Goal: Task Accomplishment & Management: Complete application form

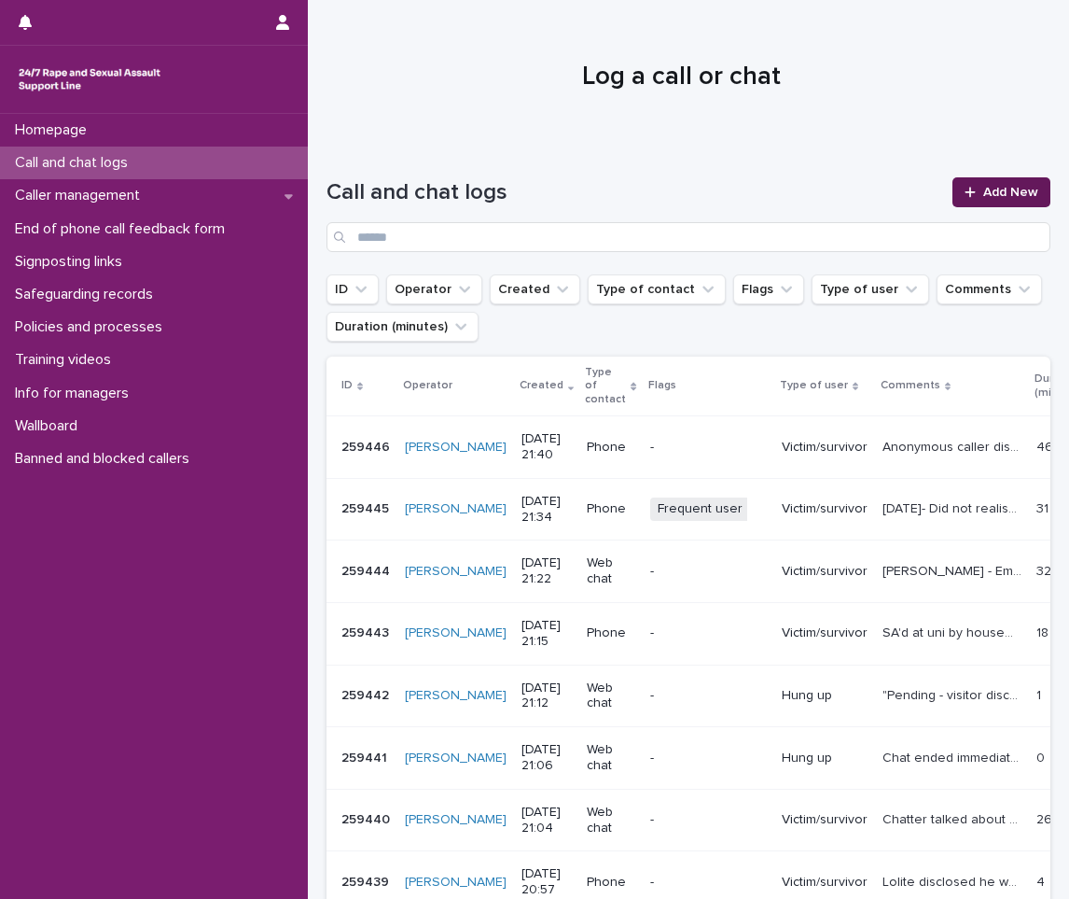
click at [1008, 177] on link "Add New" at bounding box center [1002, 192] width 98 height 30
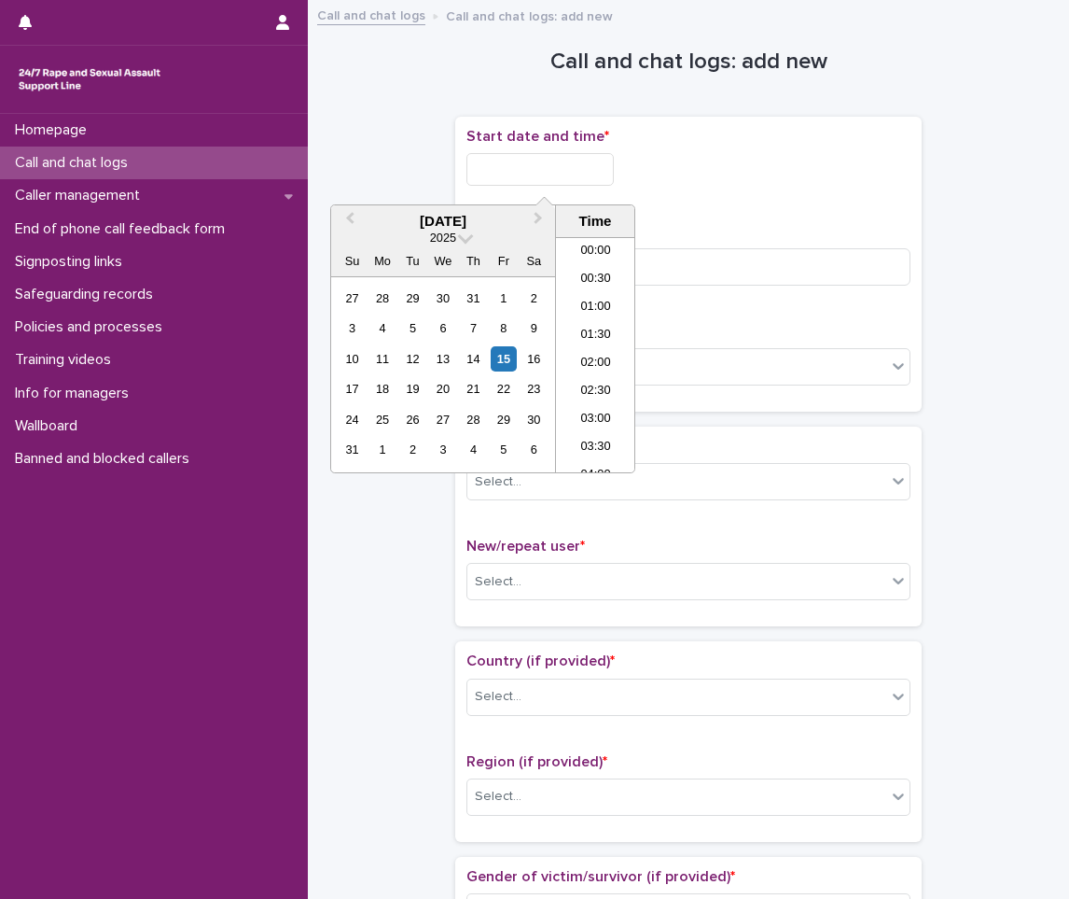
scroll to position [1109, 0]
click at [560, 179] on input "text" at bounding box center [540, 169] width 147 height 33
click at [585, 312] on li "21:00" at bounding box center [595, 318] width 79 height 28
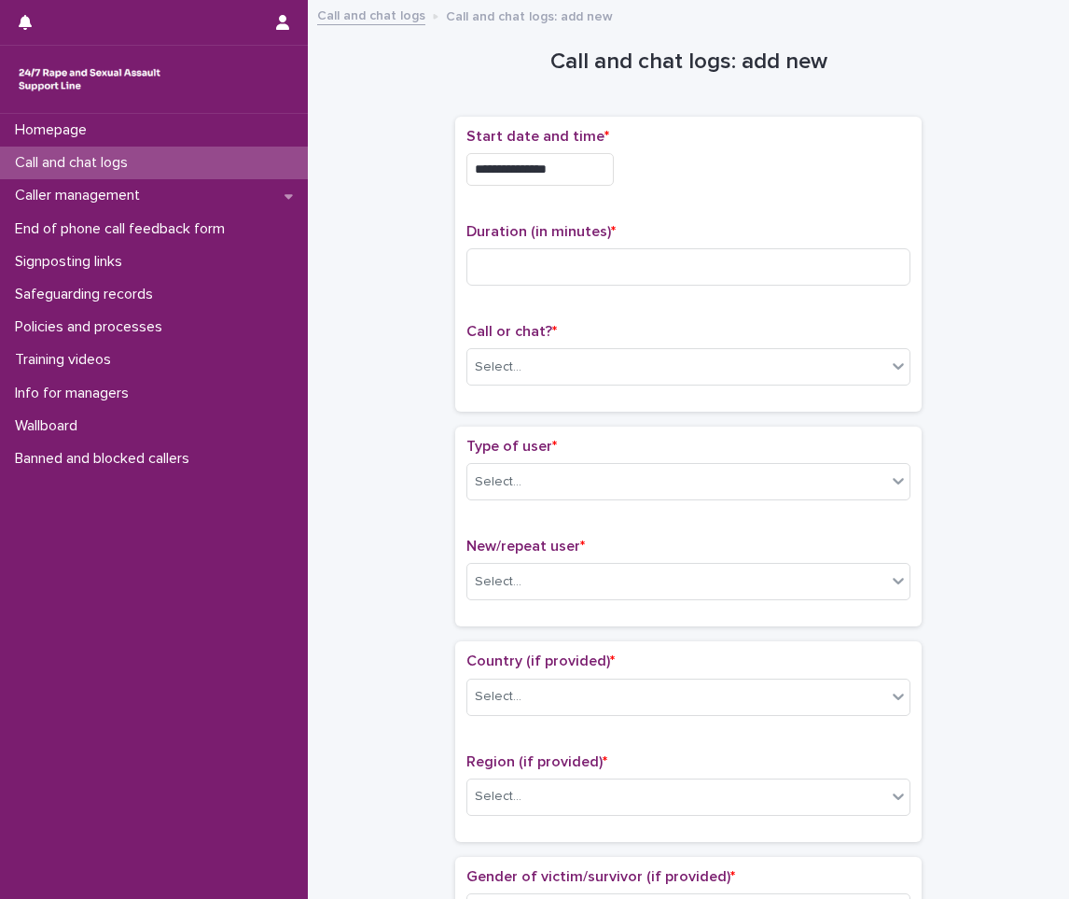
click at [570, 146] on div "**********" at bounding box center [689, 164] width 444 height 73
click at [572, 156] on input "**********" at bounding box center [540, 169] width 147 height 33
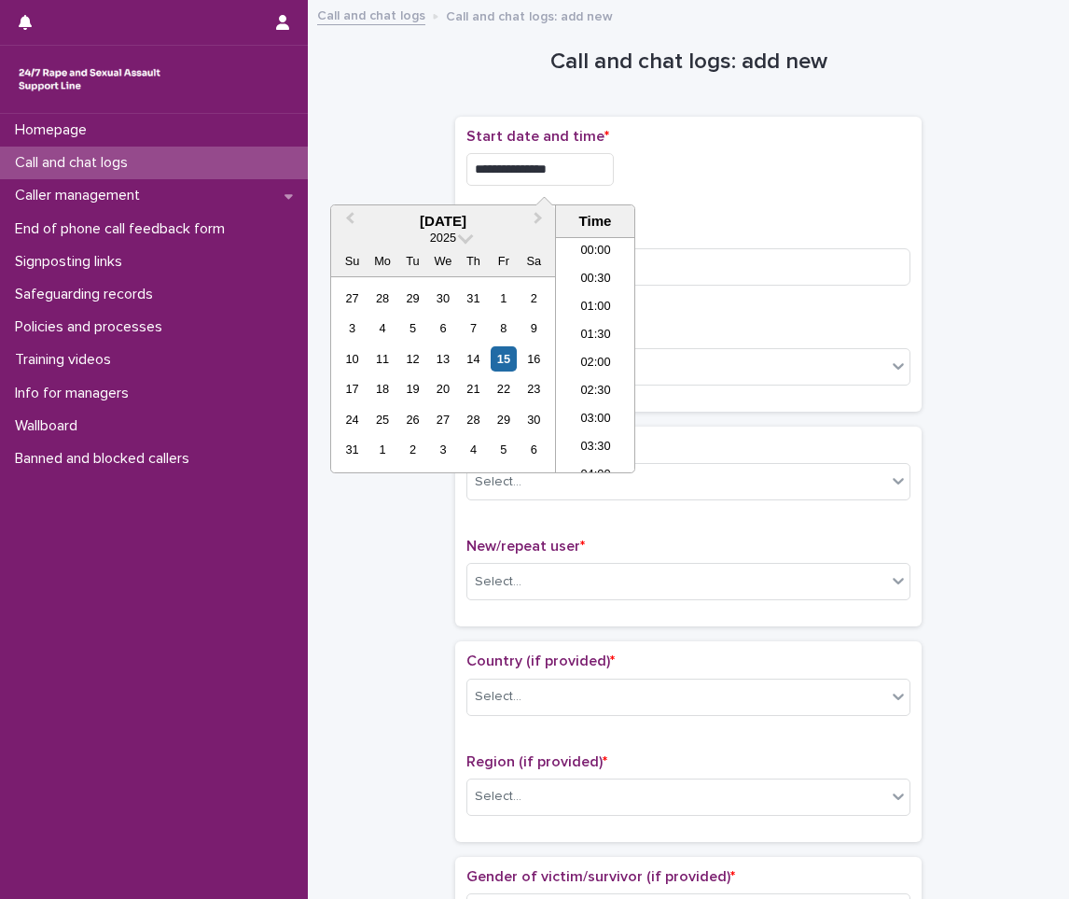
scroll to position [1073, 0]
type input "**********"
click at [715, 260] on input at bounding box center [689, 266] width 444 height 37
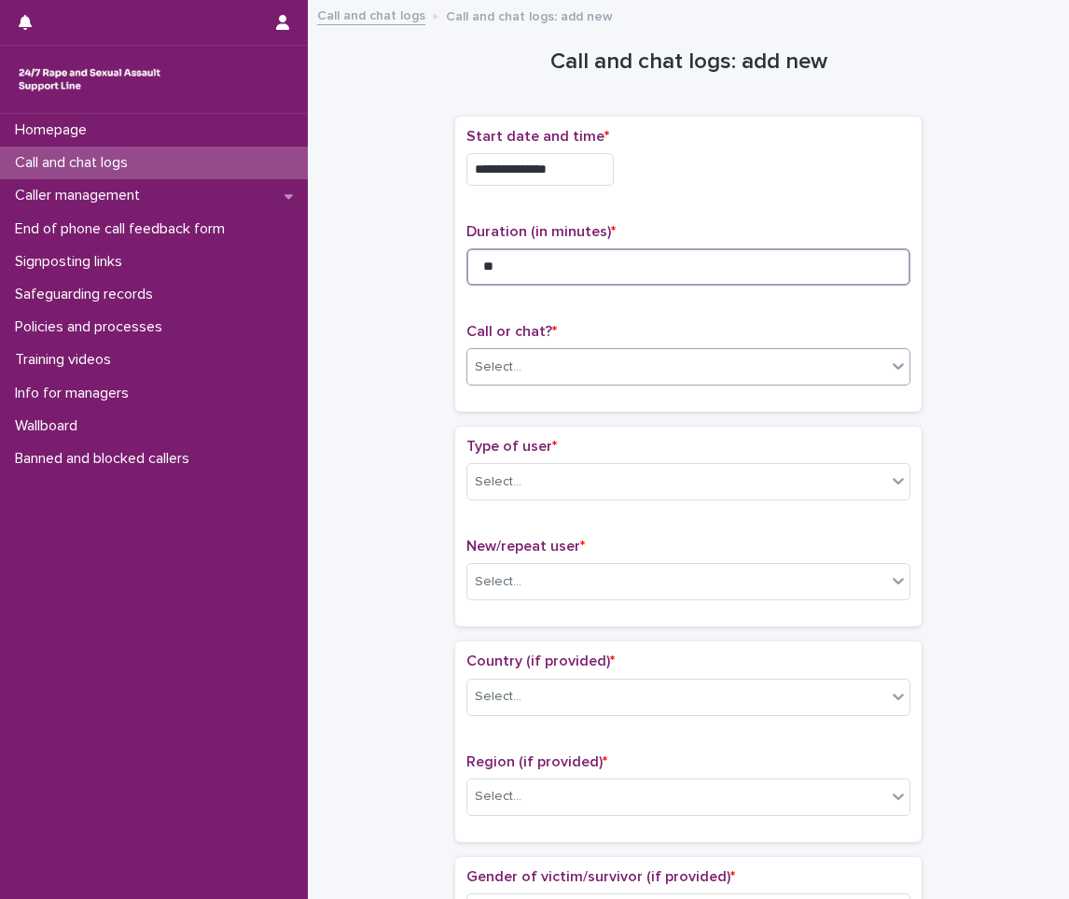
type input "**"
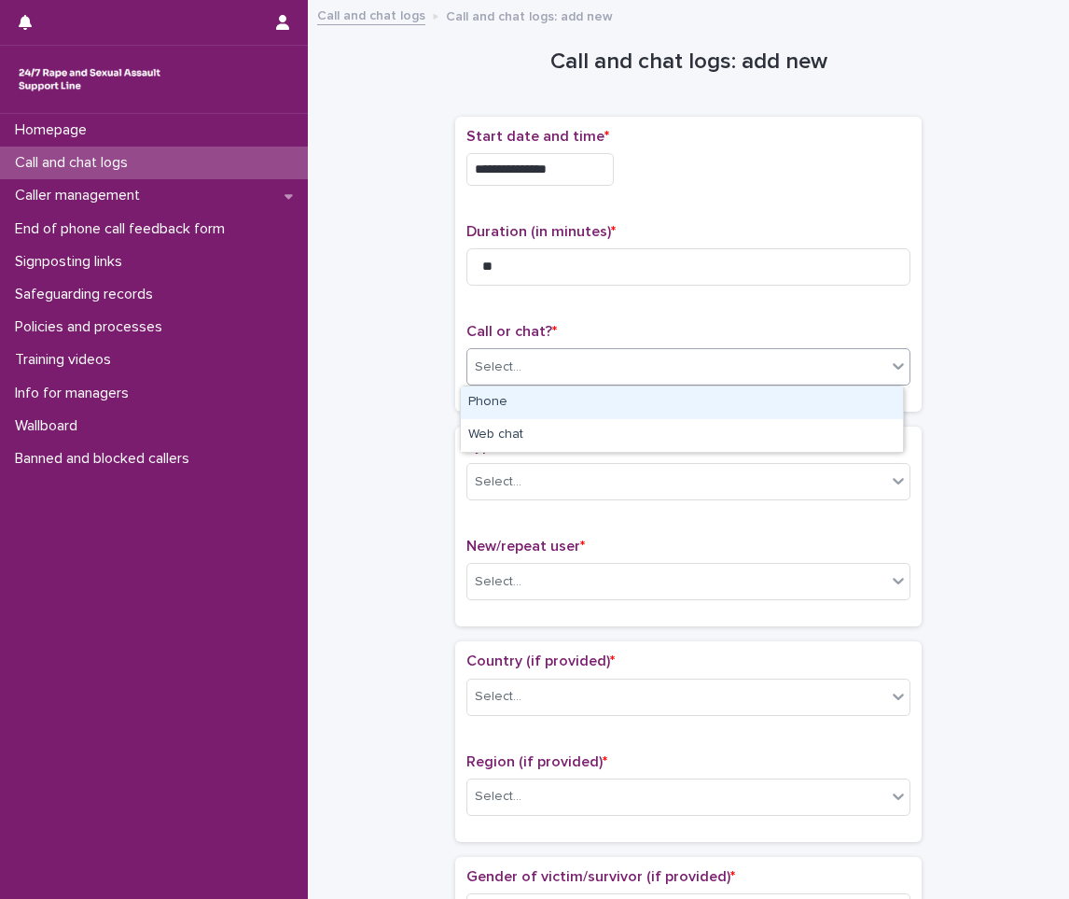
click at [544, 357] on div "Select..." at bounding box center [676, 367] width 419 height 31
click at [509, 402] on div "Phone" at bounding box center [682, 402] width 442 height 33
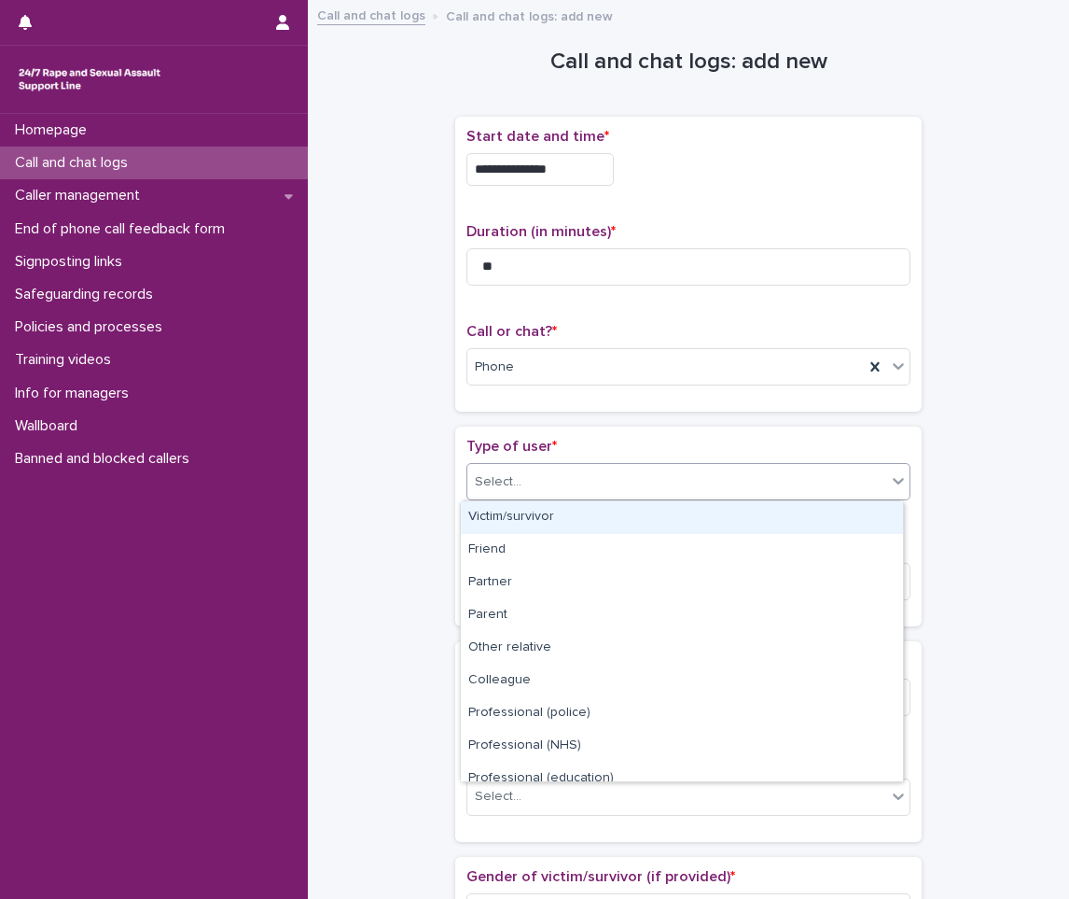
click at [506, 478] on div "Select..." at bounding box center [498, 482] width 47 height 20
click at [563, 509] on div "Victim/survivor" at bounding box center [682, 517] width 442 height 33
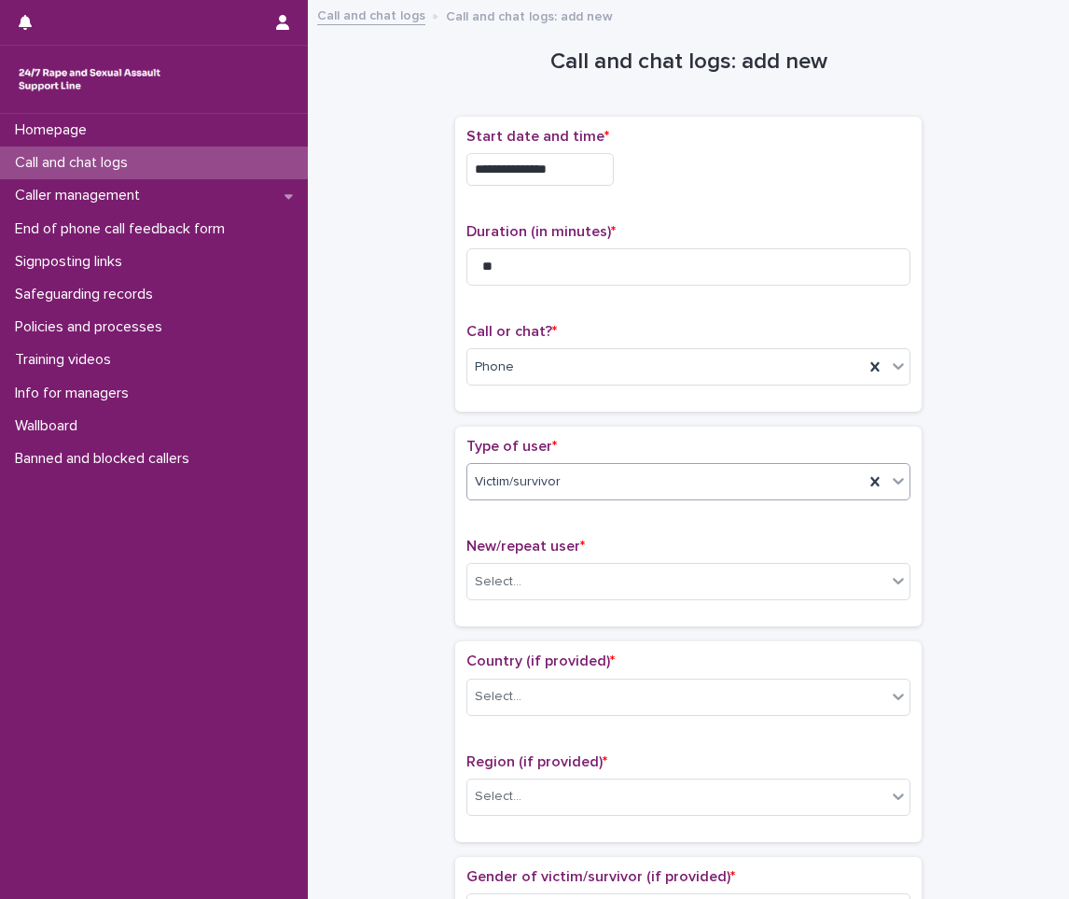
scroll to position [187, 0]
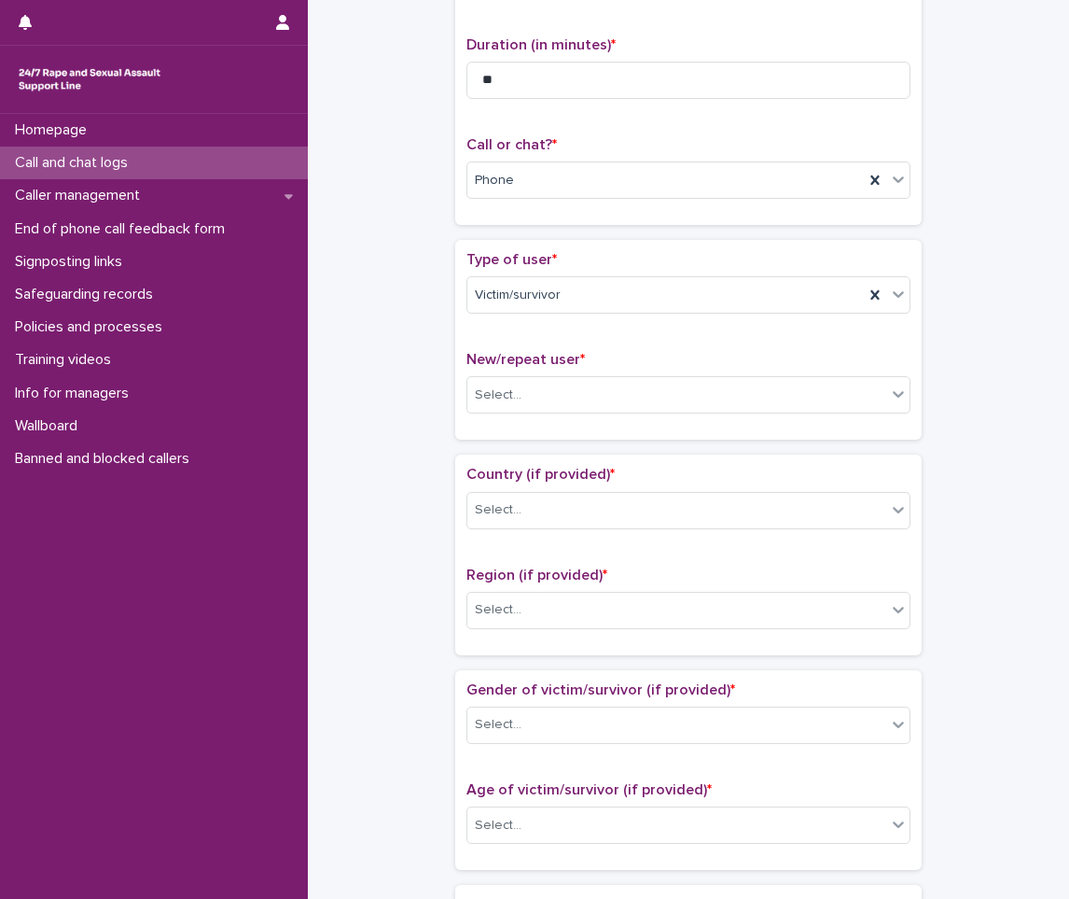
click at [509, 373] on div "New/repeat user * Select..." at bounding box center [689, 389] width 444 height 77
click at [504, 387] on div "Select..." at bounding box center [498, 395] width 47 height 20
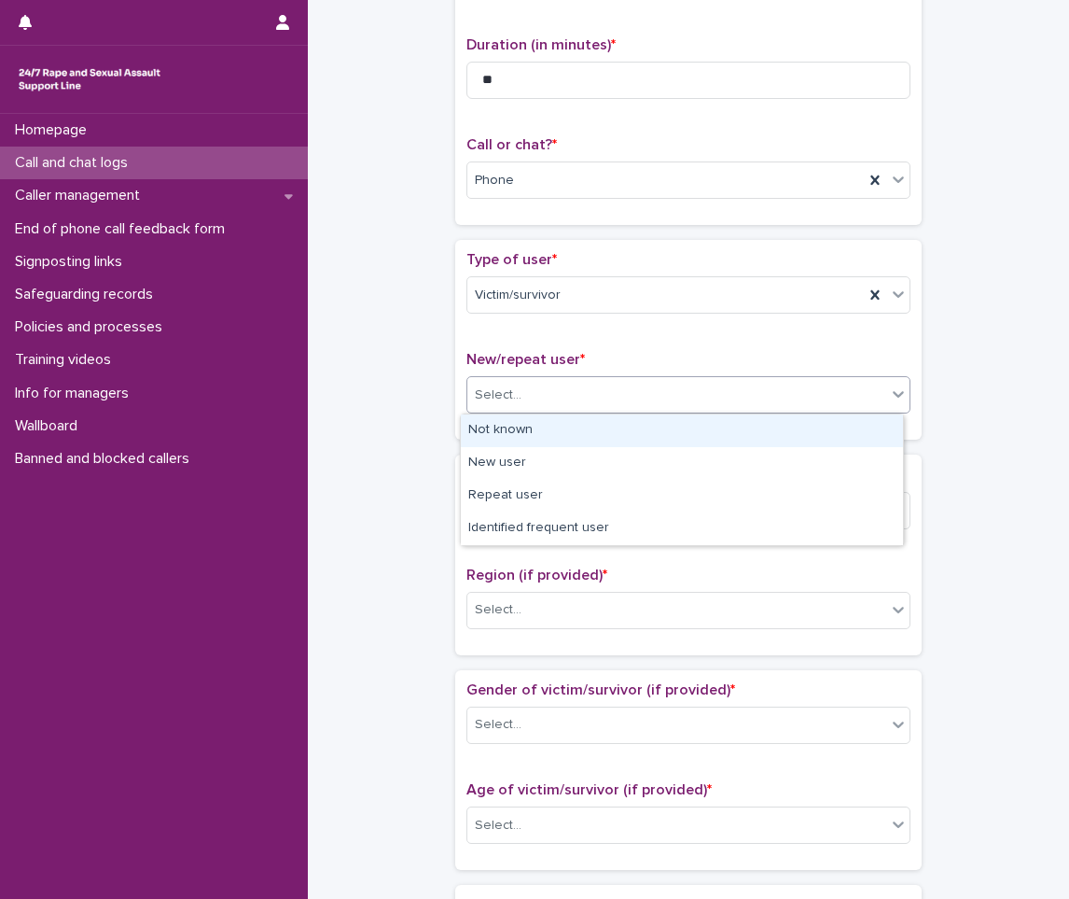
click at [510, 431] on div "Not known" at bounding box center [682, 430] width 442 height 33
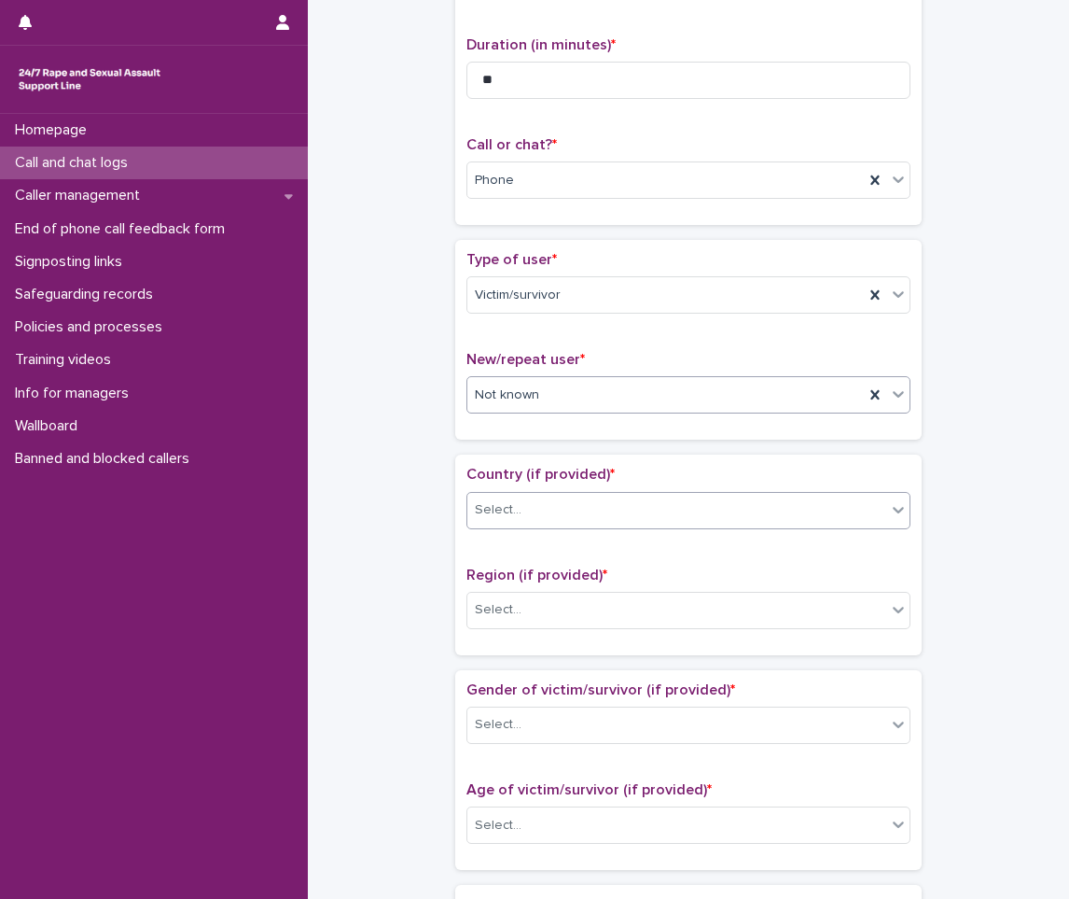
click at [511, 513] on div "Select..." at bounding box center [498, 510] width 47 height 20
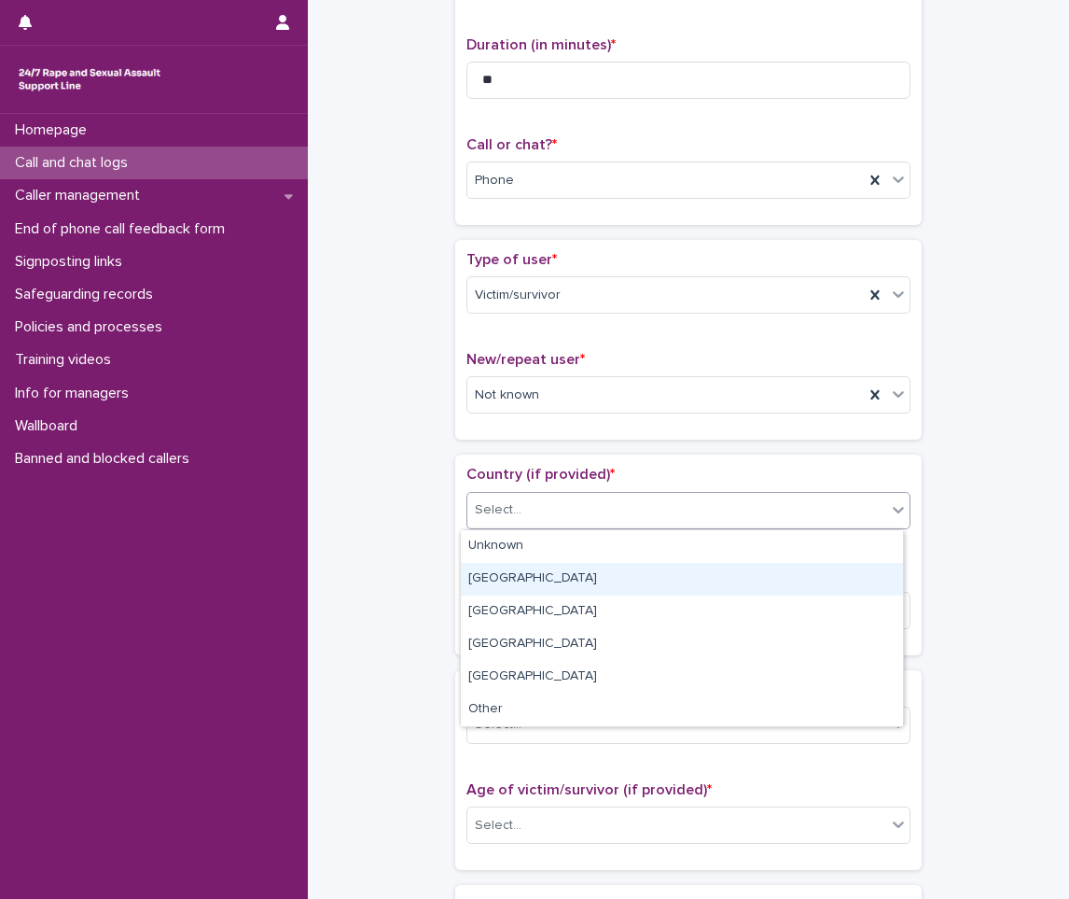
click at [500, 586] on div "[GEOGRAPHIC_DATA]" at bounding box center [682, 579] width 442 height 33
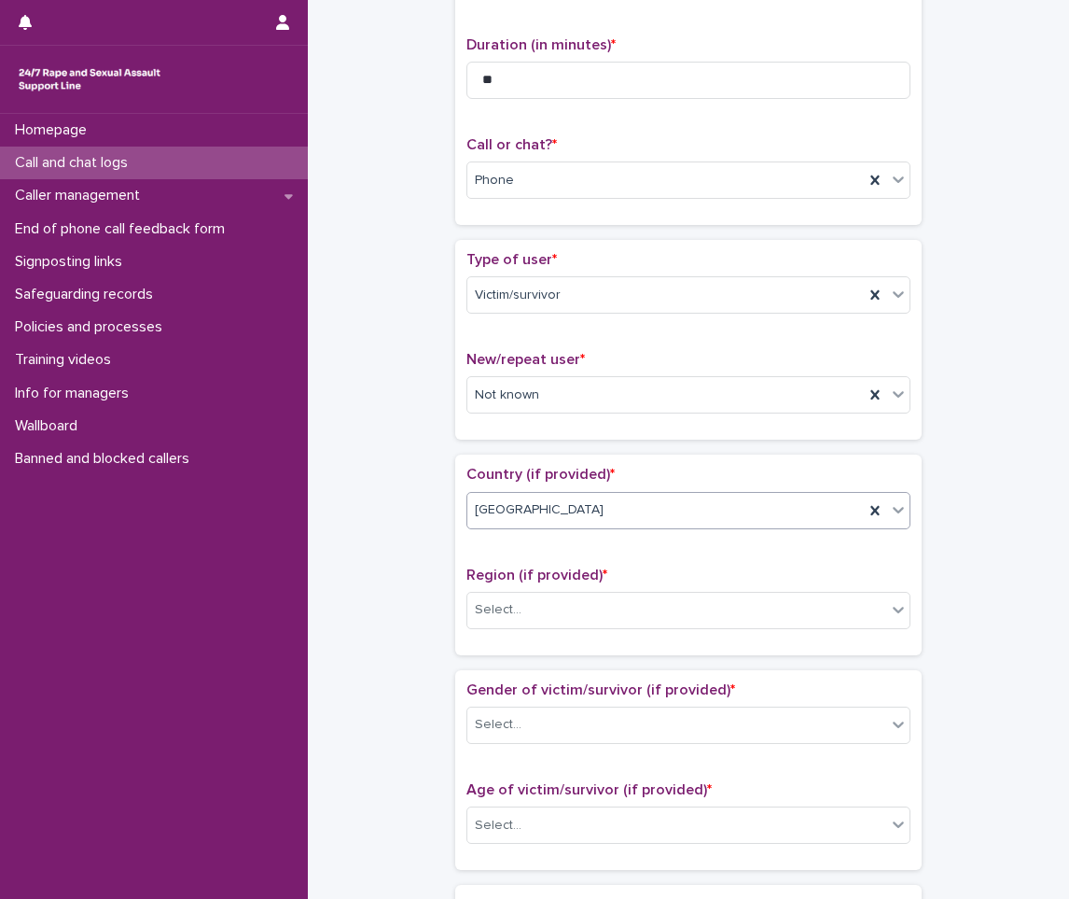
click at [511, 507] on span "[GEOGRAPHIC_DATA]" at bounding box center [539, 510] width 129 height 20
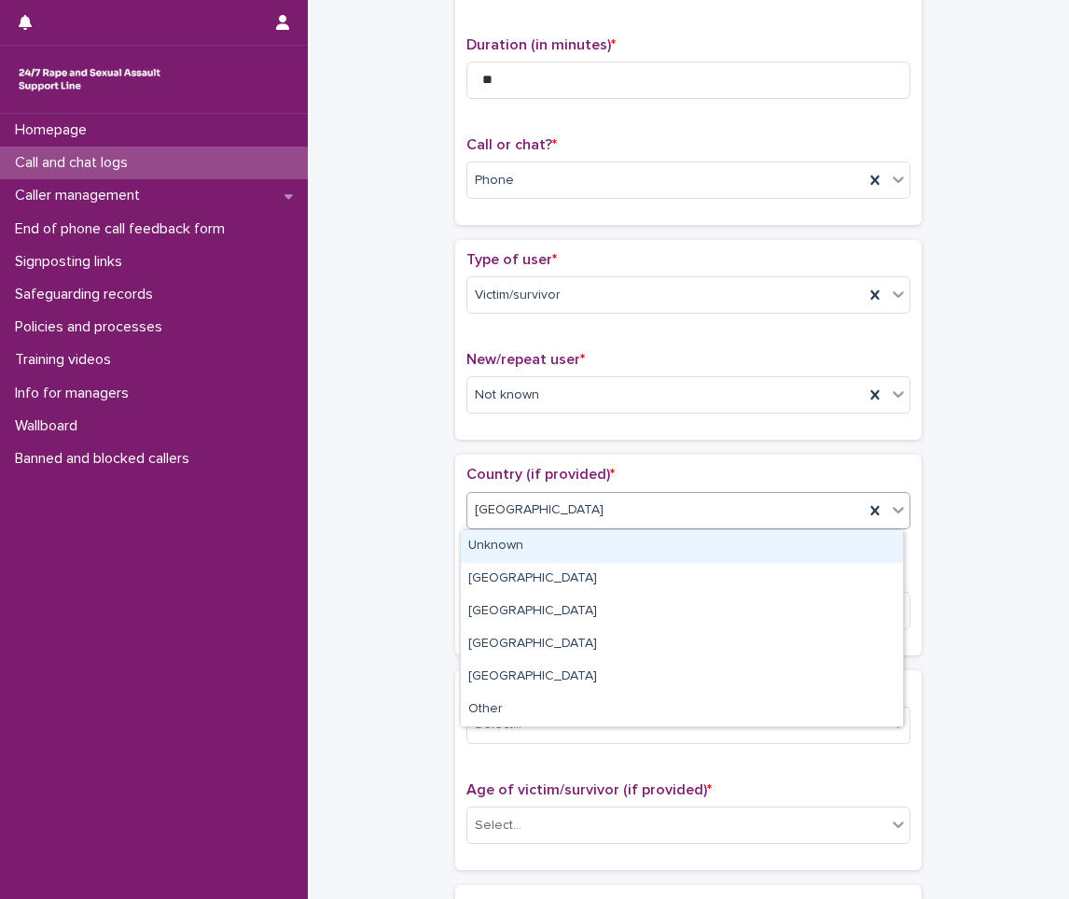
click at [509, 549] on div "Unknown" at bounding box center [682, 546] width 442 height 33
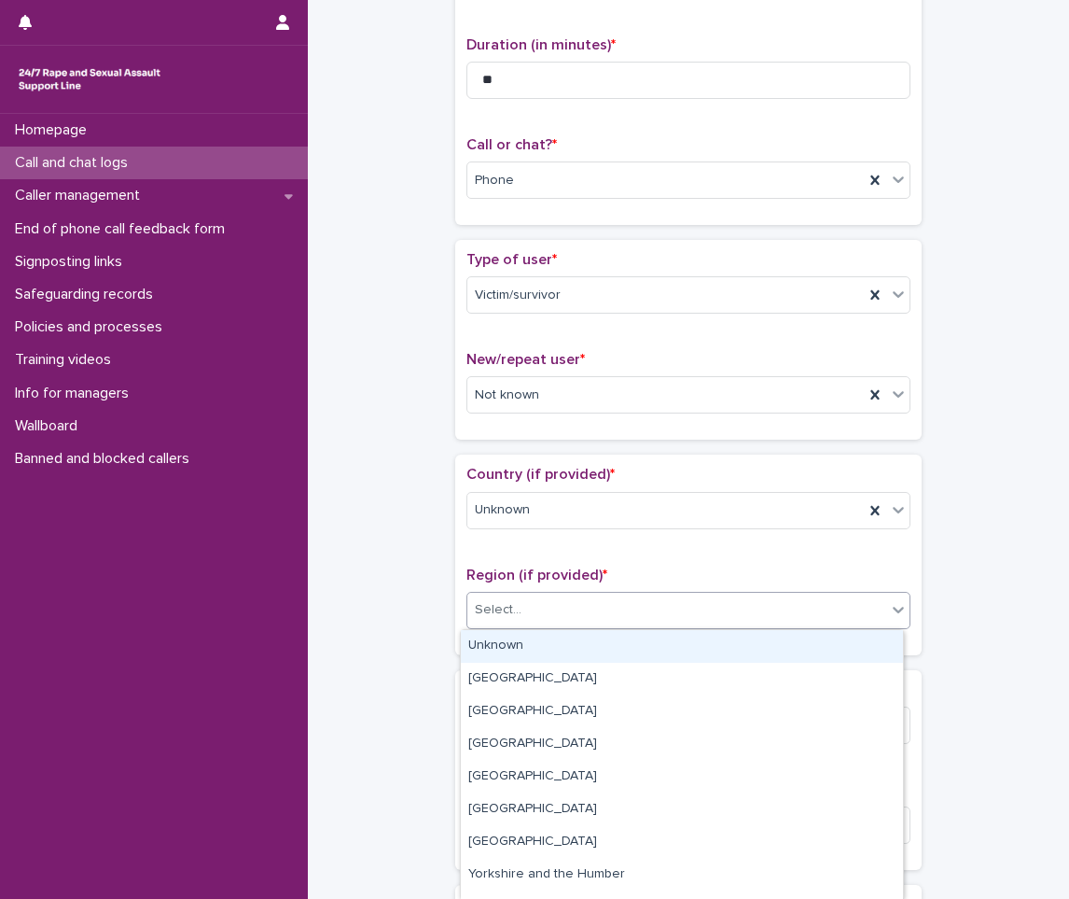
click at [504, 596] on div "Select..." at bounding box center [676, 609] width 419 height 31
click at [499, 628] on div "Select..." at bounding box center [689, 610] width 444 height 37
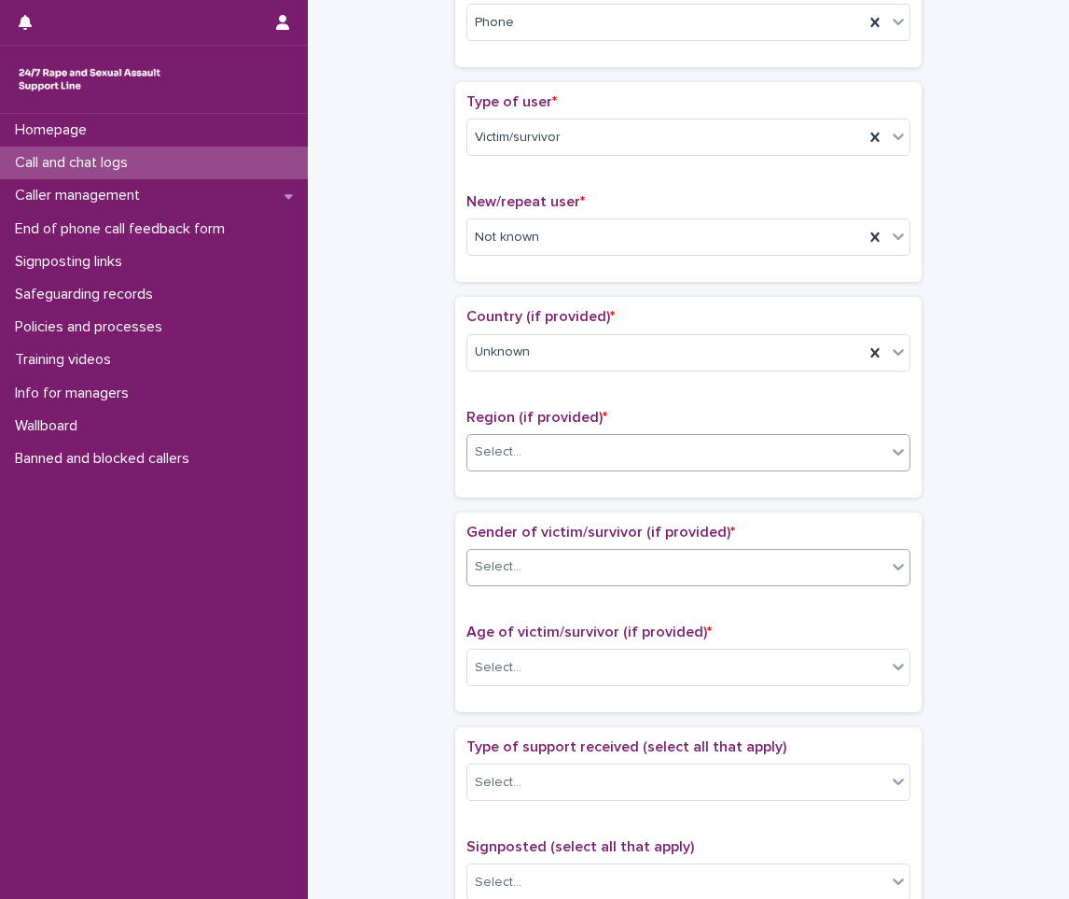
scroll to position [467, 0]
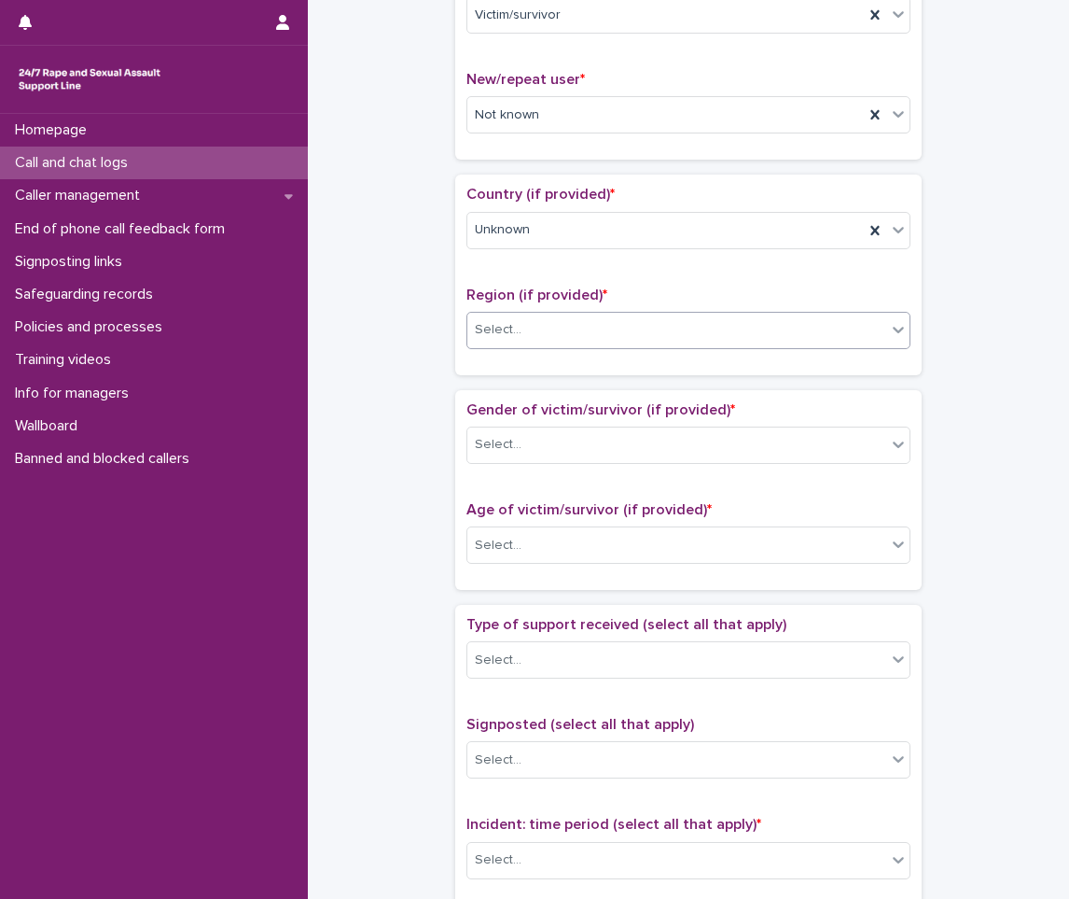
click at [492, 332] on div "Select..." at bounding box center [498, 330] width 47 height 20
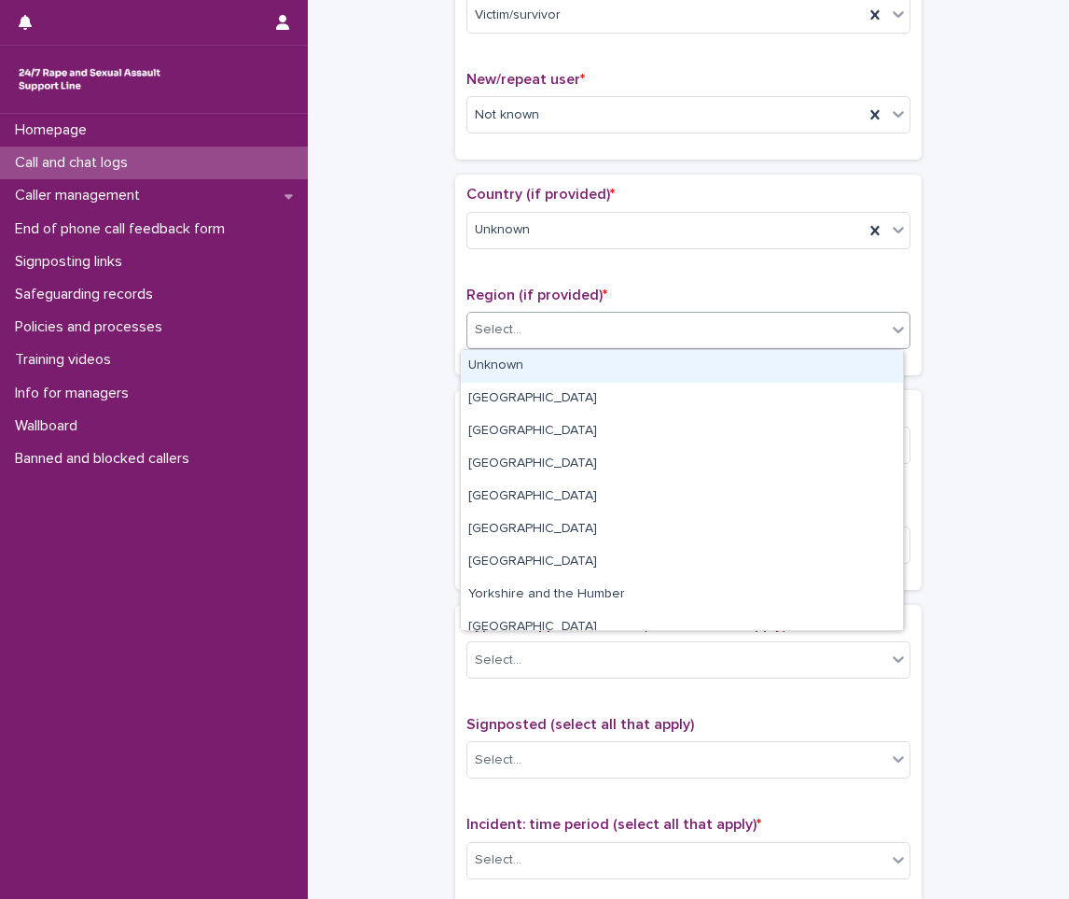
click at [508, 370] on div "Unknown" at bounding box center [682, 366] width 442 height 33
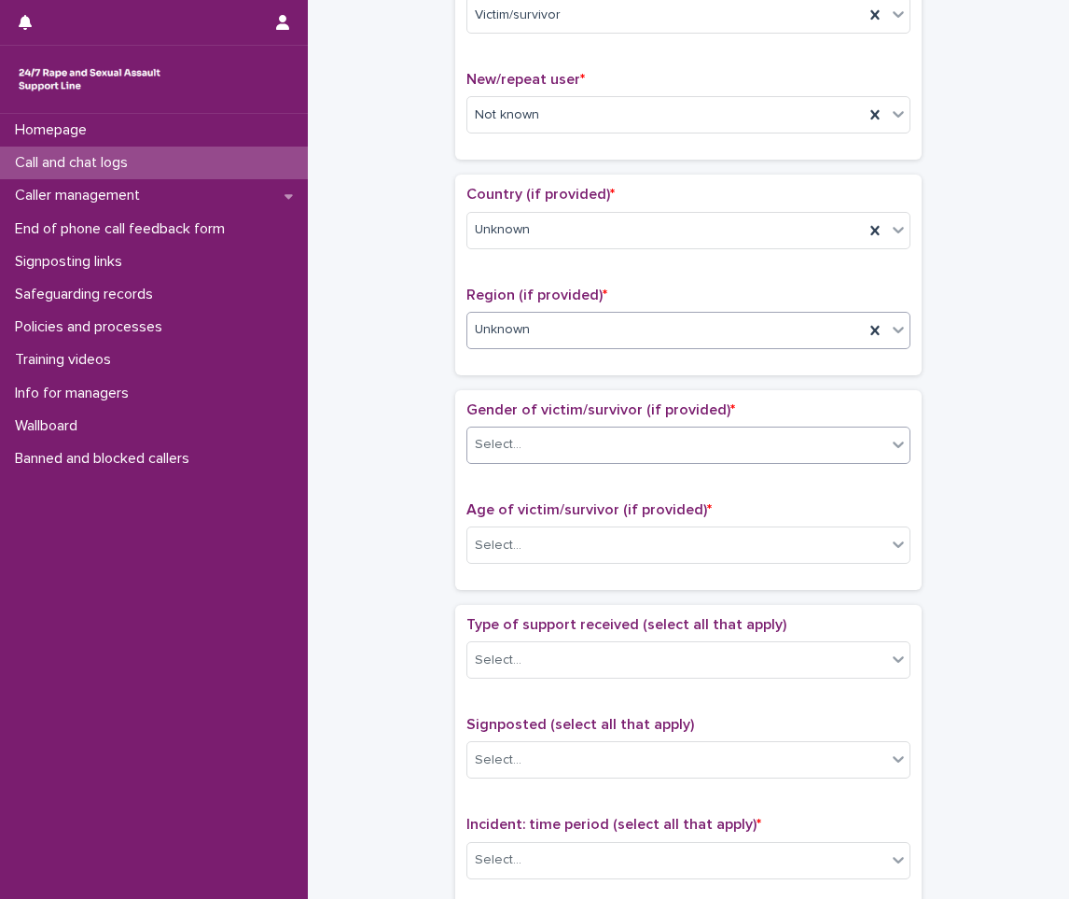
click at [509, 438] on div "Select..." at bounding box center [498, 445] width 47 height 20
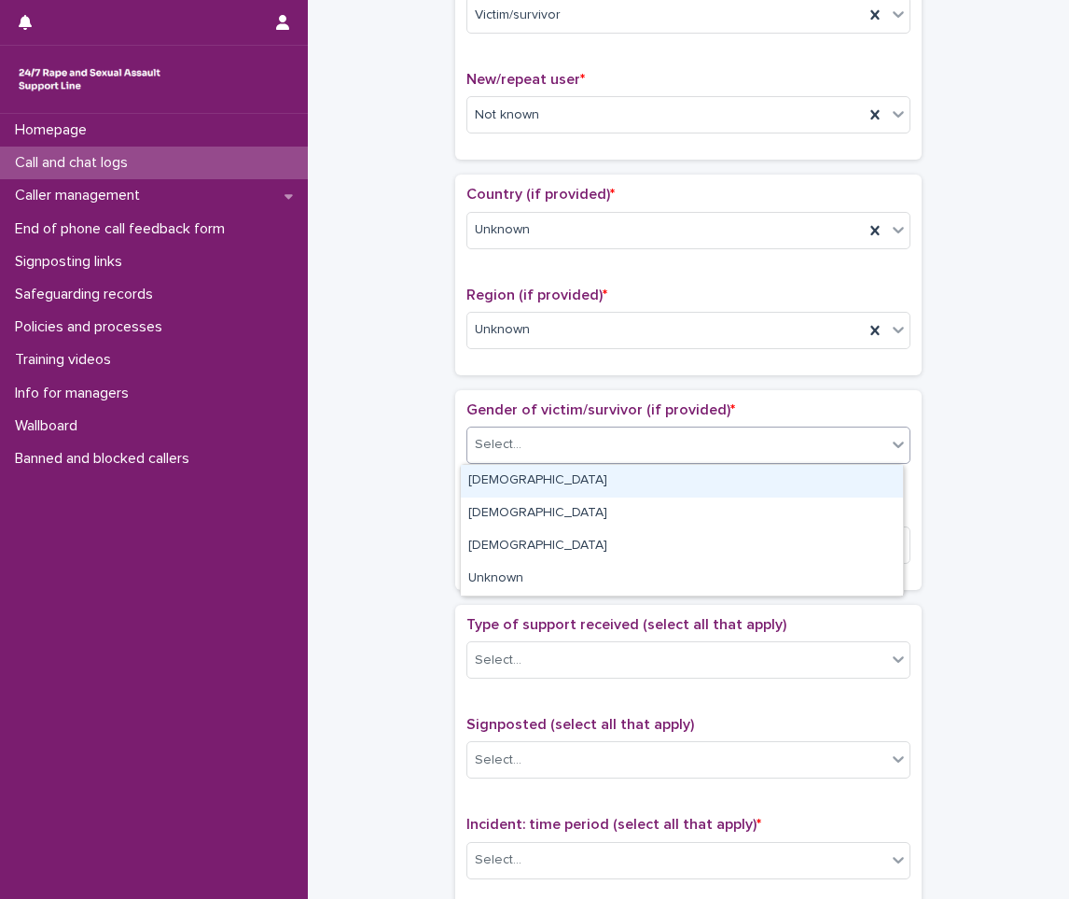
click at [525, 482] on div "[DEMOGRAPHIC_DATA]" at bounding box center [682, 481] width 442 height 33
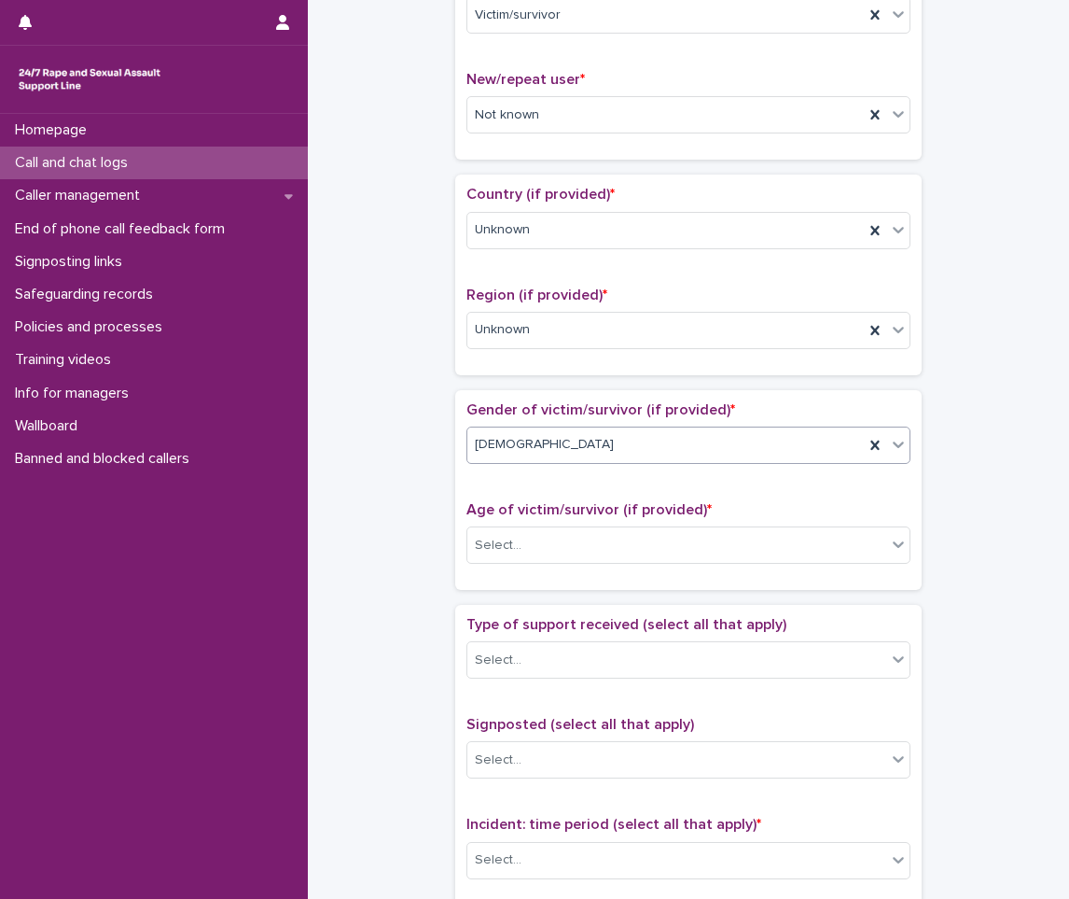
scroll to position [560, 0]
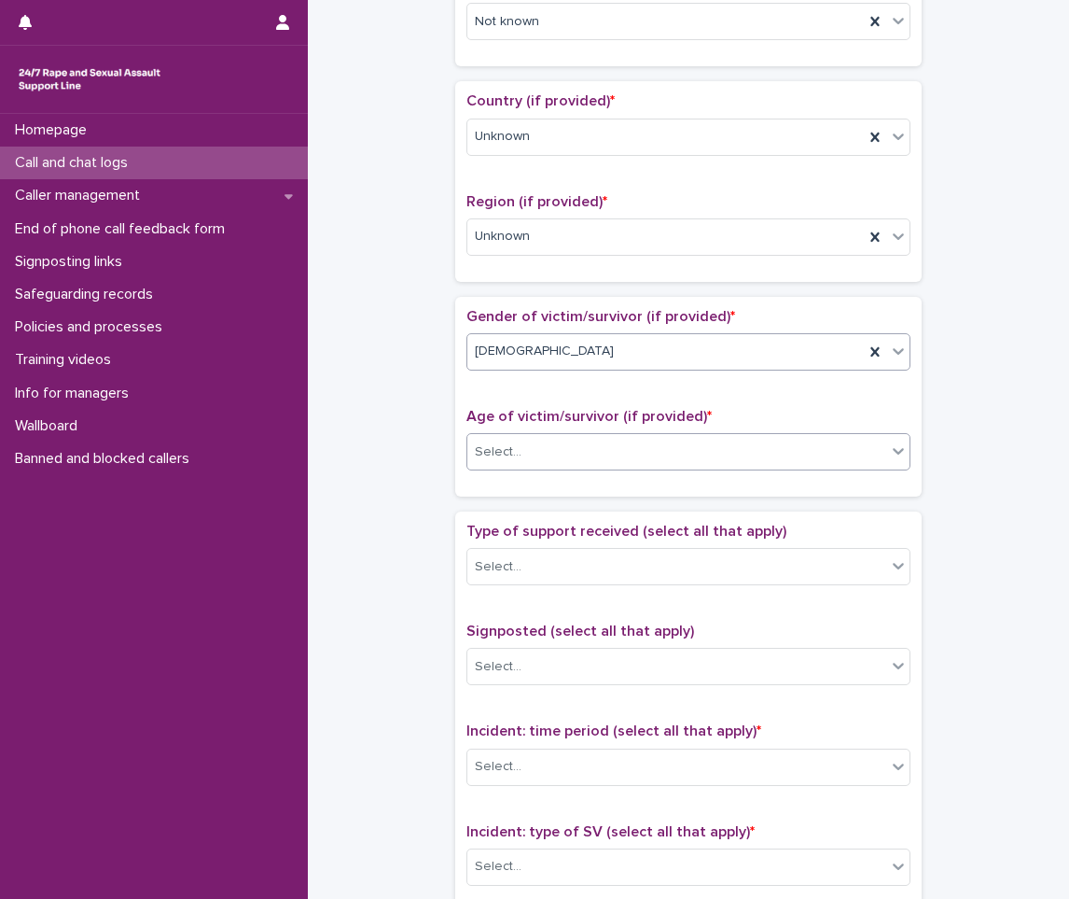
click at [528, 459] on div "Select..." at bounding box center [676, 452] width 419 height 31
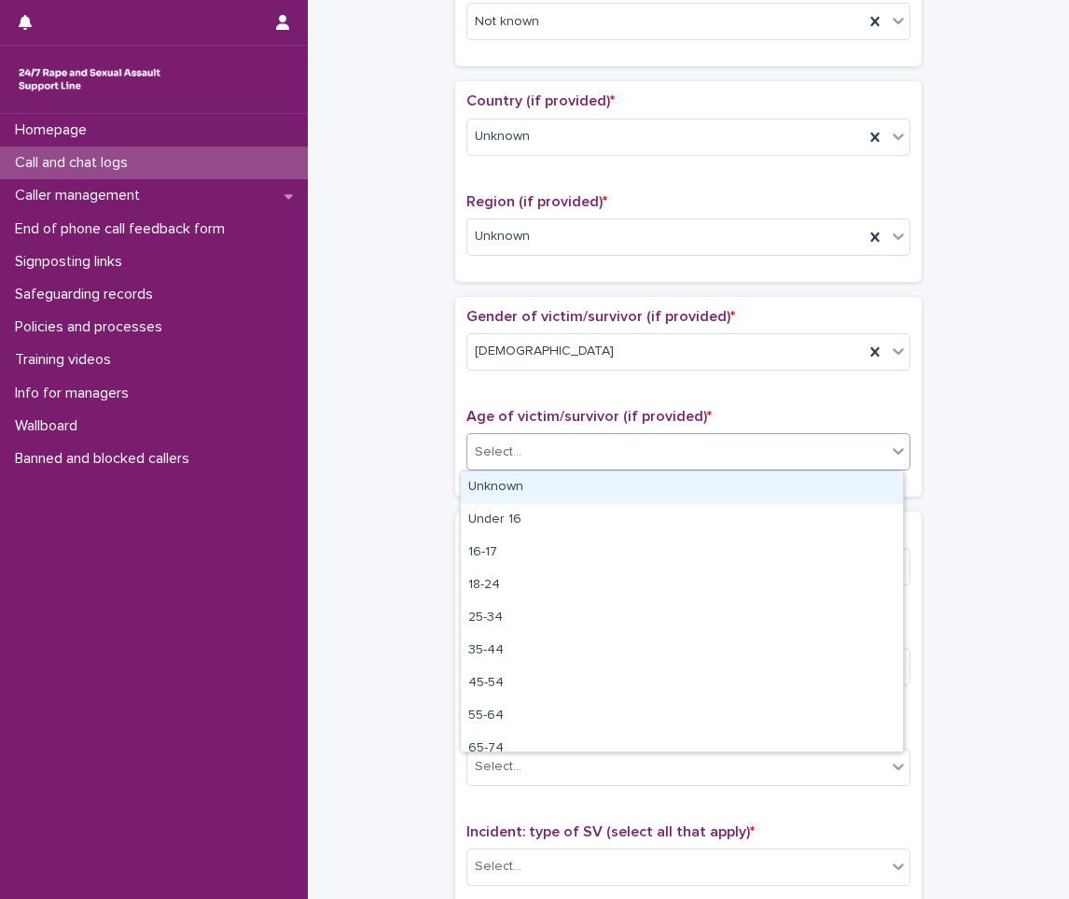
click at [515, 489] on div "Unknown" at bounding box center [682, 487] width 442 height 33
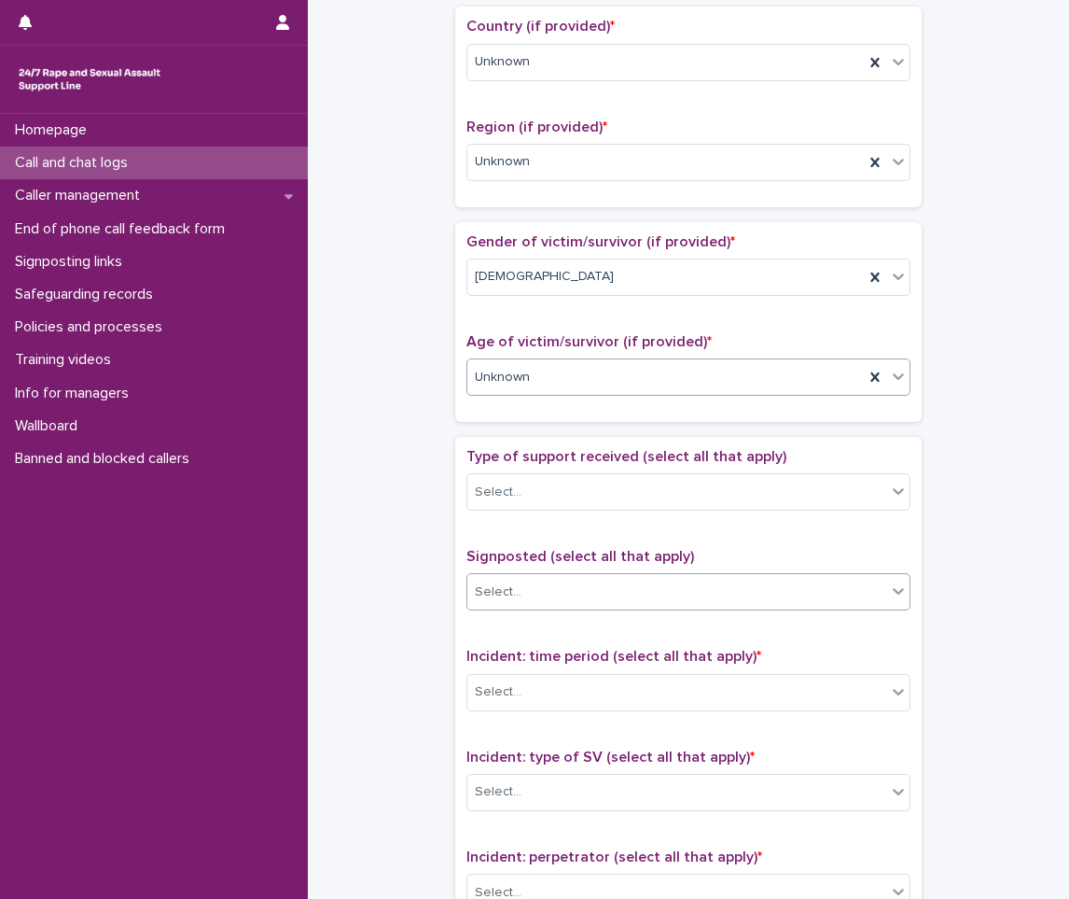
scroll to position [747, 0]
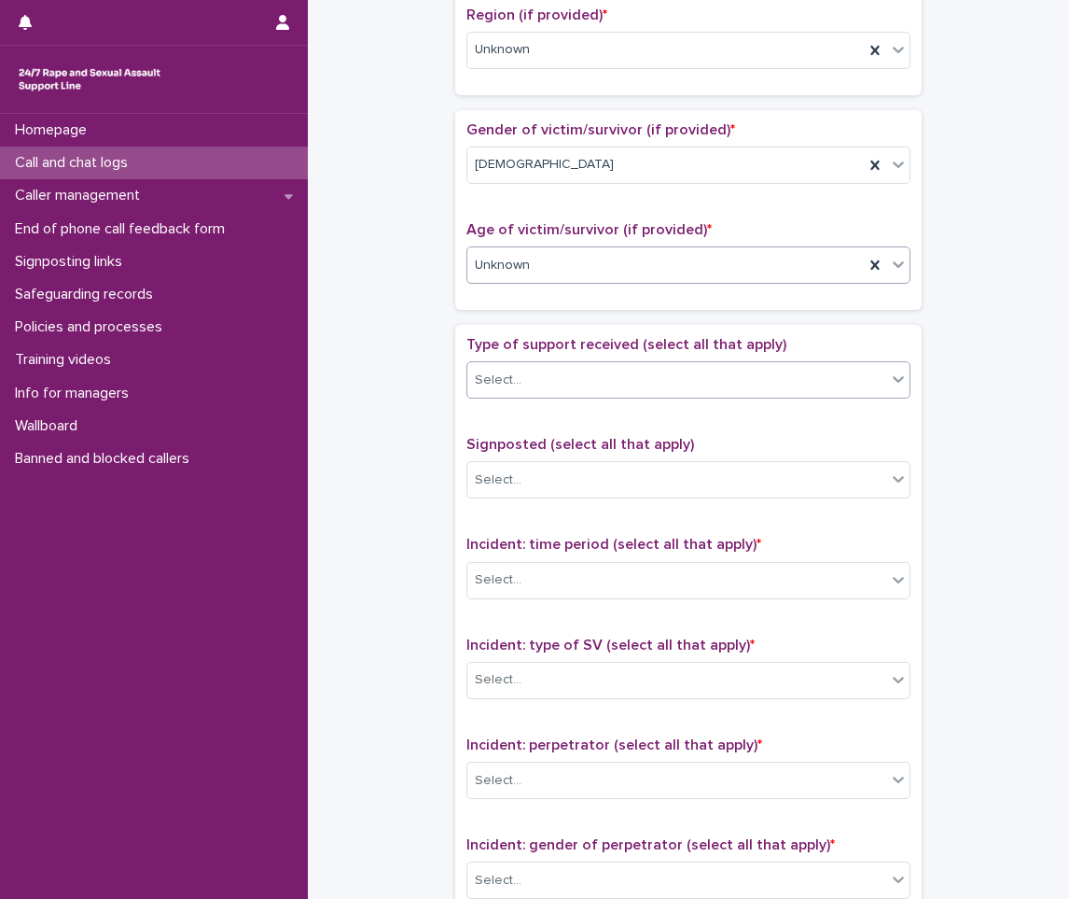
click at [544, 378] on div "Select..." at bounding box center [676, 380] width 419 height 31
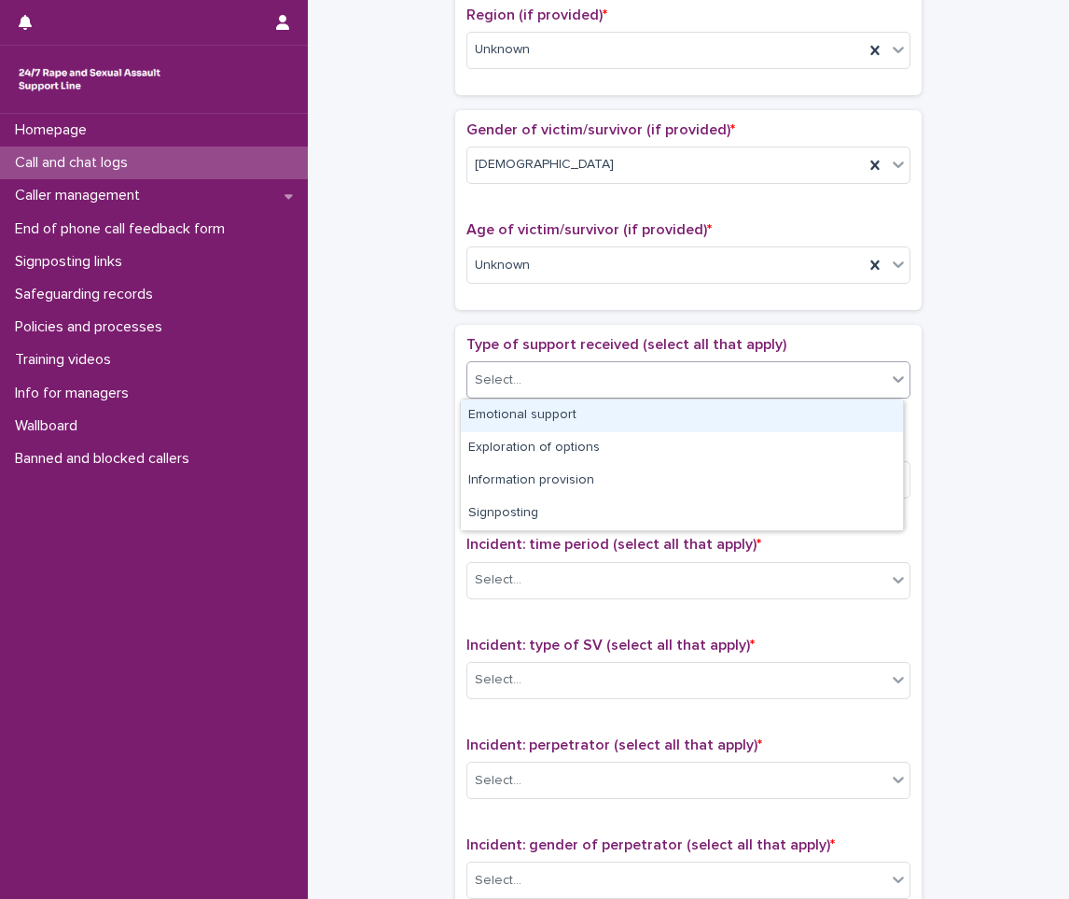
click at [519, 397] on div "Select..." at bounding box center [689, 379] width 444 height 37
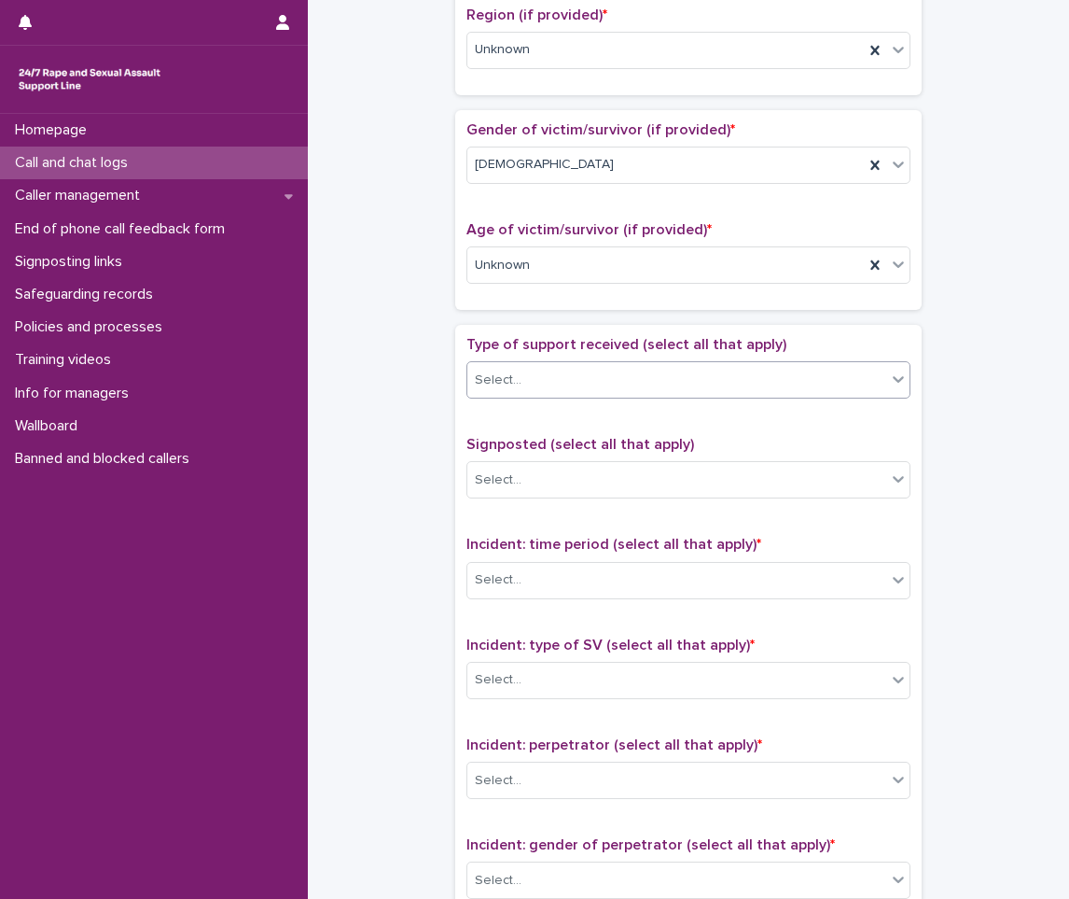
click at [548, 375] on div "Select..." at bounding box center [676, 380] width 419 height 31
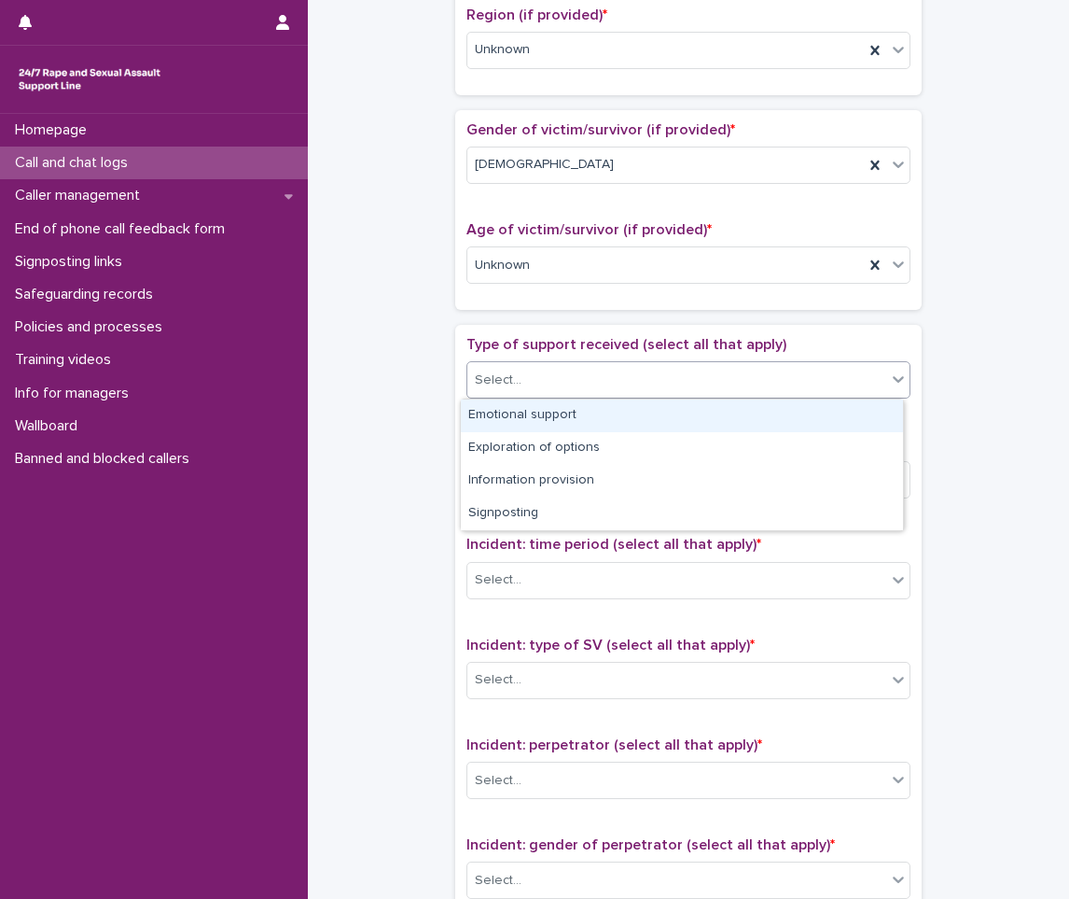
click at [528, 419] on div "Emotional support" at bounding box center [682, 415] width 442 height 33
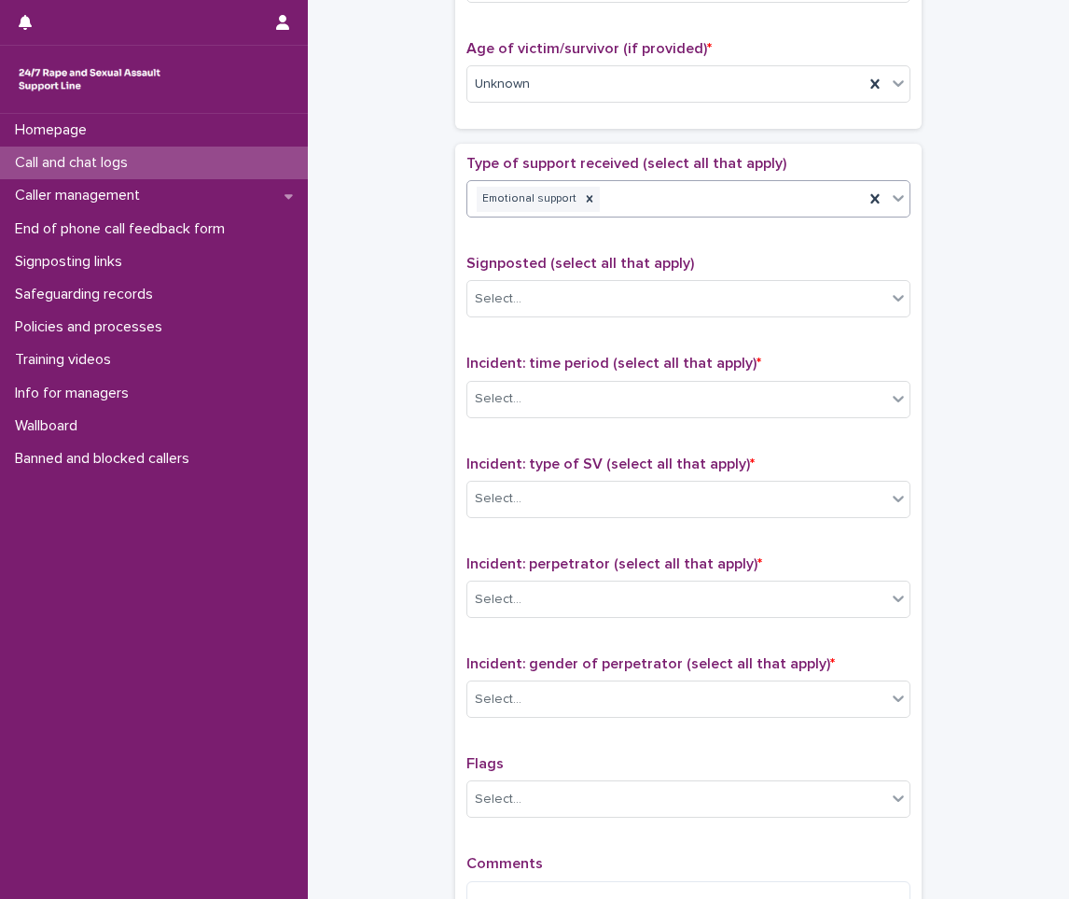
scroll to position [933, 0]
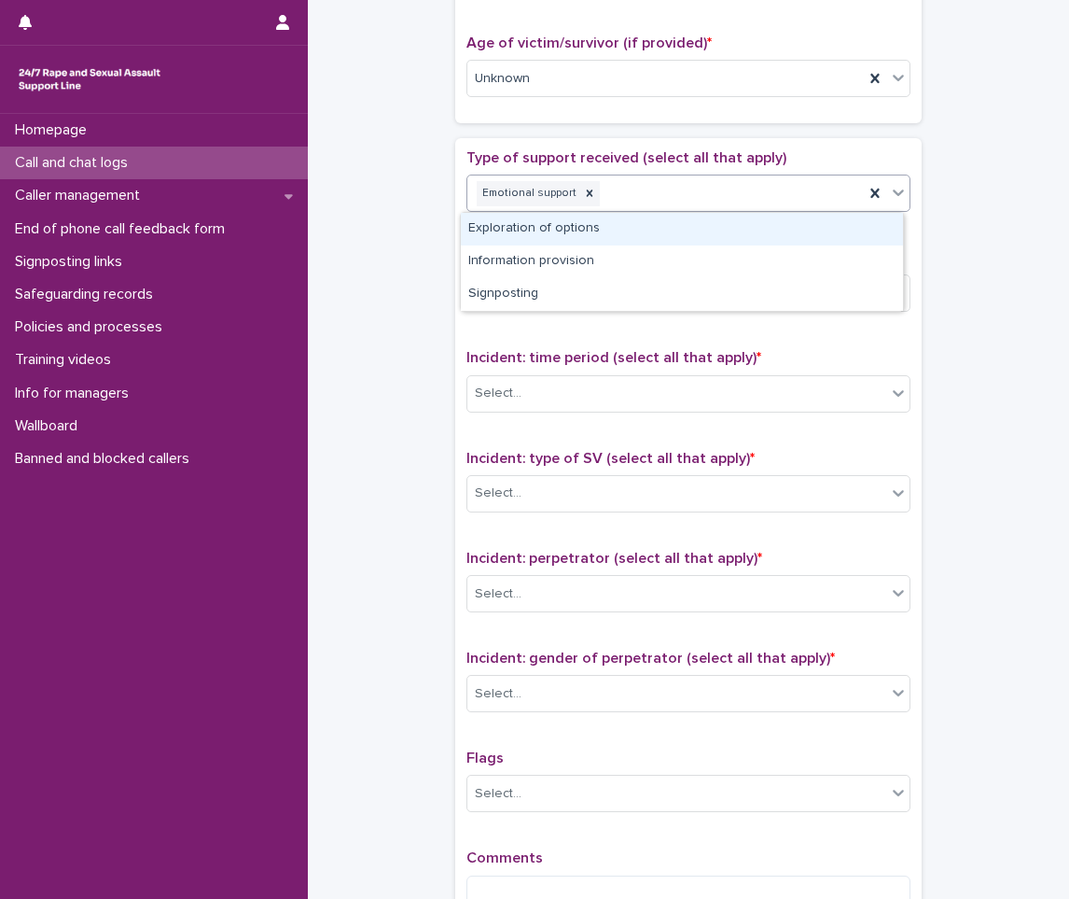
click at [646, 209] on div "Emotional support" at bounding box center [665, 193] width 397 height 33
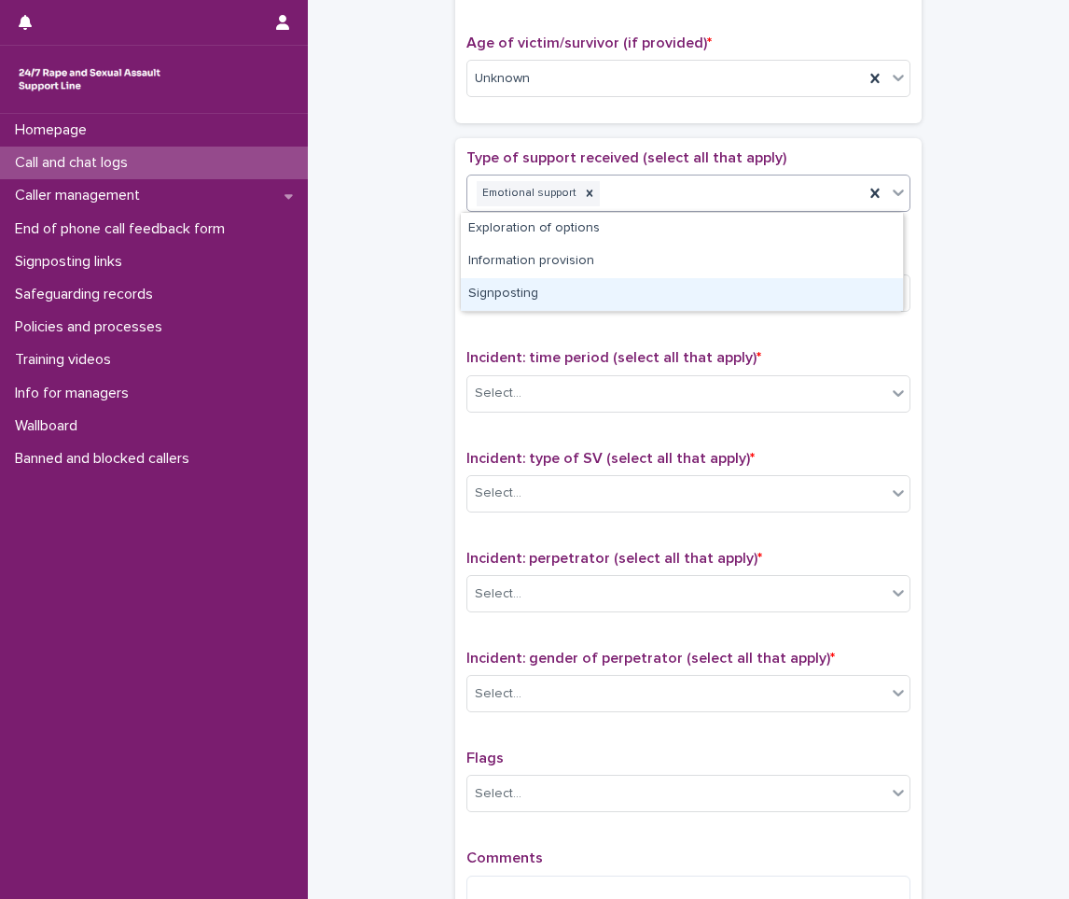
click at [577, 305] on div "Signposting" at bounding box center [682, 294] width 442 height 33
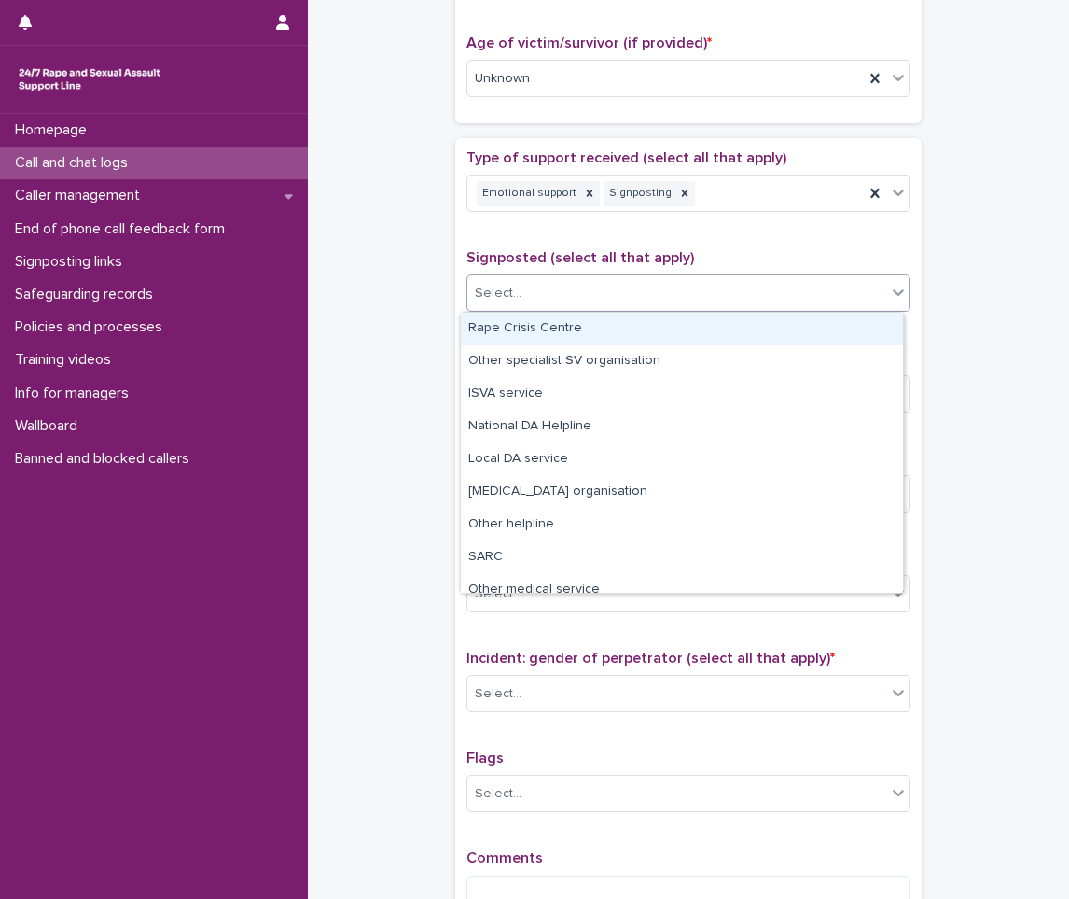
click at [526, 284] on div "Select..." at bounding box center [676, 293] width 419 height 31
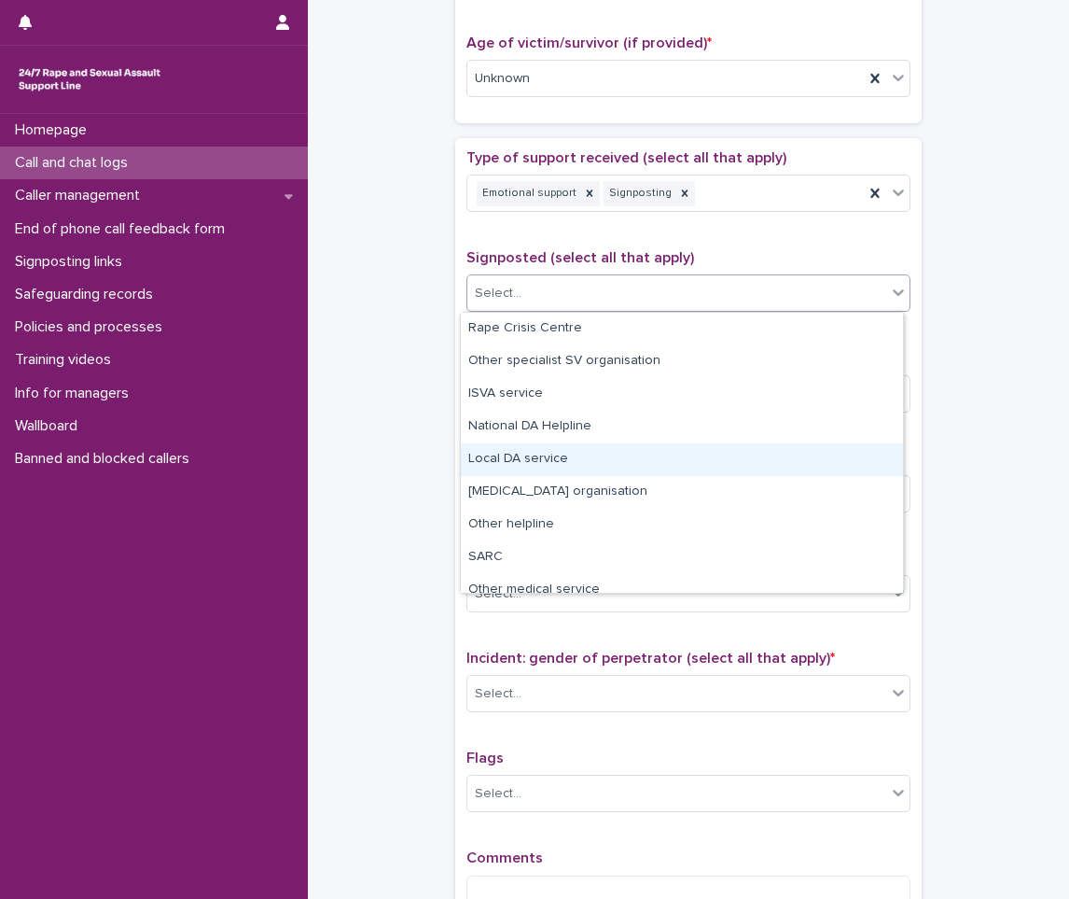
scroll to position [112, 0]
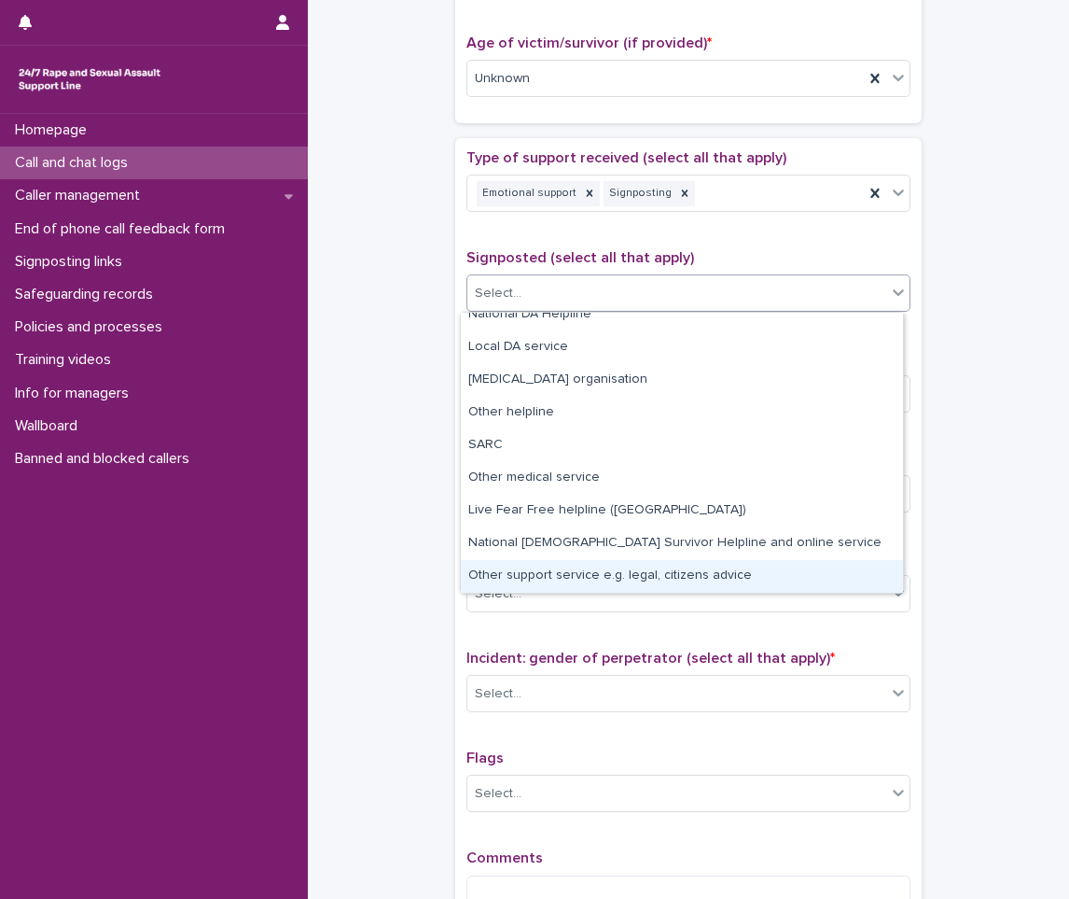
click at [537, 569] on div "Other support service e.g. legal, citizens advice" at bounding box center [682, 576] width 442 height 33
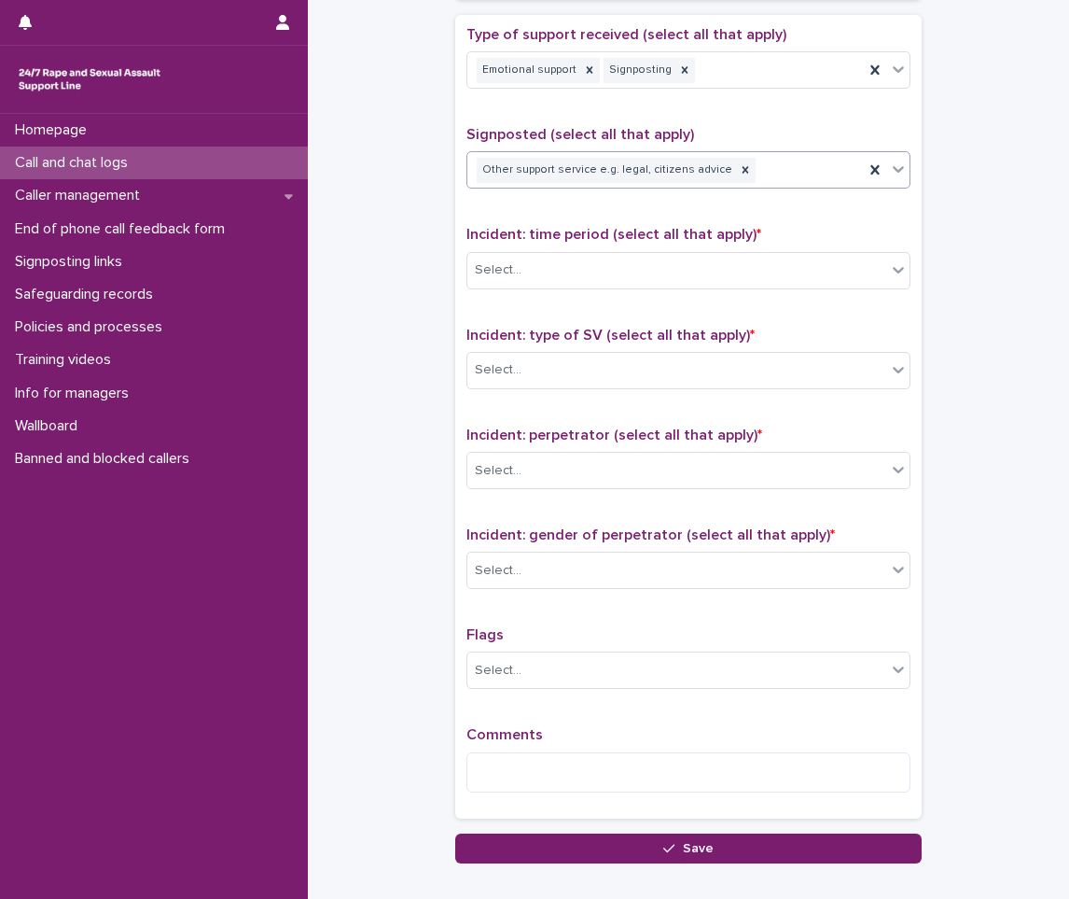
scroll to position [1120, 0]
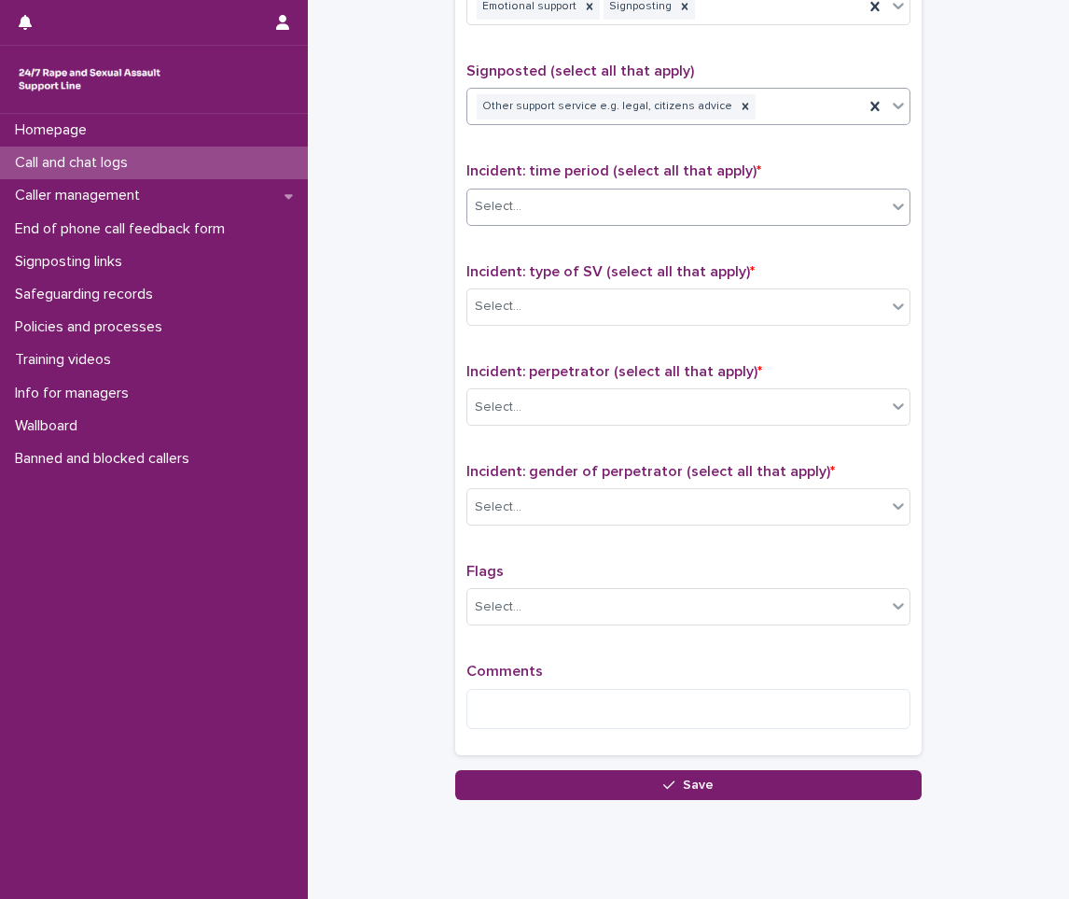
click at [565, 217] on div "Select..." at bounding box center [676, 206] width 419 height 31
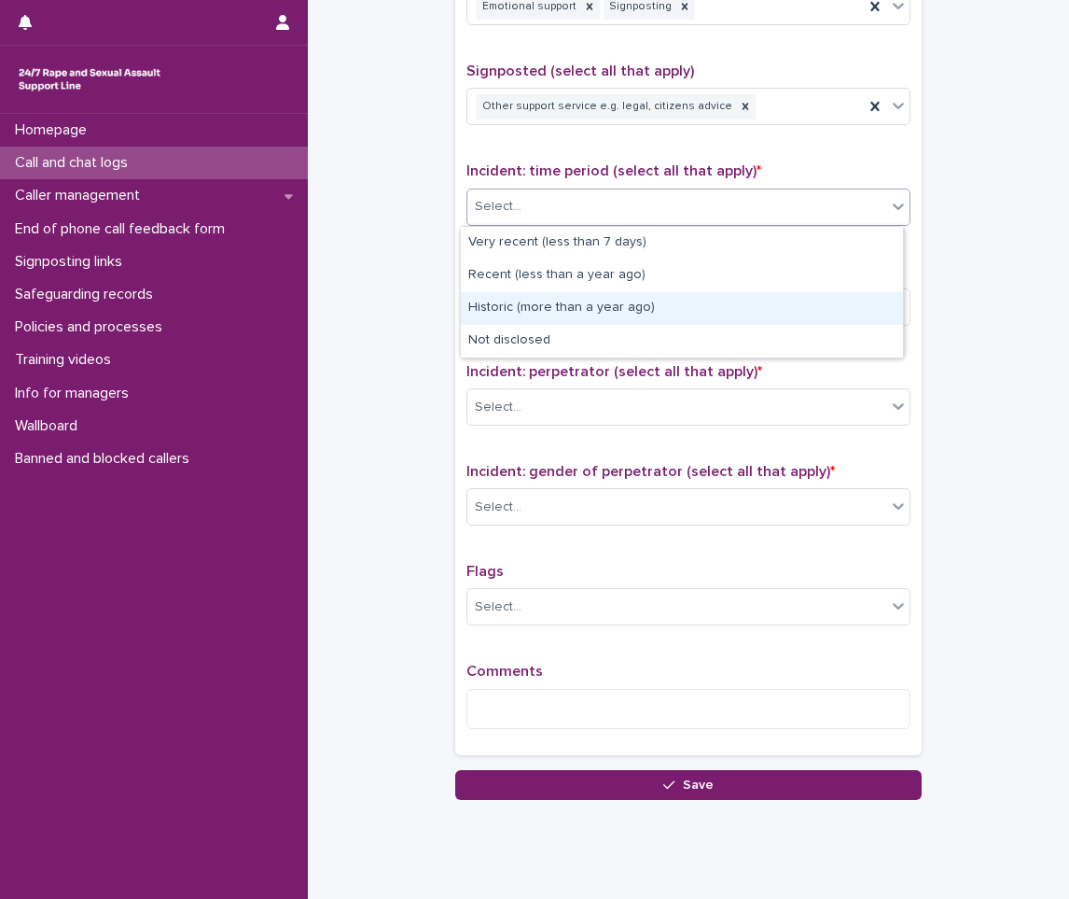
click at [527, 306] on div "Historic (more than a year ago)" at bounding box center [682, 308] width 442 height 33
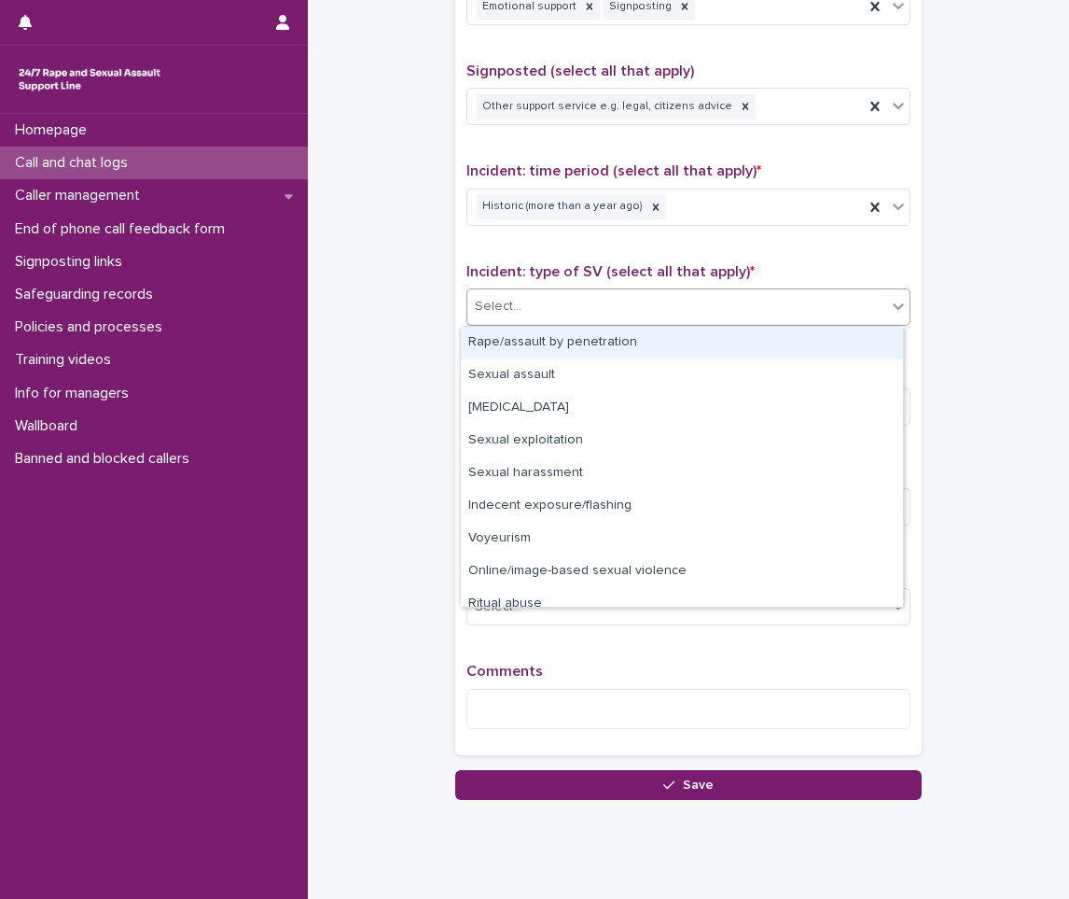
click at [554, 321] on div "Select..." at bounding box center [676, 306] width 419 height 31
click at [571, 343] on div "Rape/assault by penetration" at bounding box center [682, 343] width 442 height 33
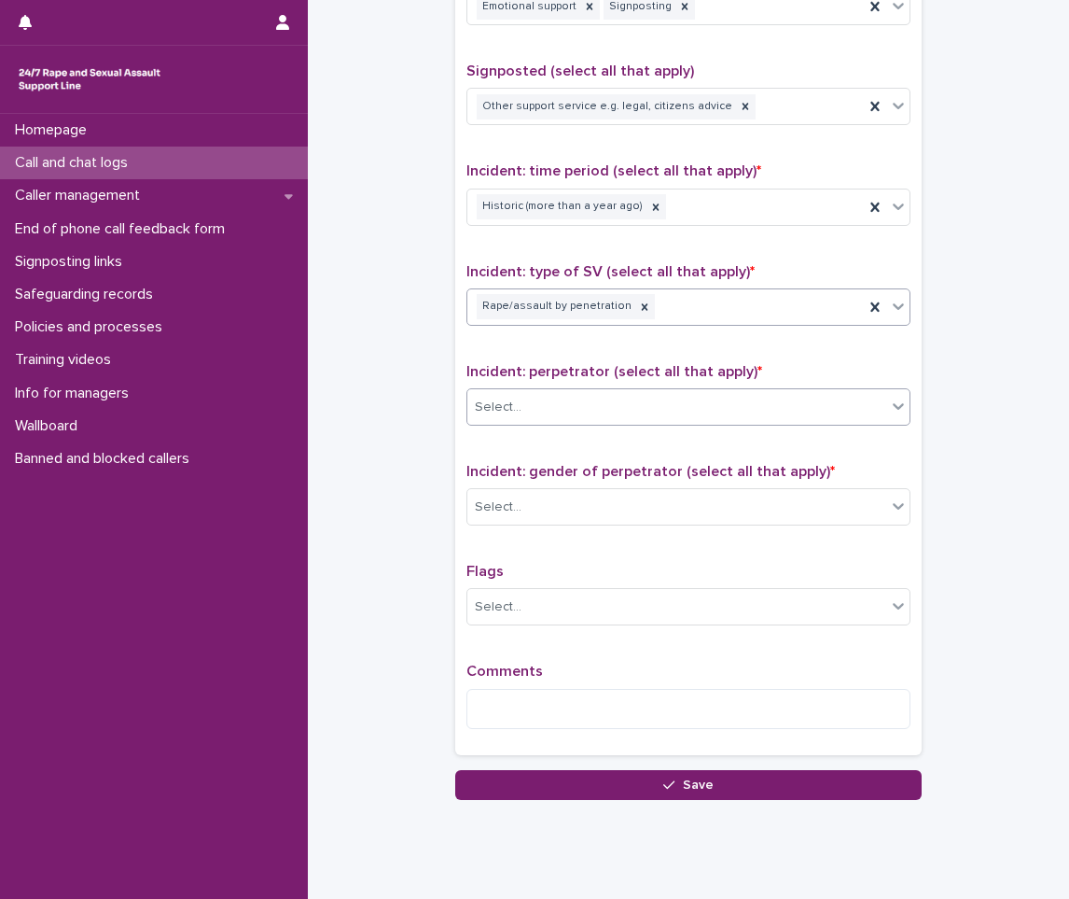
click at [513, 420] on div "Select..." at bounding box center [676, 407] width 419 height 31
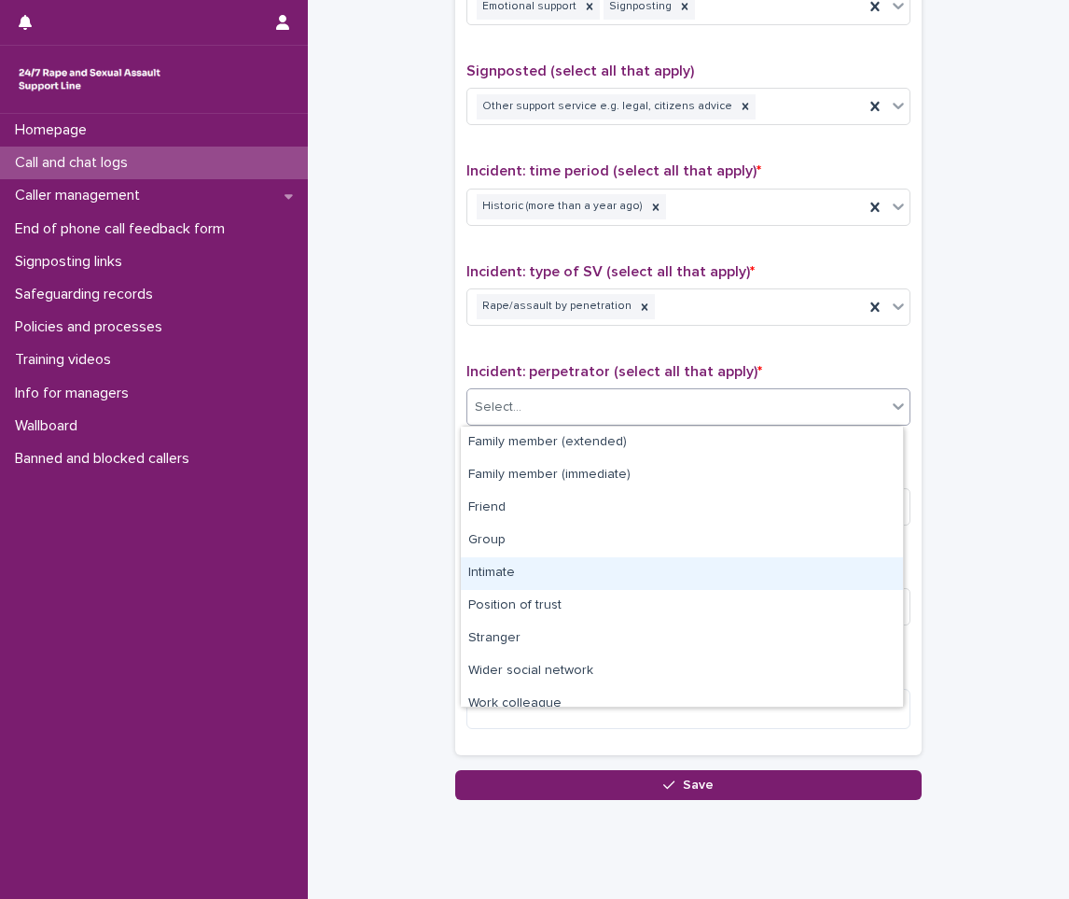
click at [508, 565] on div "Intimate" at bounding box center [682, 573] width 442 height 33
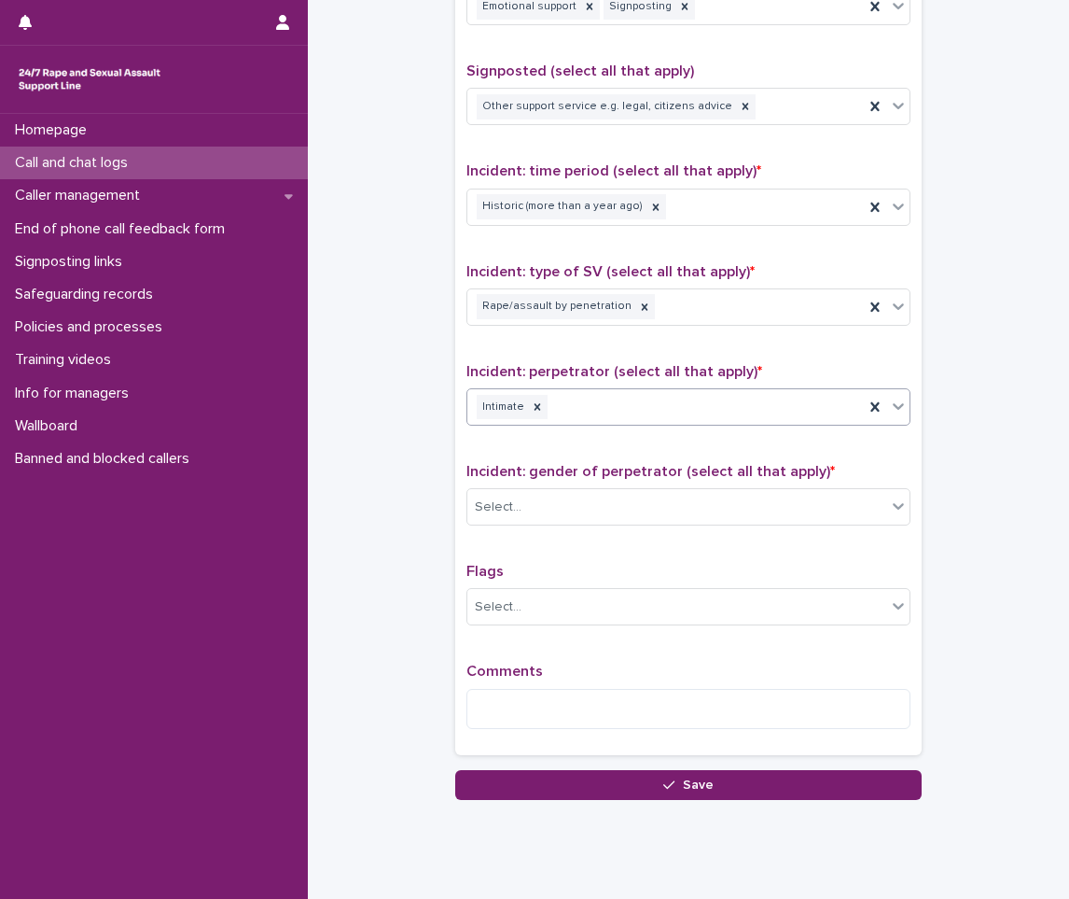
scroll to position [1166, 0]
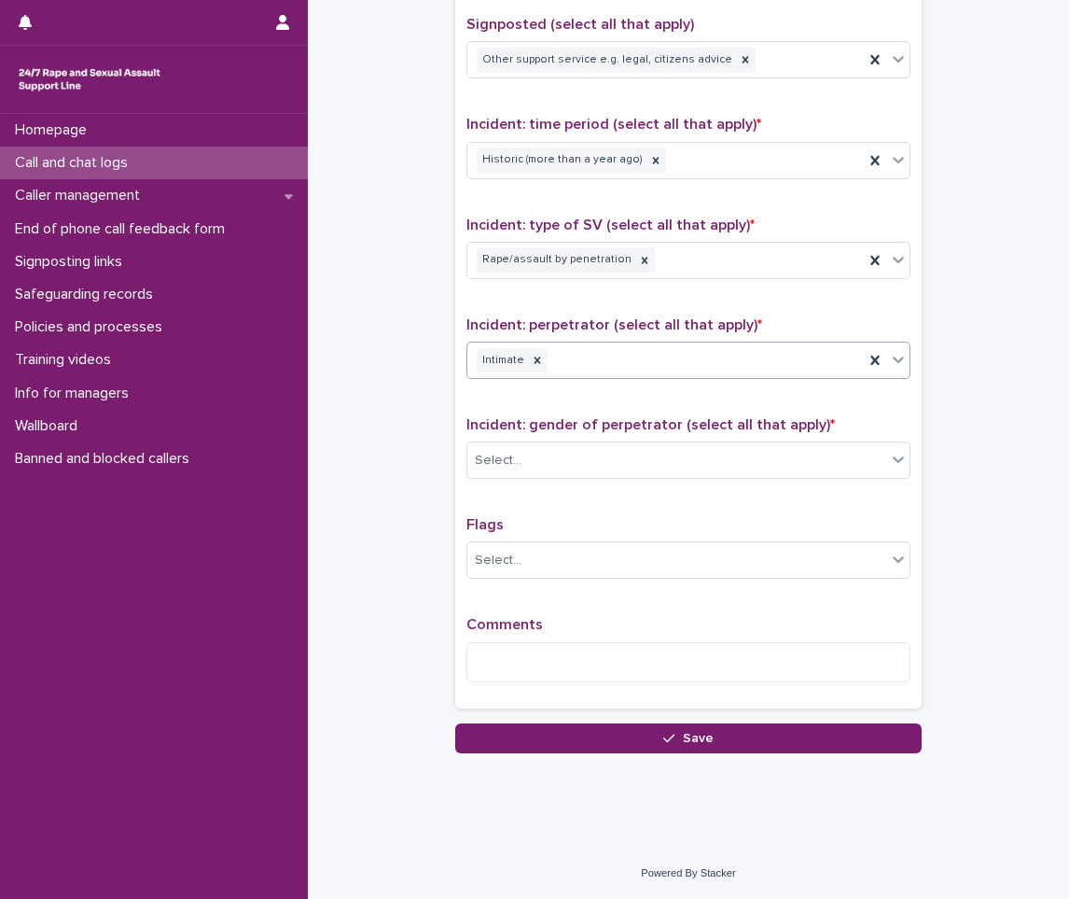
click at [529, 426] on span "Incident: gender of perpetrator (select all that apply) *" at bounding box center [651, 424] width 369 height 15
click at [528, 437] on div "Incident: gender of perpetrator (select all that apply) * Select..." at bounding box center [689, 454] width 444 height 77
click at [524, 469] on div "Select..." at bounding box center [676, 460] width 419 height 31
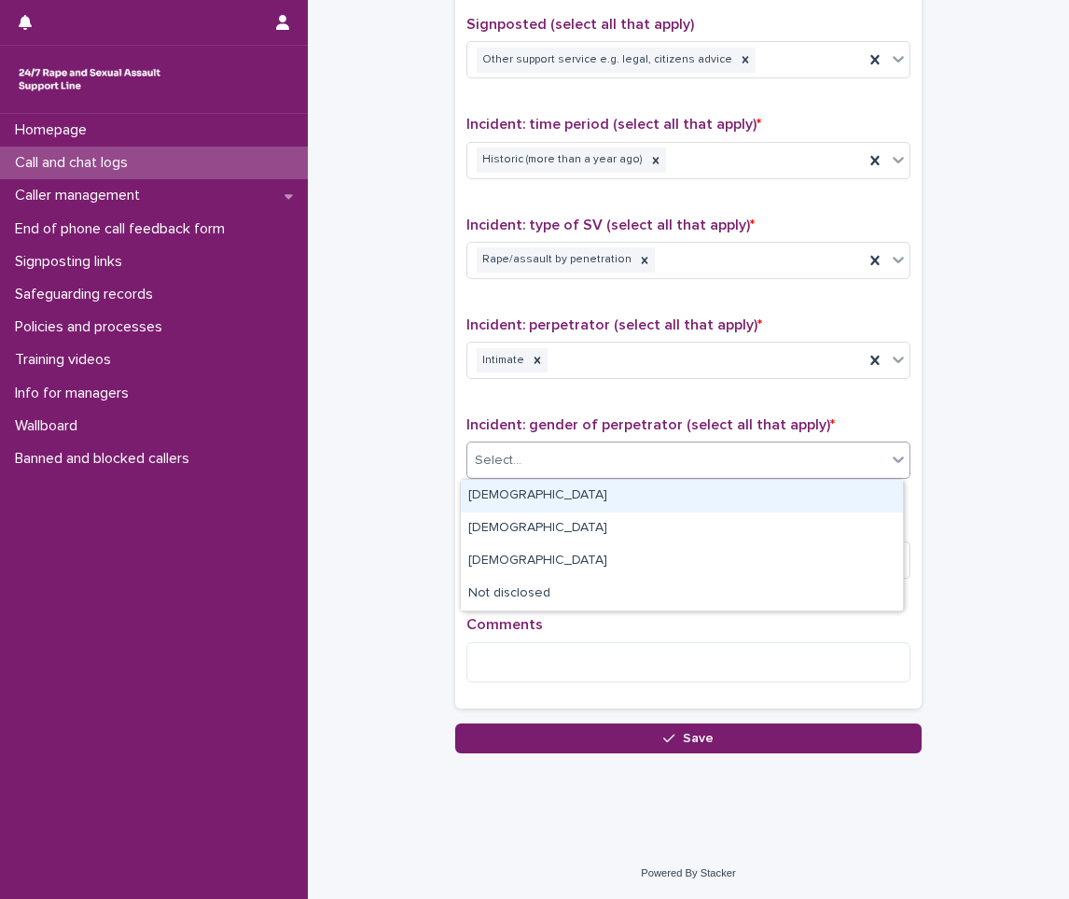
click at [508, 501] on div "[DEMOGRAPHIC_DATA]" at bounding box center [682, 496] width 442 height 33
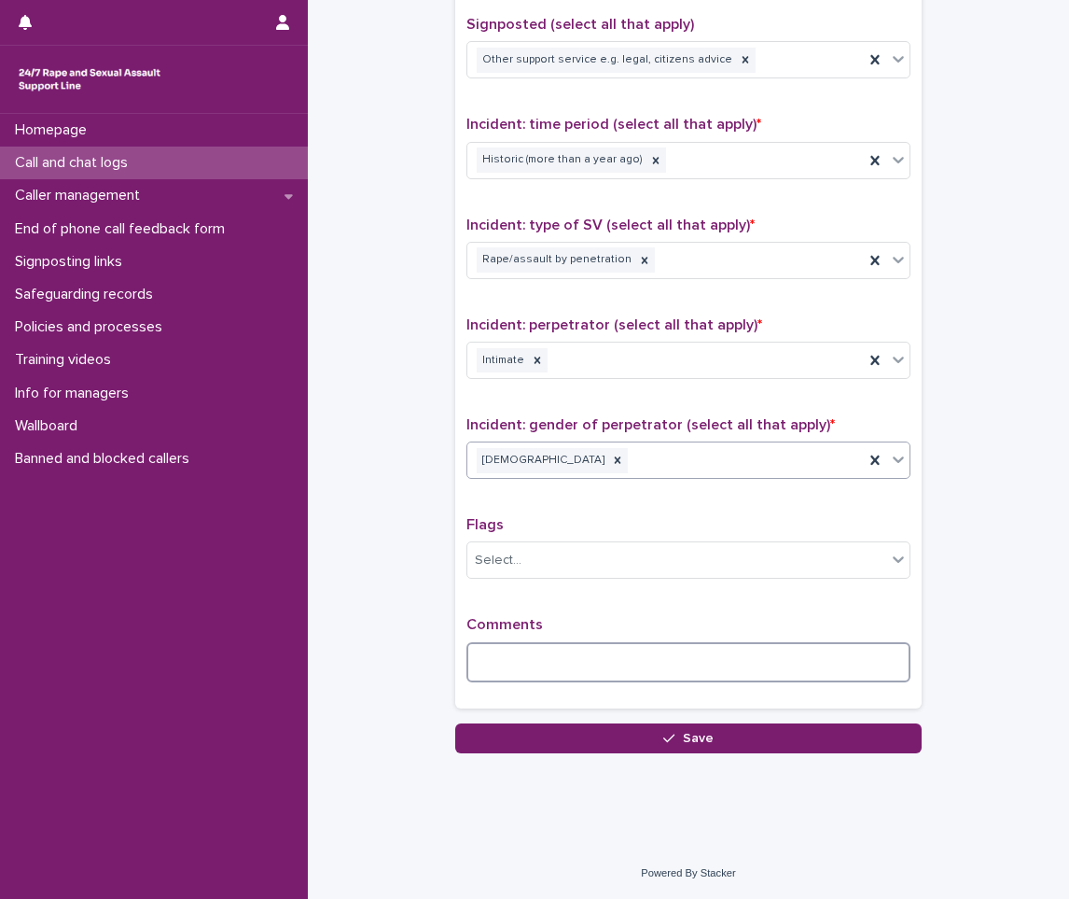
click at [485, 656] on textarea at bounding box center [689, 662] width 444 height 40
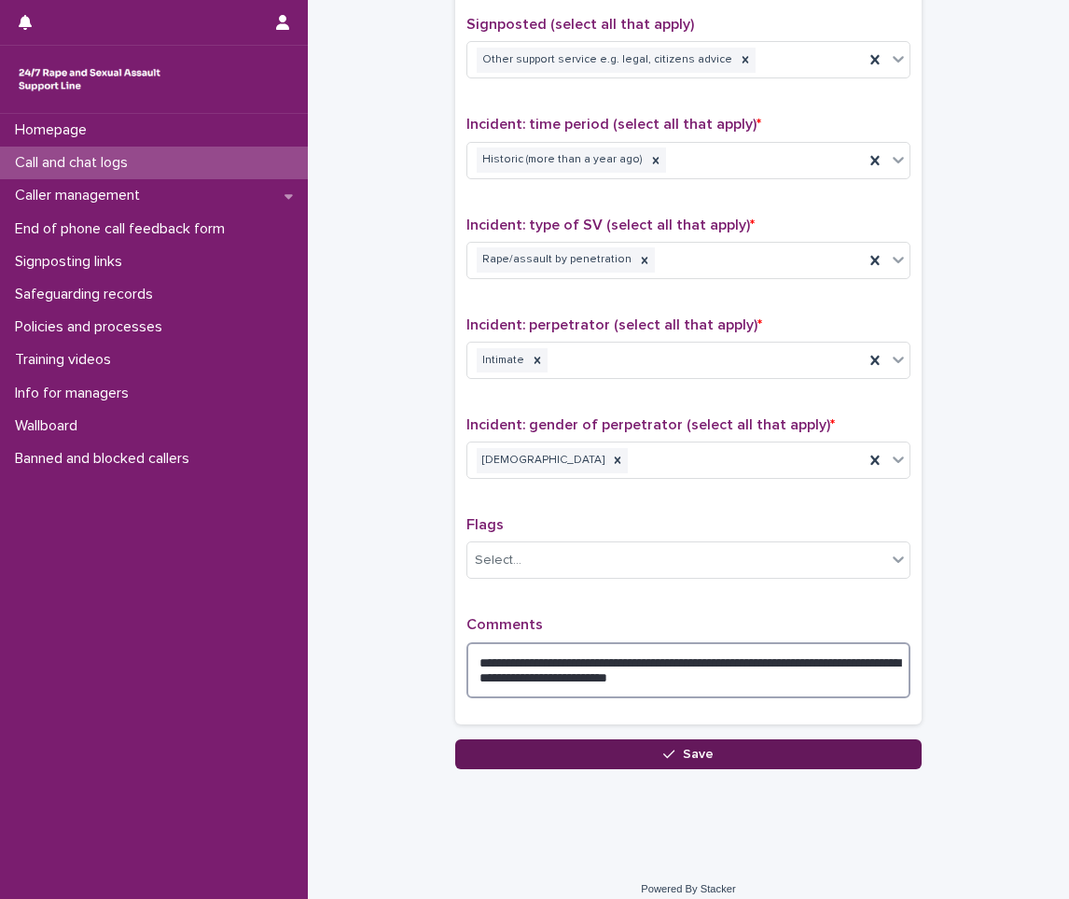
type textarea "**********"
click at [536, 749] on button "Save" at bounding box center [688, 754] width 467 height 30
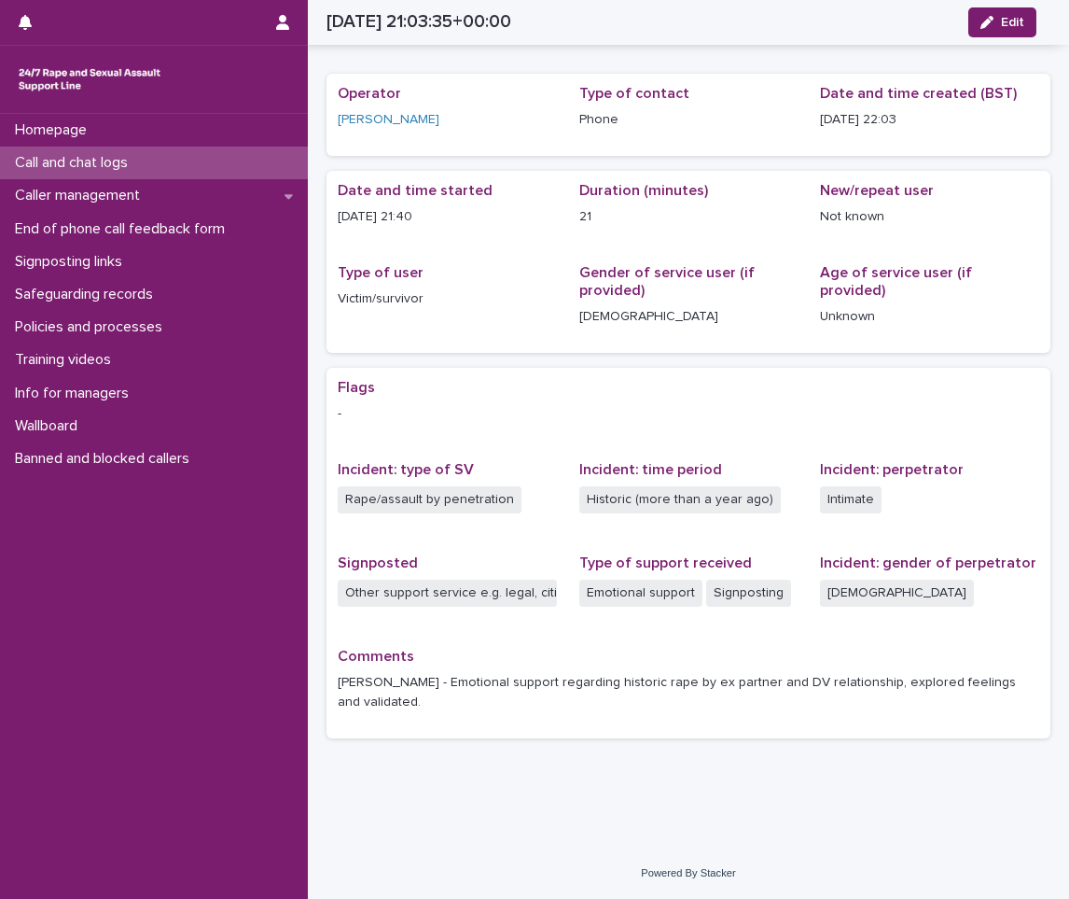
scroll to position [20, 0]
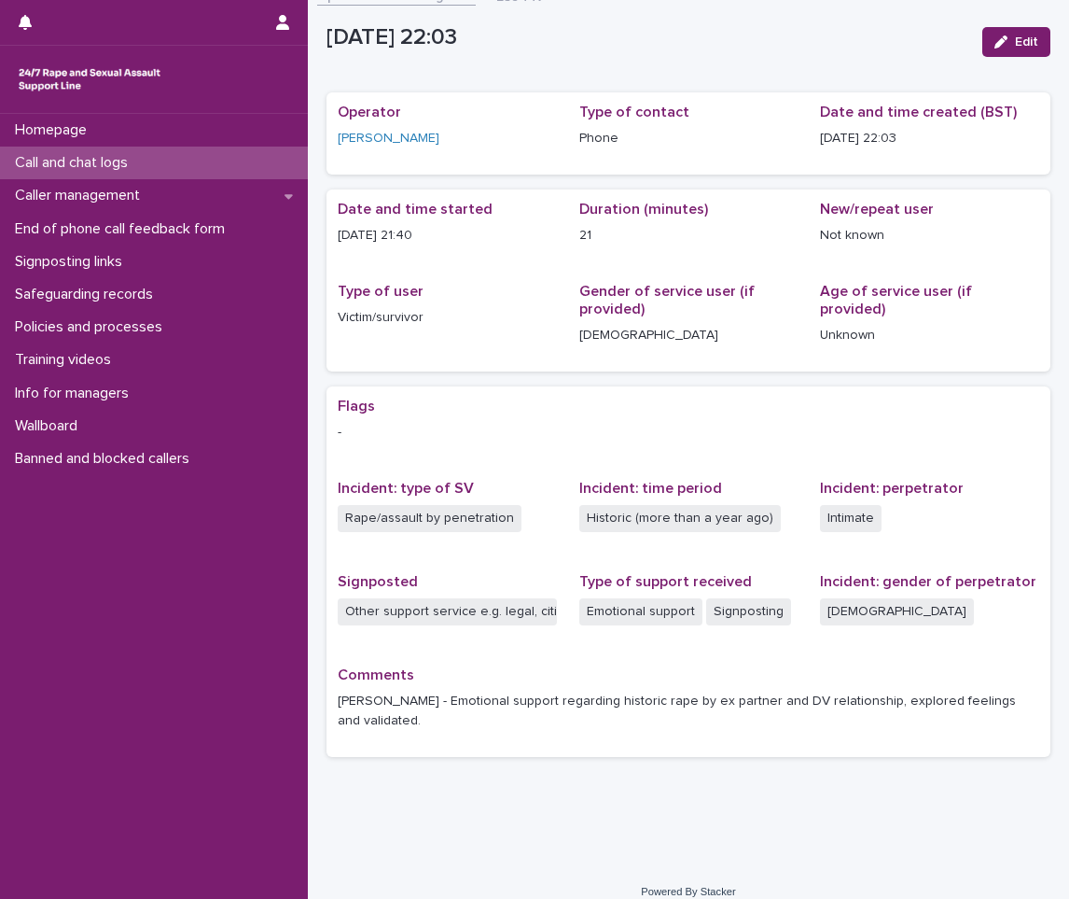
click at [87, 169] on p "Call and chat logs" at bounding box center [74, 163] width 135 height 18
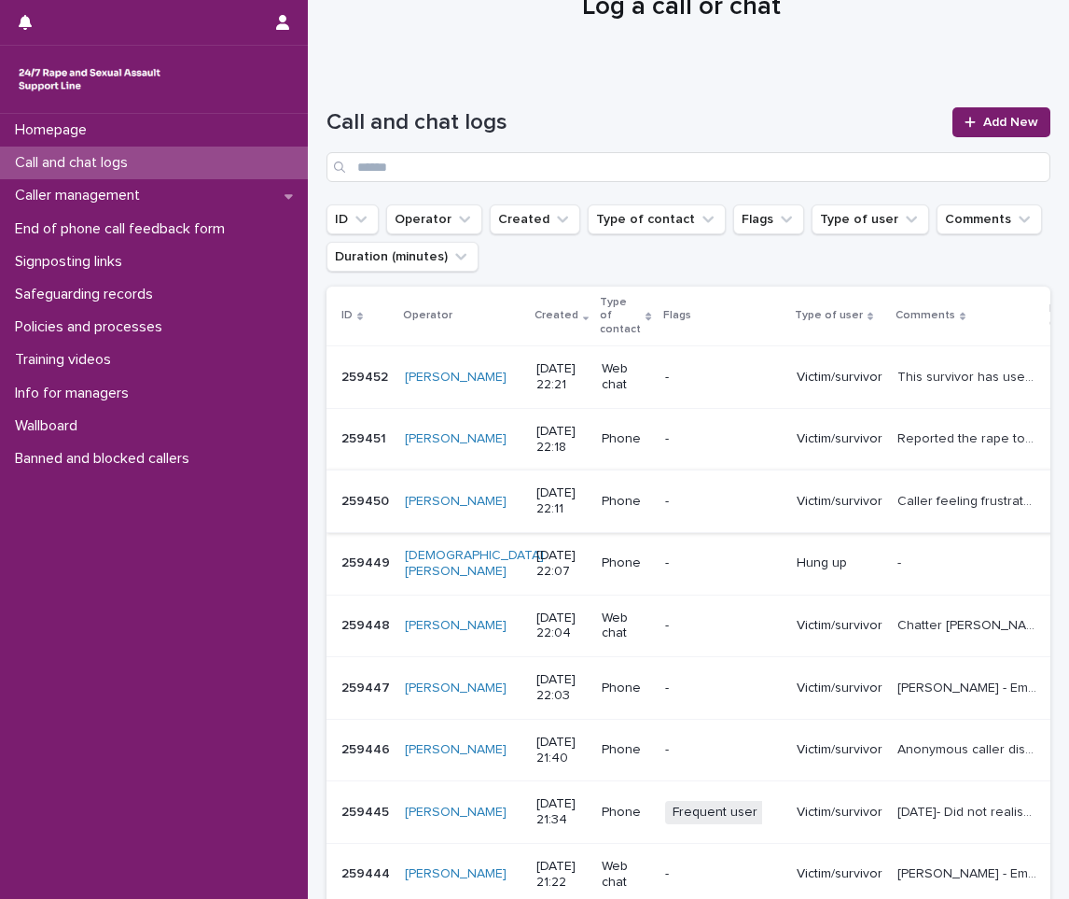
scroll to position [187, 0]
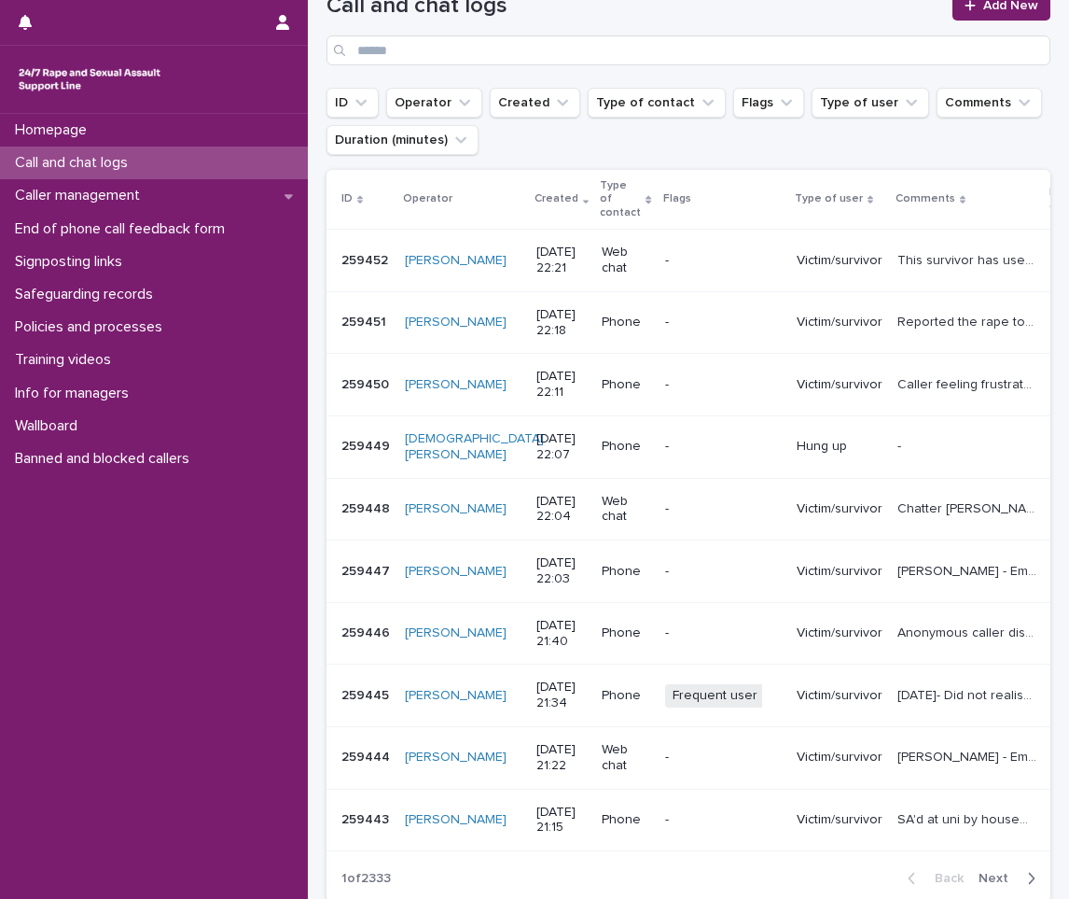
click at [831, 258] on p "Victim/survivor" at bounding box center [840, 261] width 86 height 16
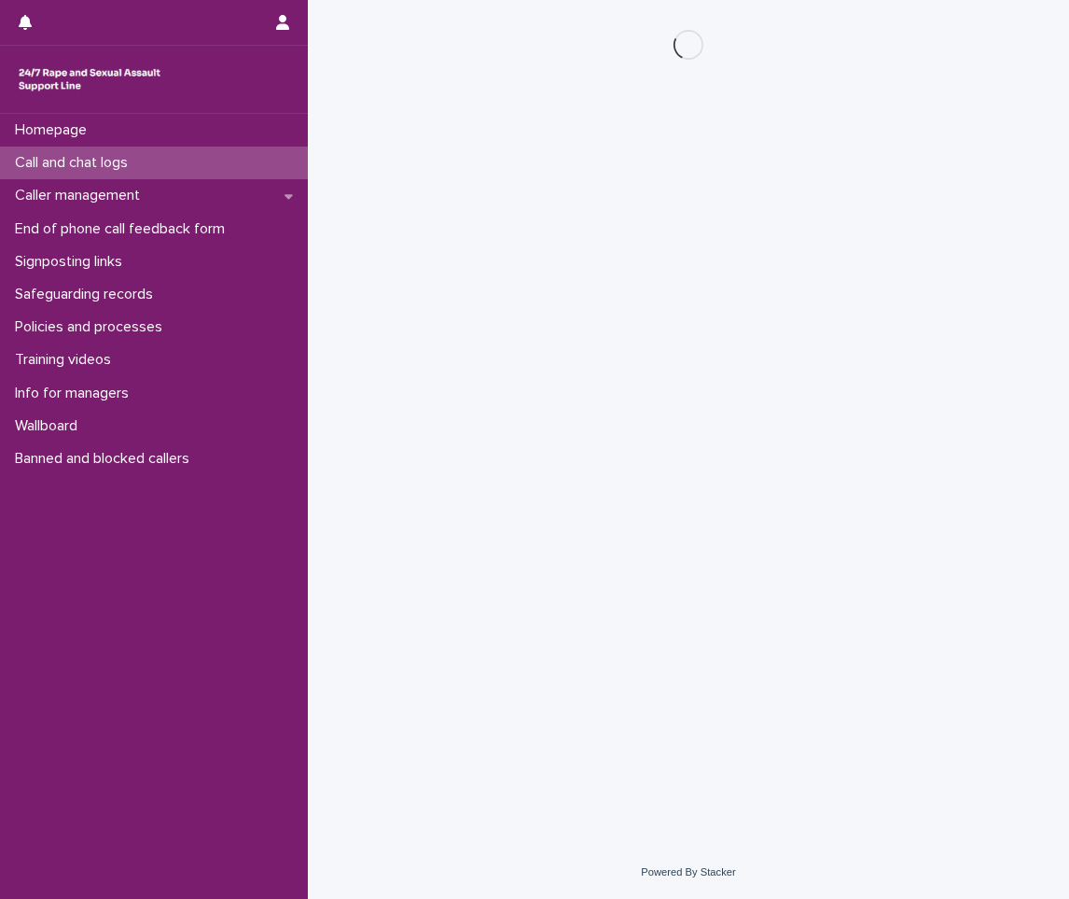
click at [53, 156] on p "Call and chat logs" at bounding box center [74, 163] width 135 height 18
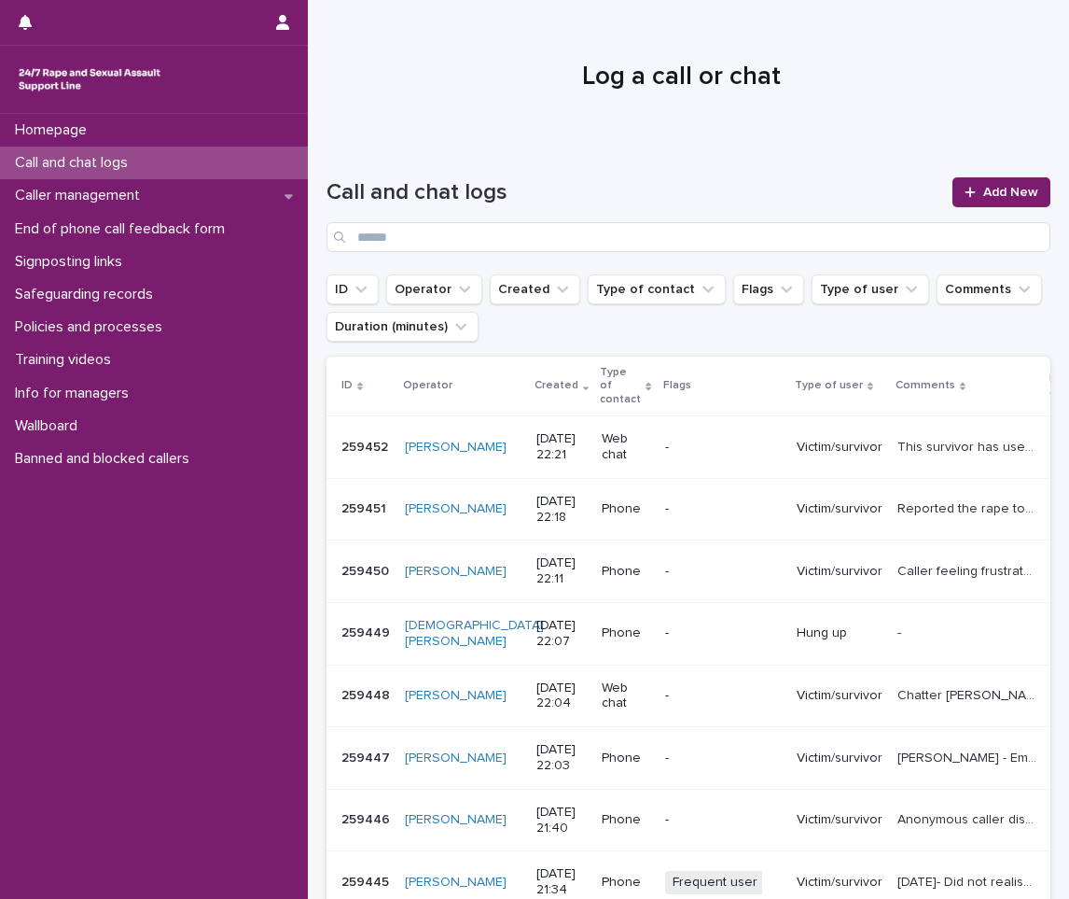
click at [898, 454] on p "This survivor has used the support line previously, but was new to web chat. We…" at bounding box center [969, 446] width 143 height 20
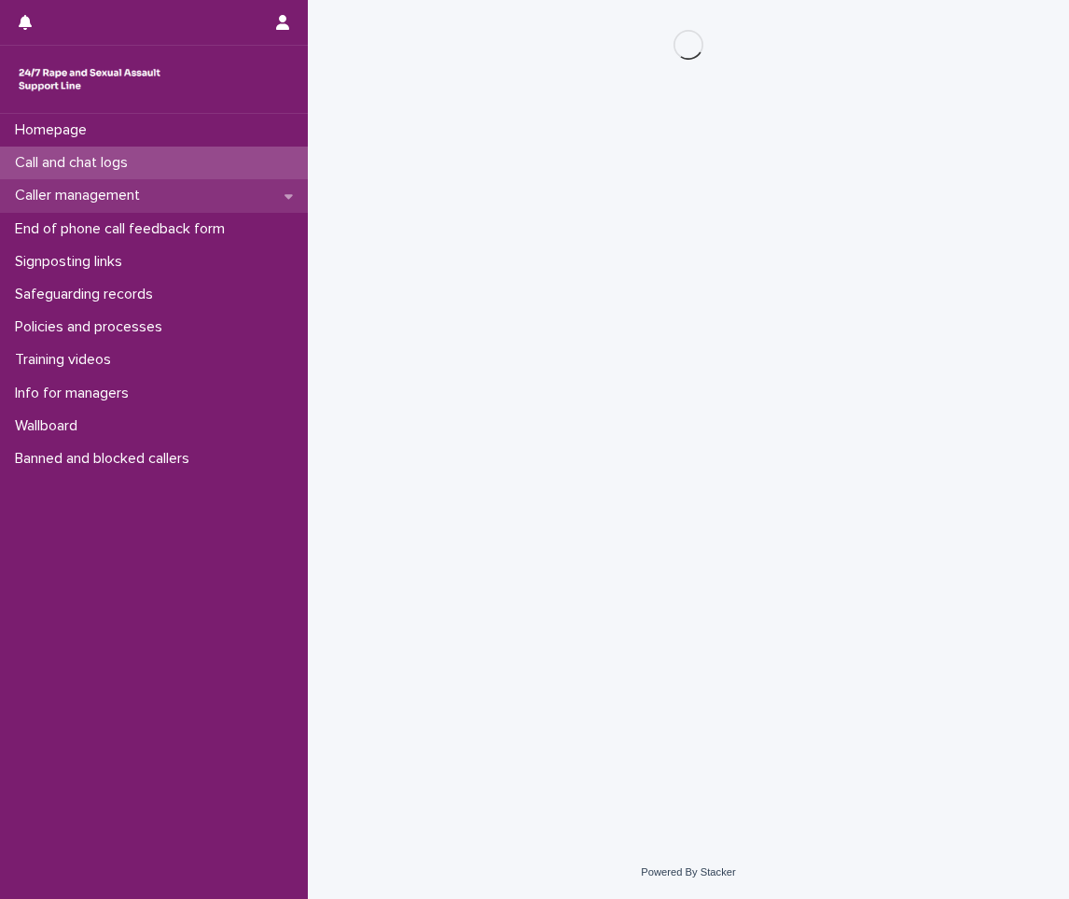
click at [113, 201] on p "Caller management" at bounding box center [80, 196] width 147 height 18
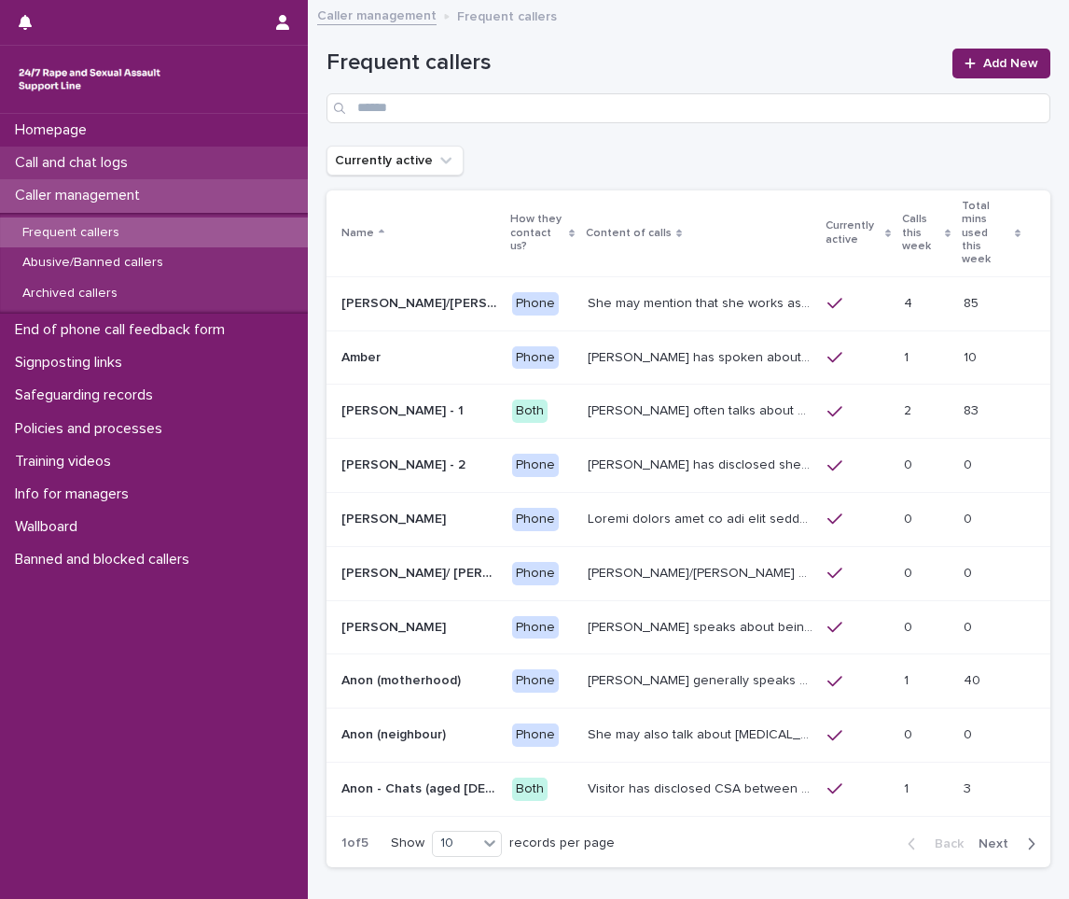
click at [104, 170] on p "Call and chat logs" at bounding box center [74, 163] width 135 height 18
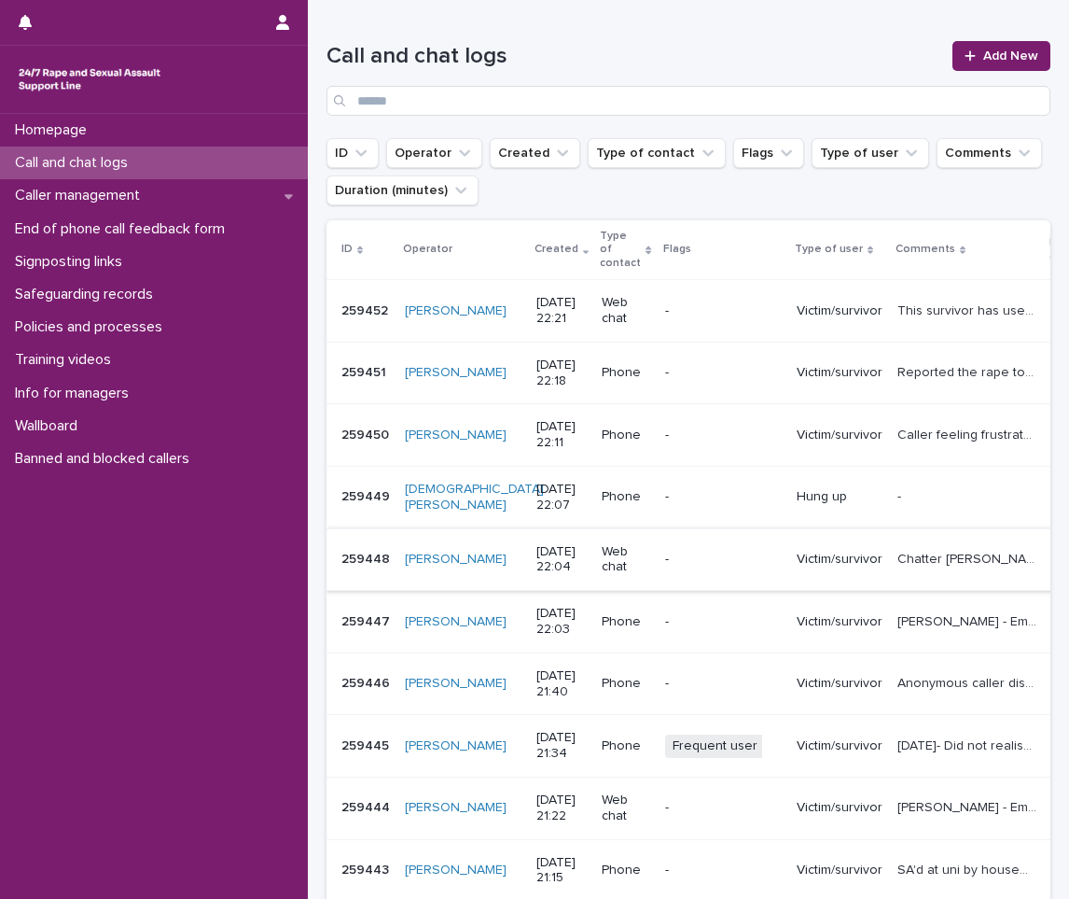
scroll to position [187, 0]
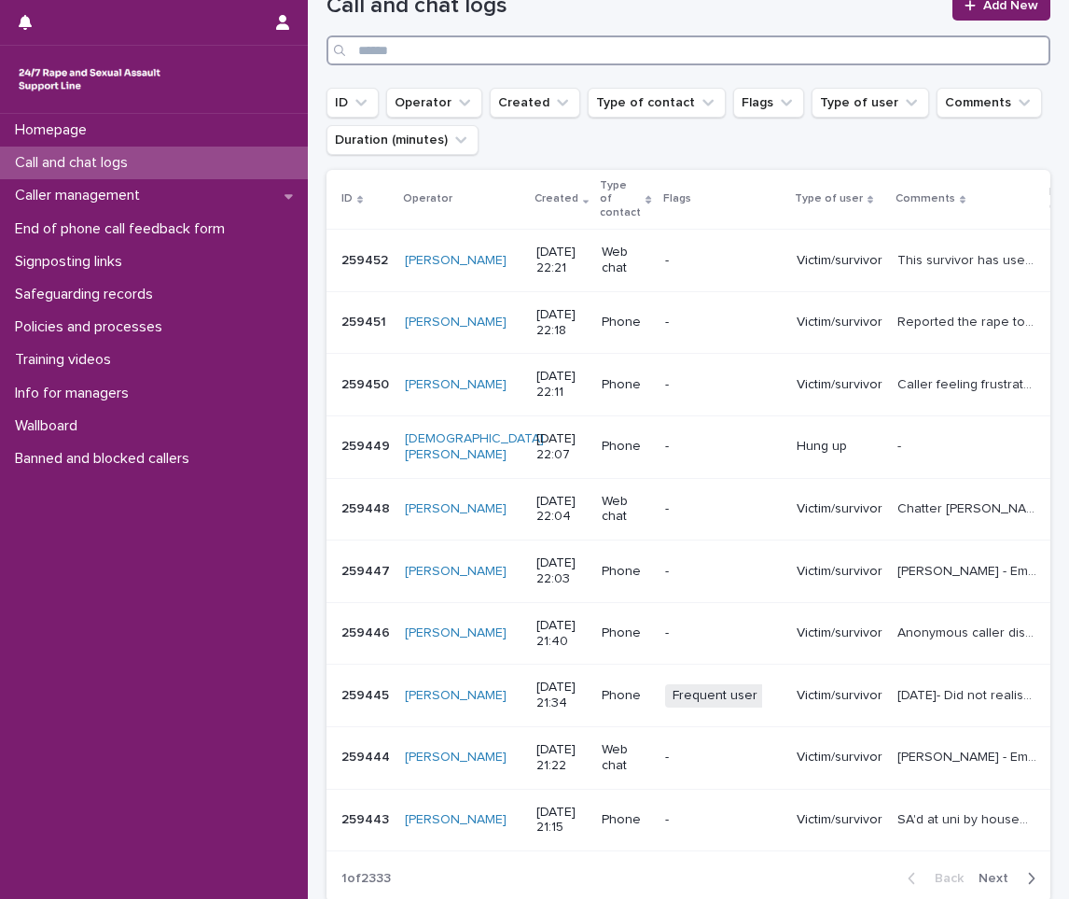
click at [510, 59] on input "Search" at bounding box center [689, 50] width 724 height 30
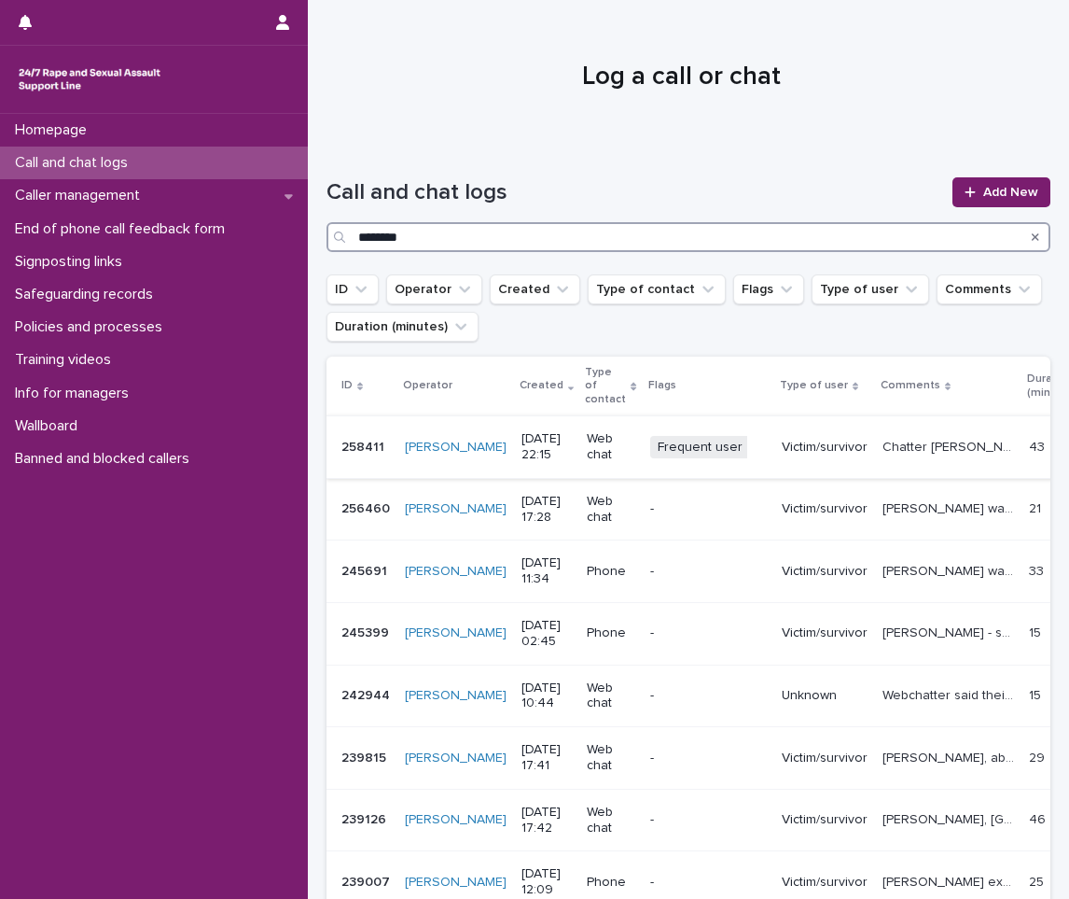
type input "********"
click at [782, 436] on div "Victim/survivor" at bounding box center [825, 446] width 86 height 20
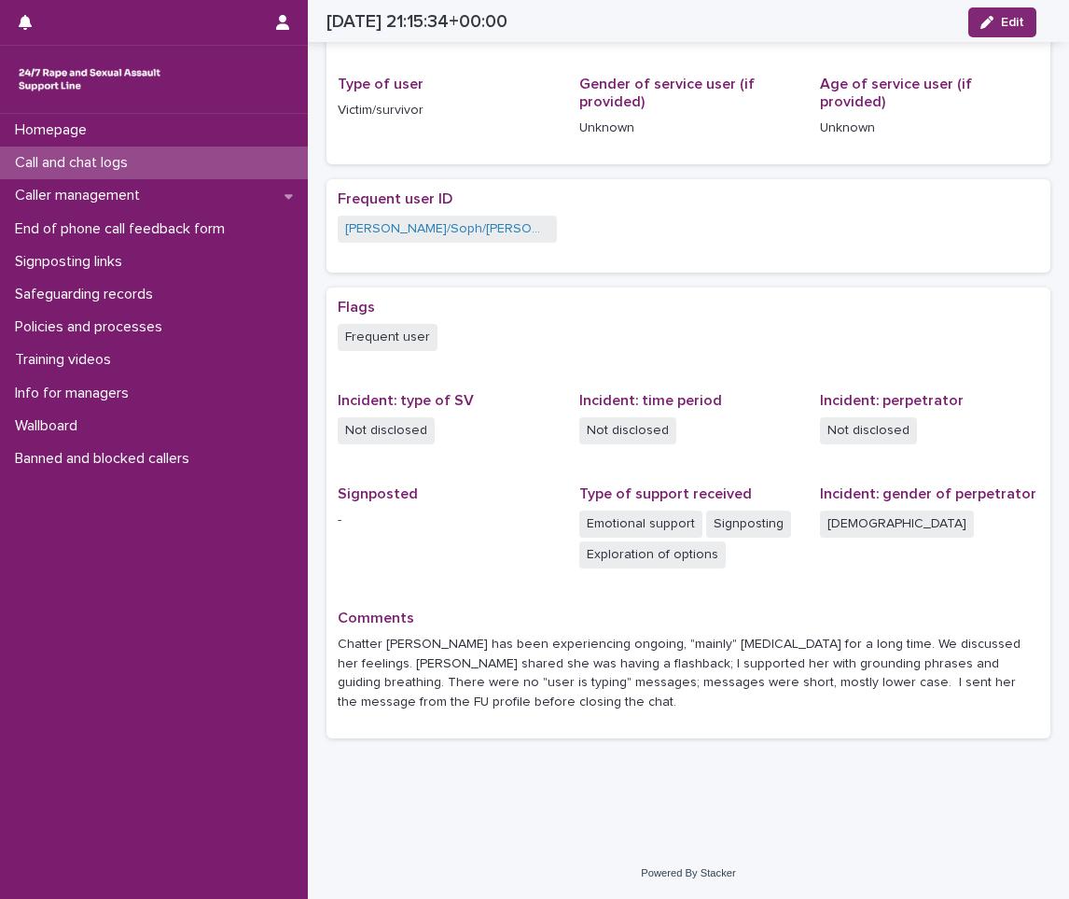
scroll to position [228, 0]
click at [410, 221] on link "[PERSON_NAME]/Soph/[PERSON_NAME]/[PERSON_NAME]/Scarlet/[PERSON_NAME] - Banned/W…" at bounding box center [447, 228] width 204 height 20
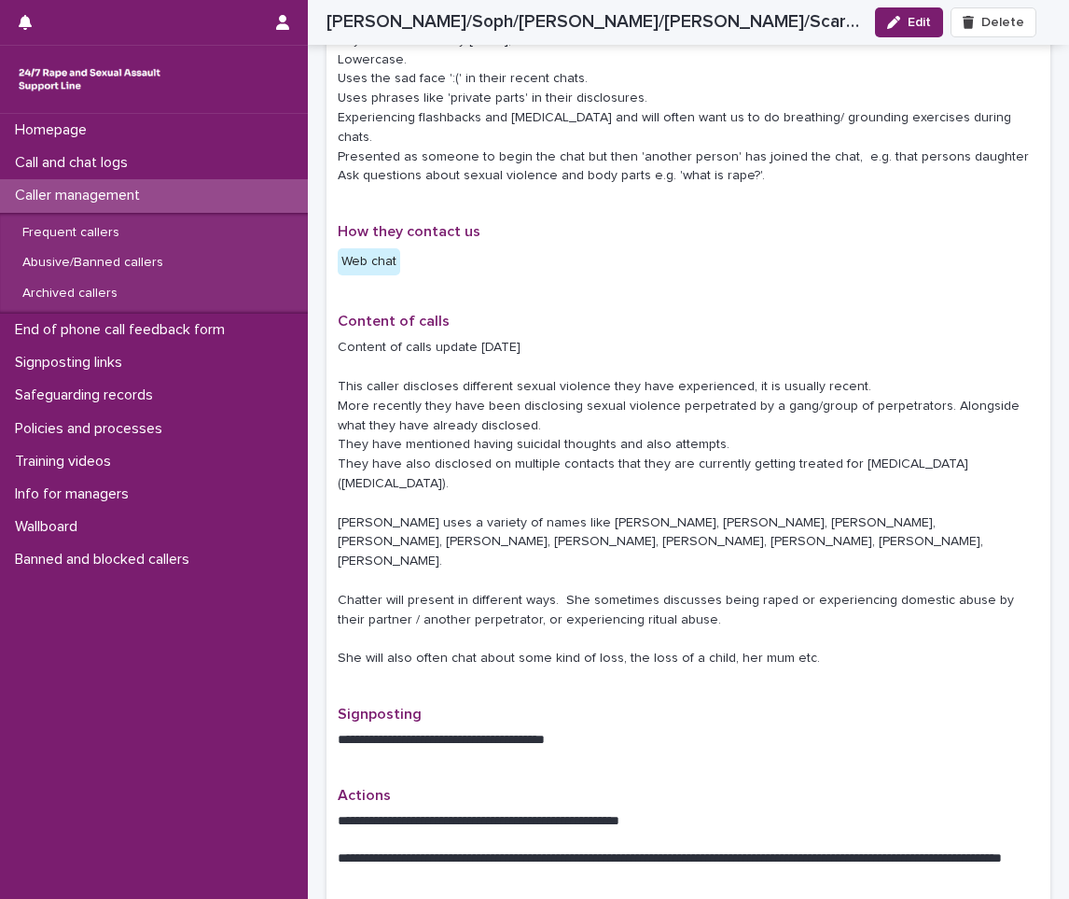
scroll to position [560, 0]
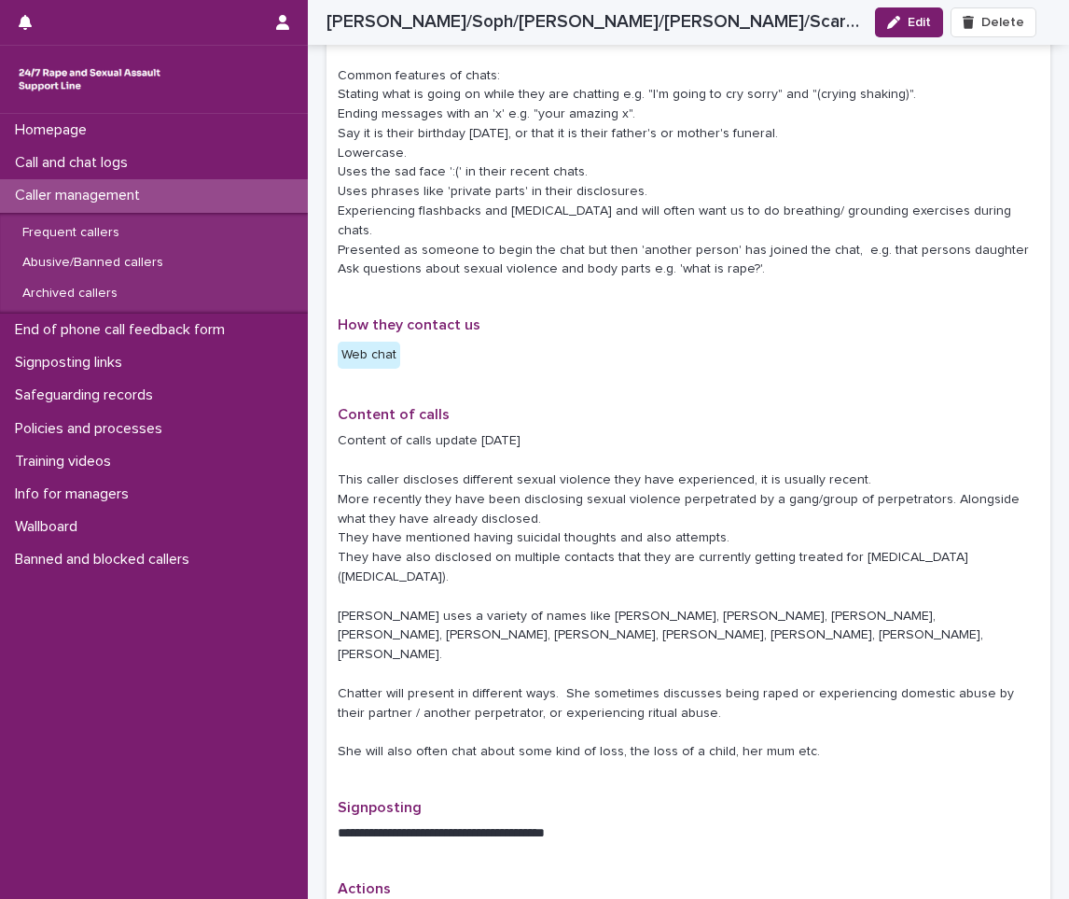
click at [104, 194] on p "Caller management" at bounding box center [80, 196] width 147 height 18
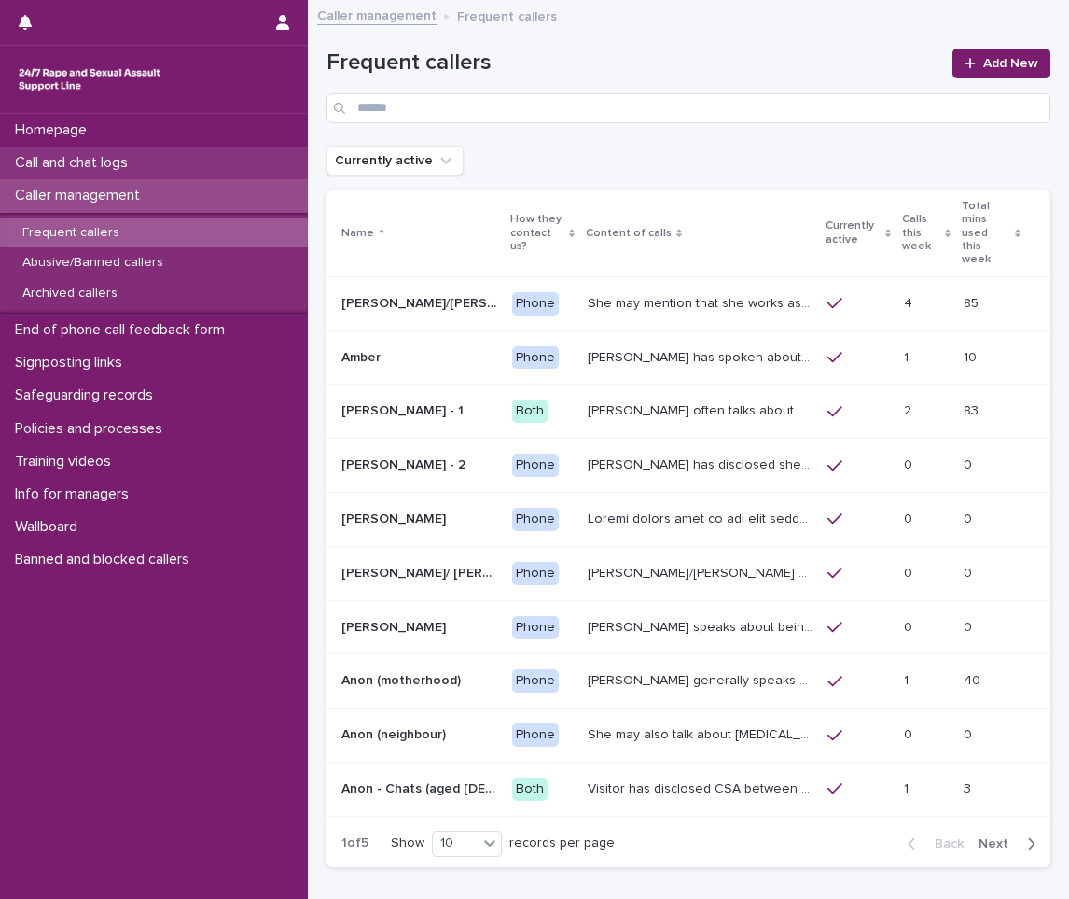
click at [76, 158] on p "Call and chat logs" at bounding box center [74, 163] width 135 height 18
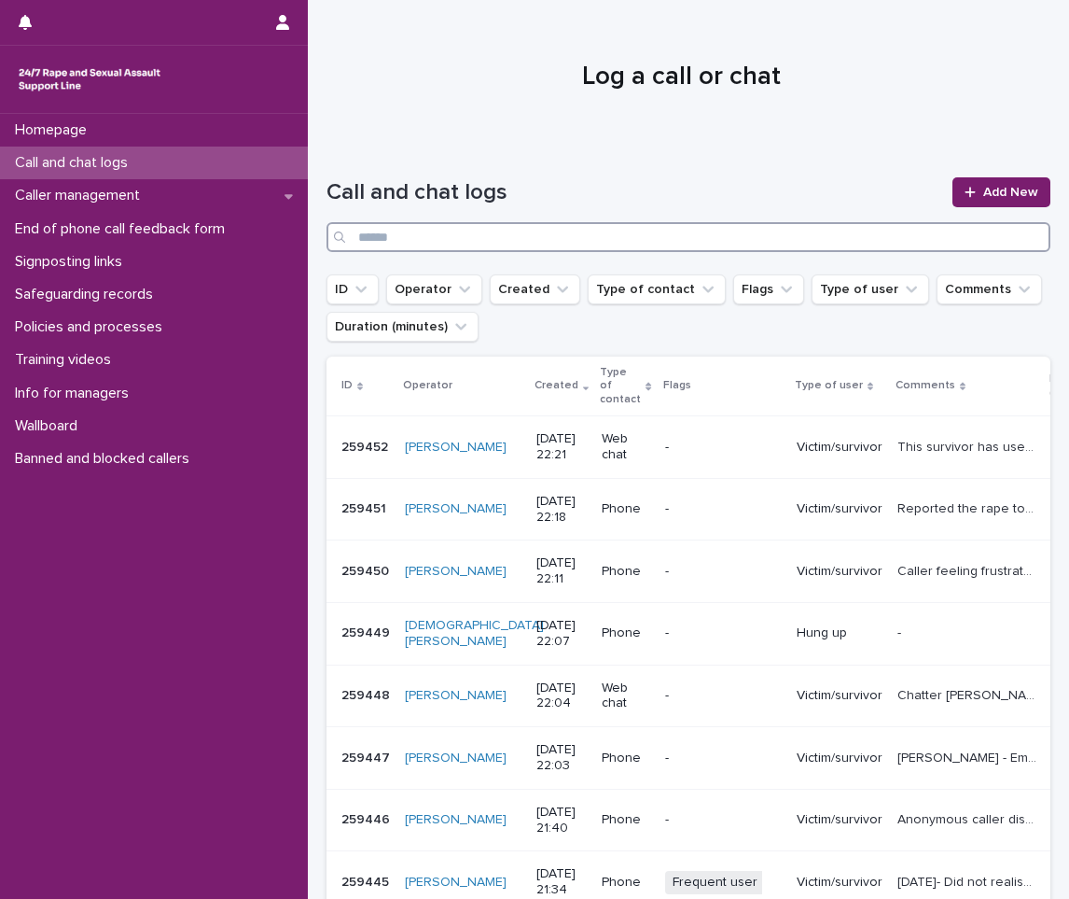
click at [464, 236] on input "Search" at bounding box center [689, 237] width 724 height 30
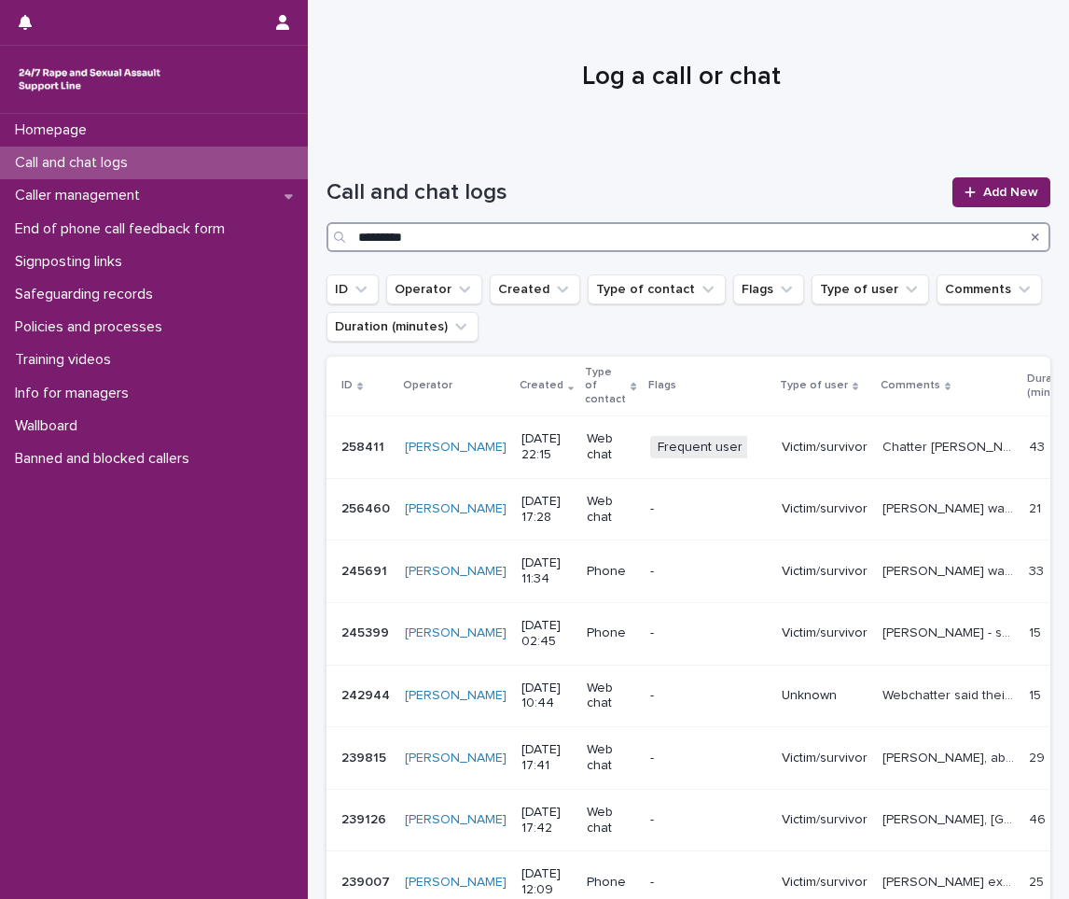
type input "*********"
click at [782, 500] on div "Victim/survivor" at bounding box center [825, 507] width 86 height 20
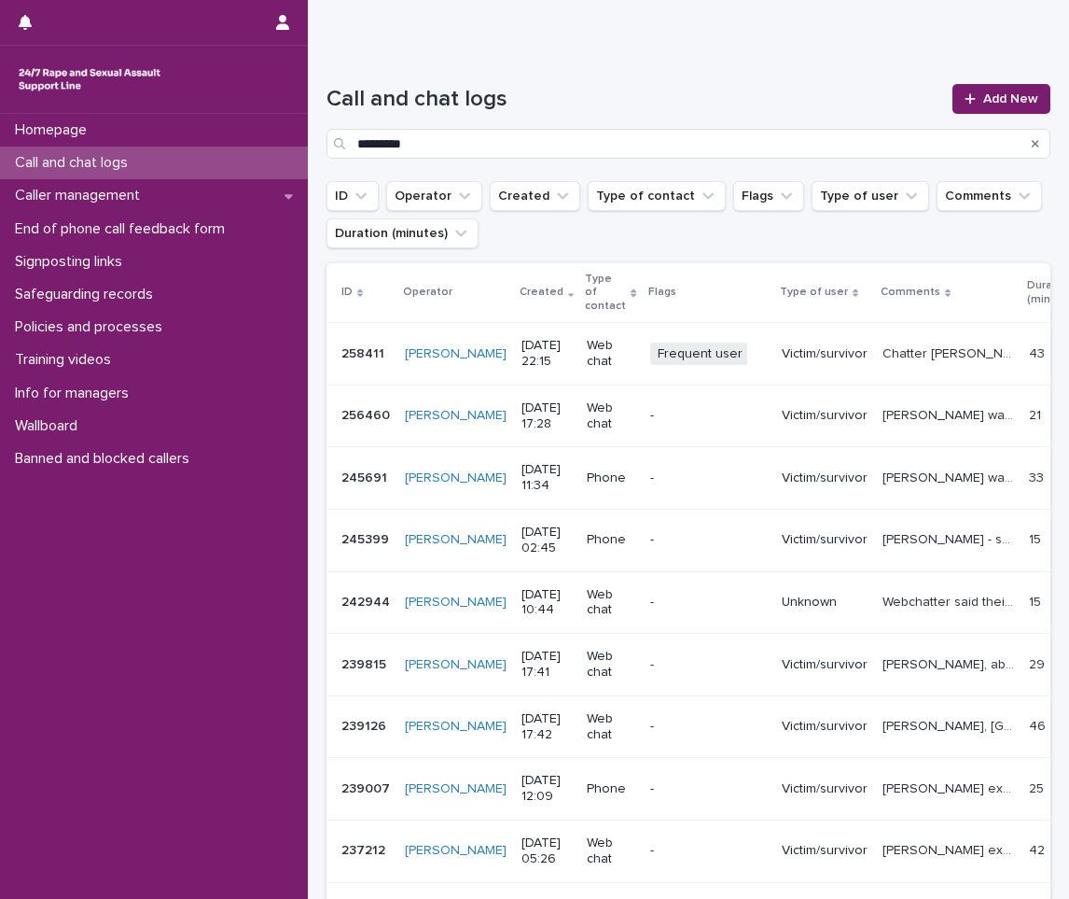
click at [875, 696] on td "[PERSON_NAME], abuse with their husband, we explored how they are feeling and h…" at bounding box center [948, 665] width 147 height 63
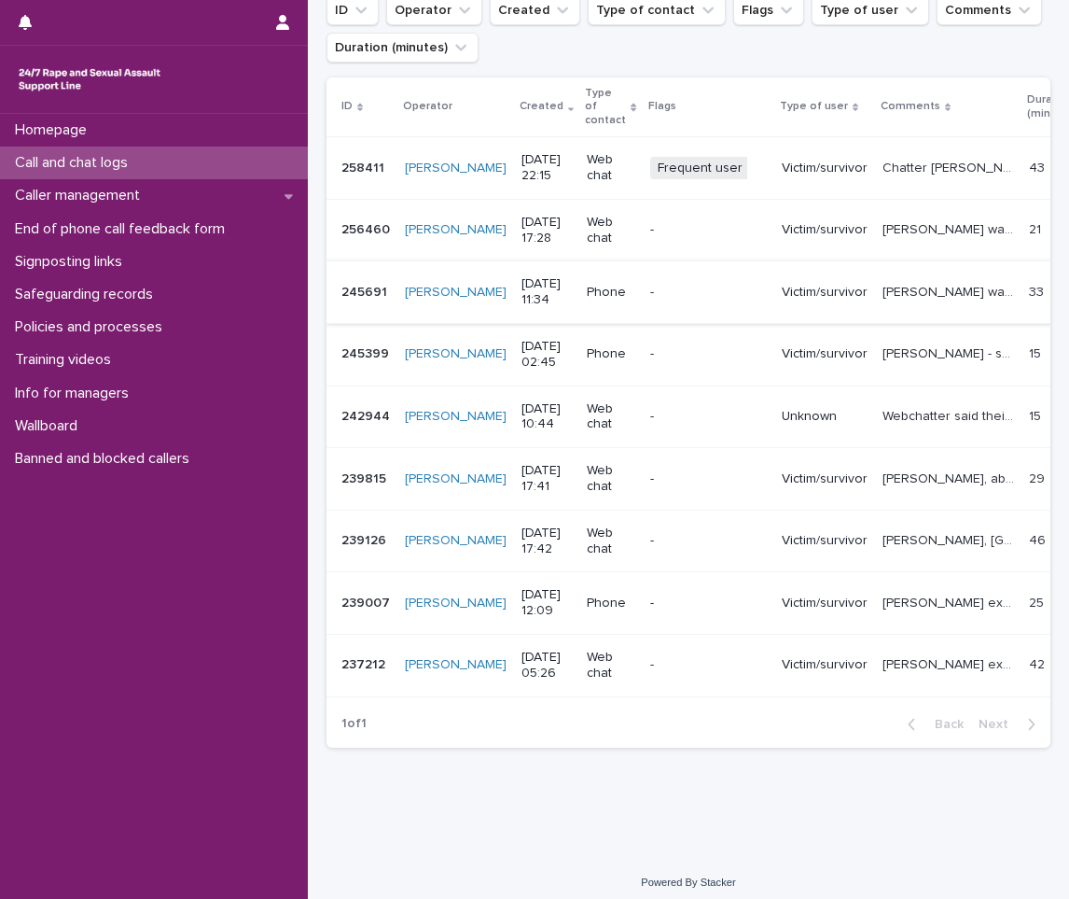
scroll to position [280, 0]
click at [712, 672] on p "-" at bounding box center [708, 664] width 117 height 16
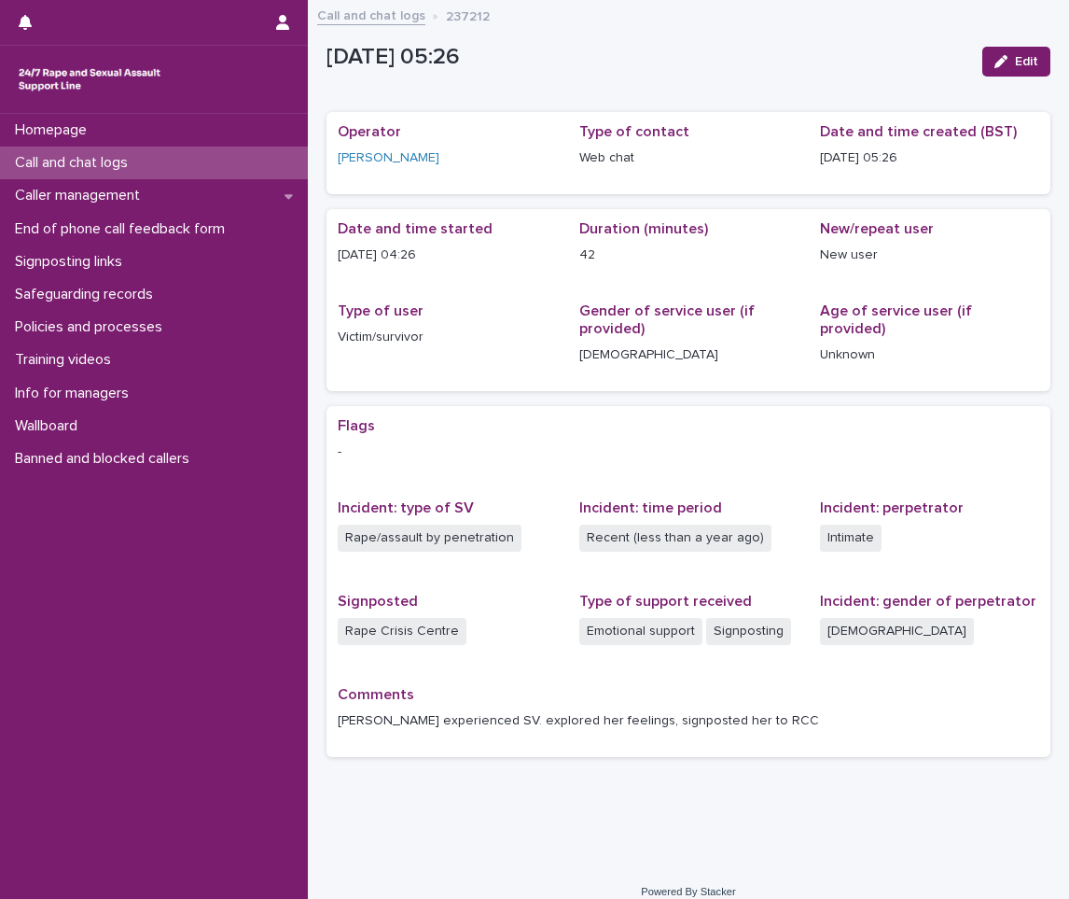
click at [152, 152] on div "Call and chat logs" at bounding box center [154, 163] width 308 height 33
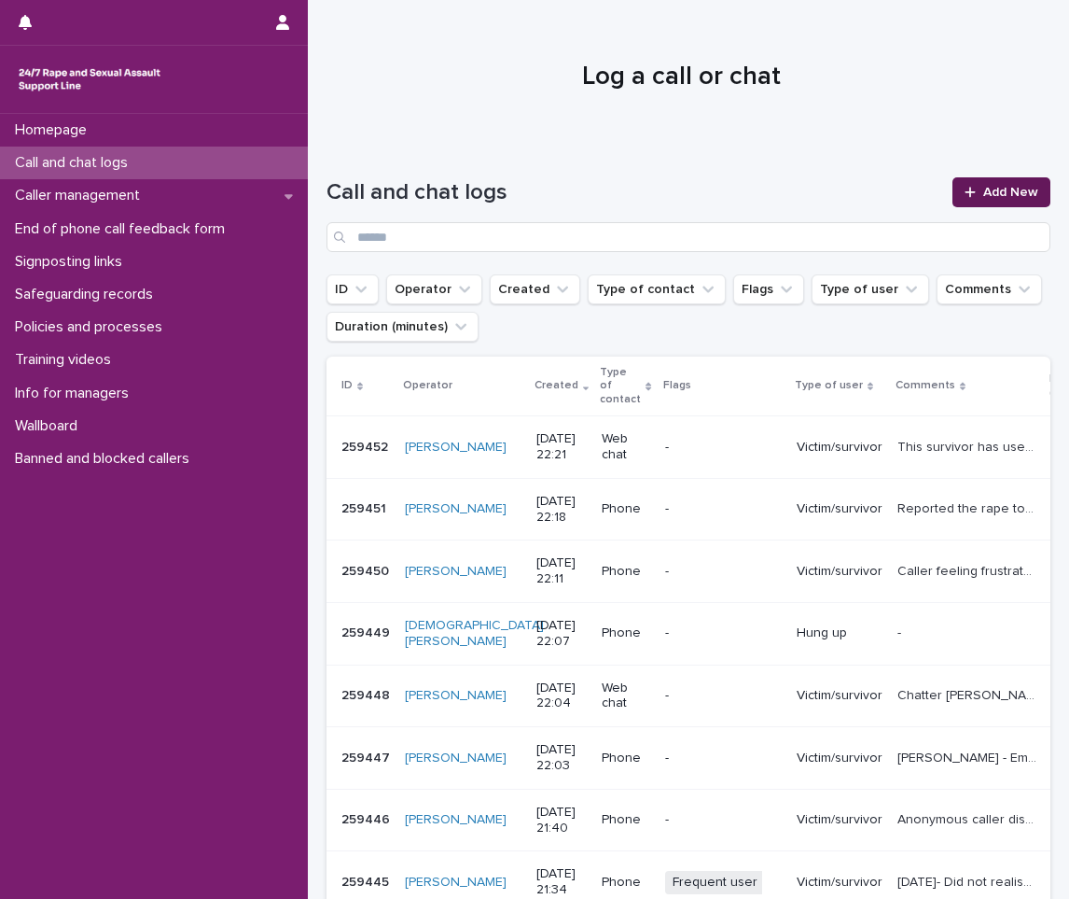
click at [995, 177] on link "Add New" at bounding box center [1002, 192] width 98 height 30
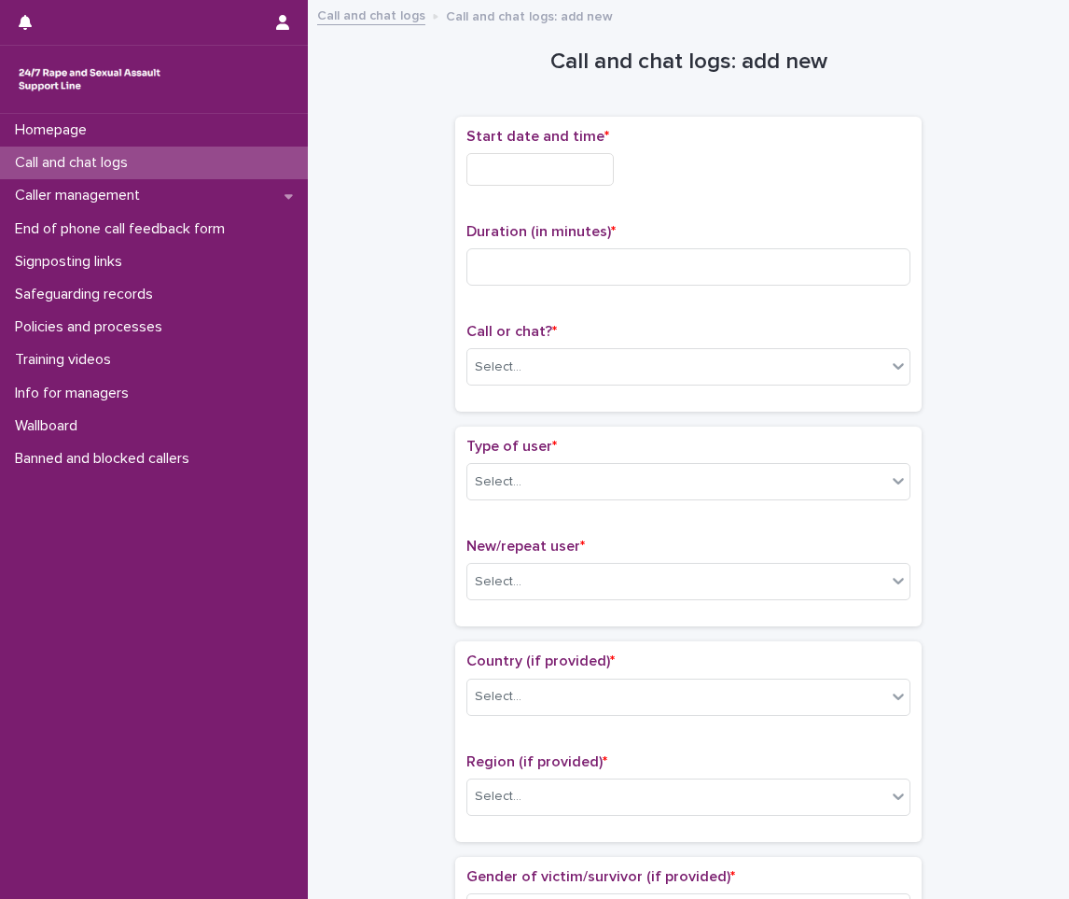
click at [523, 171] on input "text" at bounding box center [540, 169] width 147 height 33
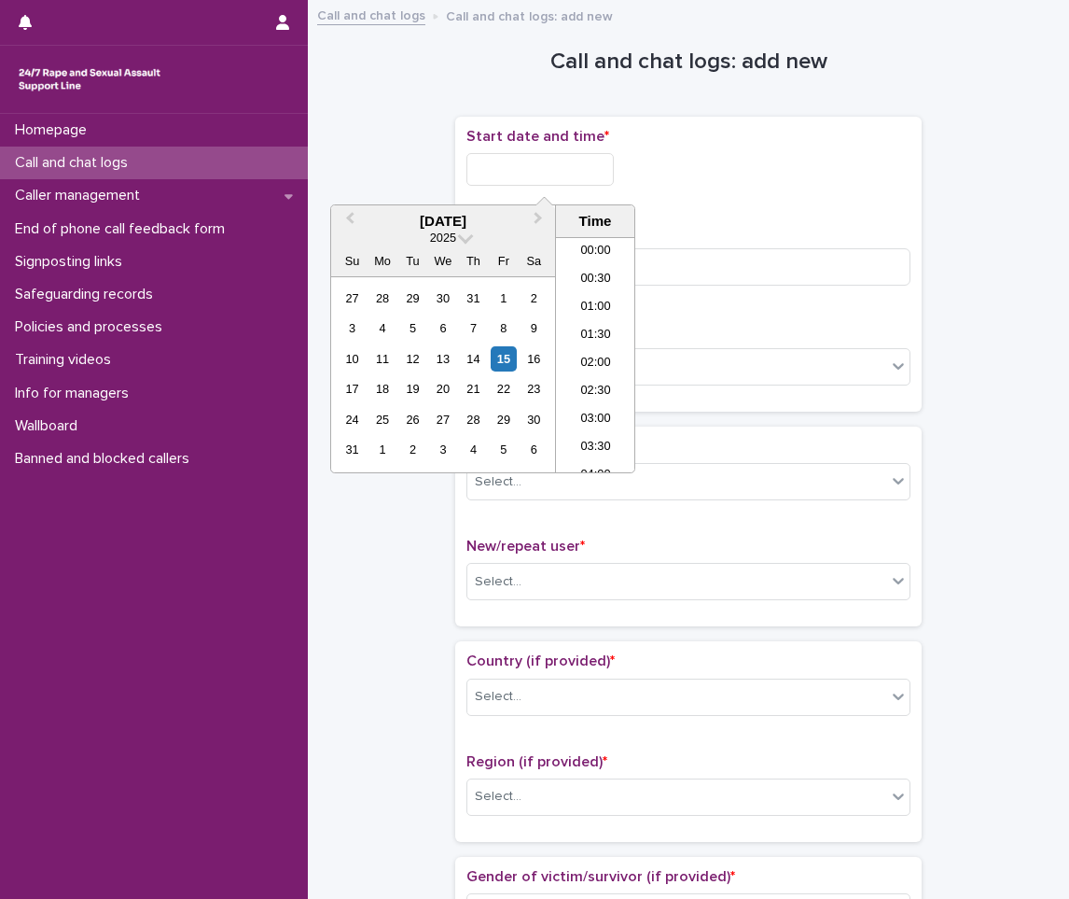
scroll to position [1109, 0]
click at [579, 325] on li "21:00" at bounding box center [595, 318] width 79 height 28
click at [588, 172] on input "**********" at bounding box center [540, 169] width 147 height 33
click at [607, 405] on li "22:00" at bounding box center [595, 411] width 79 height 28
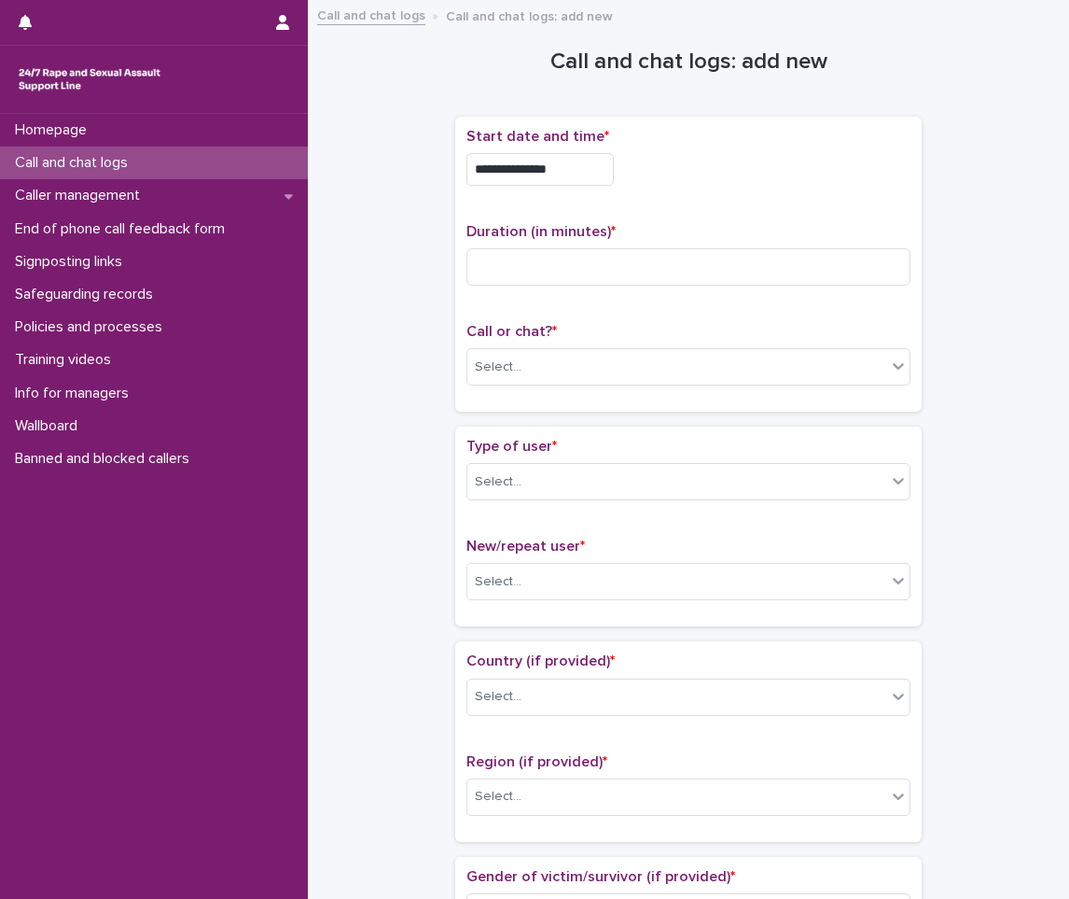
click at [571, 172] on input "**********" at bounding box center [540, 169] width 147 height 33
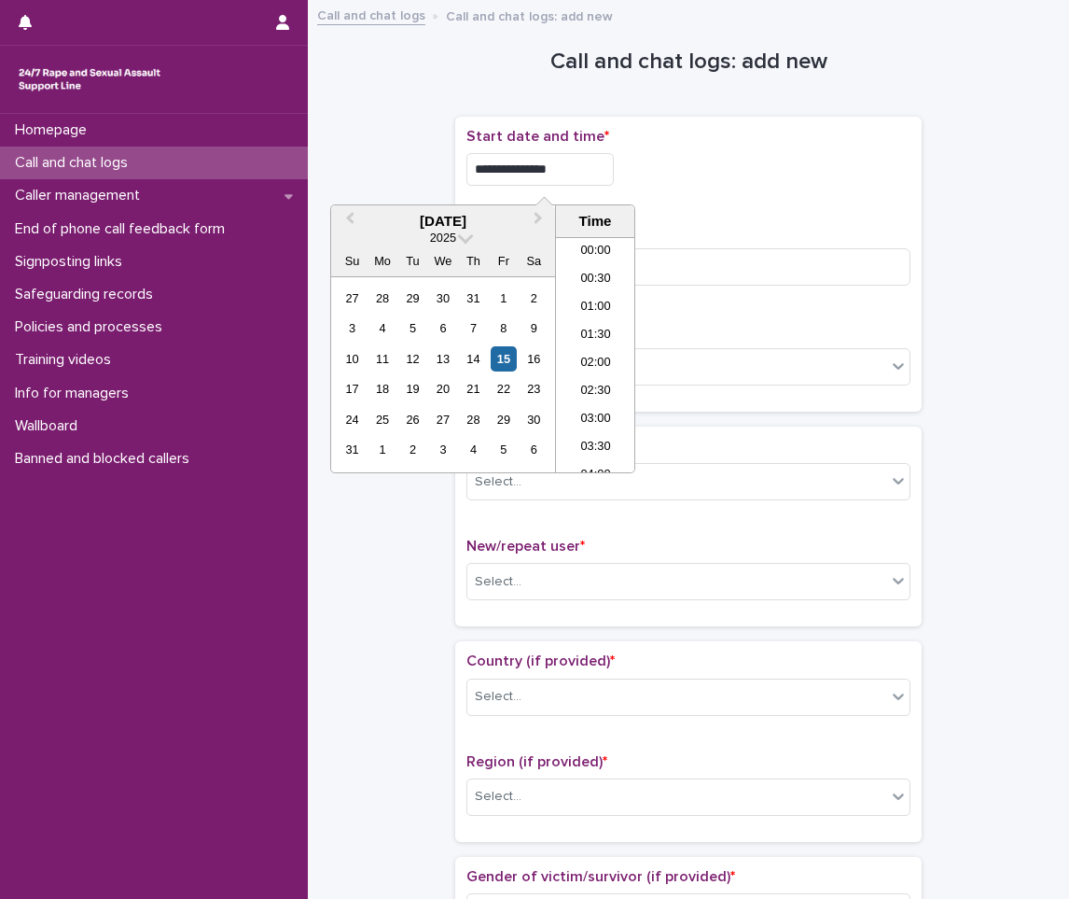
scroll to position [1109, 0]
type input "**********"
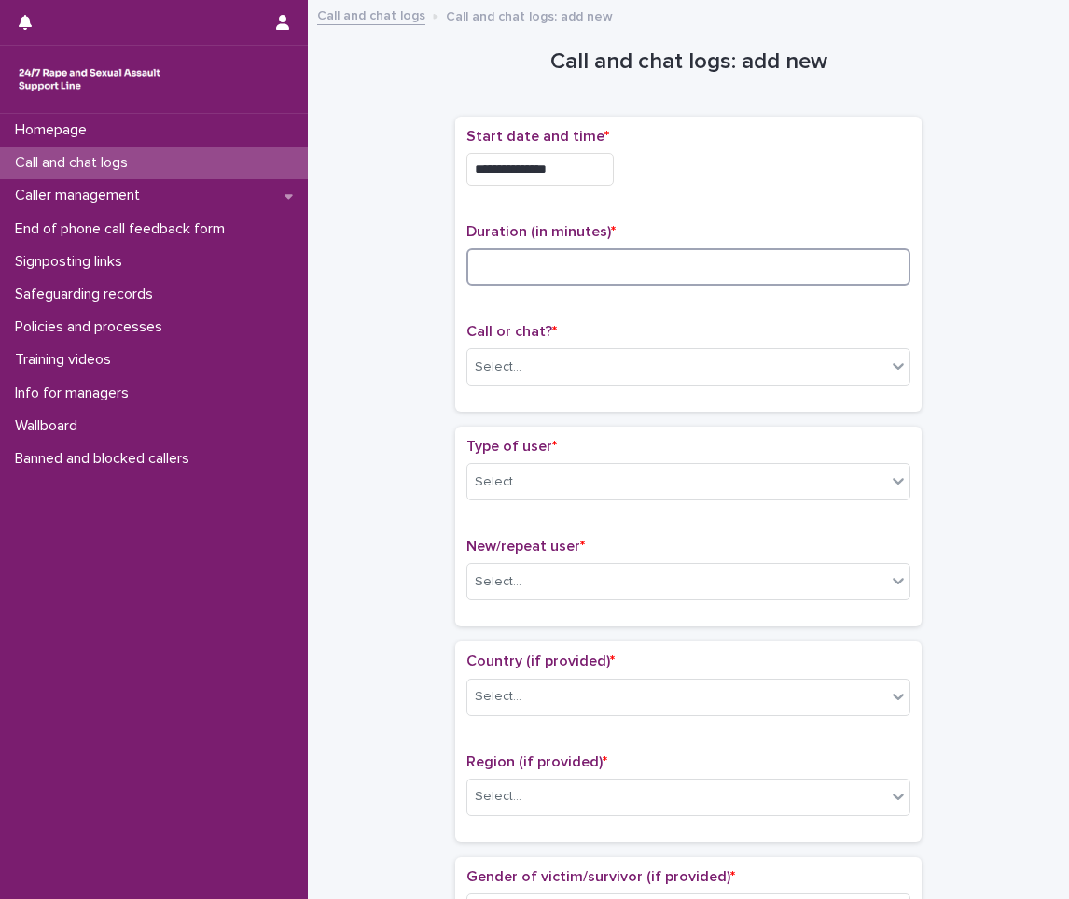
click at [759, 270] on input at bounding box center [689, 266] width 444 height 37
type input "*"
click at [615, 371] on div "Select..." at bounding box center [676, 367] width 419 height 31
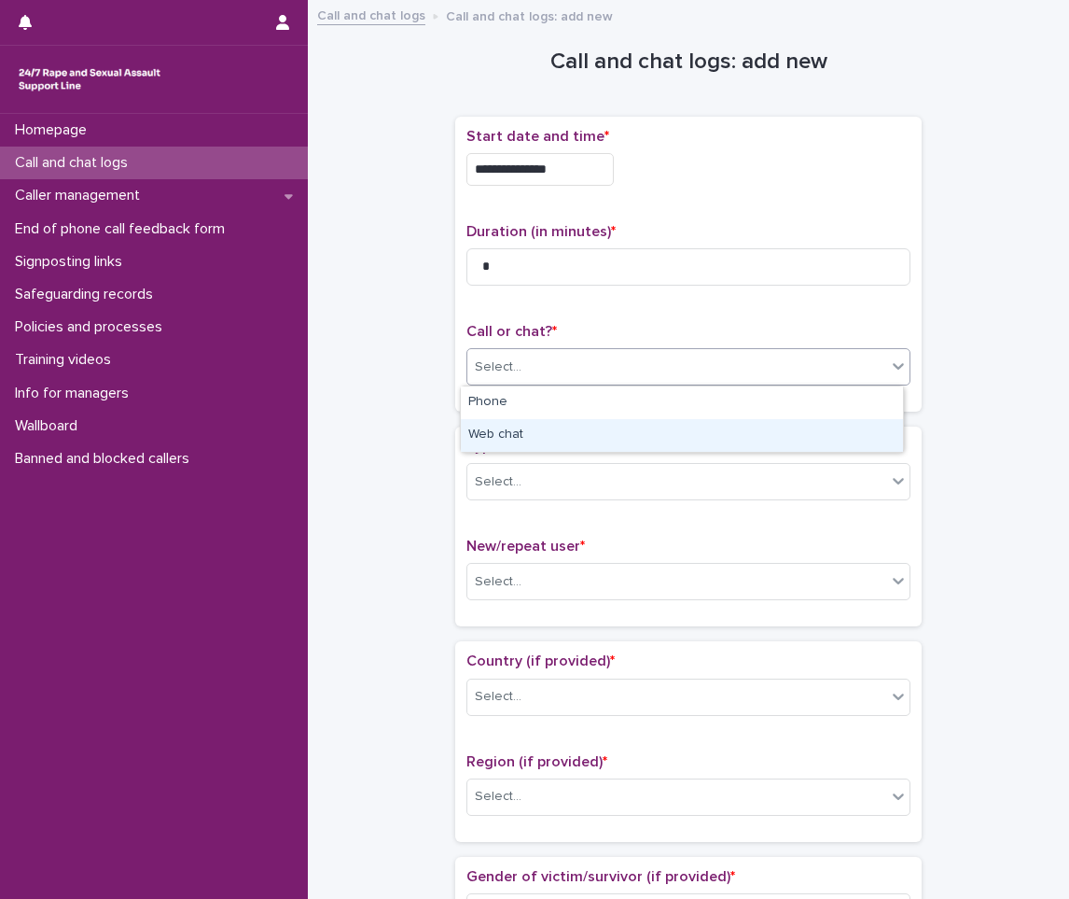
click at [544, 435] on div "Web chat" at bounding box center [682, 435] width 442 height 33
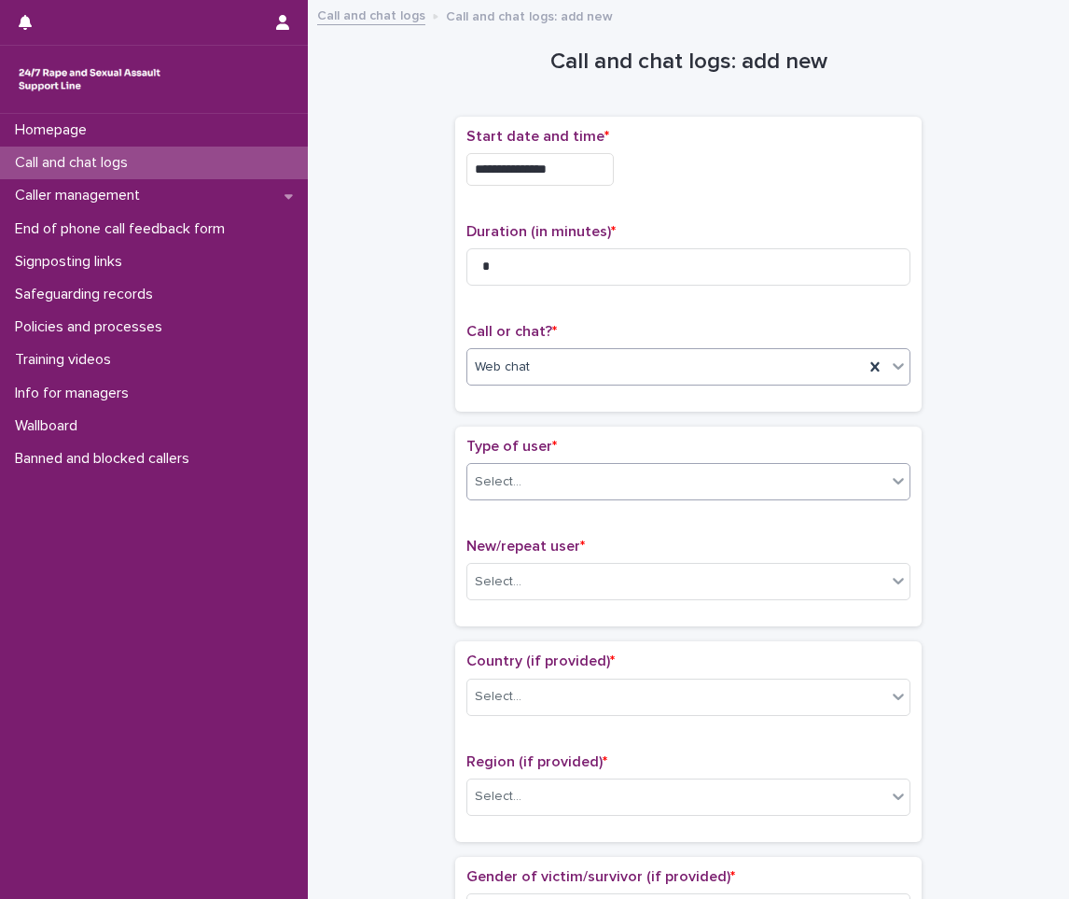
click at [529, 476] on div "Select..." at bounding box center [676, 482] width 419 height 31
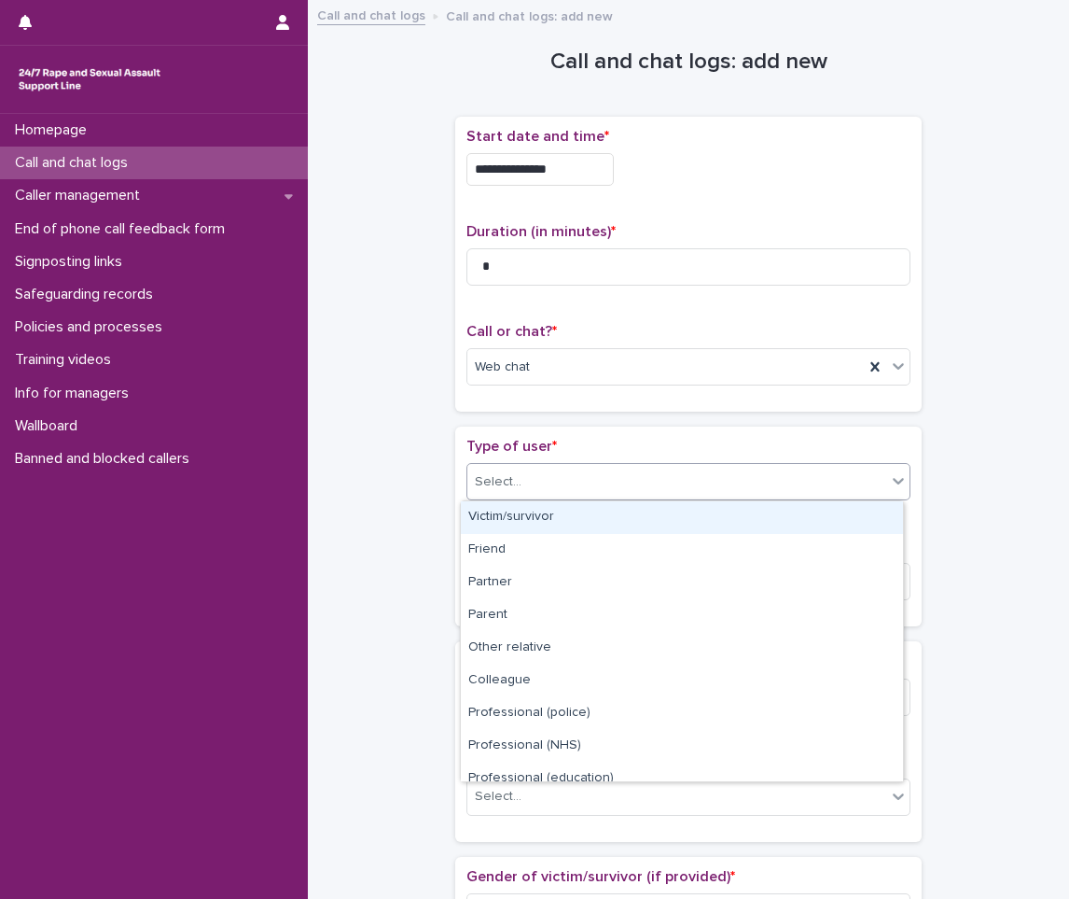
click at [523, 509] on div "Victim/survivor" at bounding box center [682, 517] width 442 height 33
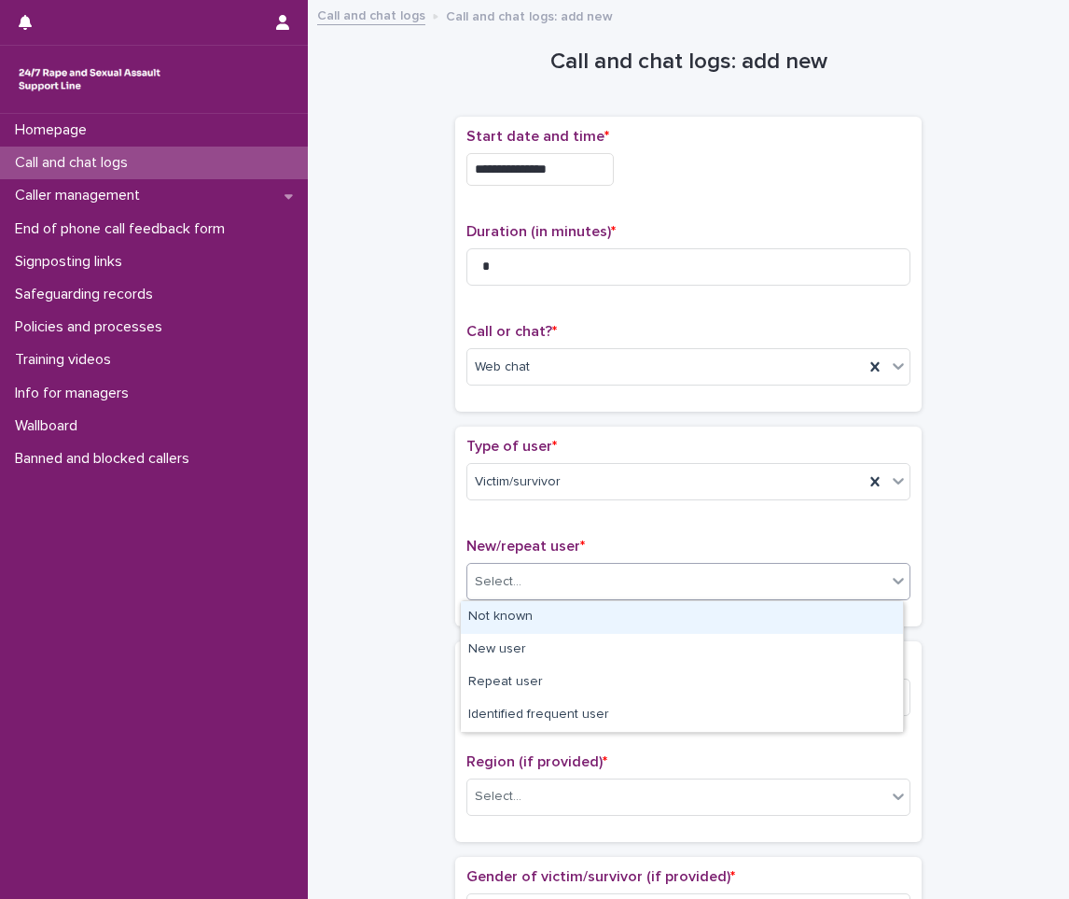
click at [513, 589] on div "Select..." at bounding box center [676, 581] width 419 height 31
click at [517, 624] on div "Not known" at bounding box center [682, 617] width 442 height 33
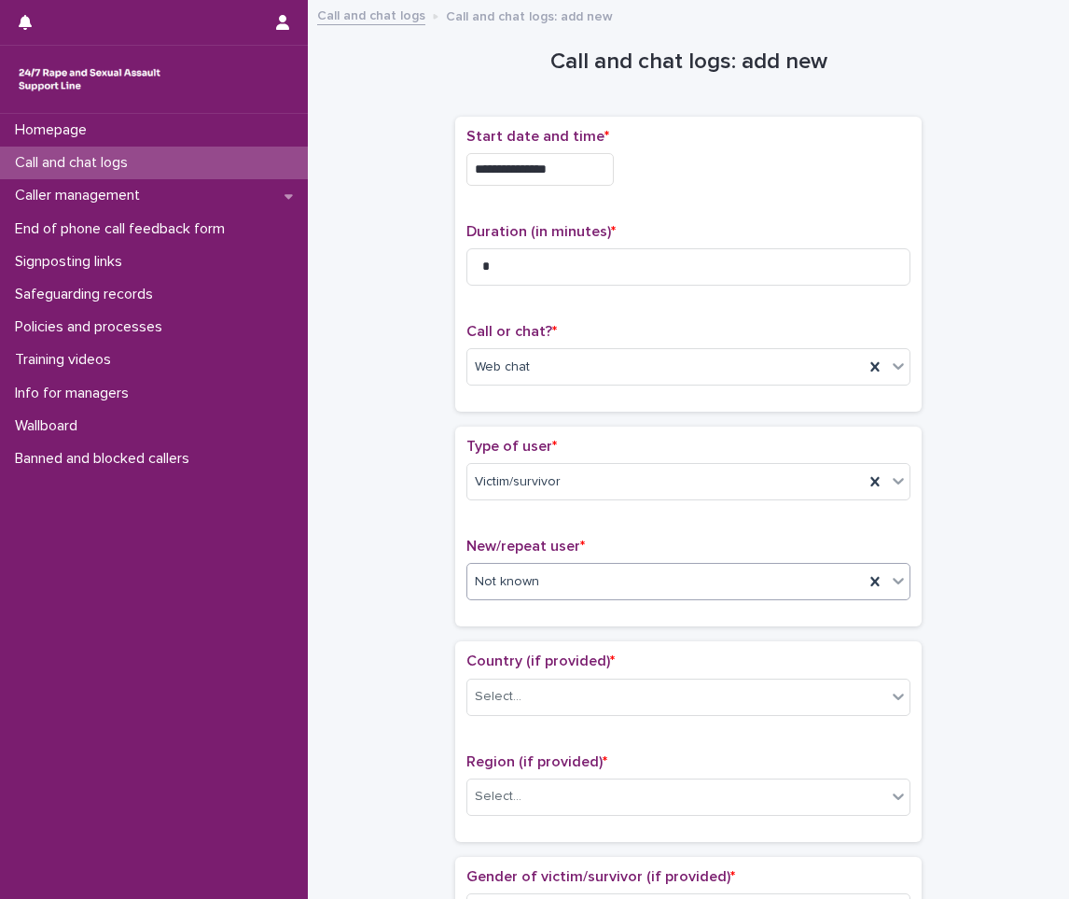
scroll to position [93, 0]
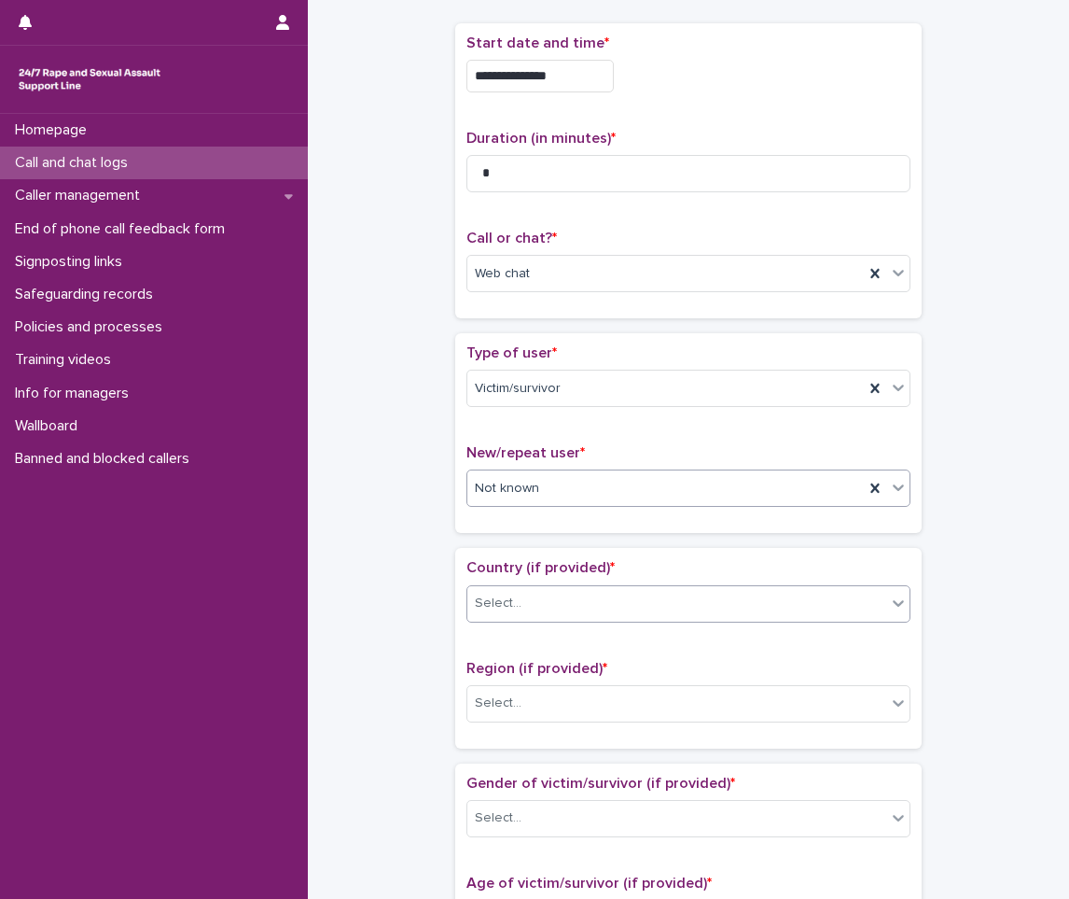
click at [518, 613] on div "Select..." at bounding box center [676, 603] width 419 height 31
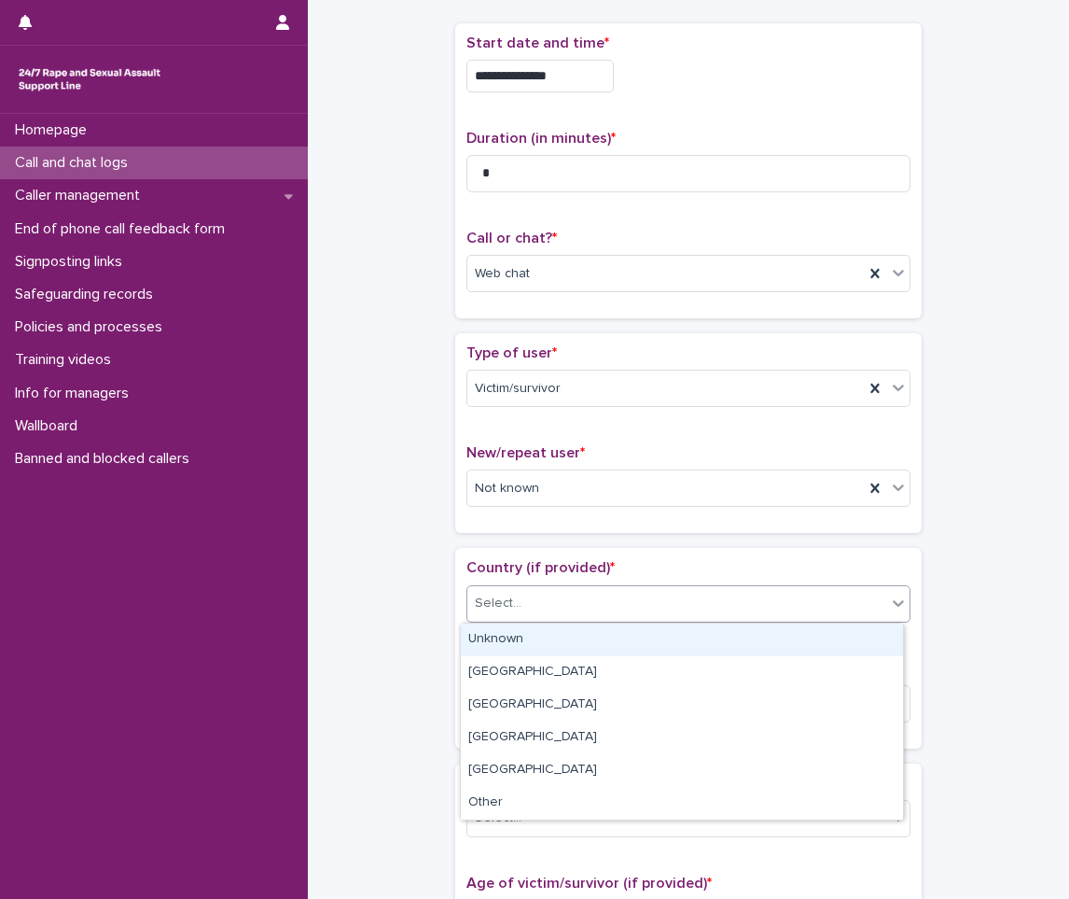
click at [514, 644] on div "Unknown" at bounding box center [682, 639] width 442 height 33
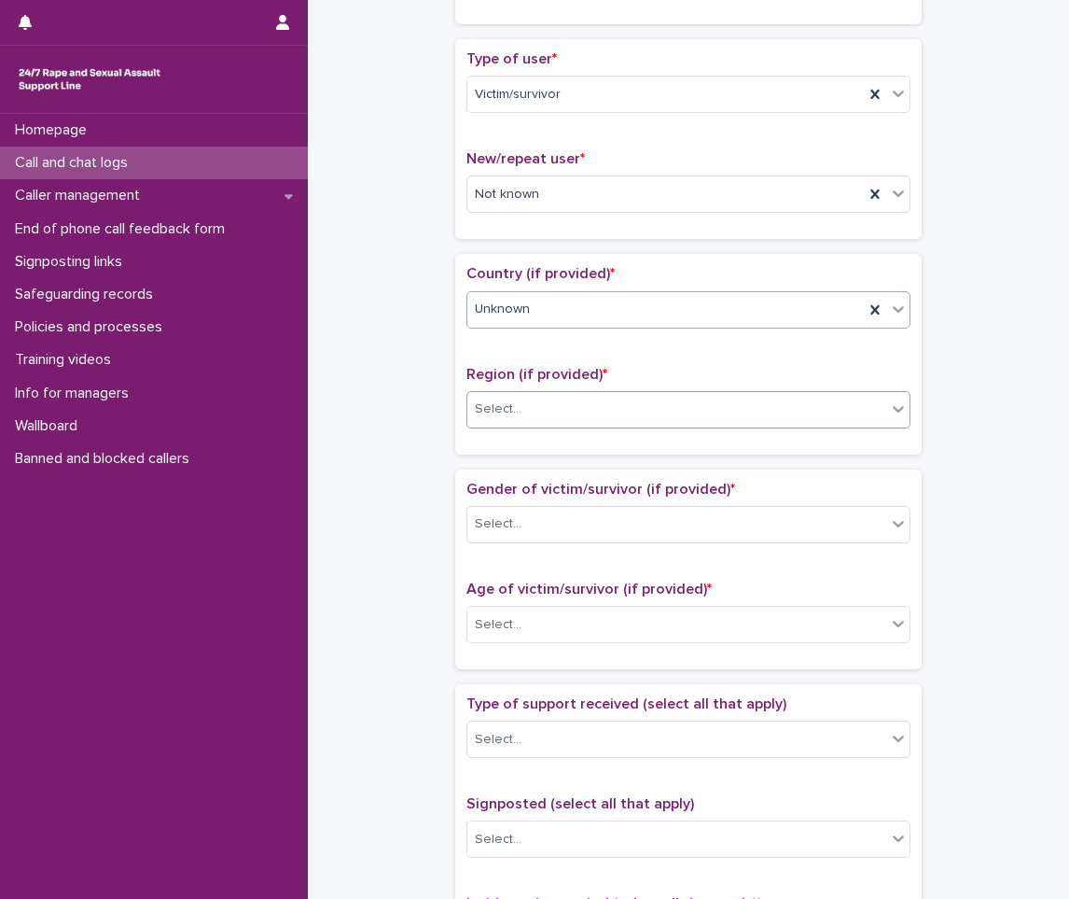
scroll to position [560, 0]
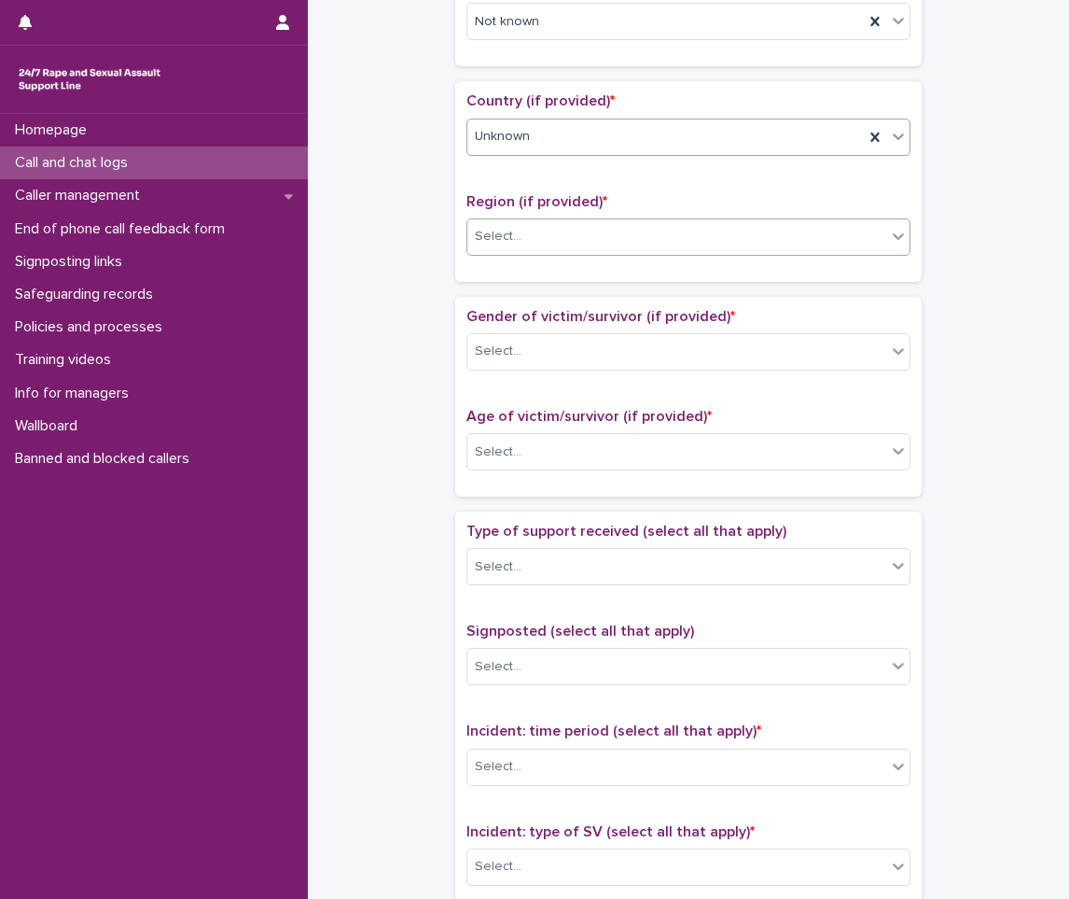
click at [522, 226] on div "Select..." at bounding box center [676, 236] width 419 height 31
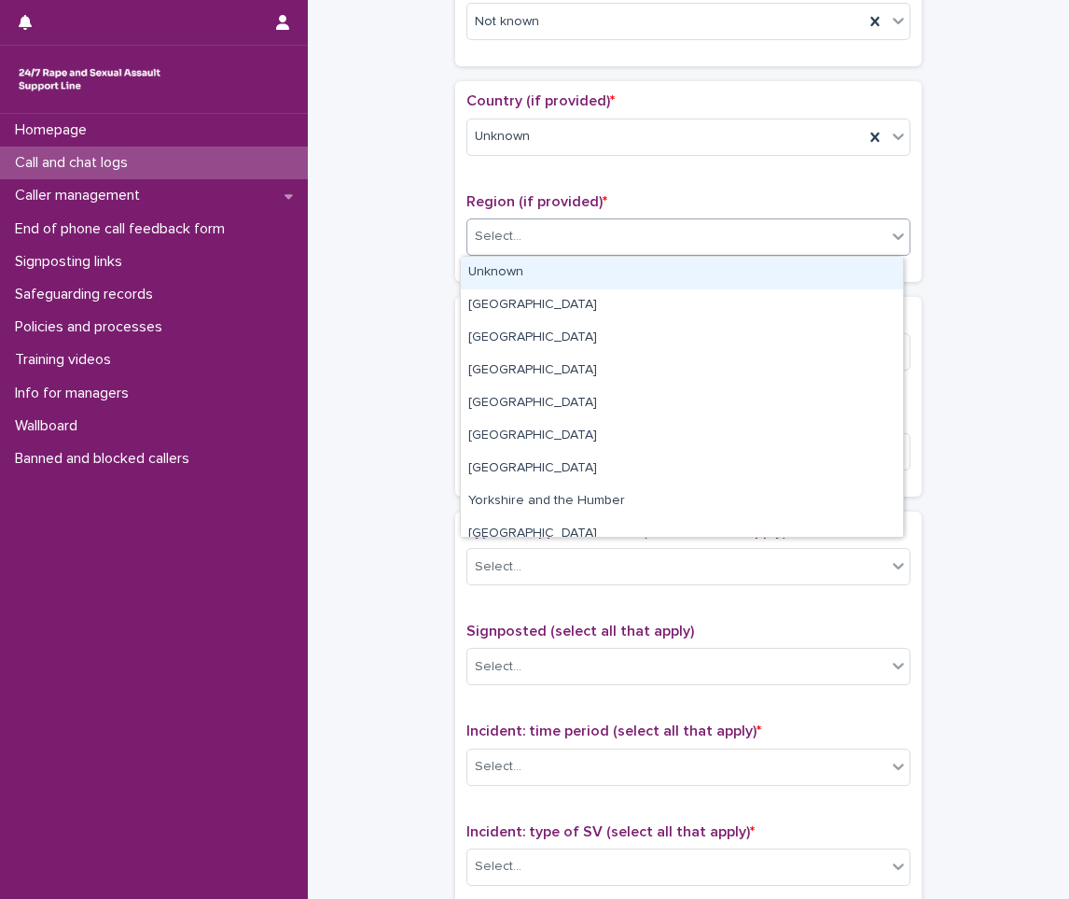
click at [508, 281] on div "Unknown" at bounding box center [682, 273] width 442 height 33
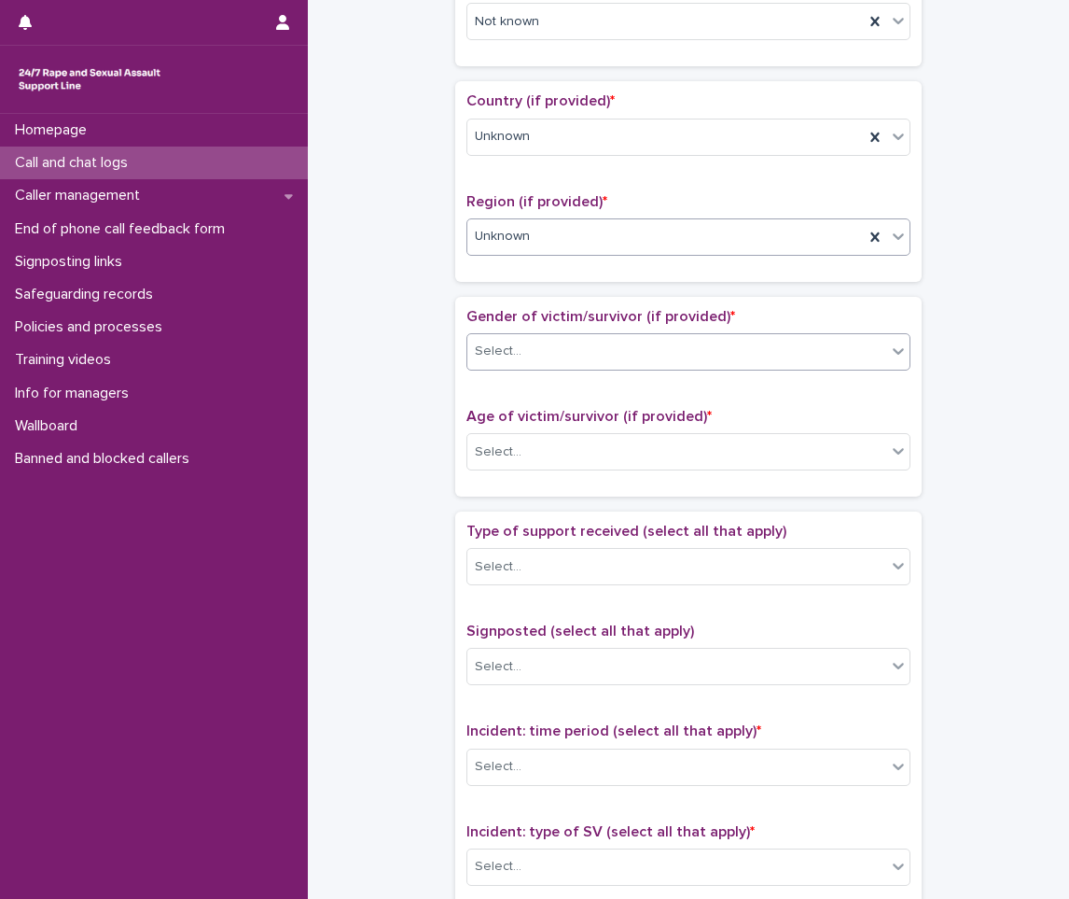
click at [497, 368] on div "Select..." at bounding box center [689, 351] width 444 height 37
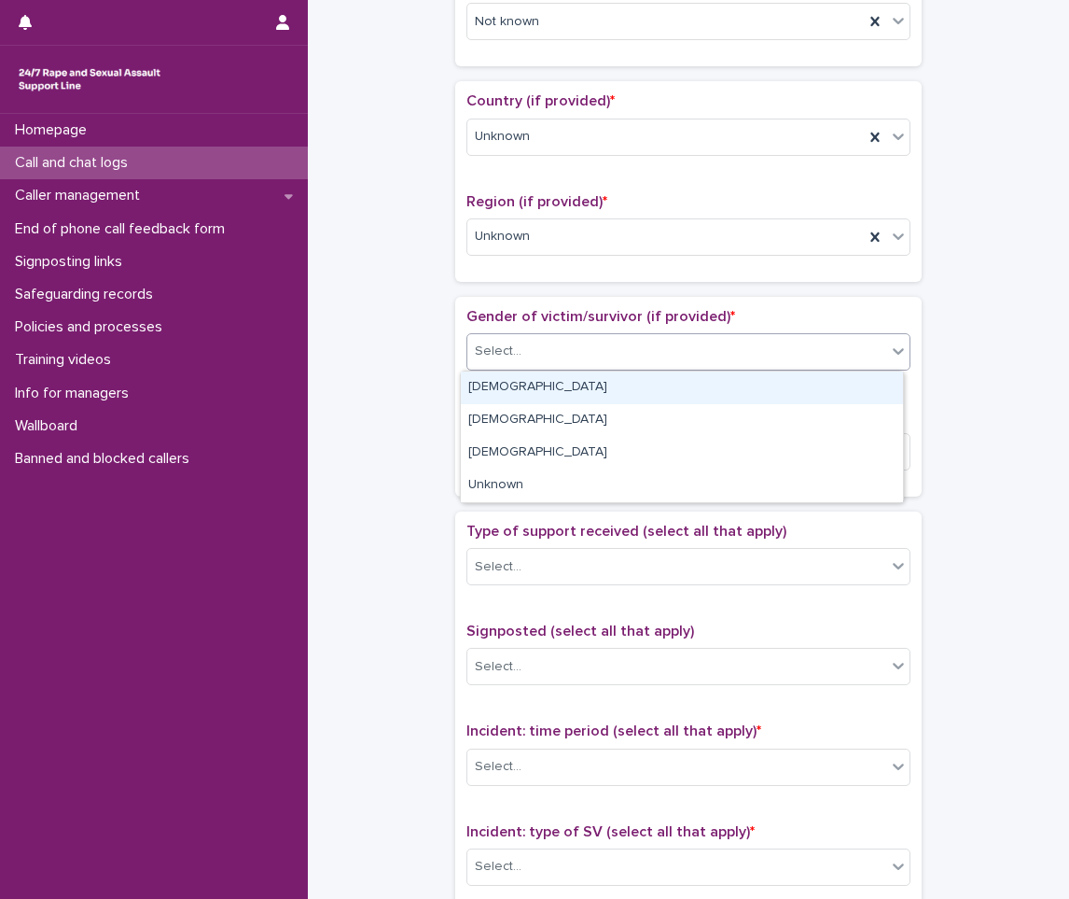
click at [501, 394] on div "[DEMOGRAPHIC_DATA]" at bounding box center [682, 387] width 442 height 33
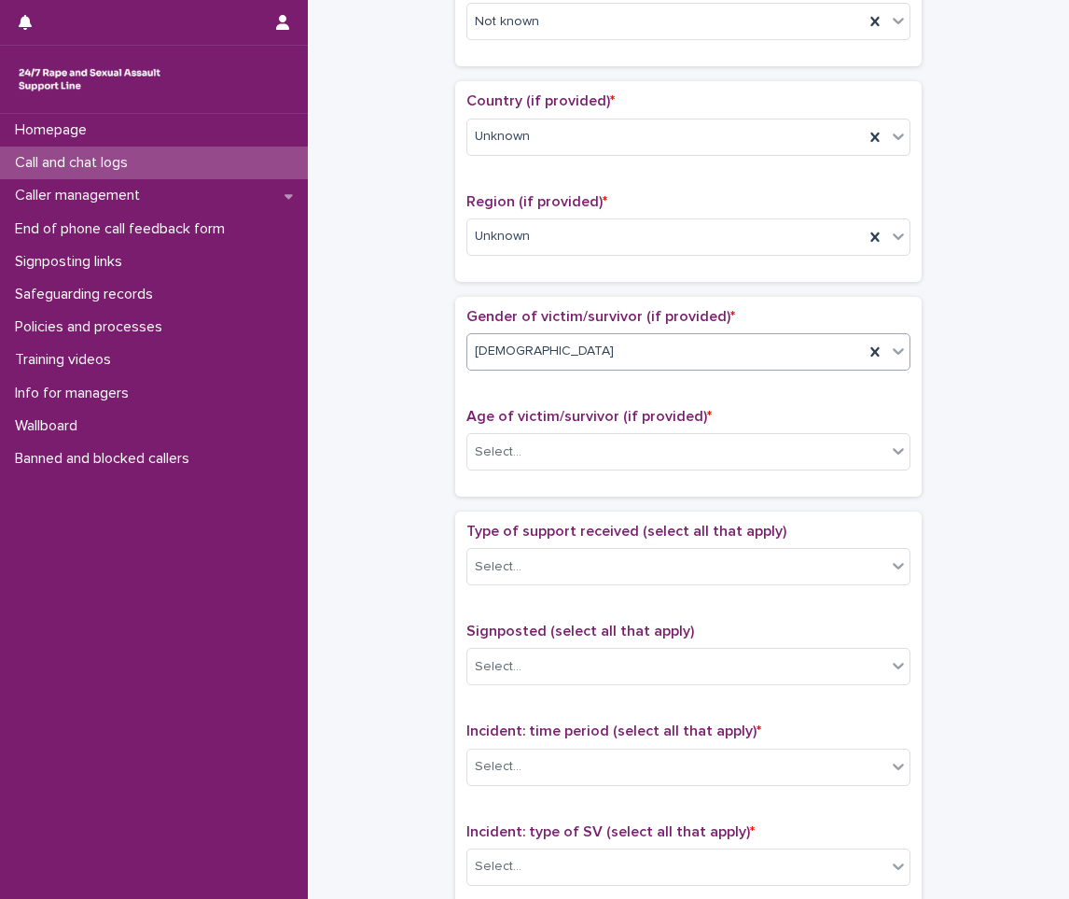
click at [503, 343] on span "[DEMOGRAPHIC_DATA]" at bounding box center [544, 352] width 139 height 20
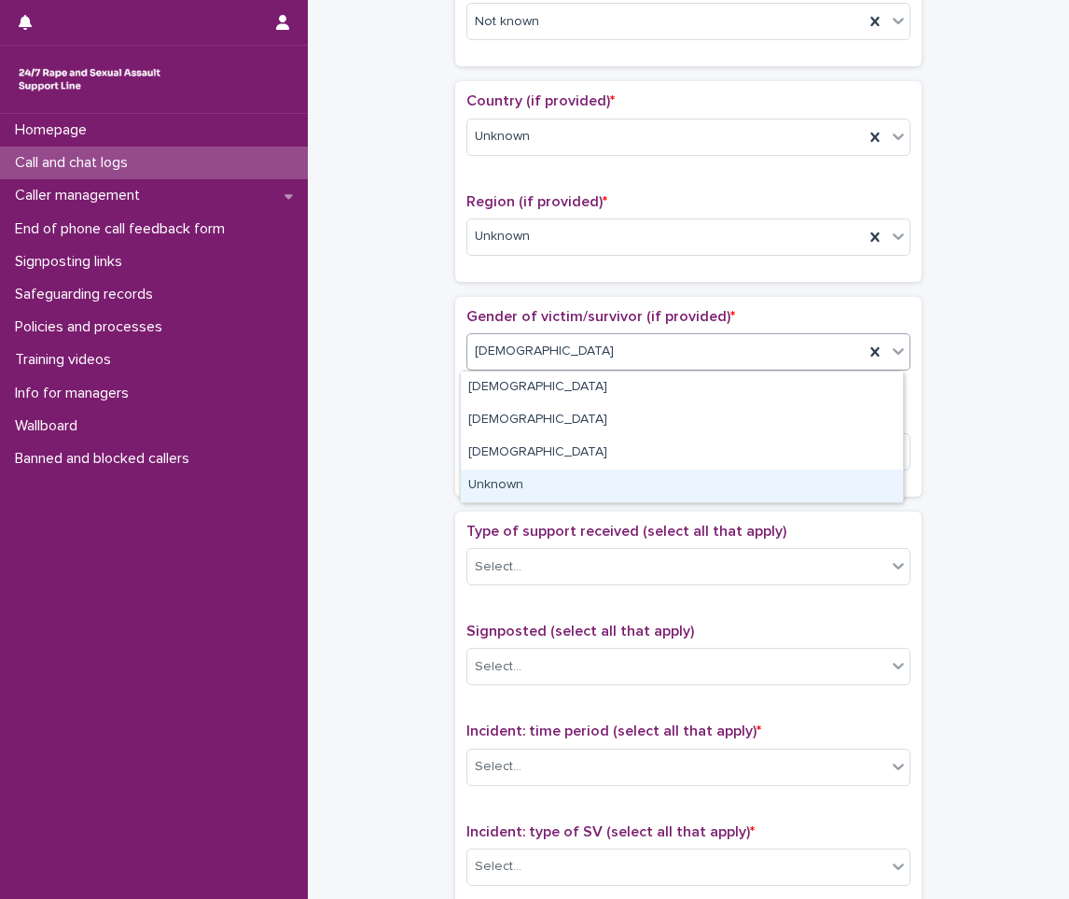
click at [495, 489] on div "Unknown" at bounding box center [682, 485] width 442 height 33
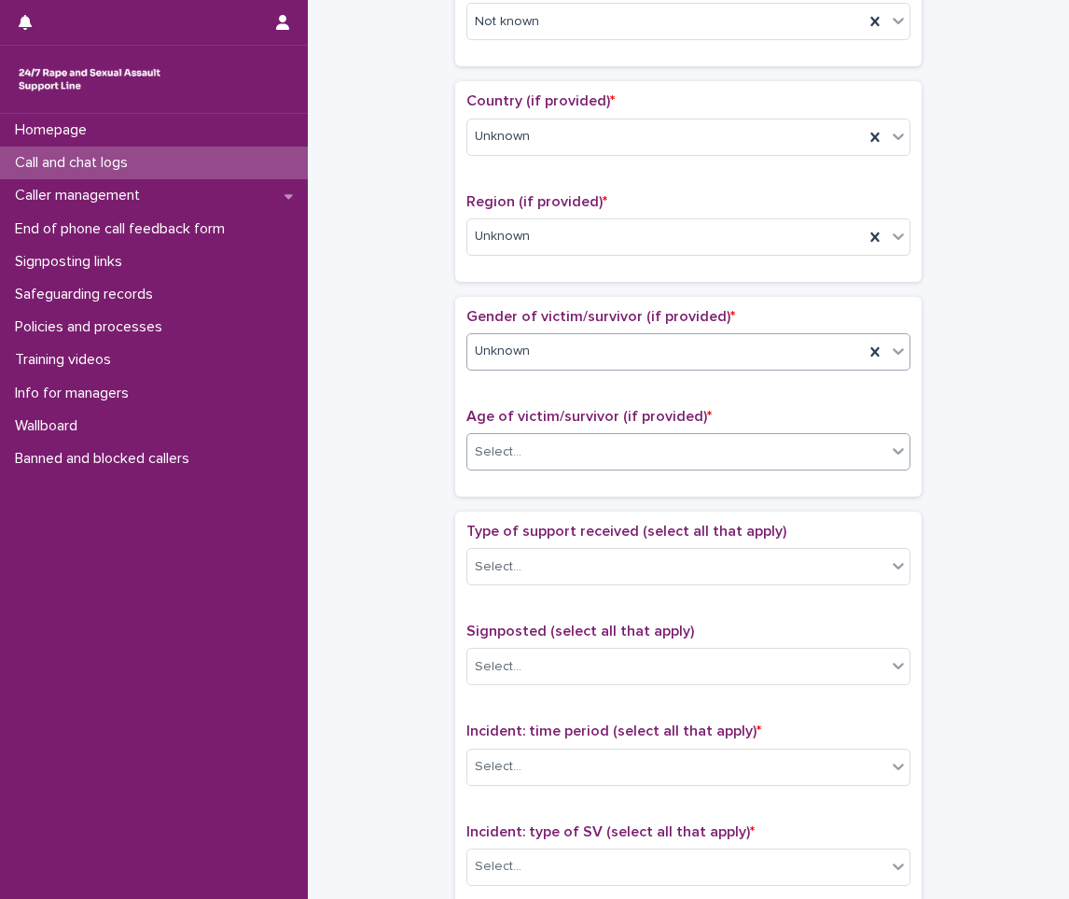
click at [500, 456] on div "Select..." at bounding box center [498, 452] width 47 height 20
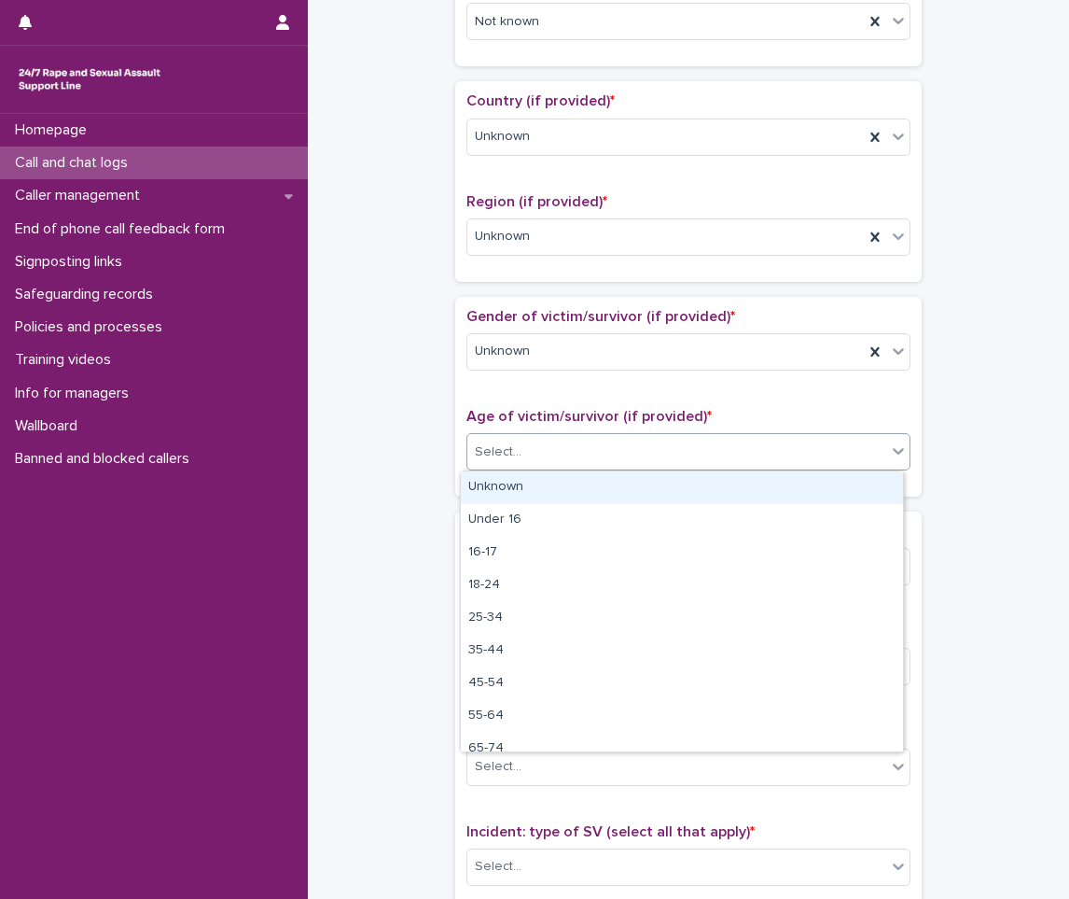
click at [507, 483] on div "Unknown" at bounding box center [682, 487] width 442 height 33
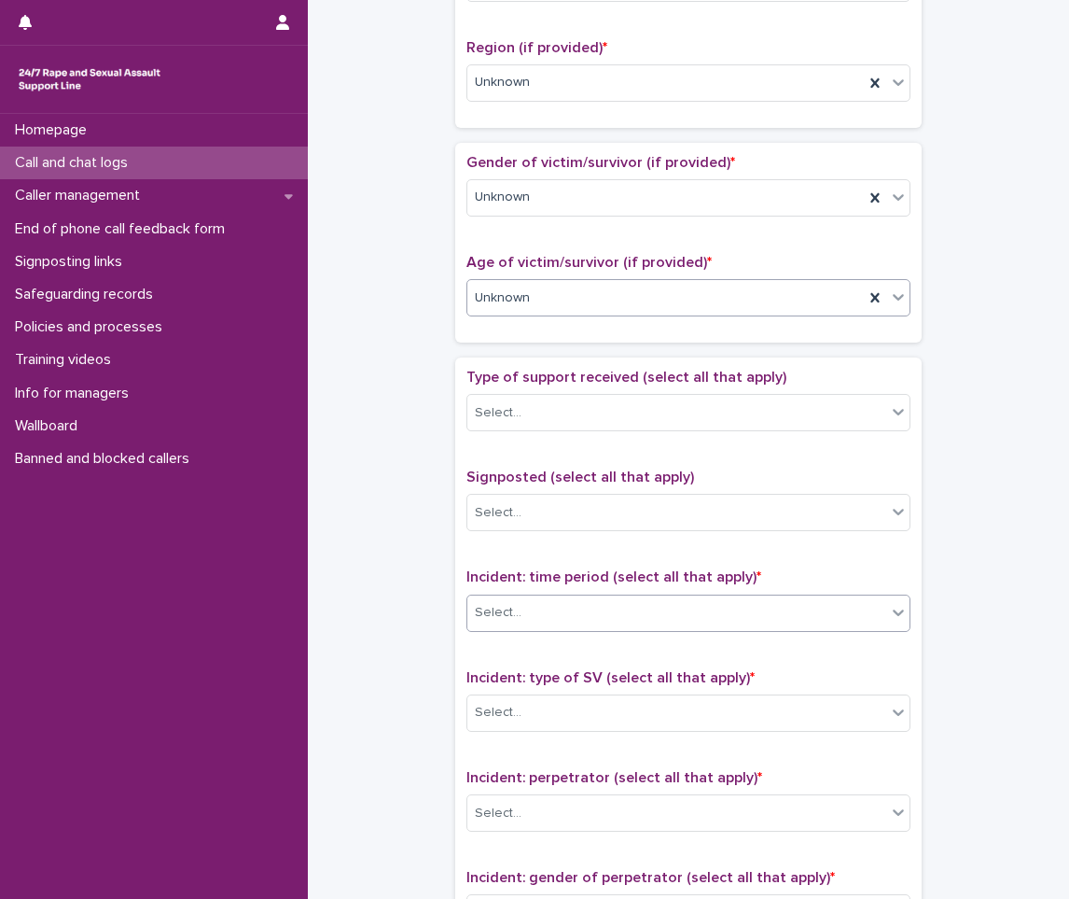
scroll to position [840, 0]
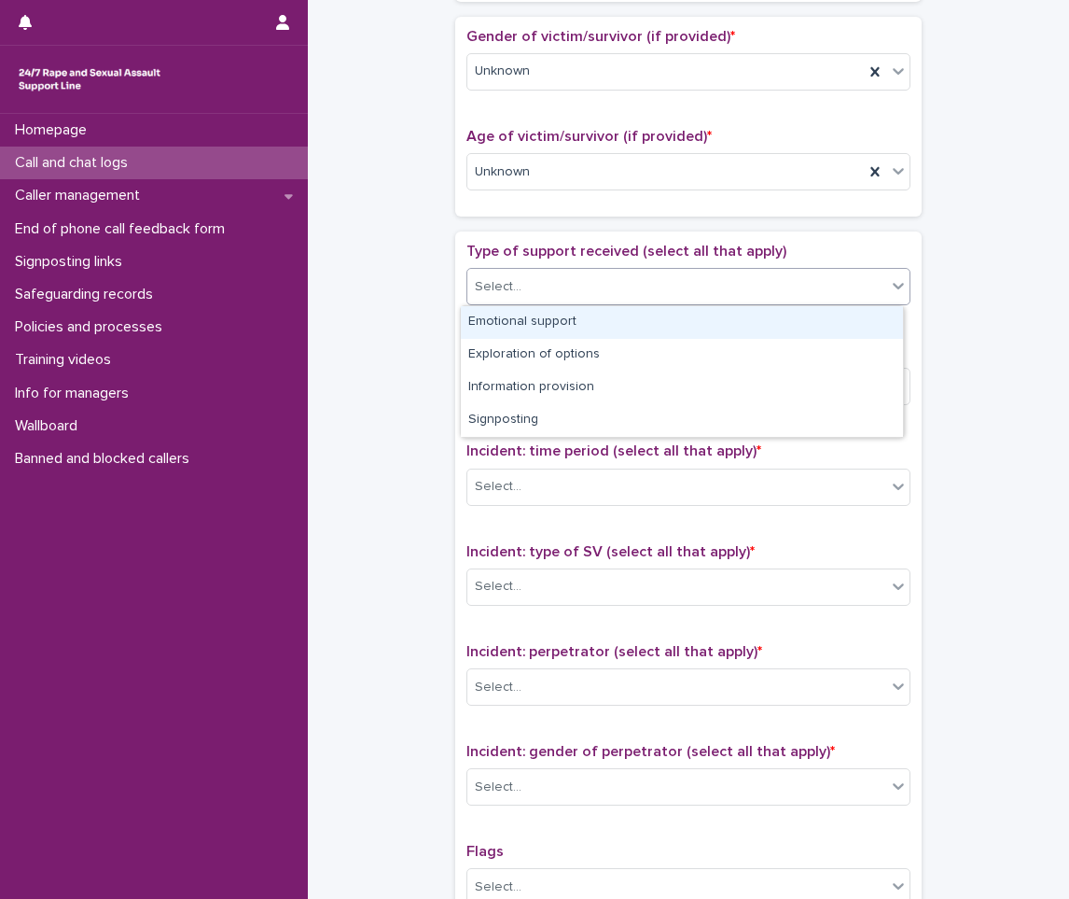
click at [567, 272] on div "Select..." at bounding box center [676, 287] width 419 height 31
click at [543, 328] on div "Emotional support" at bounding box center [682, 322] width 442 height 33
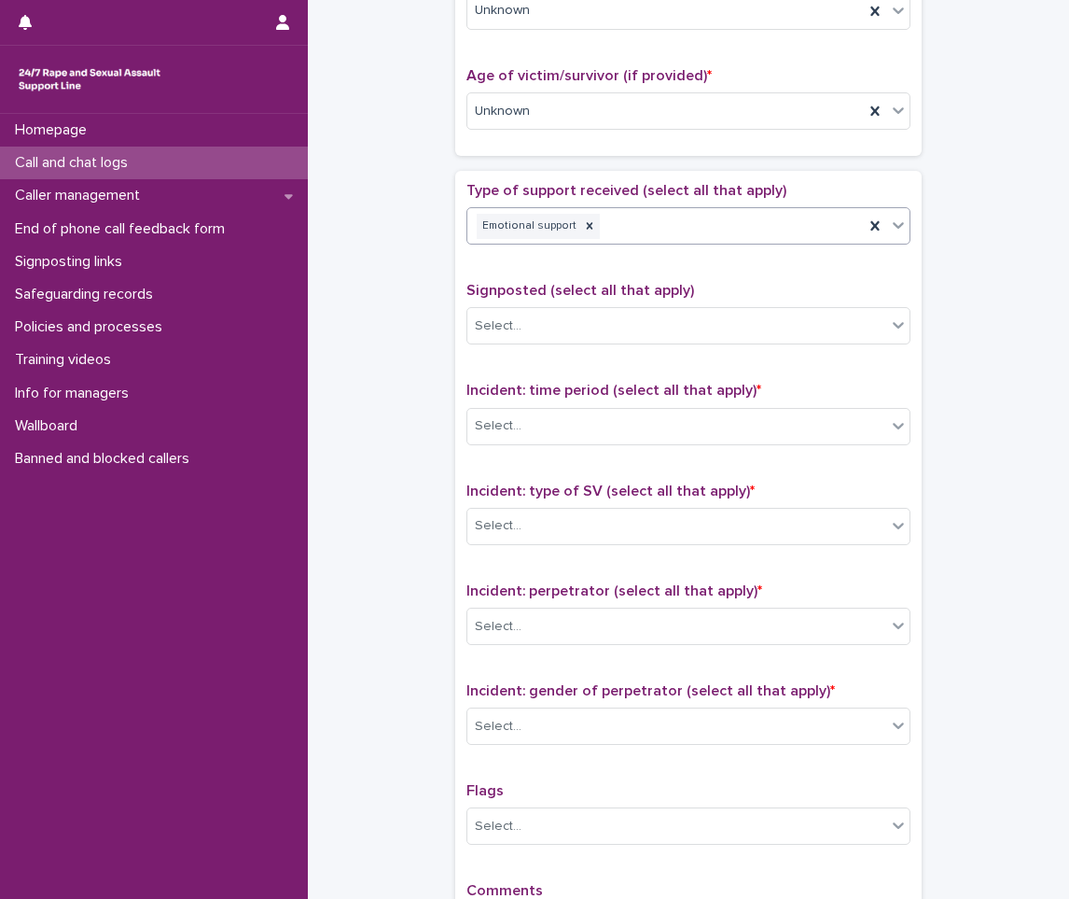
scroll to position [933, 0]
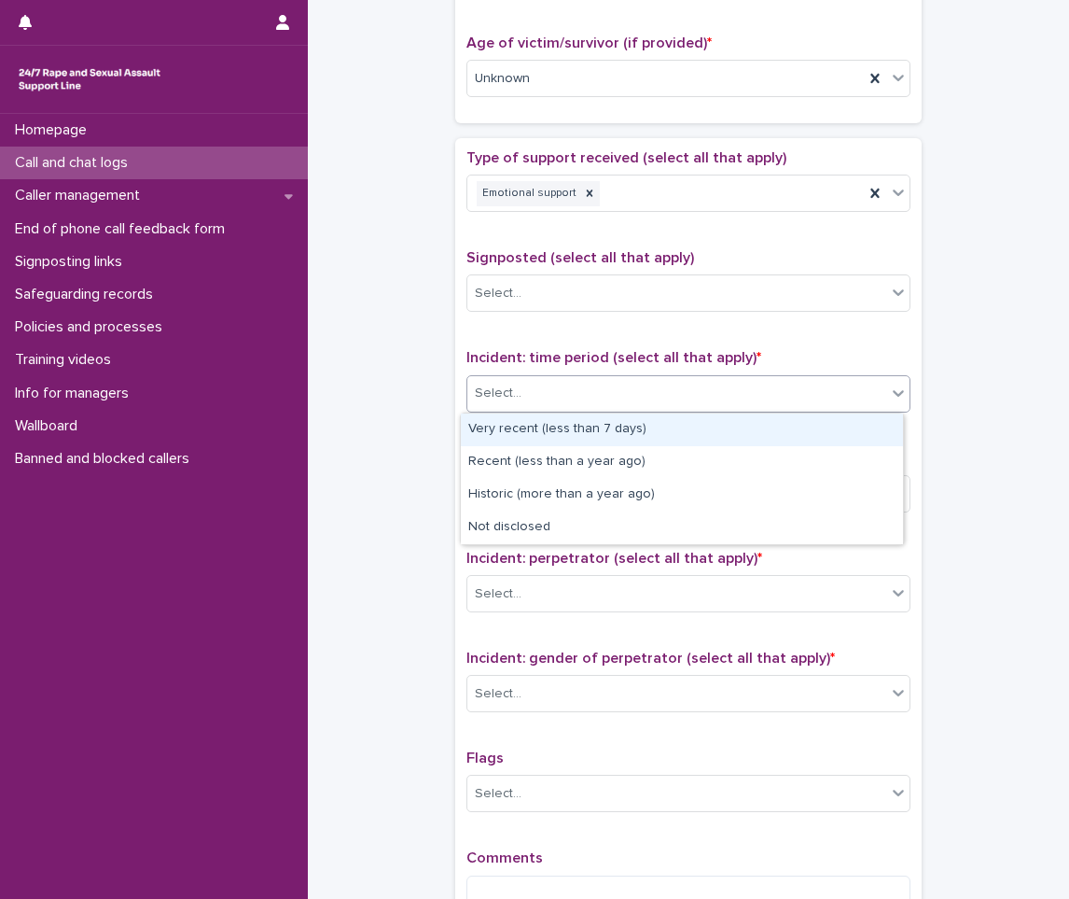
click at [504, 405] on div "Select..." at bounding box center [676, 393] width 419 height 31
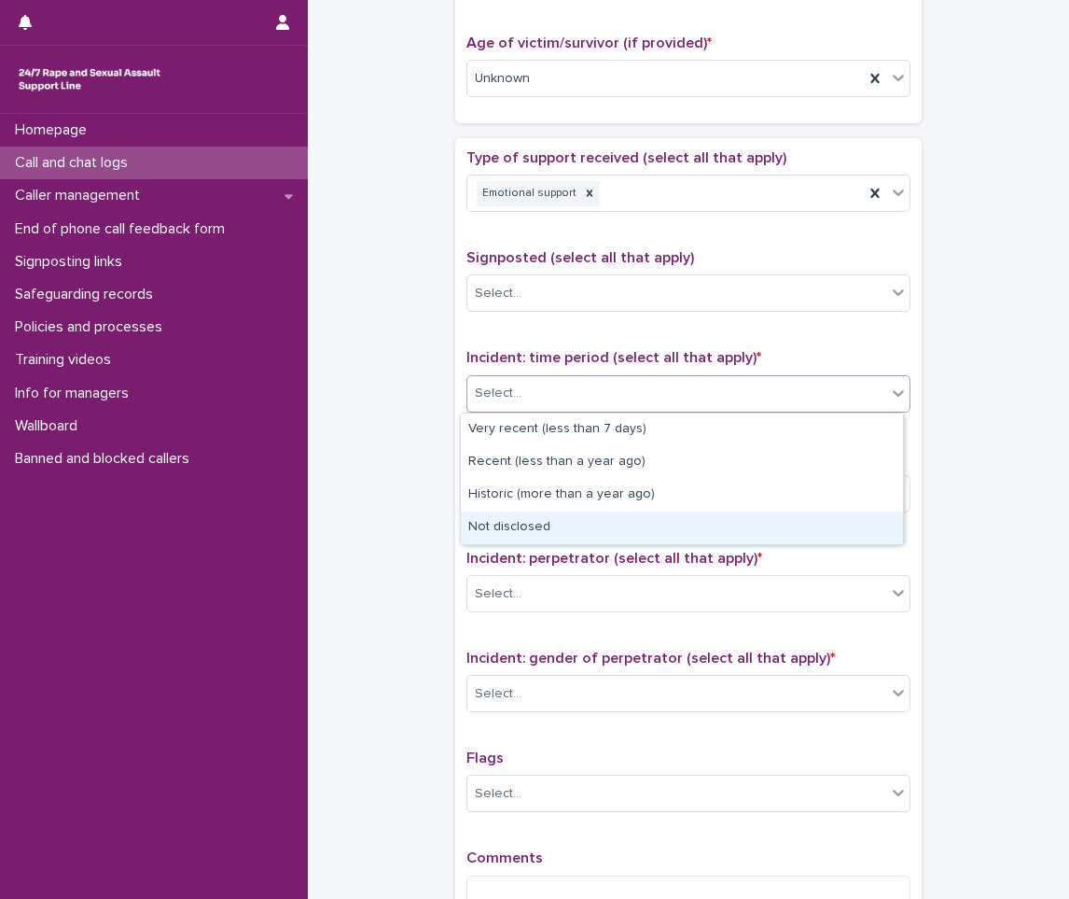
click at [518, 524] on div "Not disclosed" at bounding box center [682, 527] width 442 height 33
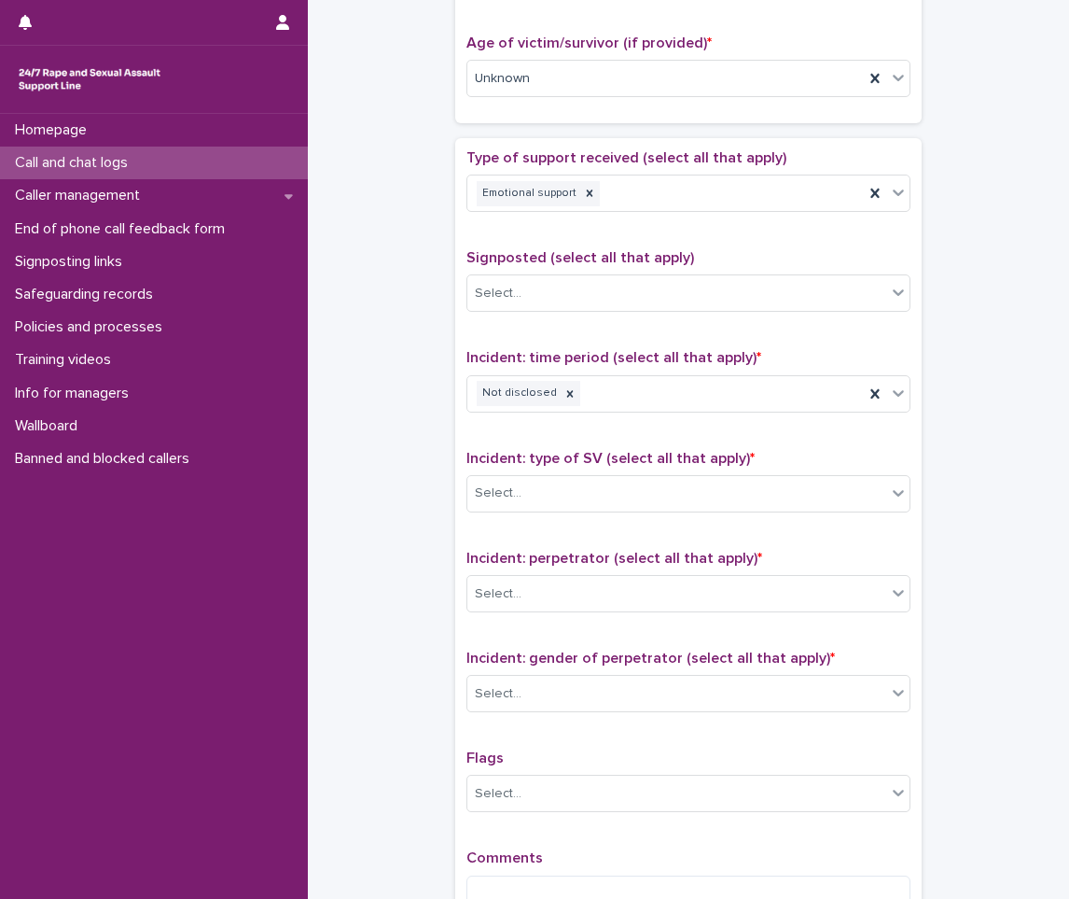
click at [532, 465] on span "Incident: type of SV (select all that apply) *" at bounding box center [611, 458] width 288 height 15
click at [532, 471] on div "Incident: type of SV (select all that apply) * Select..." at bounding box center [689, 488] width 444 height 77
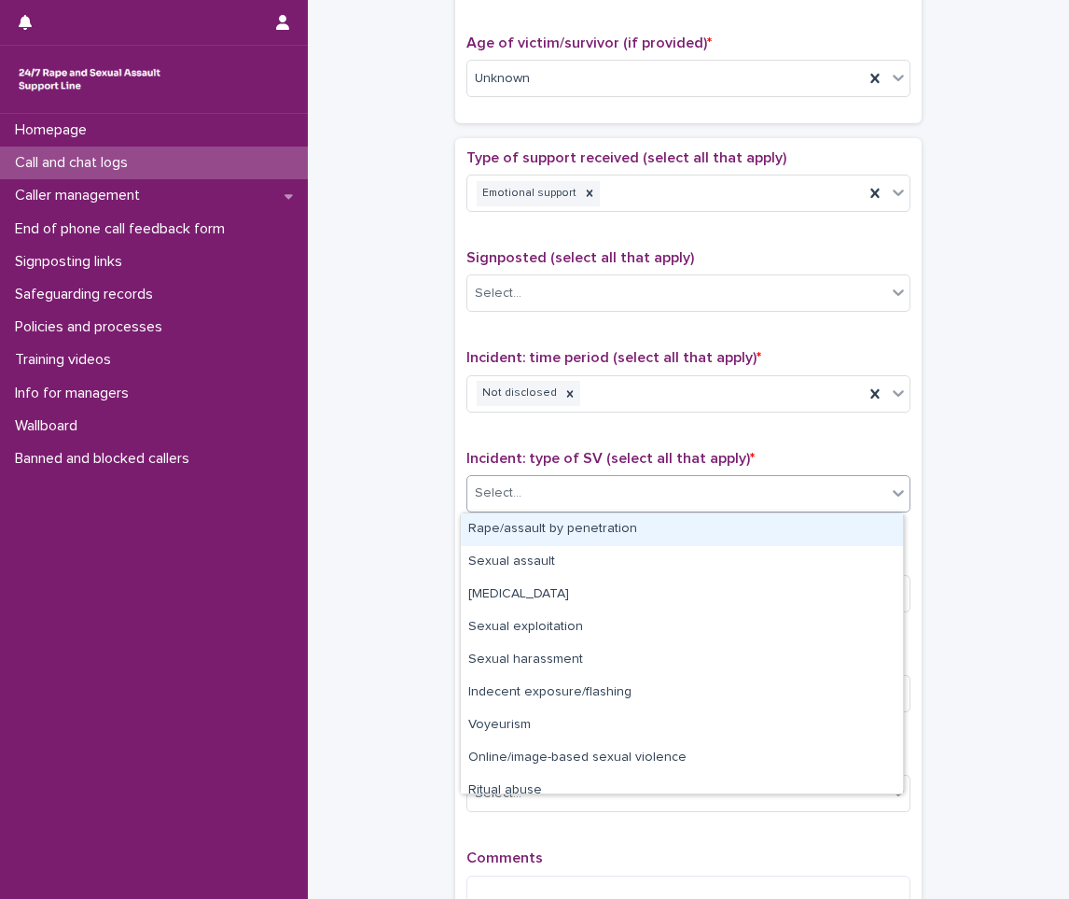
click at [545, 486] on div "Select..." at bounding box center [676, 493] width 419 height 31
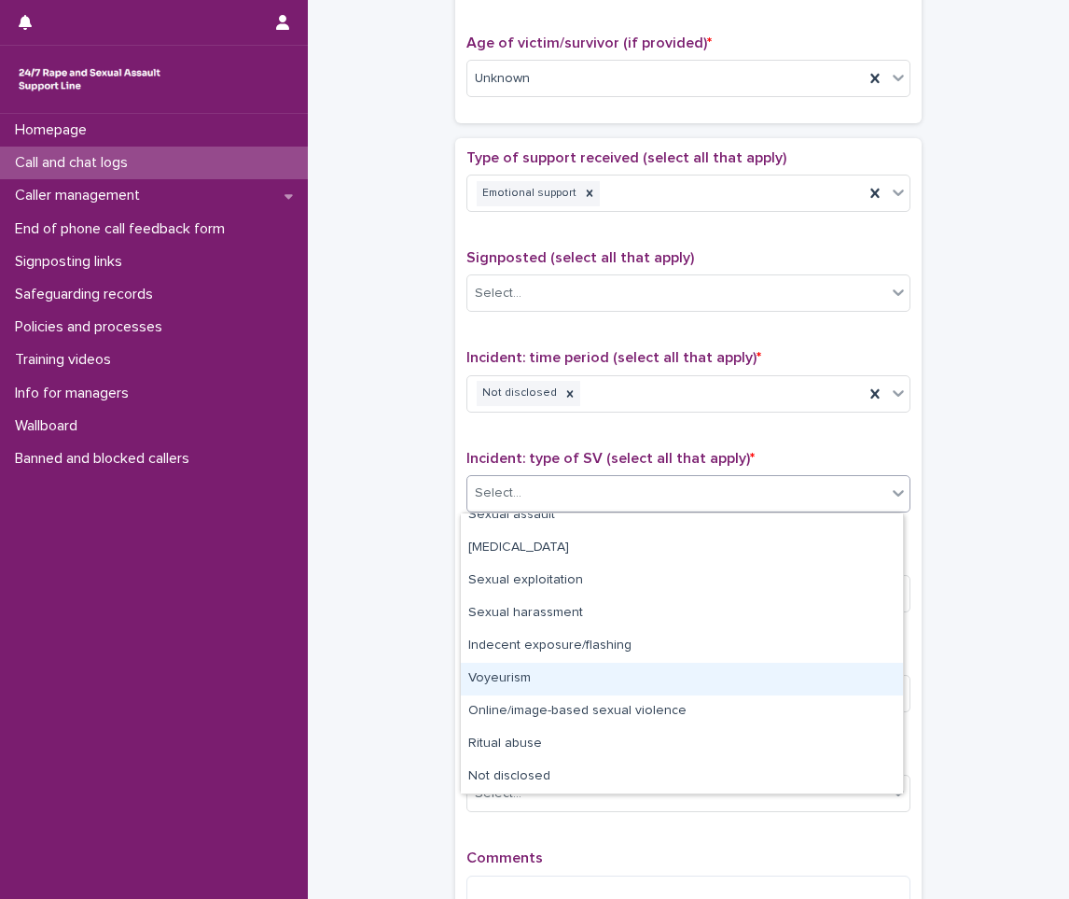
scroll to position [0, 0]
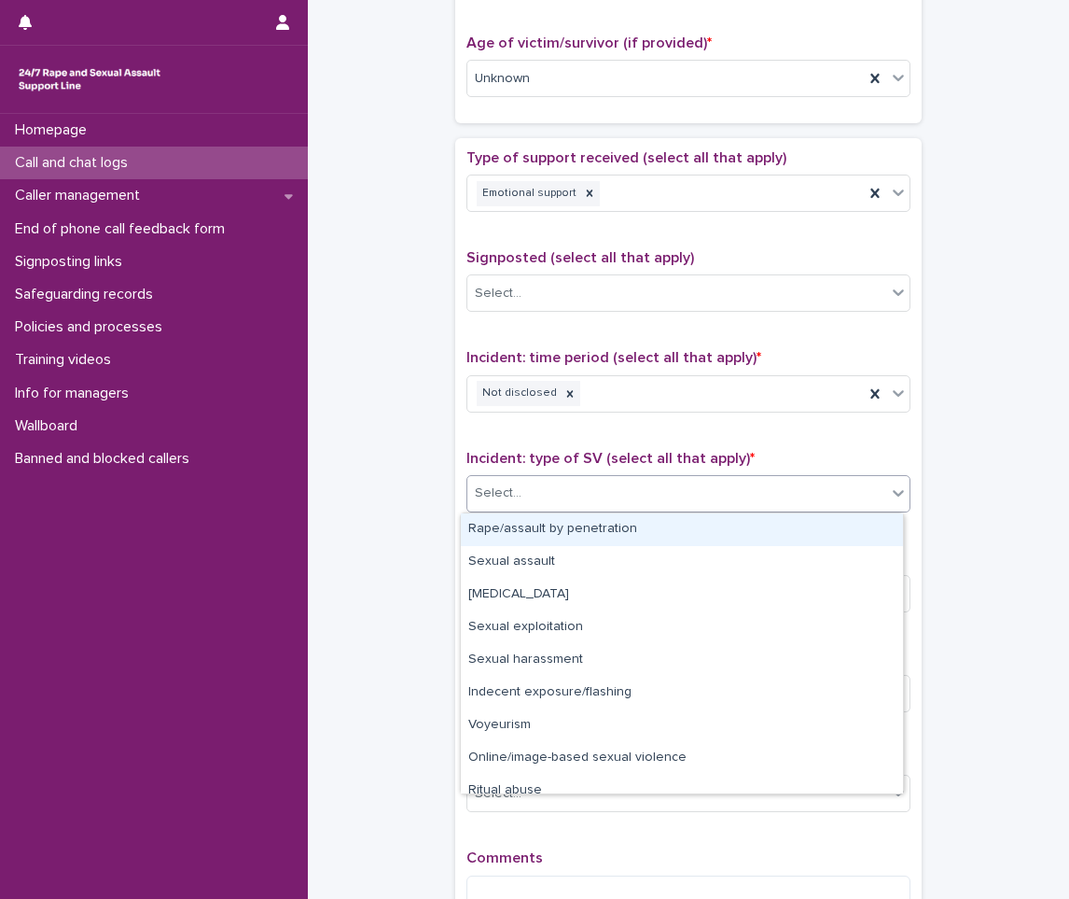
click at [550, 531] on div "Rape/assault by penetration" at bounding box center [682, 529] width 442 height 33
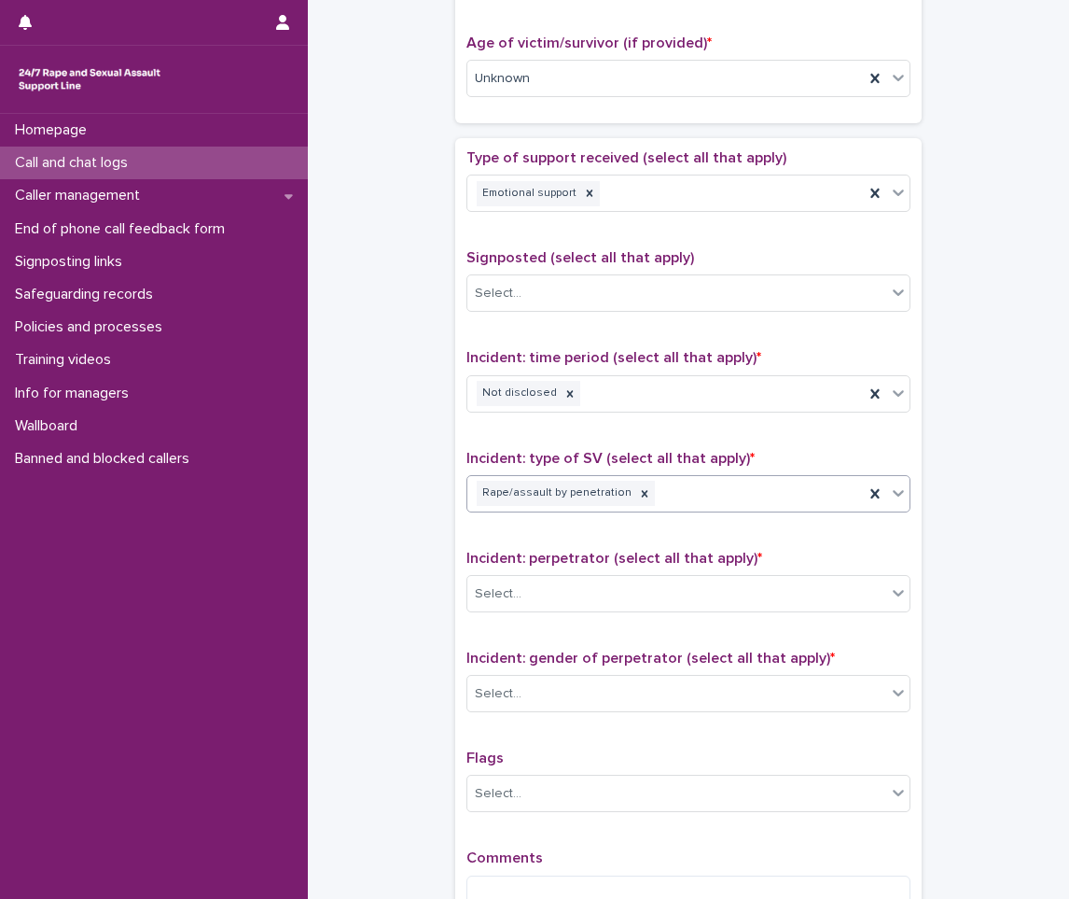
scroll to position [1120, 0]
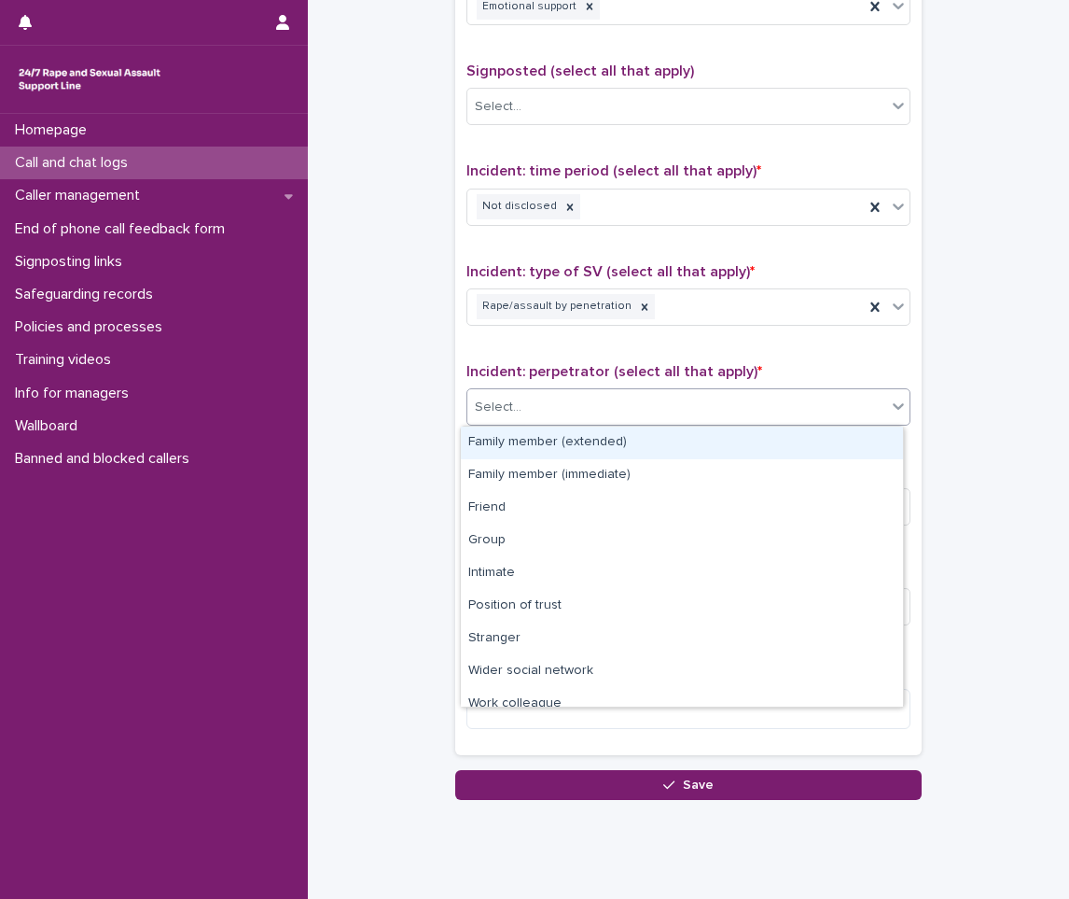
click at [551, 415] on div "Select..." at bounding box center [676, 407] width 419 height 31
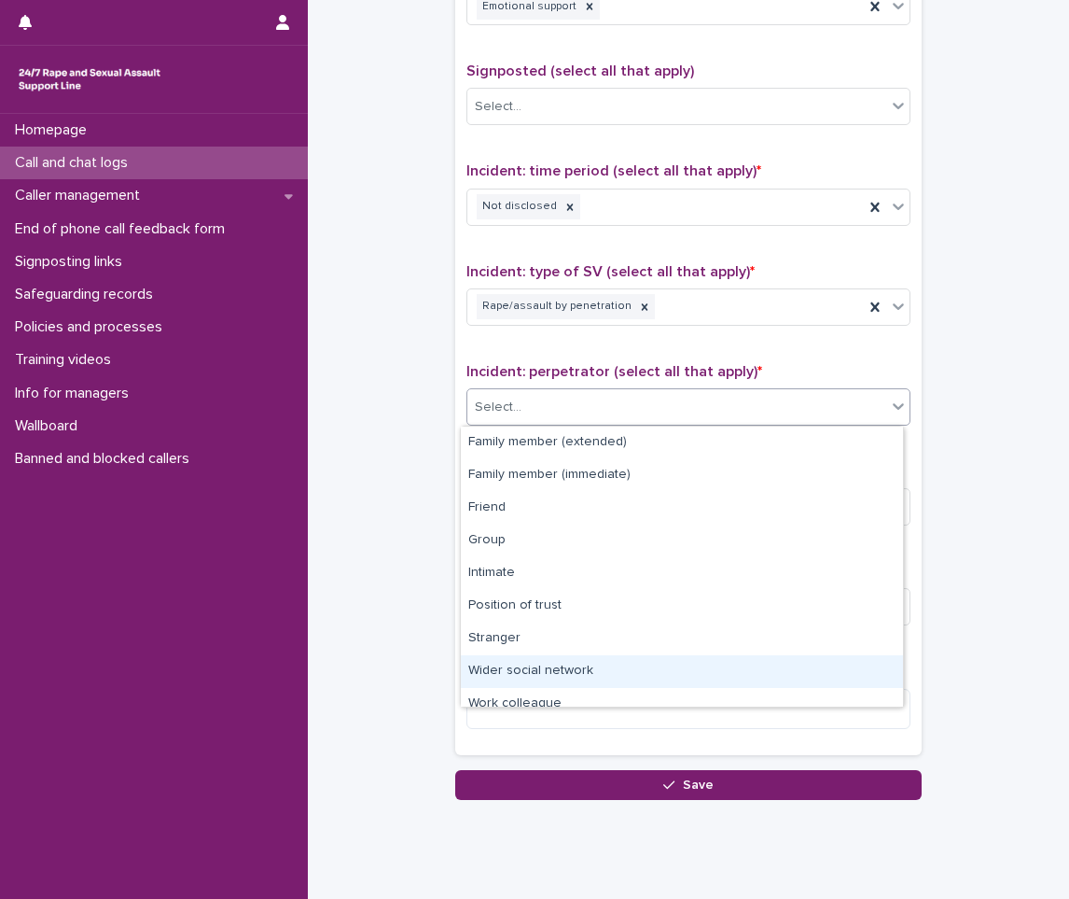
scroll to position [79, 0]
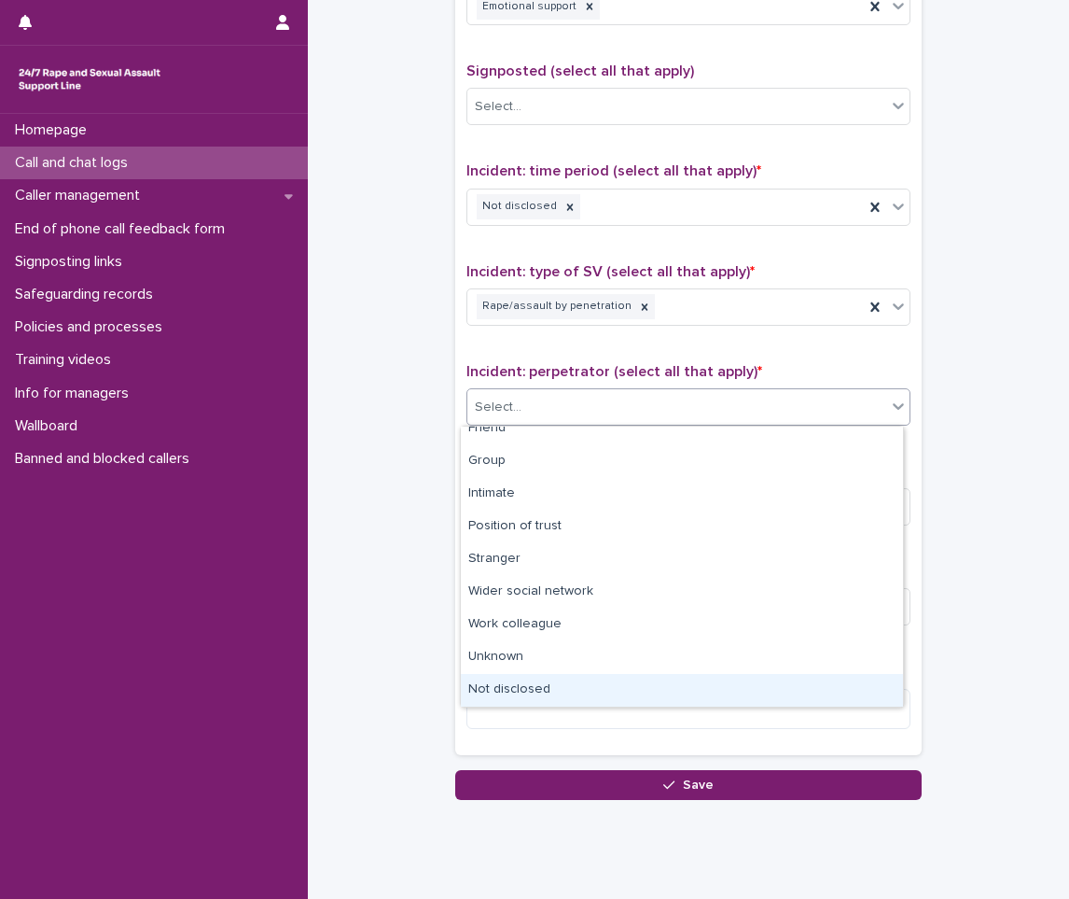
click at [517, 695] on div "Not disclosed" at bounding box center [682, 690] width 442 height 33
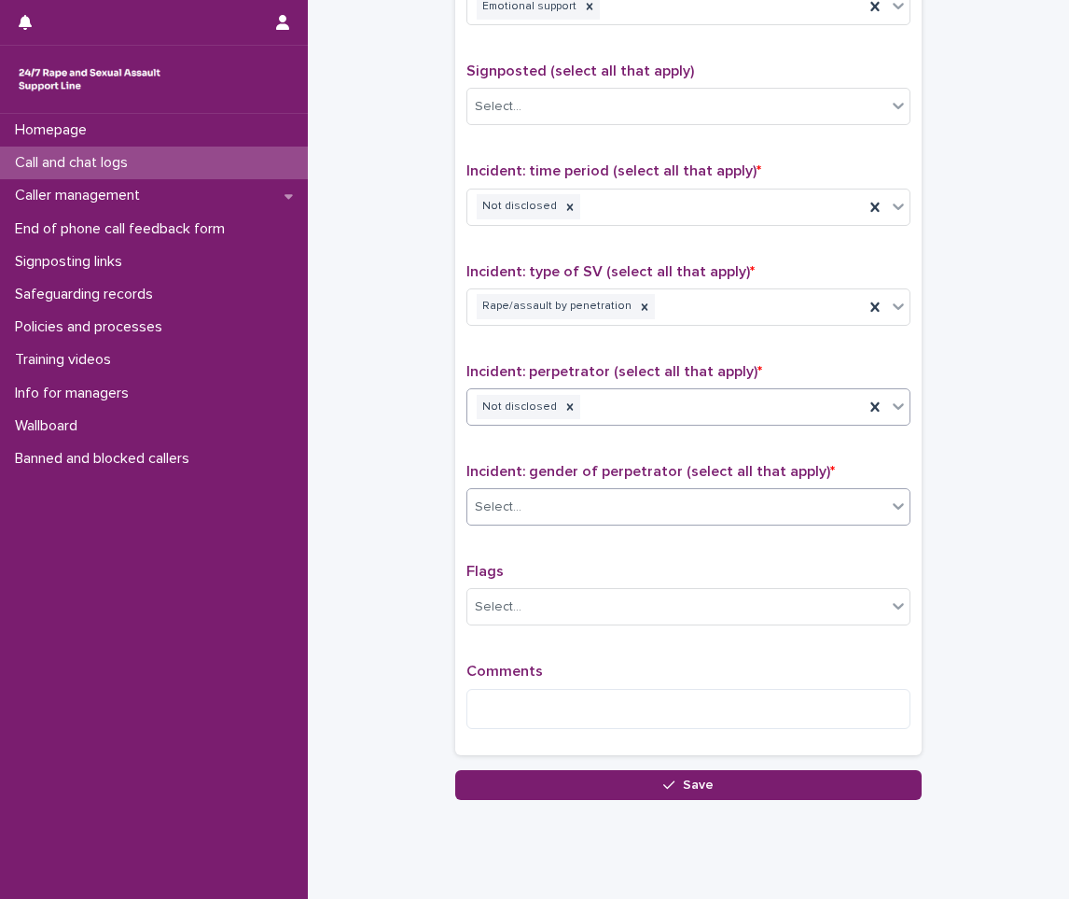
click at [542, 520] on div "Select..." at bounding box center [676, 507] width 419 height 31
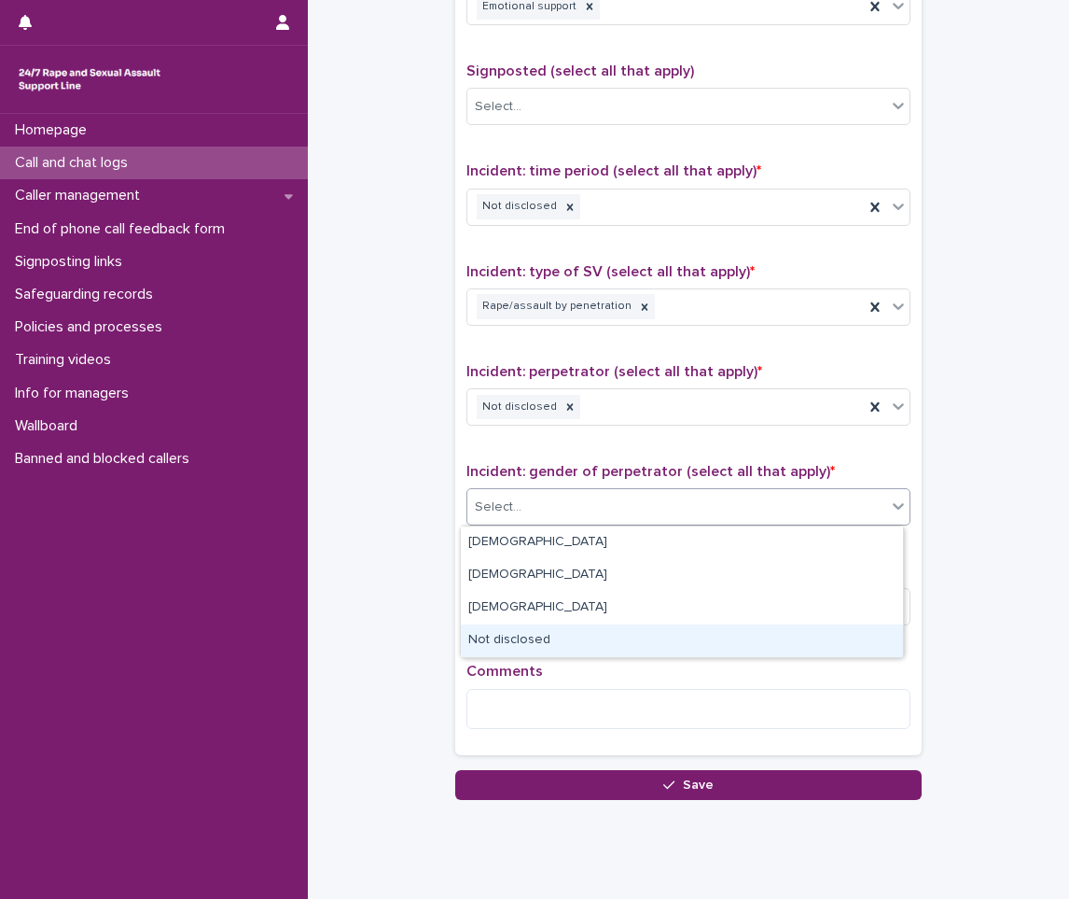
click at [530, 634] on div "Not disclosed" at bounding box center [682, 640] width 442 height 33
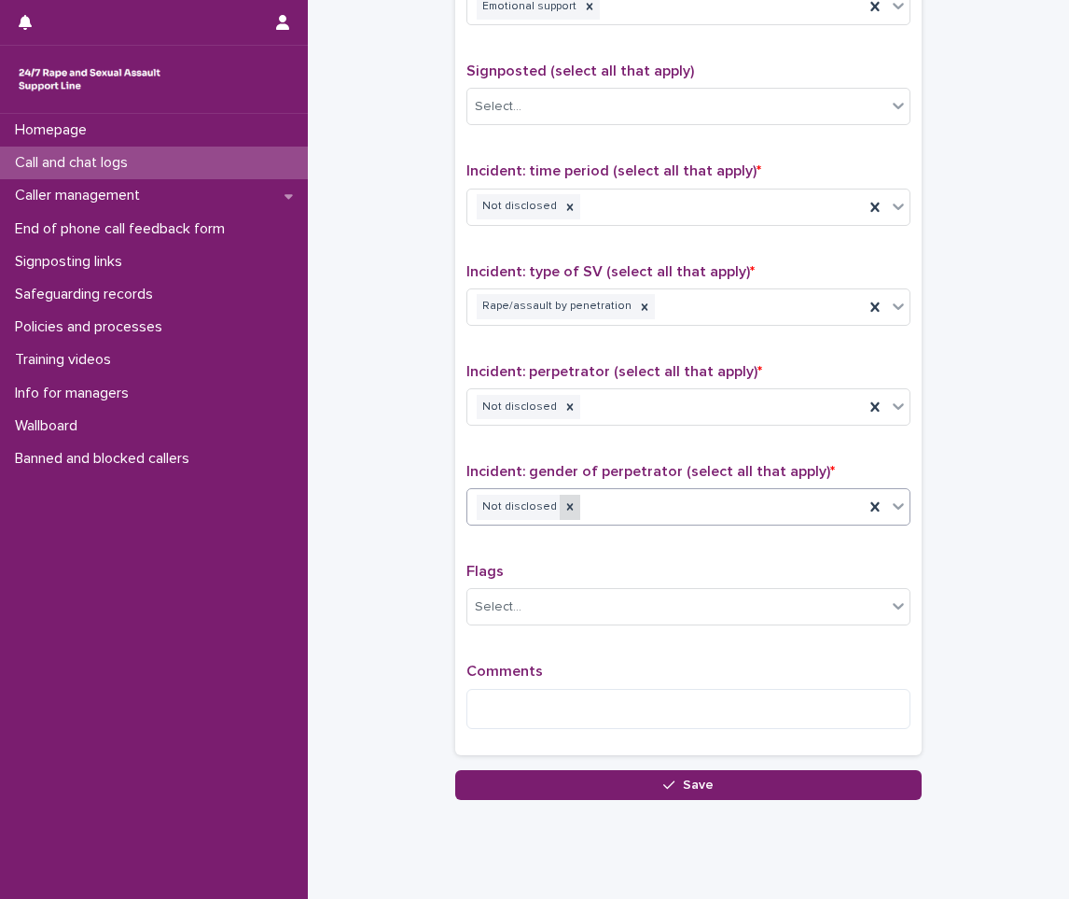
click at [564, 508] on icon at bounding box center [570, 506] width 13 height 13
click at [586, 506] on div "Select..." at bounding box center [676, 507] width 419 height 31
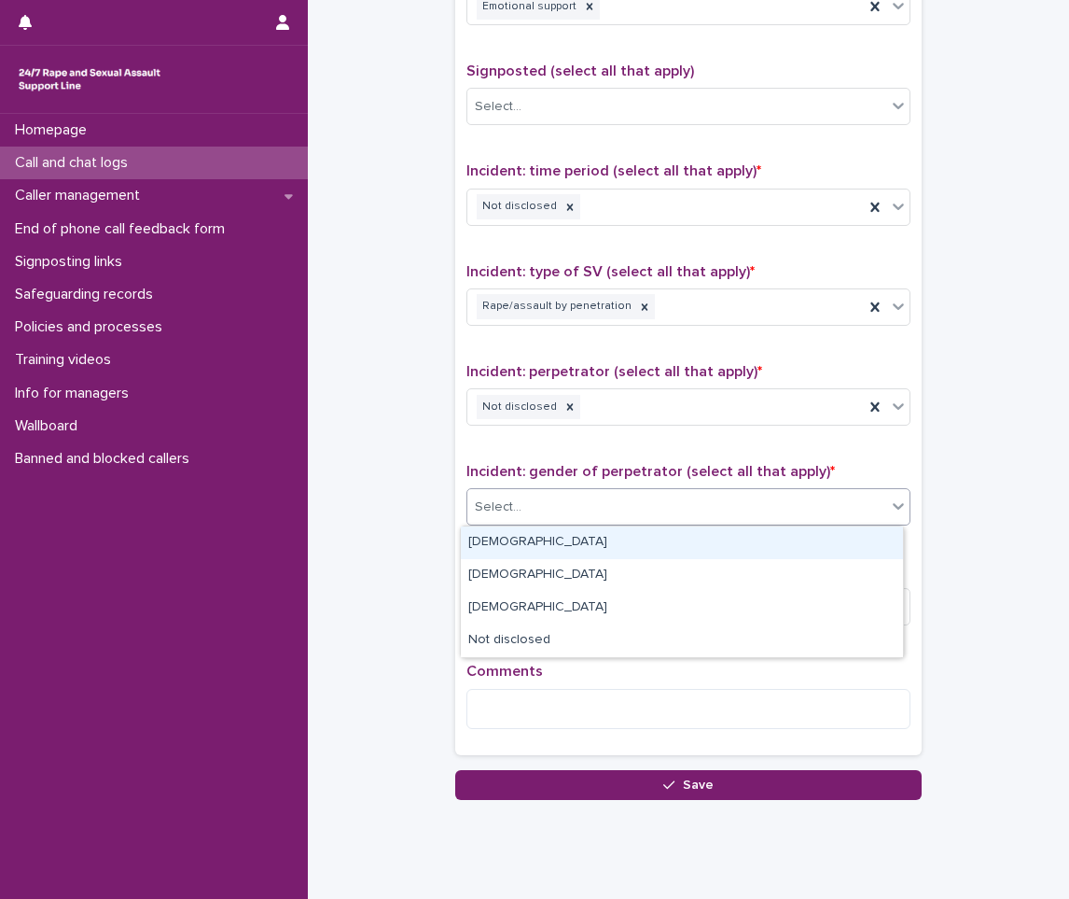
click at [545, 546] on div "[DEMOGRAPHIC_DATA]" at bounding box center [682, 542] width 442 height 33
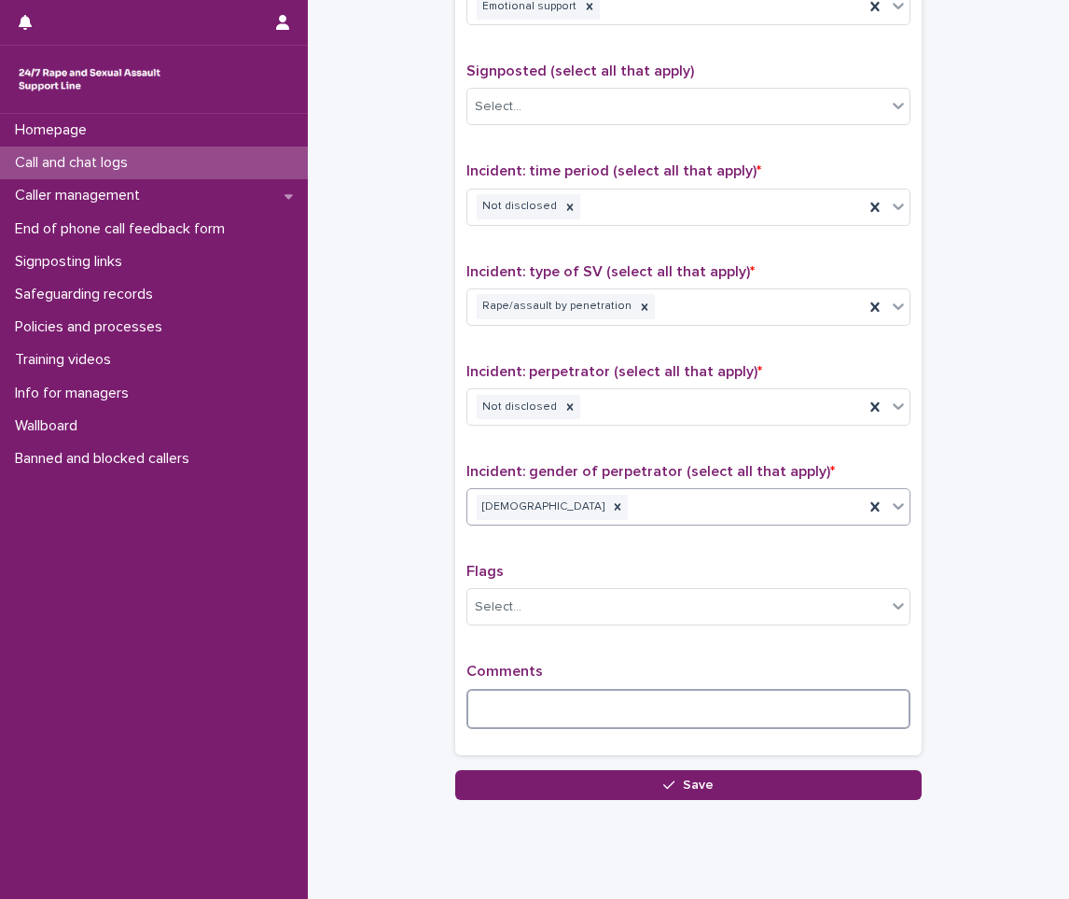
click at [512, 717] on textarea at bounding box center [689, 709] width 444 height 40
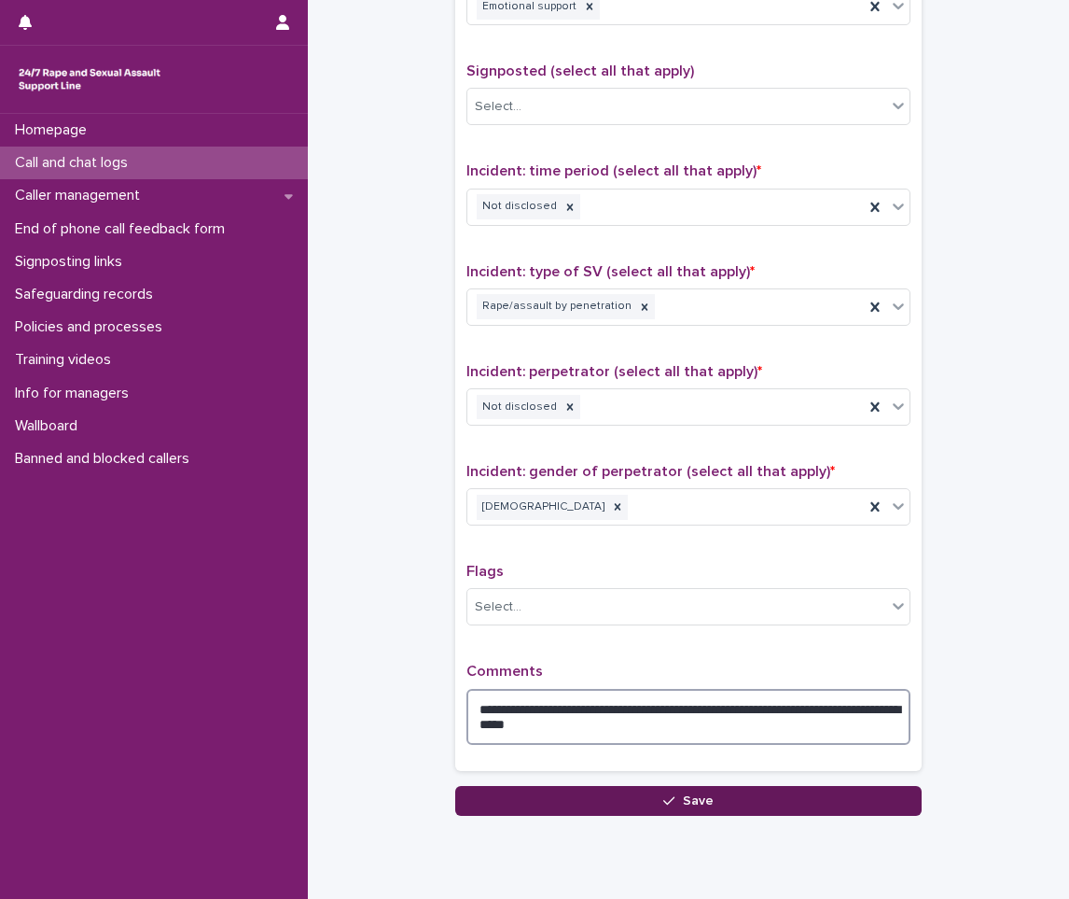
type textarea "**********"
click at [600, 810] on button "Save" at bounding box center [688, 801] width 467 height 30
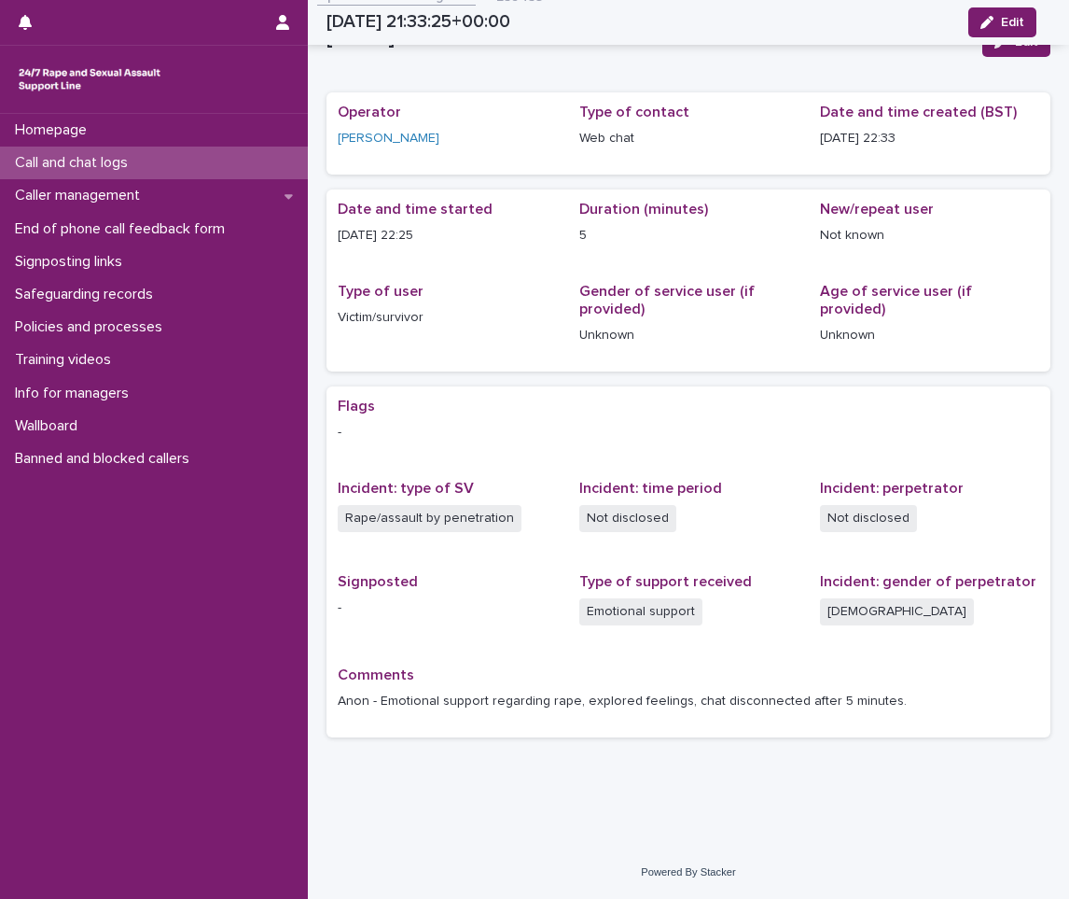
scroll to position [20, 0]
click at [119, 163] on p "Call and chat logs" at bounding box center [74, 163] width 135 height 18
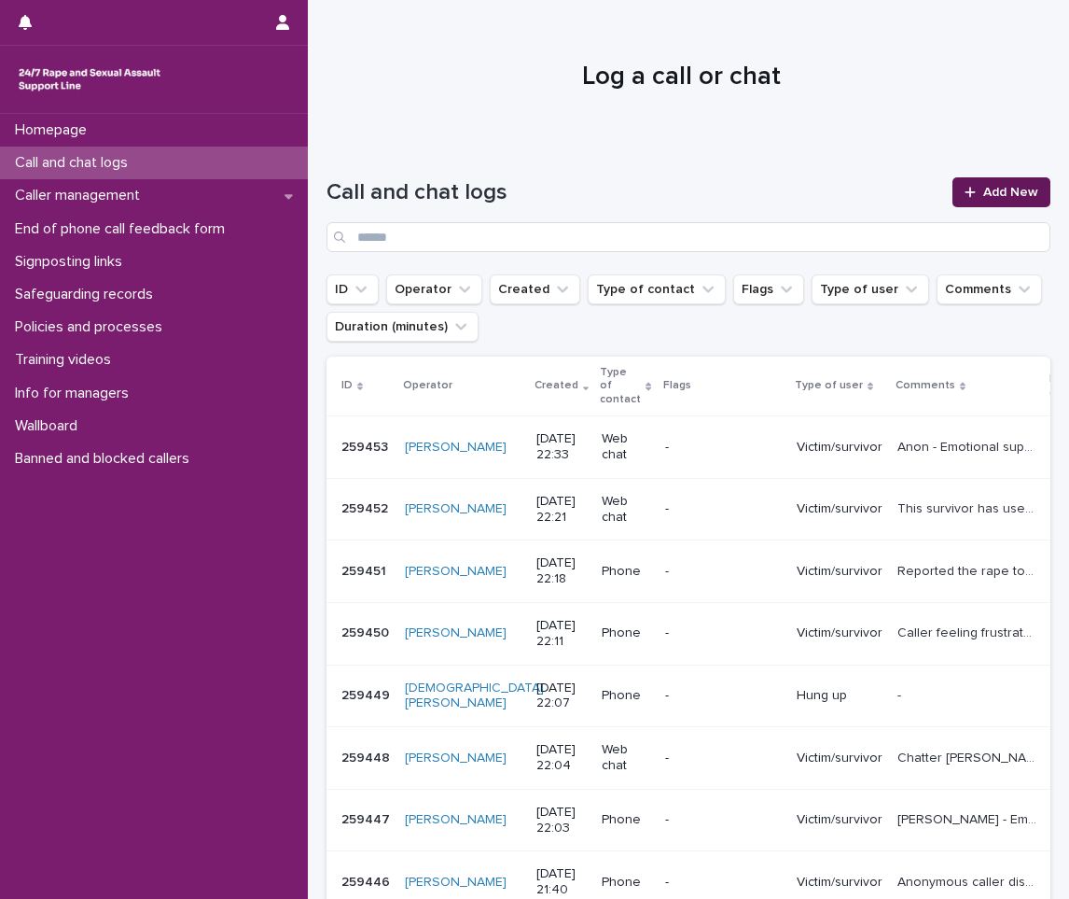
click at [992, 187] on span "Add New" at bounding box center [1011, 192] width 55 height 13
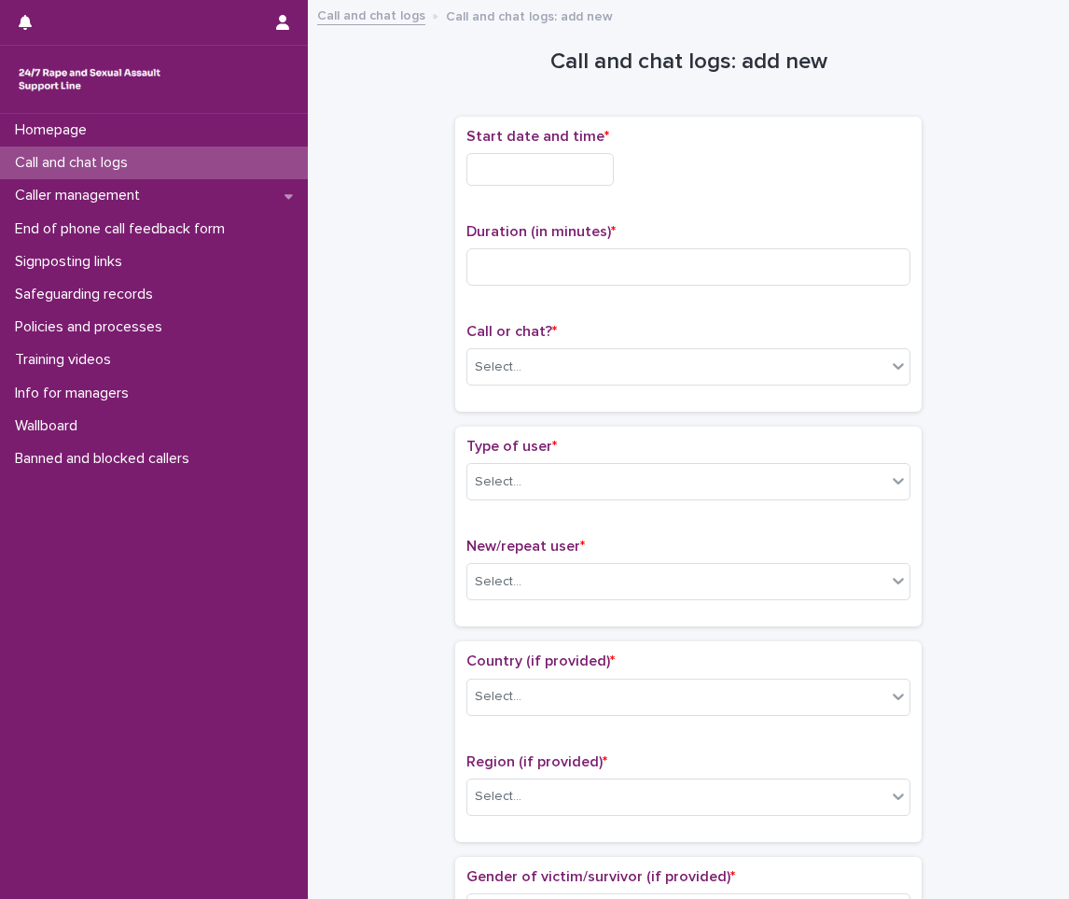
click at [530, 167] on input "text" at bounding box center [540, 169] width 147 height 33
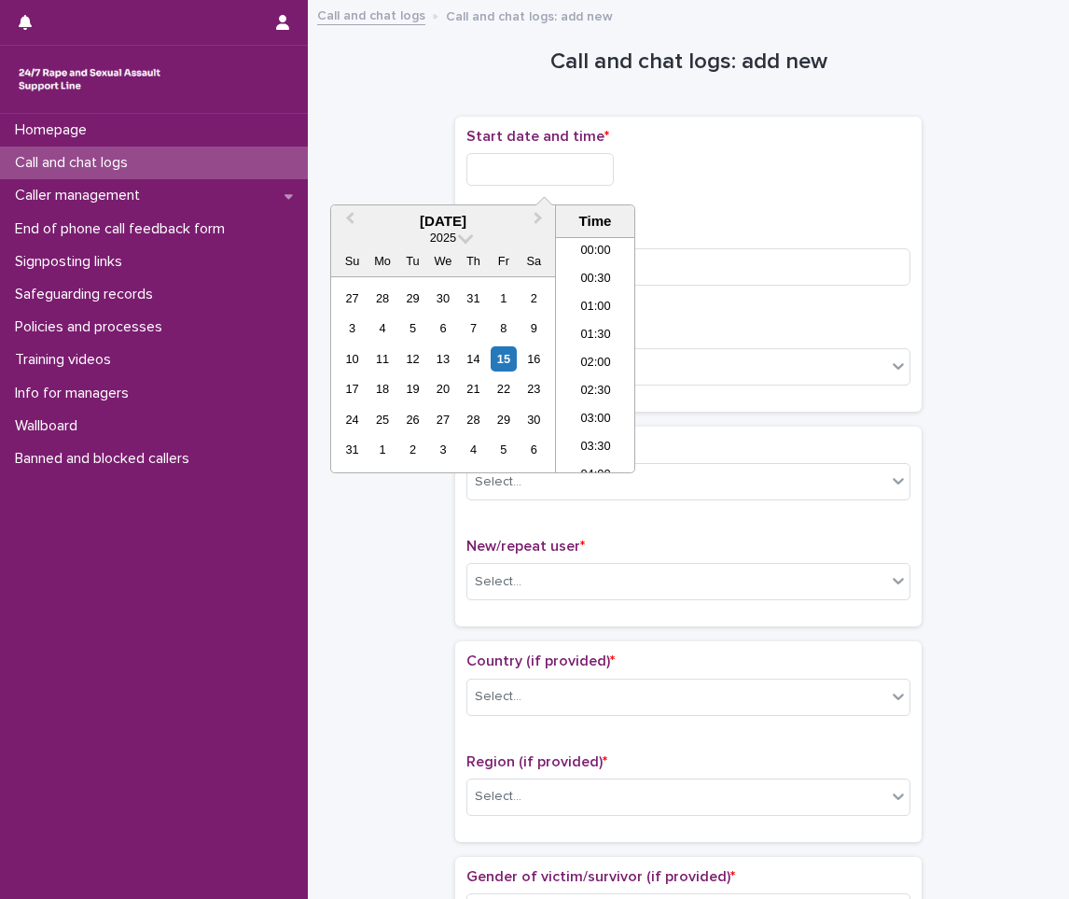
scroll to position [1109, 0]
click at [593, 372] on li "22:00" at bounding box center [595, 374] width 79 height 28
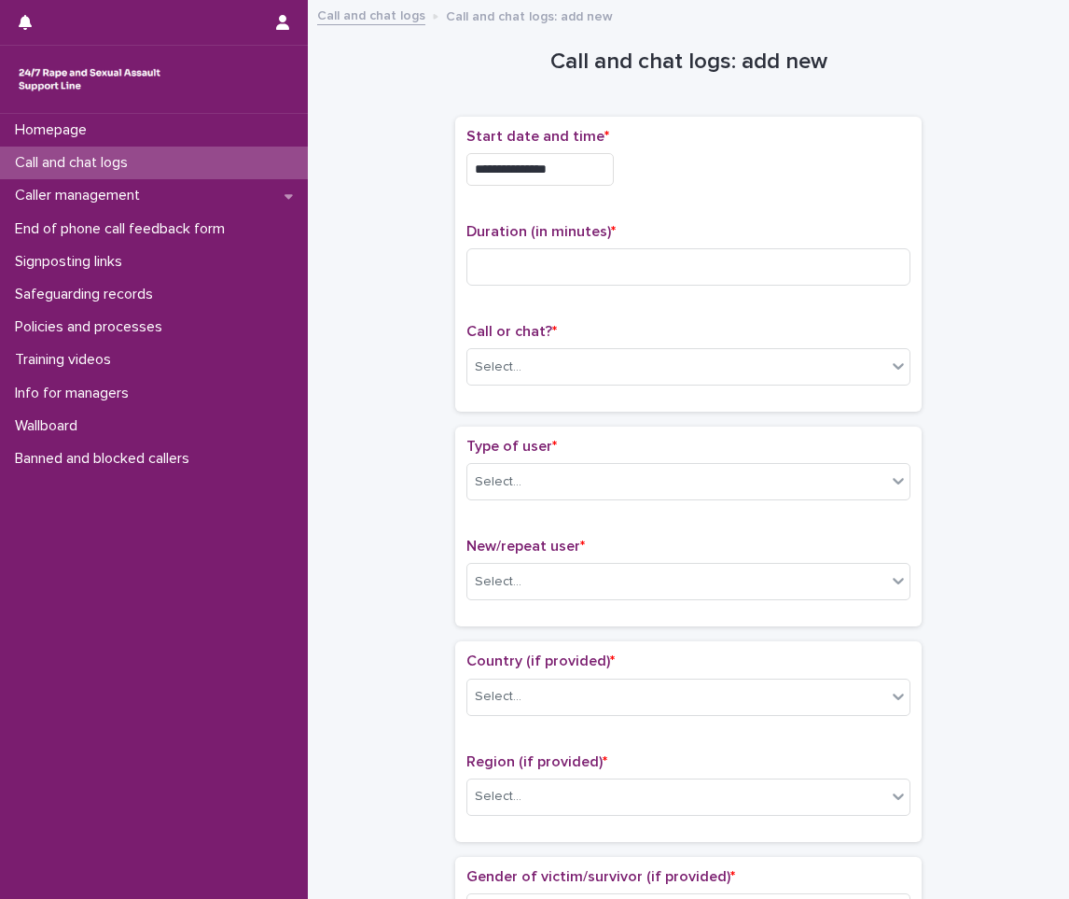
click at [583, 183] on input "**********" at bounding box center [540, 169] width 147 height 33
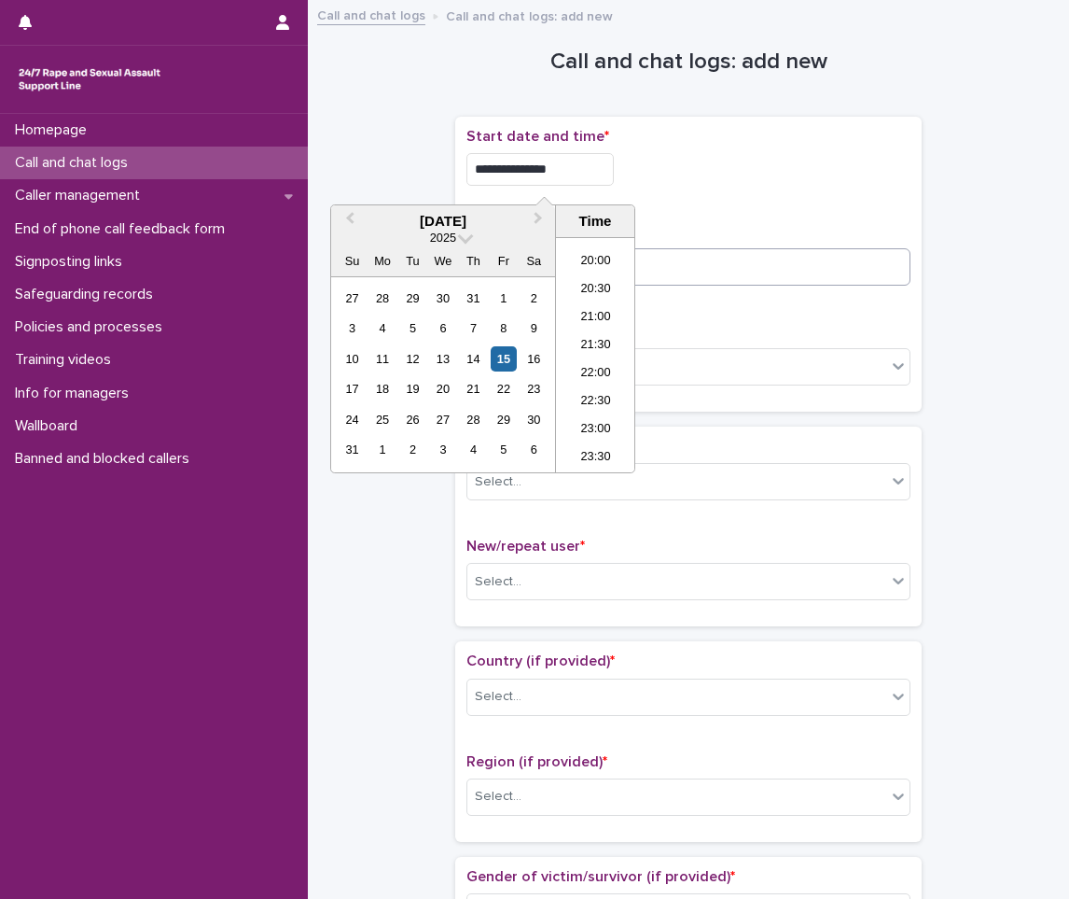
type input "**********"
click at [738, 260] on input at bounding box center [689, 266] width 444 height 37
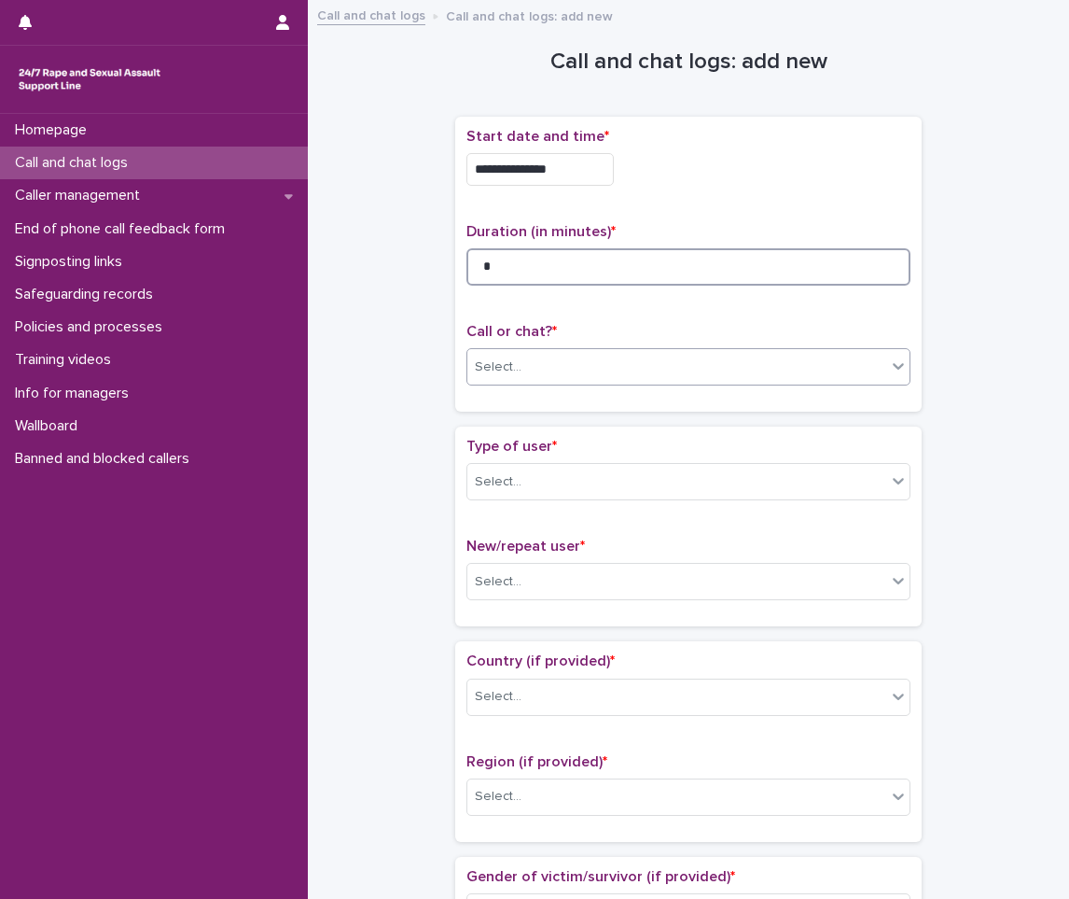
type input "*"
click at [565, 359] on div "Select..." at bounding box center [676, 367] width 419 height 31
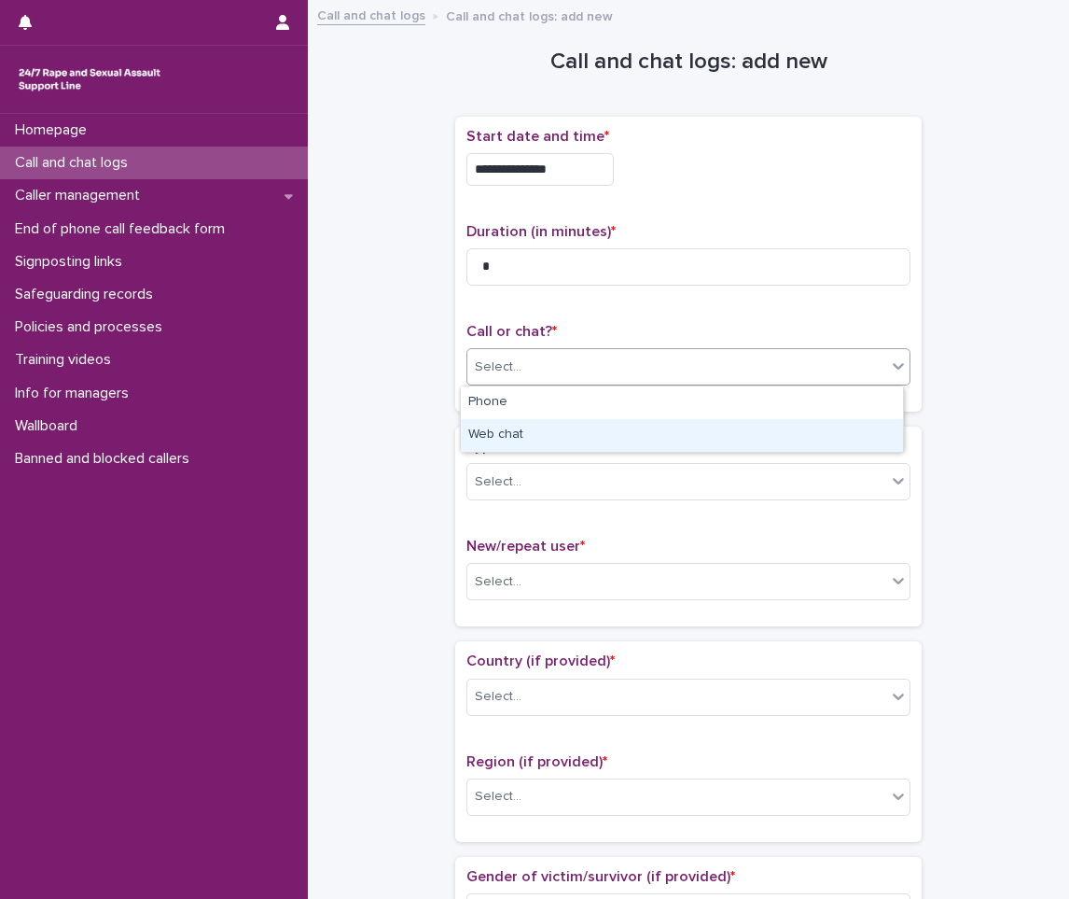
drag, startPoint x: 529, startPoint y: 426, endPoint x: 529, endPoint y: 461, distance: 34.5
click at [529, 426] on div "Web chat" at bounding box center [682, 435] width 442 height 33
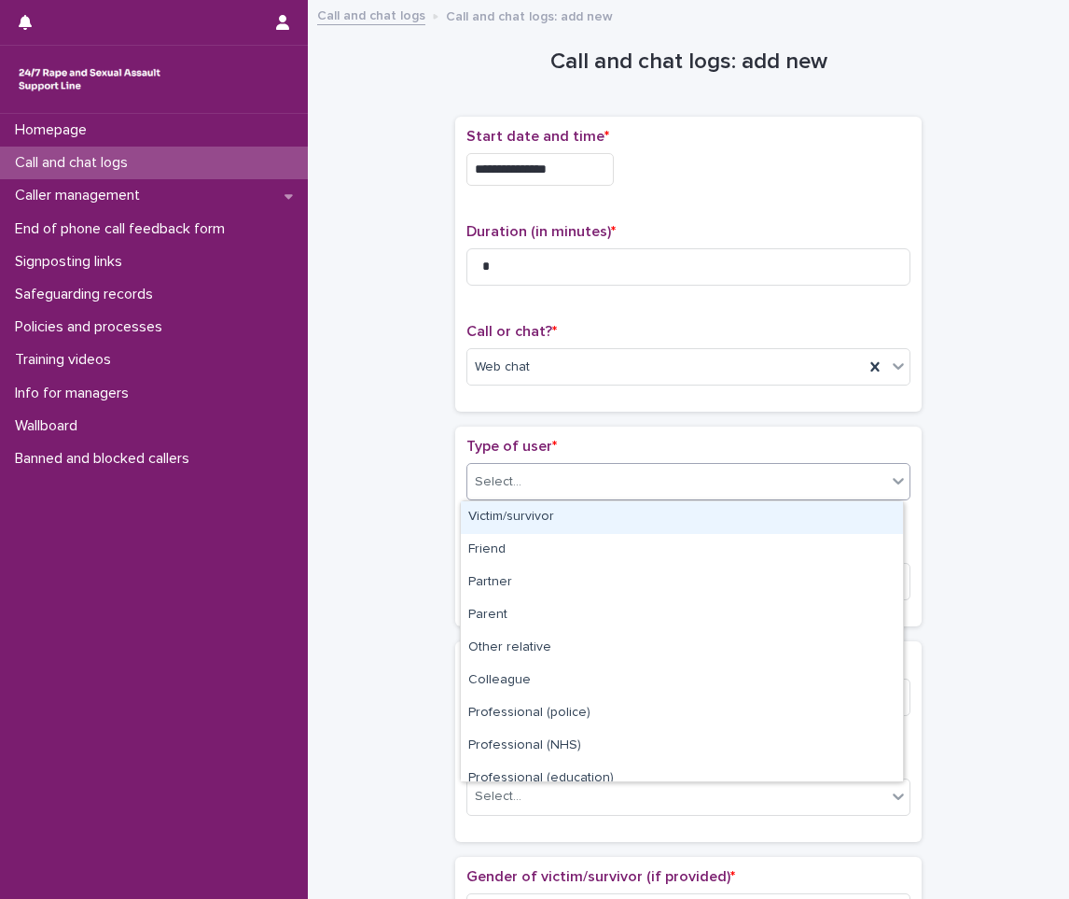
click at [533, 495] on div "Select..." at bounding box center [676, 482] width 419 height 31
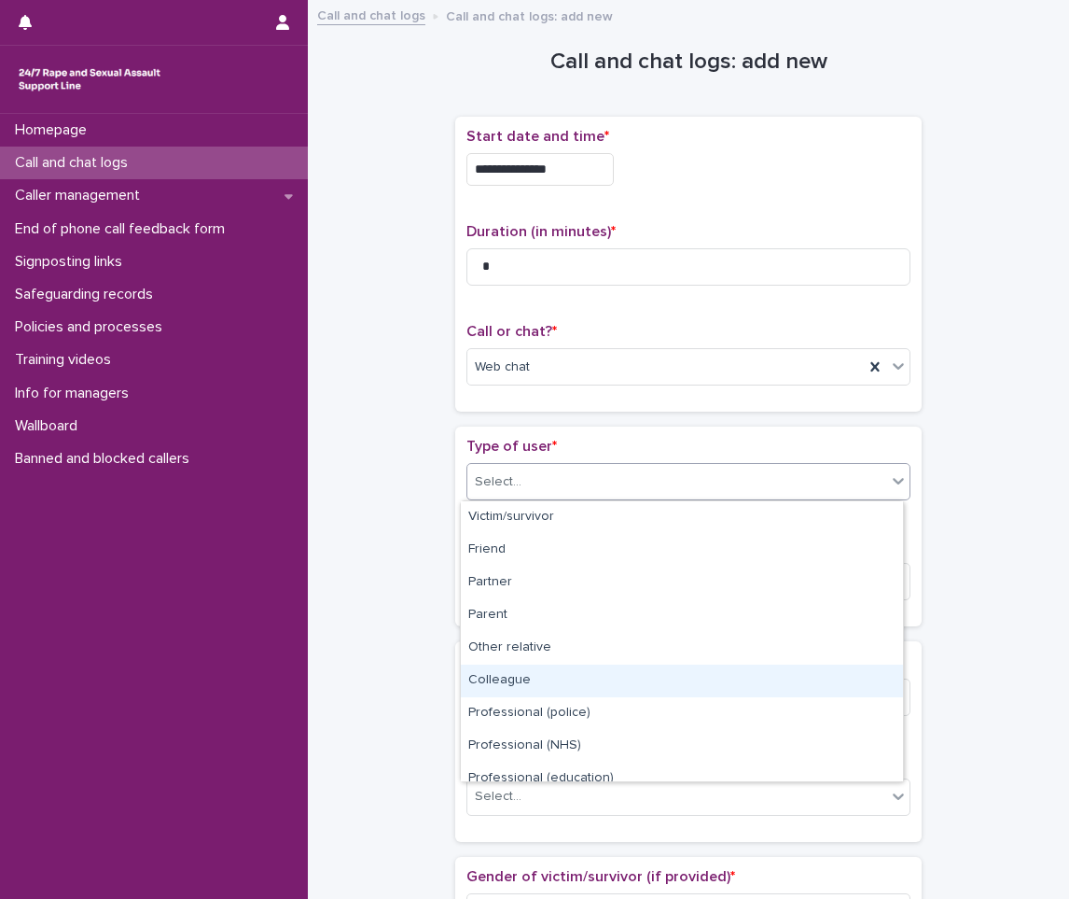
scroll to position [210, 0]
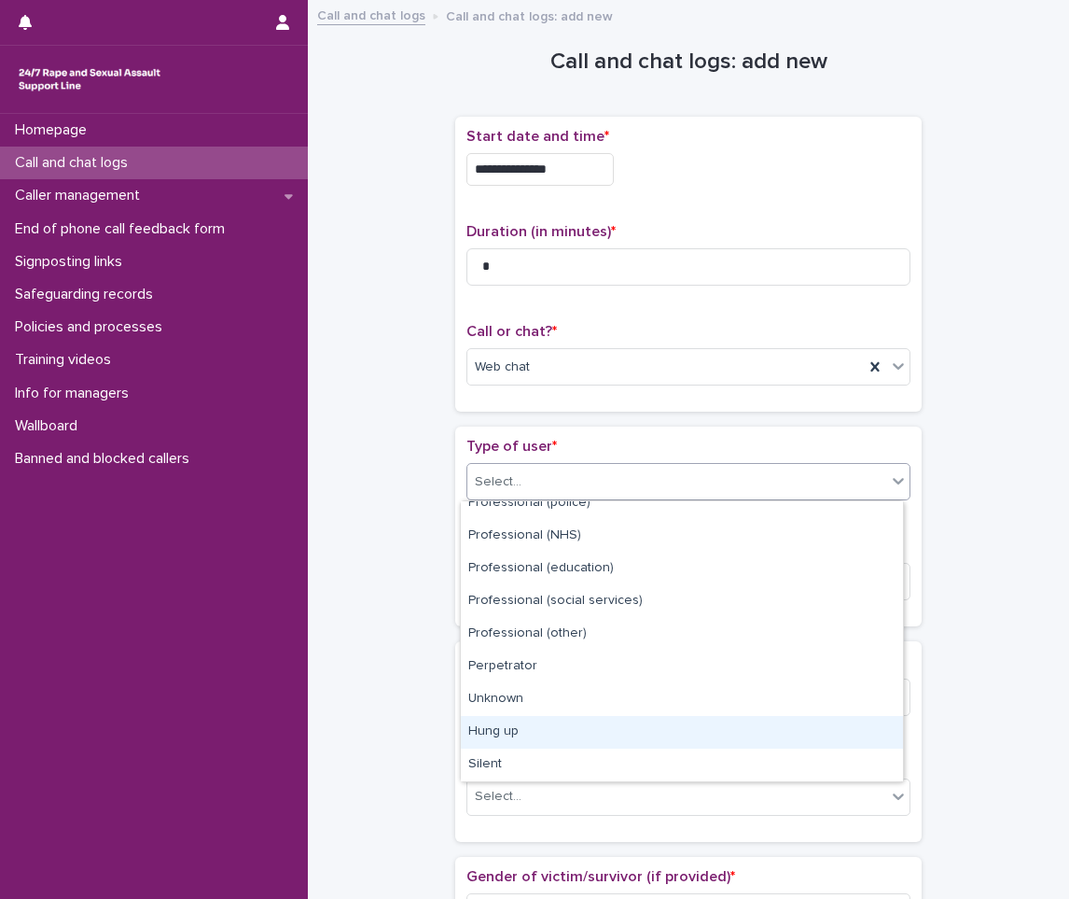
click at [521, 736] on div "Hung up" at bounding box center [682, 732] width 442 height 33
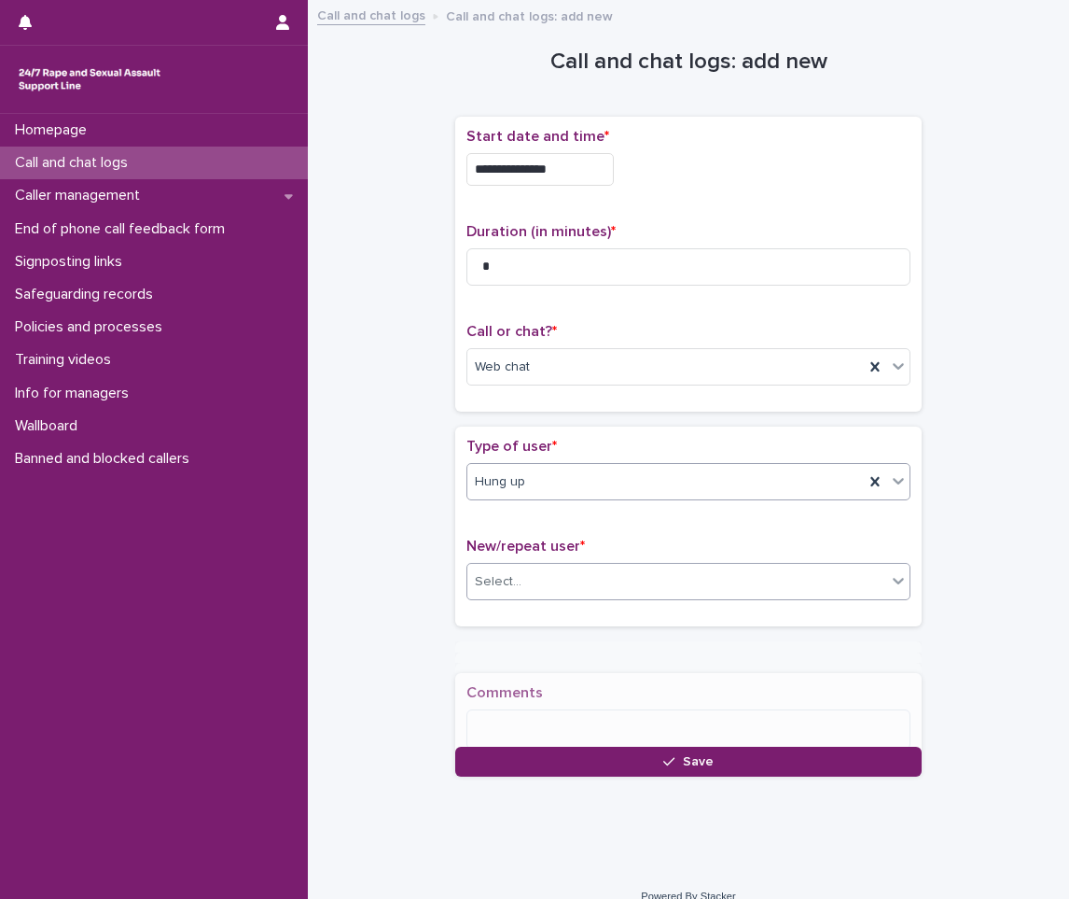
click at [488, 579] on div "Select..." at bounding box center [498, 582] width 47 height 20
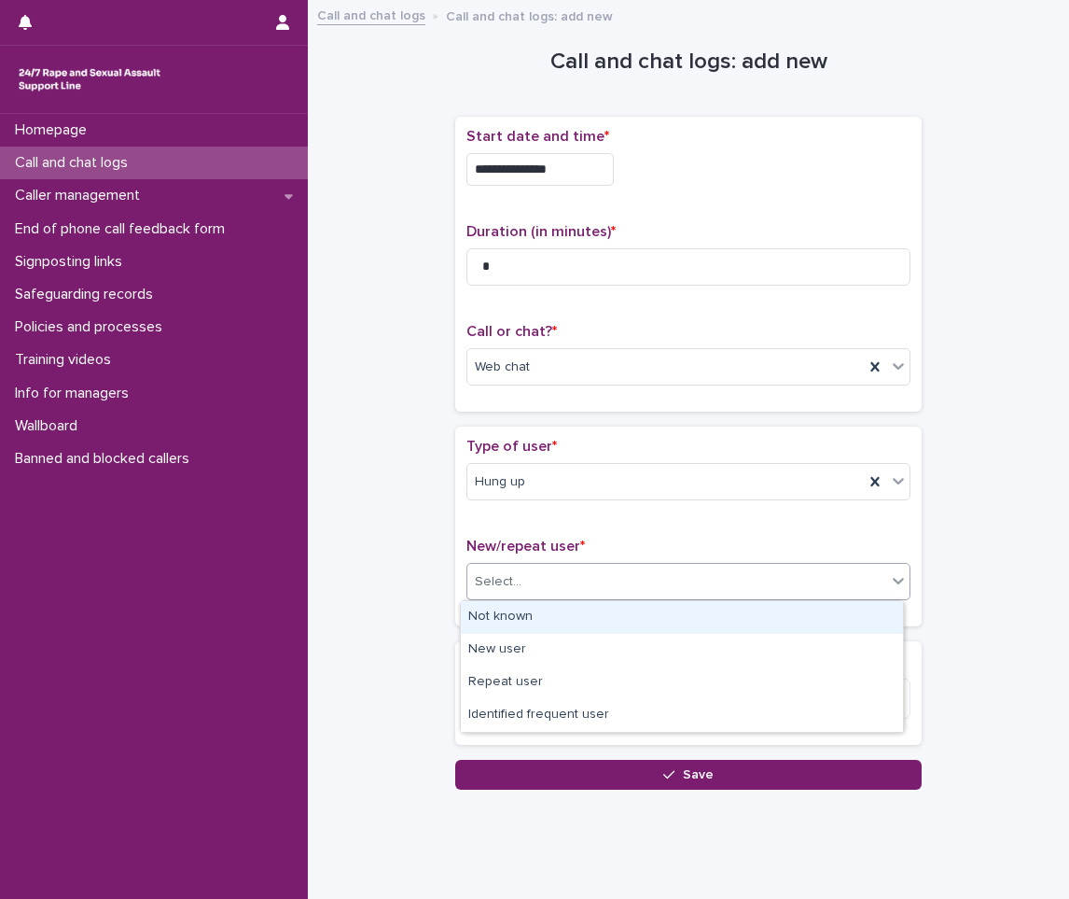
click at [509, 616] on div "Not known" at bounding box center [682, 617] width 442 height 33
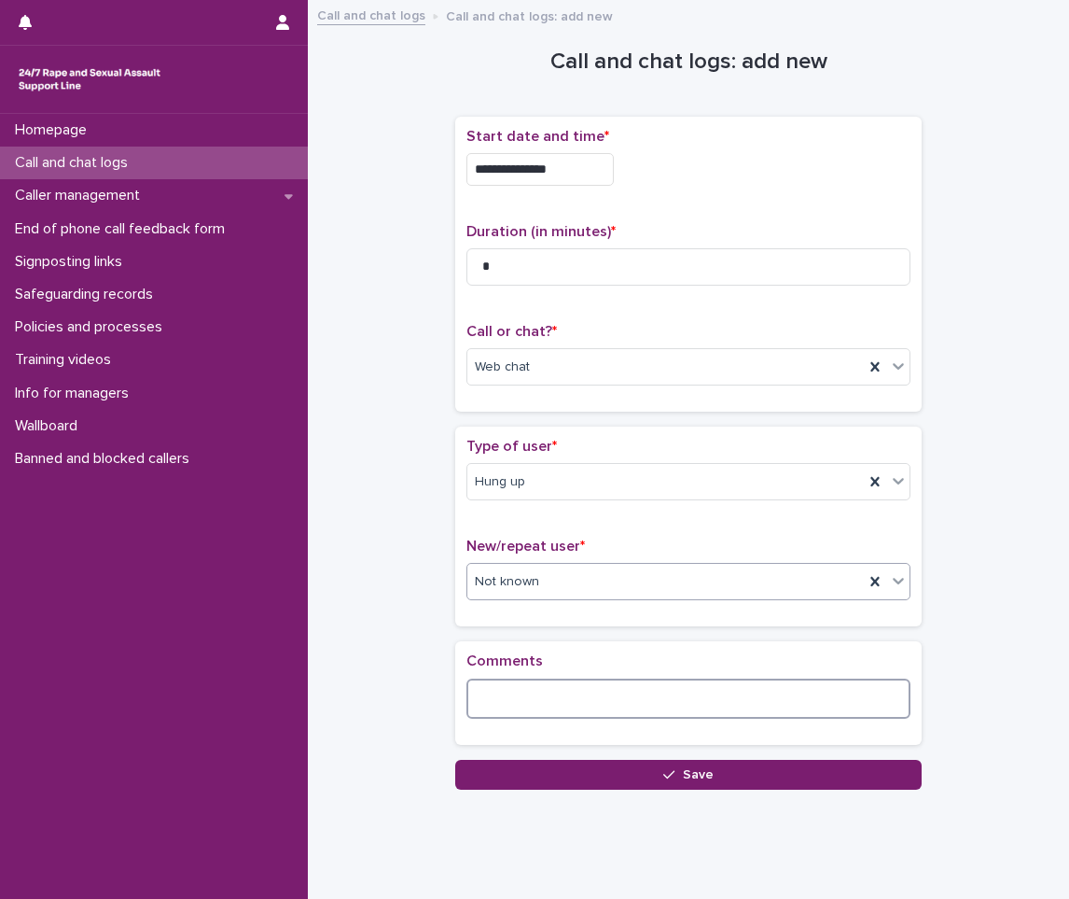
click at [517, 681] on textarea at bounding box center [689, 698] width 444 height 40
type textarea "**********"
click at [603, 752] on div "**********" at bounding box center [688, 700] width 467 height 118
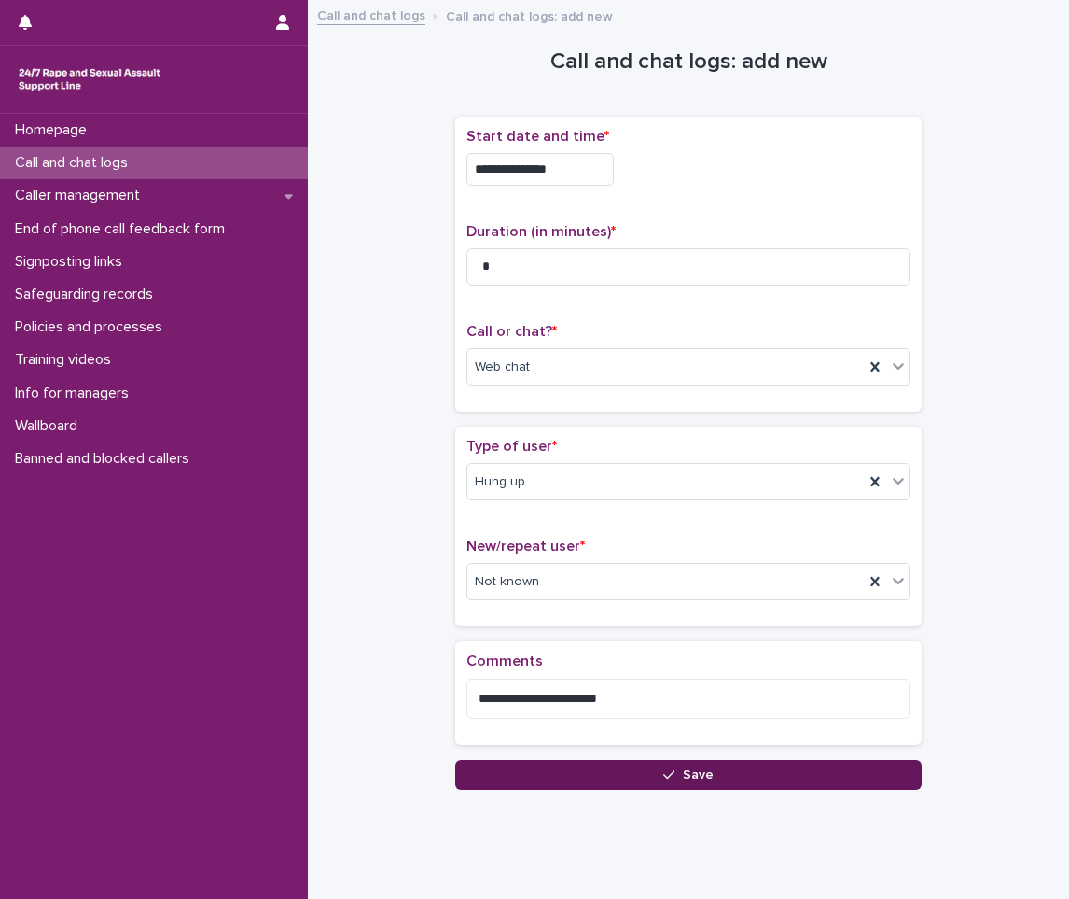
click at [649, 777] on button "Save" at bounding box center [688, 775] width 467 height 30
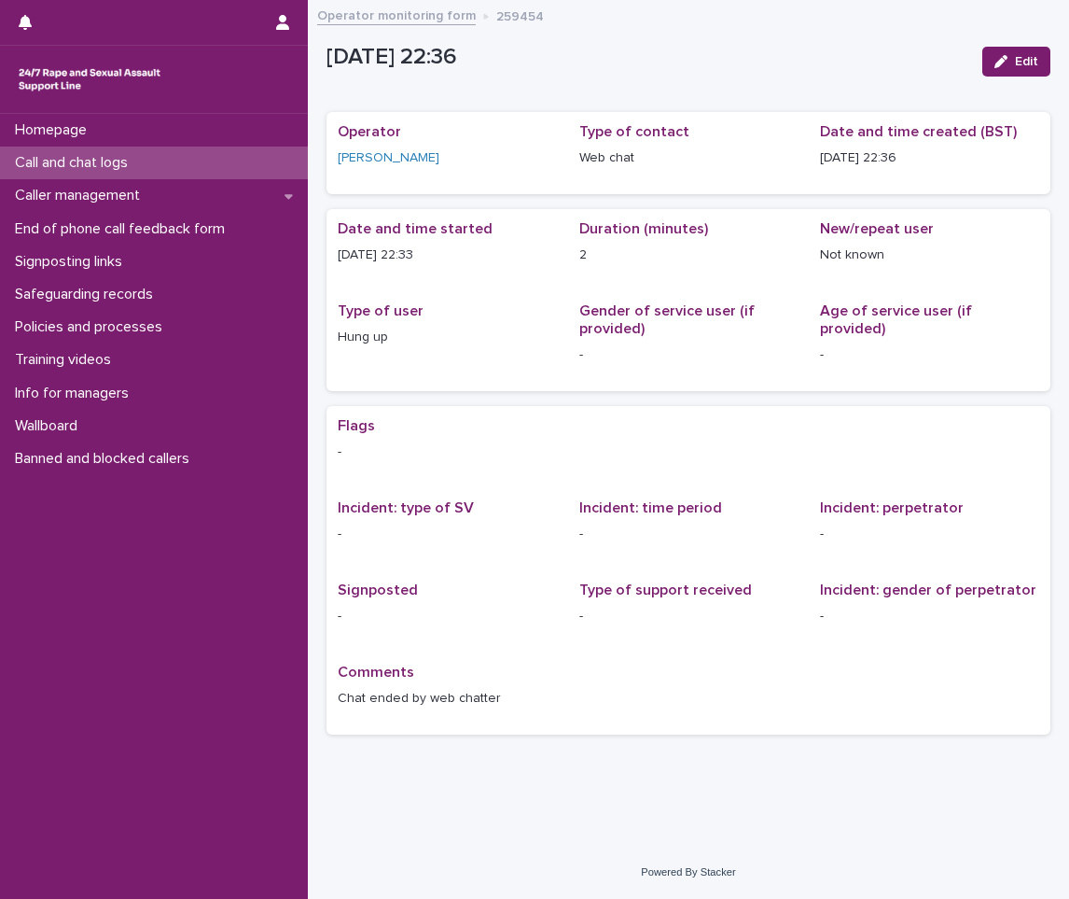
click at [27, 160] on p "Call and chat logs" at bounding box center [74, 163] width 135 height 18
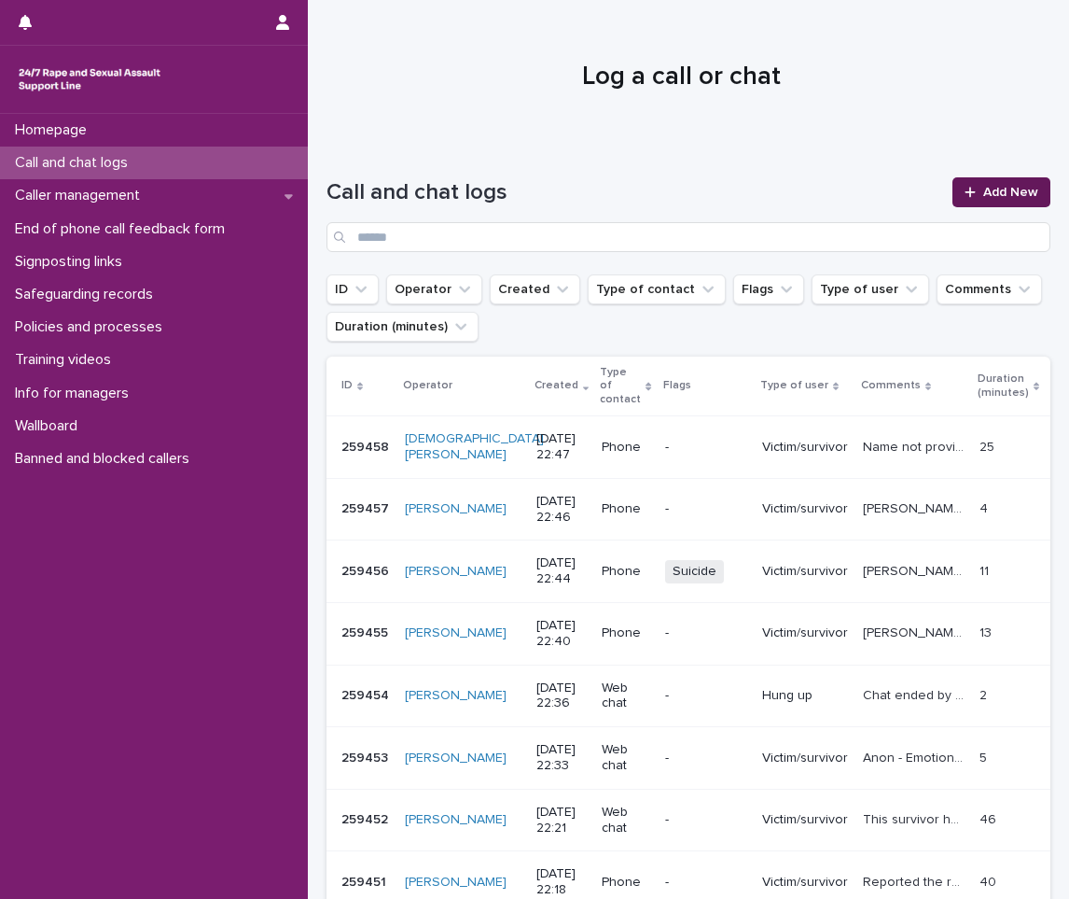
click at [1012, 186] on link "Add New" at bounding box center [1002, 192] width 98 height 30
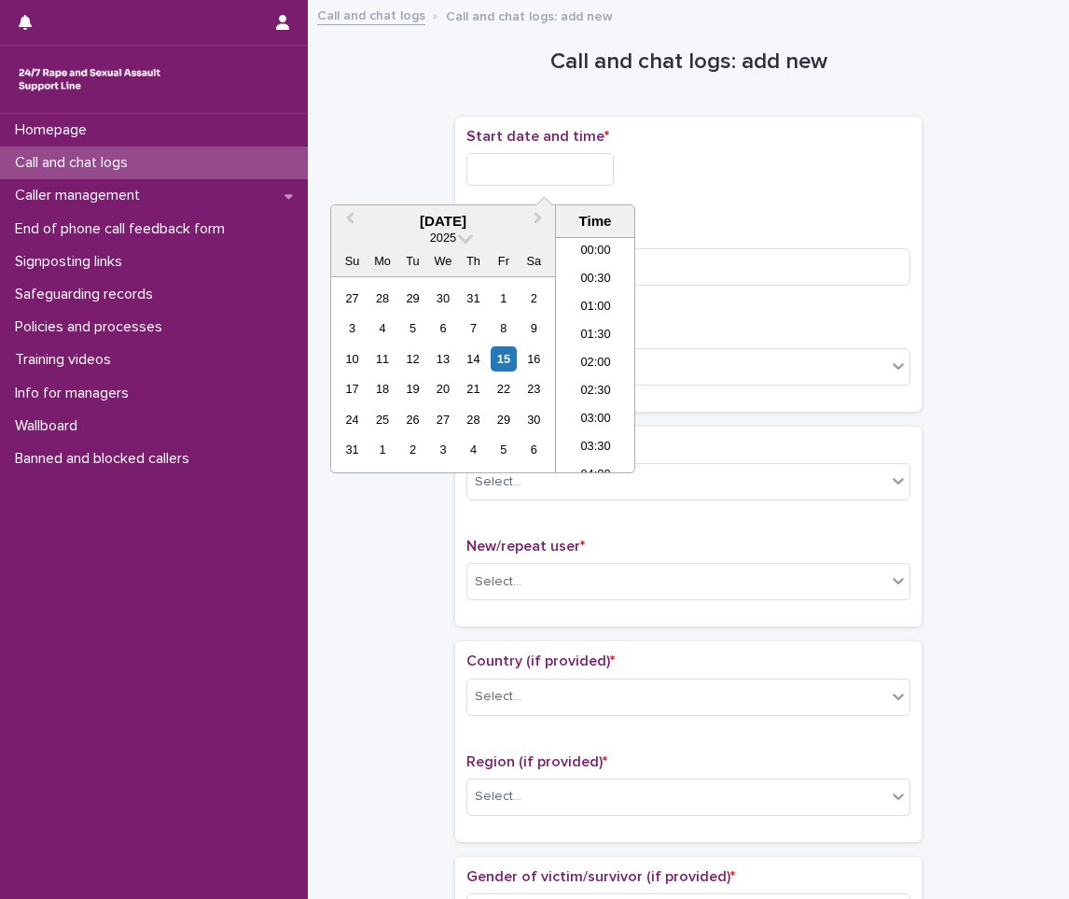
click at [551, 163] on input "text" at bounding box center [540, 169] width 147 height 33
click at [589, 373] on li "22:00" at bounding box center [595, 374] width 79 height 28
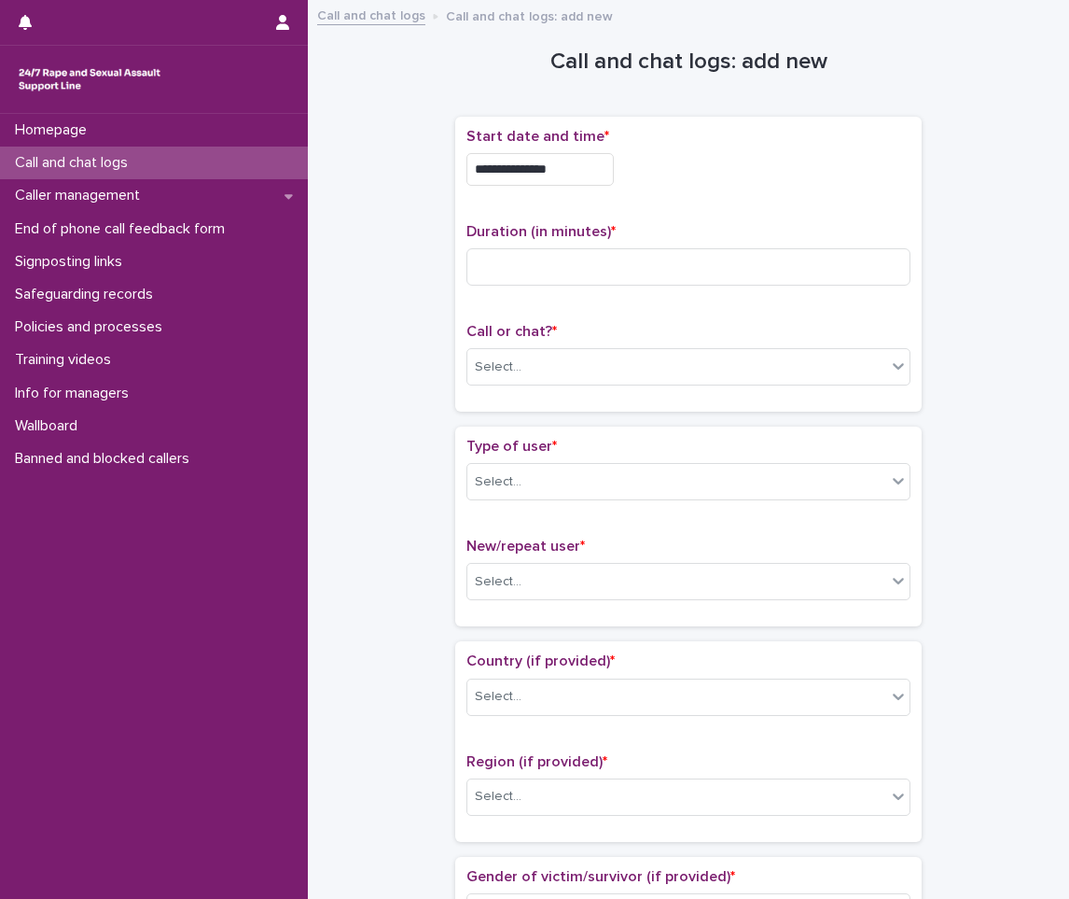
click at [604, 171] on input "**********" at bounding box center [540, 169] width 147 height 33
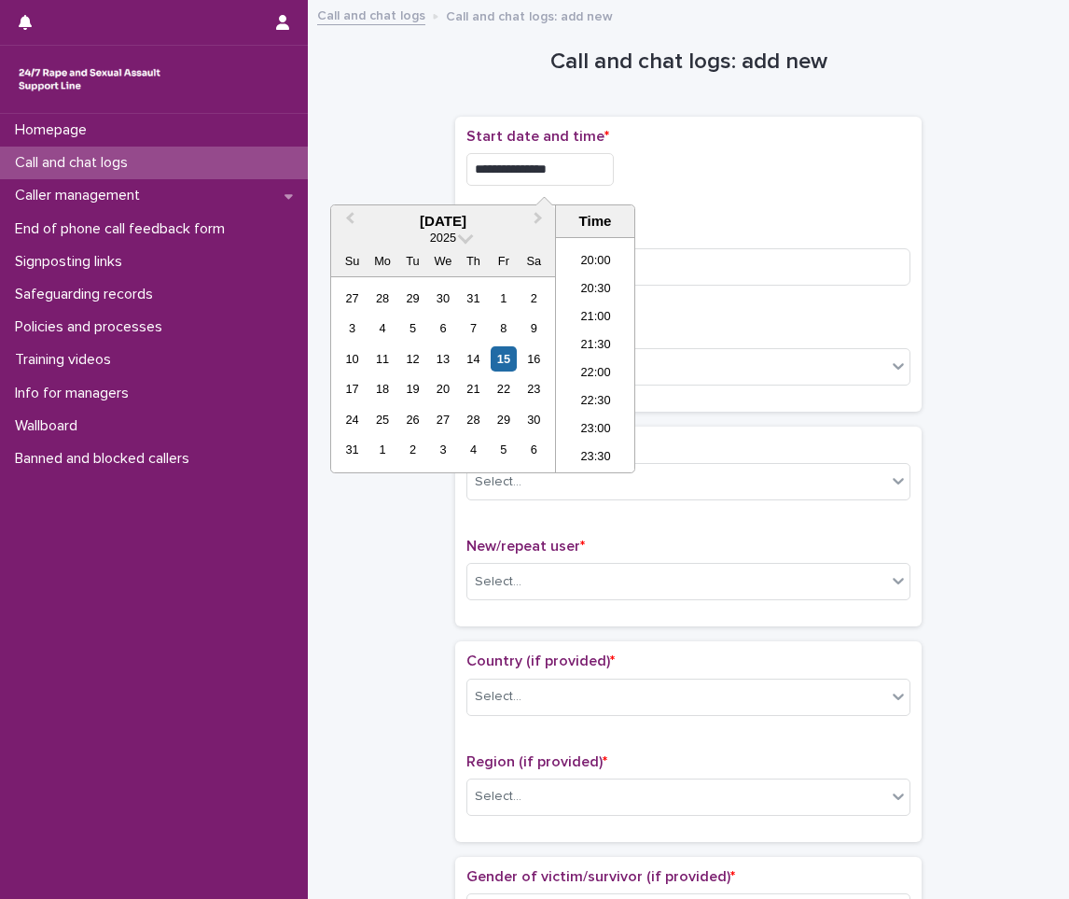
type input "**********"
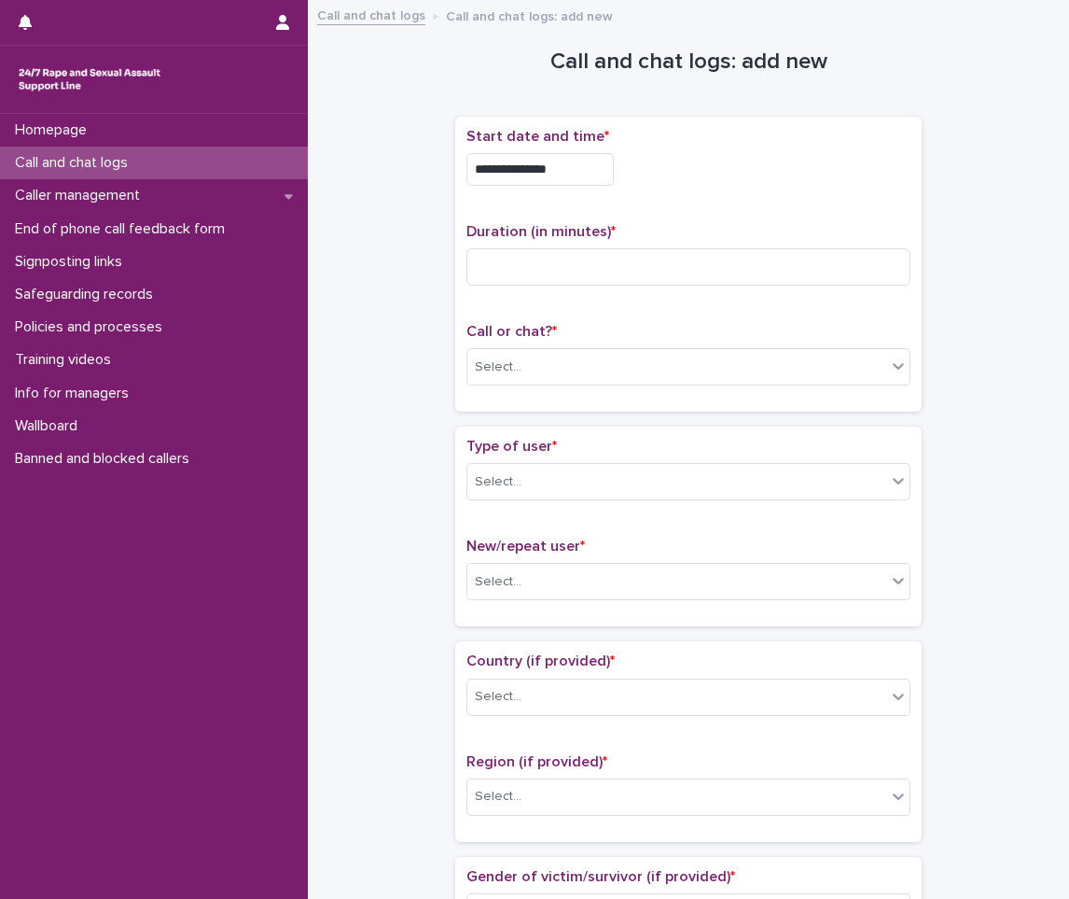
click at [720, 286] on div "Duration (in minutes) *" at bounding box center [689, 261] width 444 height 77
click at [706, 259] on input at bounding box center [689, 266] width 444 height 37
type input "**"
click at [551, 357] on div "Select..." at bounding box center [676, 367] width 419 height 31
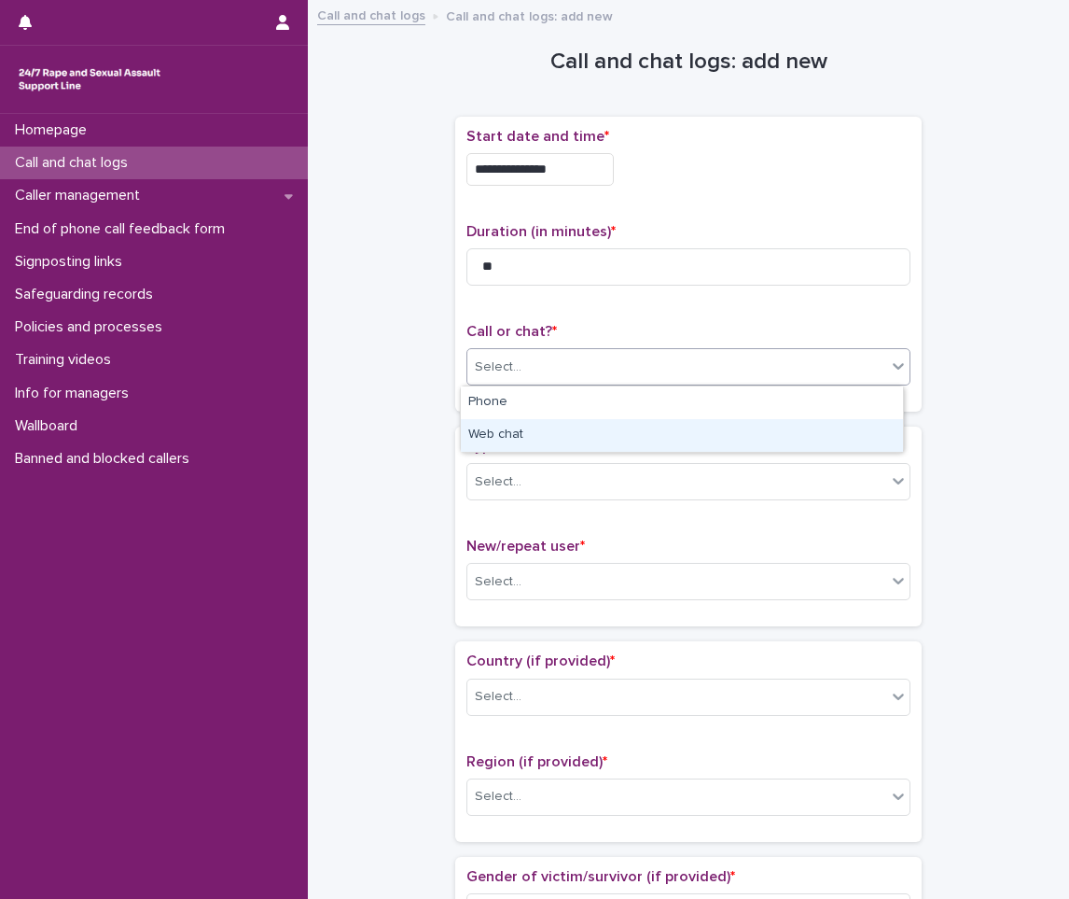
click at [520, 440] on div "Web chat" at bounding box center [682, 435] width 442 height 33
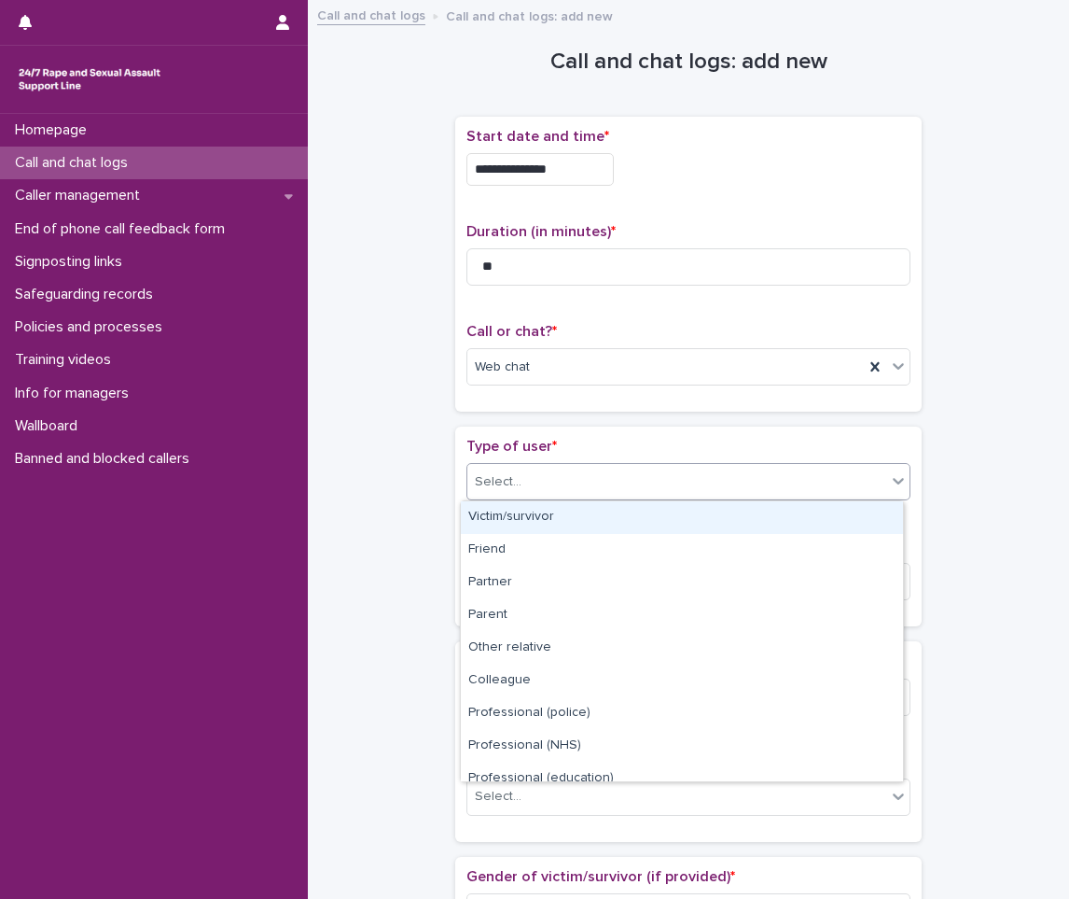
click at [509, 485] on div "Select..." at bounding box center [498, 482] width 47 height 20
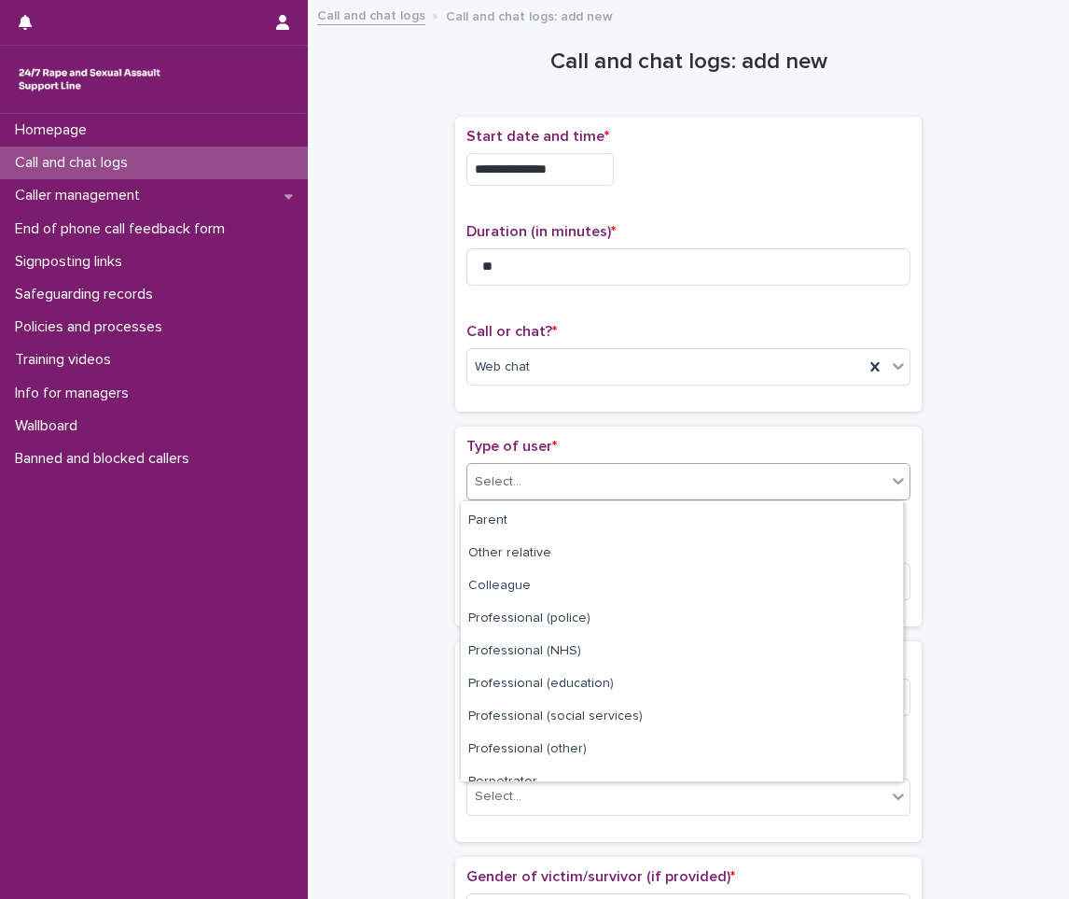
scroll to position [210, 0]
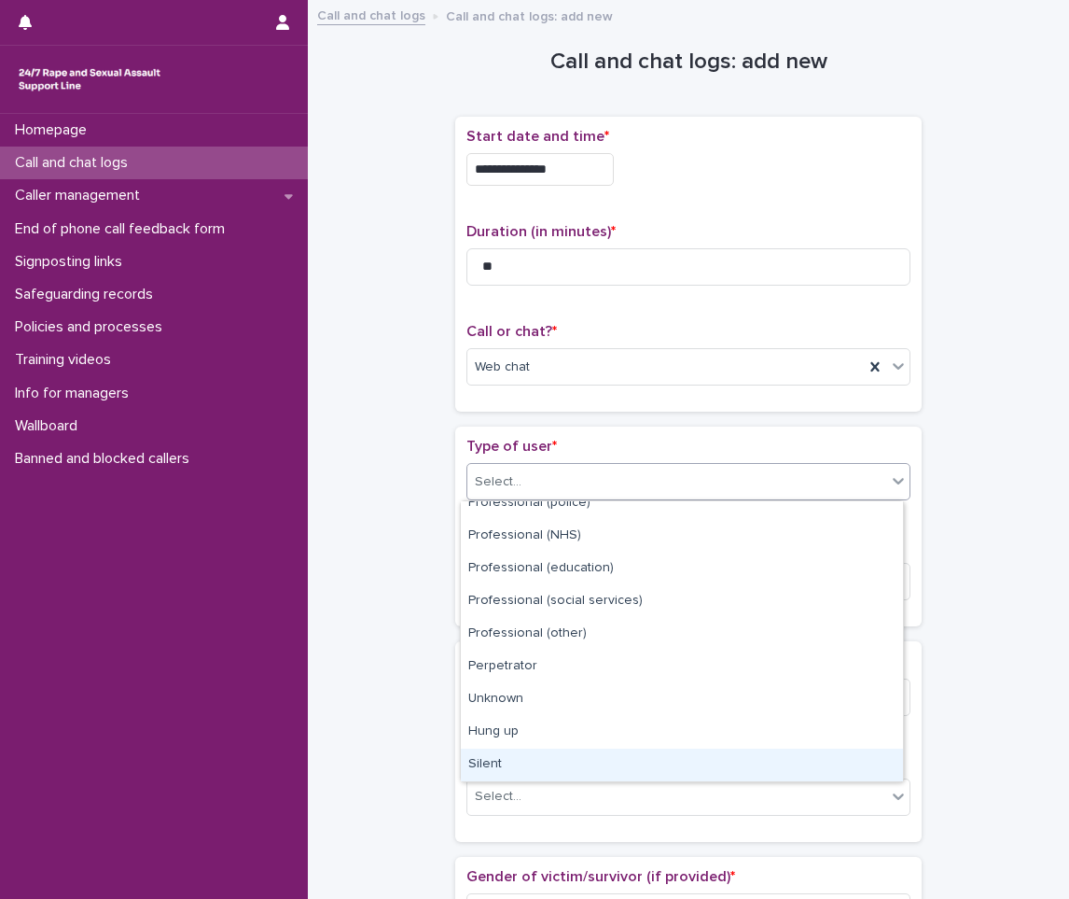
click at [500, 761] on div "Silent" at bounding box center [682, 764] width 442 height 33
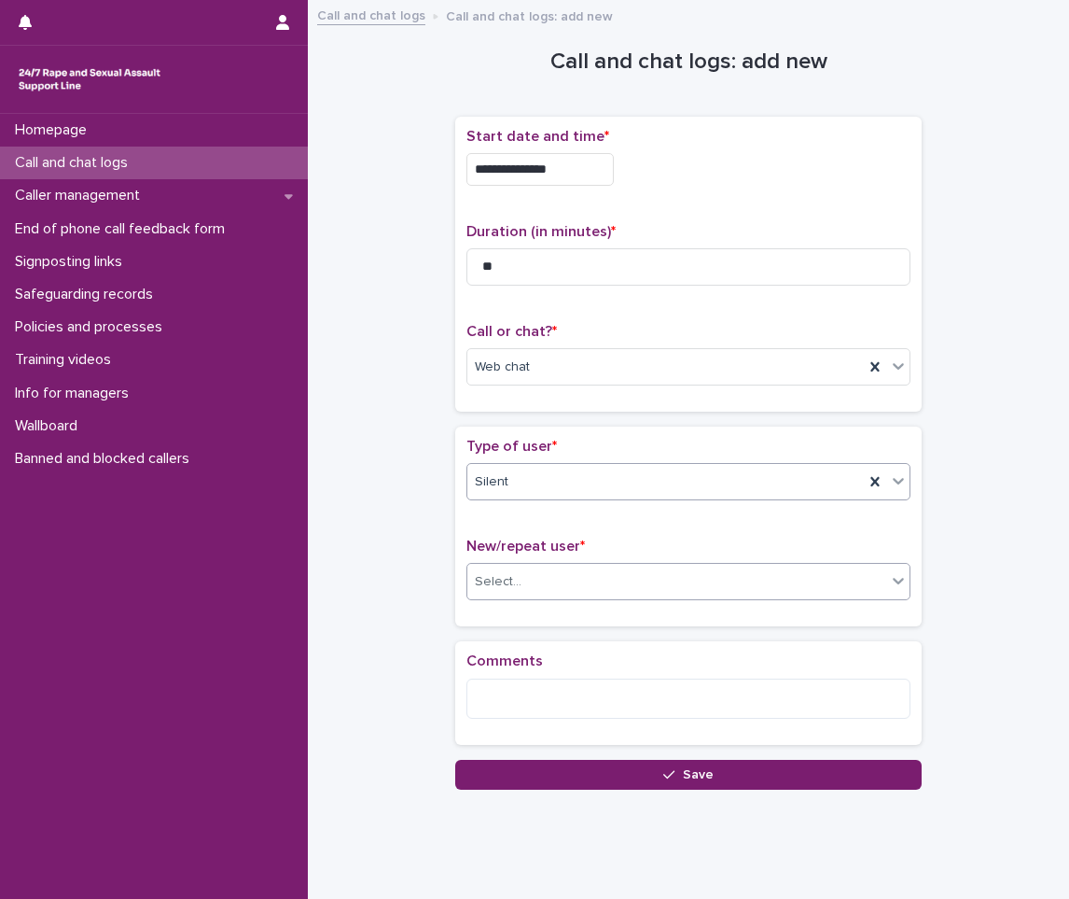
click at [540, 573] on div "Select..." at bounding box center [676, 581] width 419 height 31
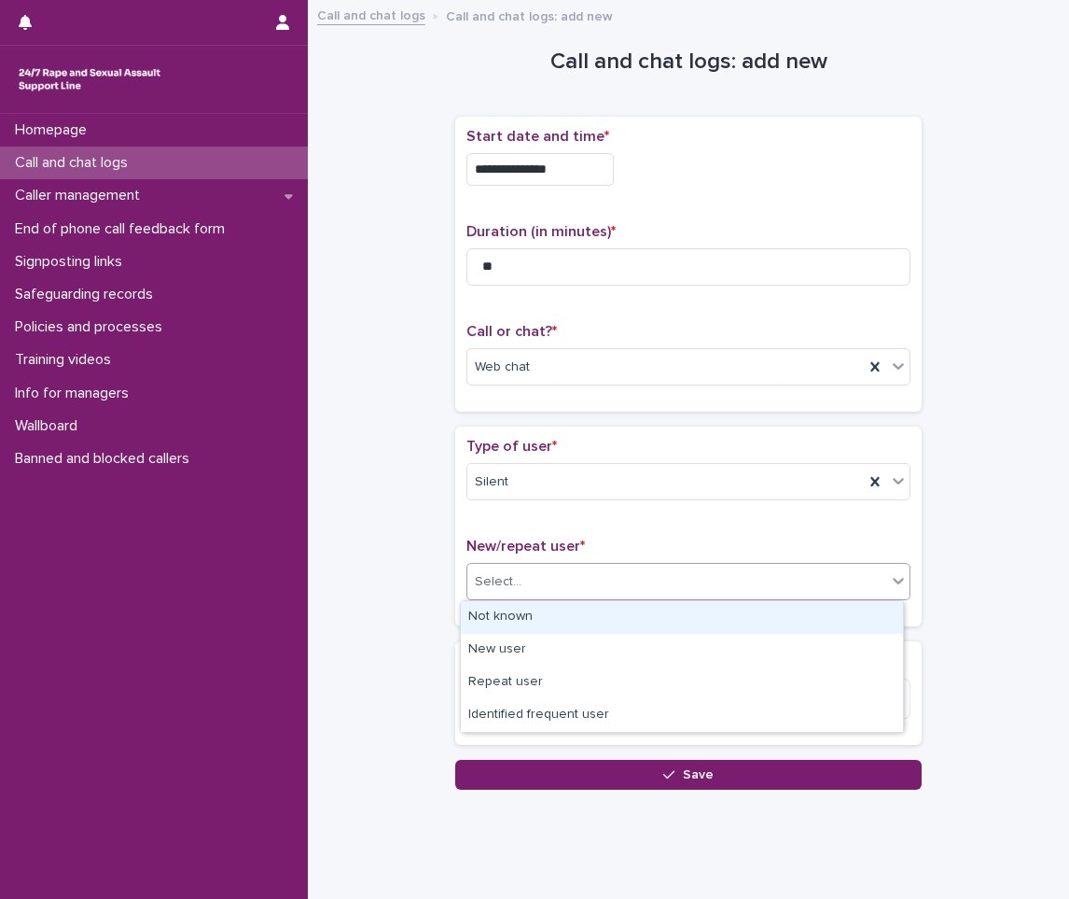
click at [514, 613] on div "Not known" at bounding box center [682, 617] width 442 height 33
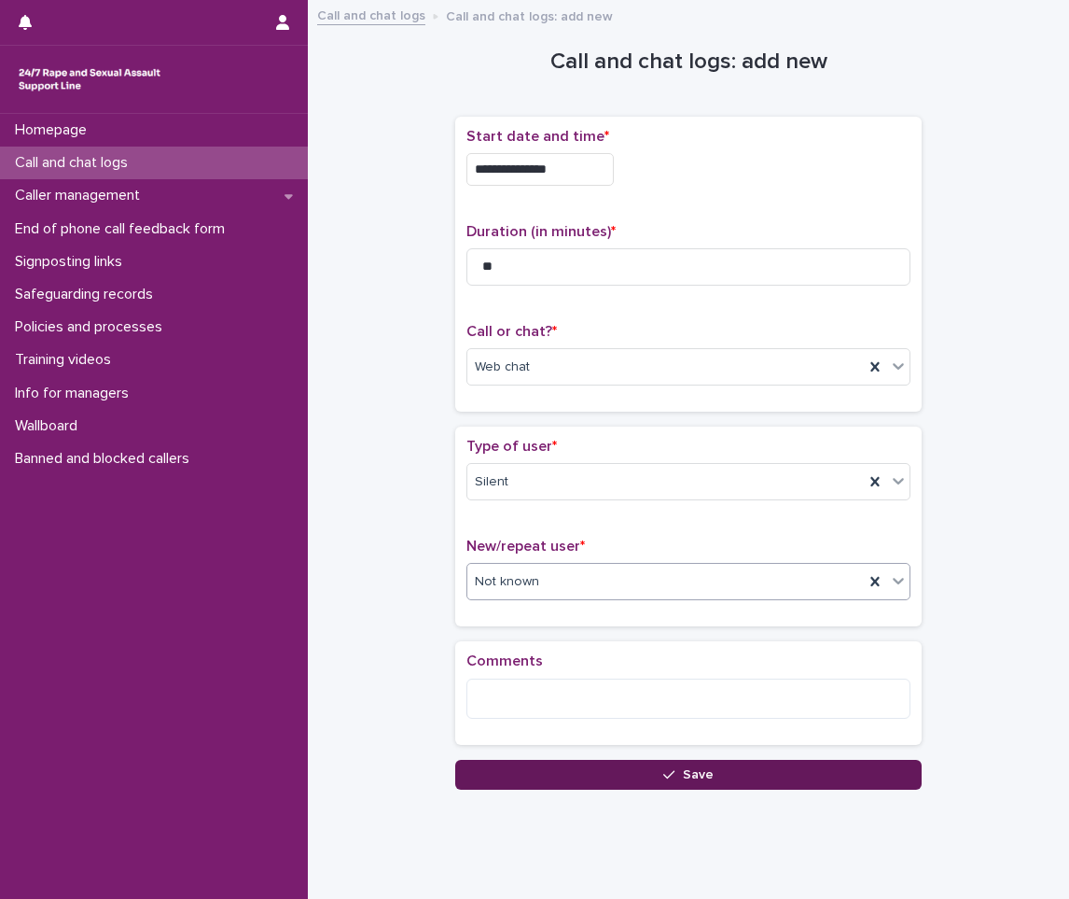
click at [566, 769] on button "Save" at bounding box center [688, 775] width 467 height 30
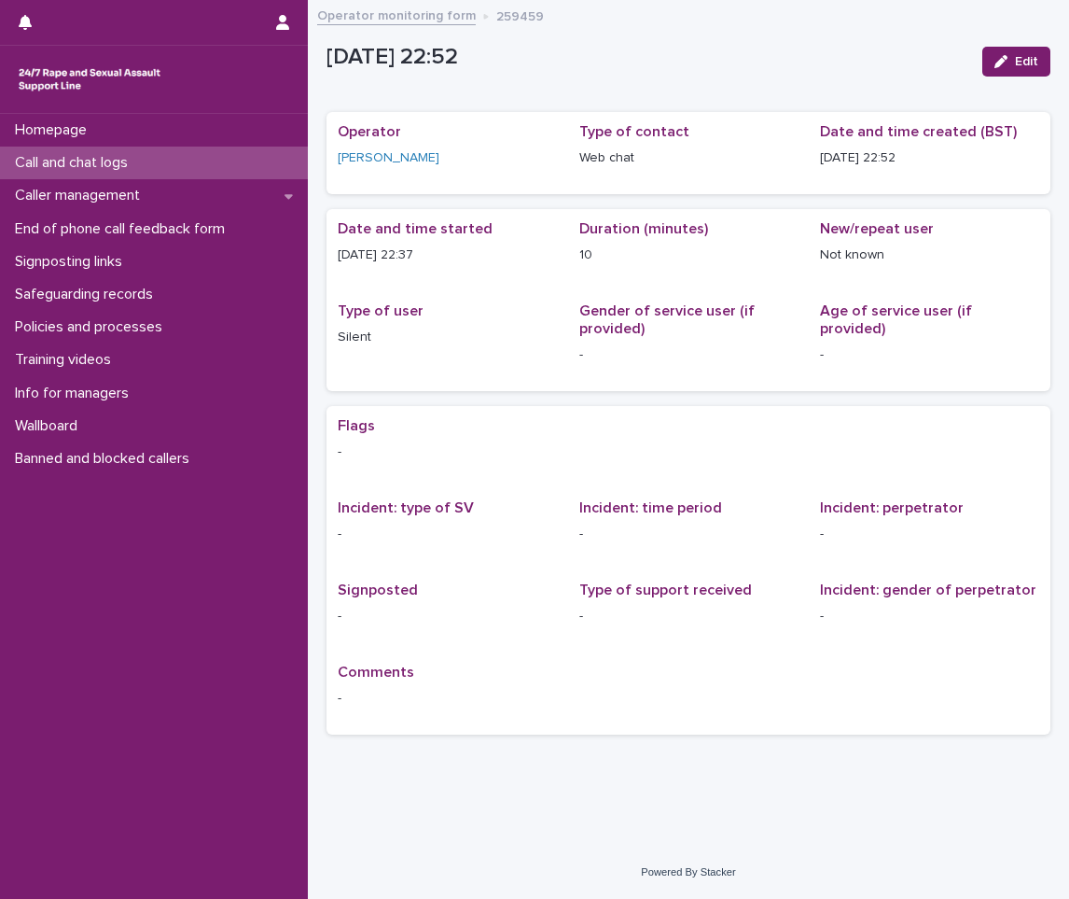
click at [130, 158] on p "Call and chat logs" at bounding box center [74, 163] width 135 height 18
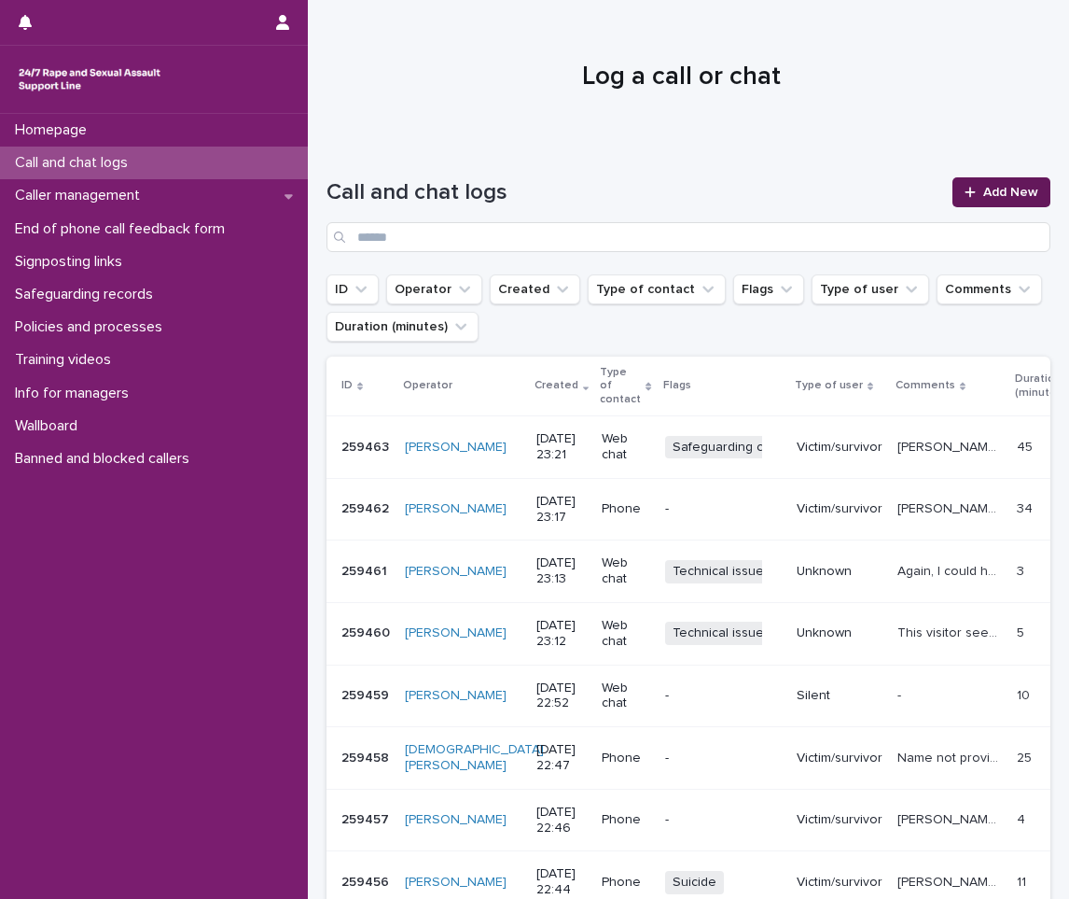
click at [1002, 184] on link "Add New" at bounding box center [1002, 192] width 98 height 30
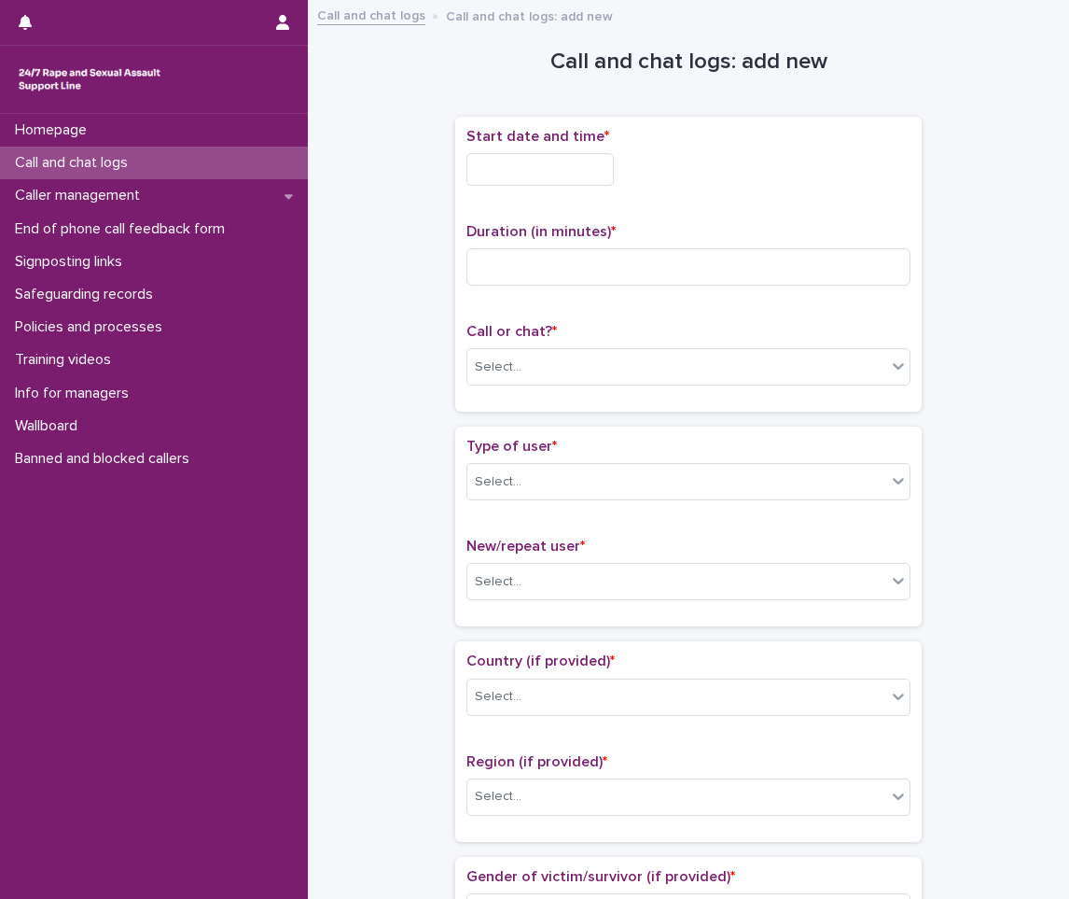
click at [541, 174] on input "text" at bounding box center [540, 169] width 147 height 33
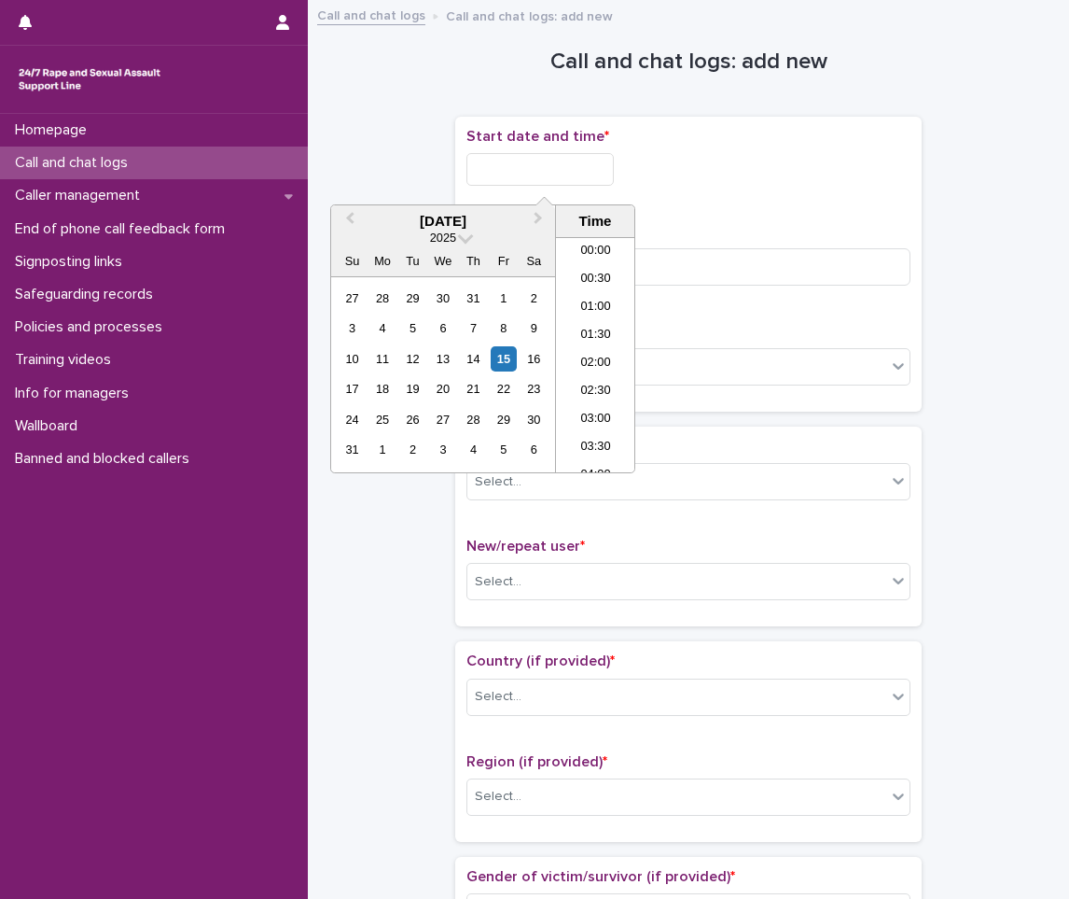
scroll to position [1109, 0]
click at [591, 380] on li "22:00" at bounding box center [595, 374] width 79 height 28
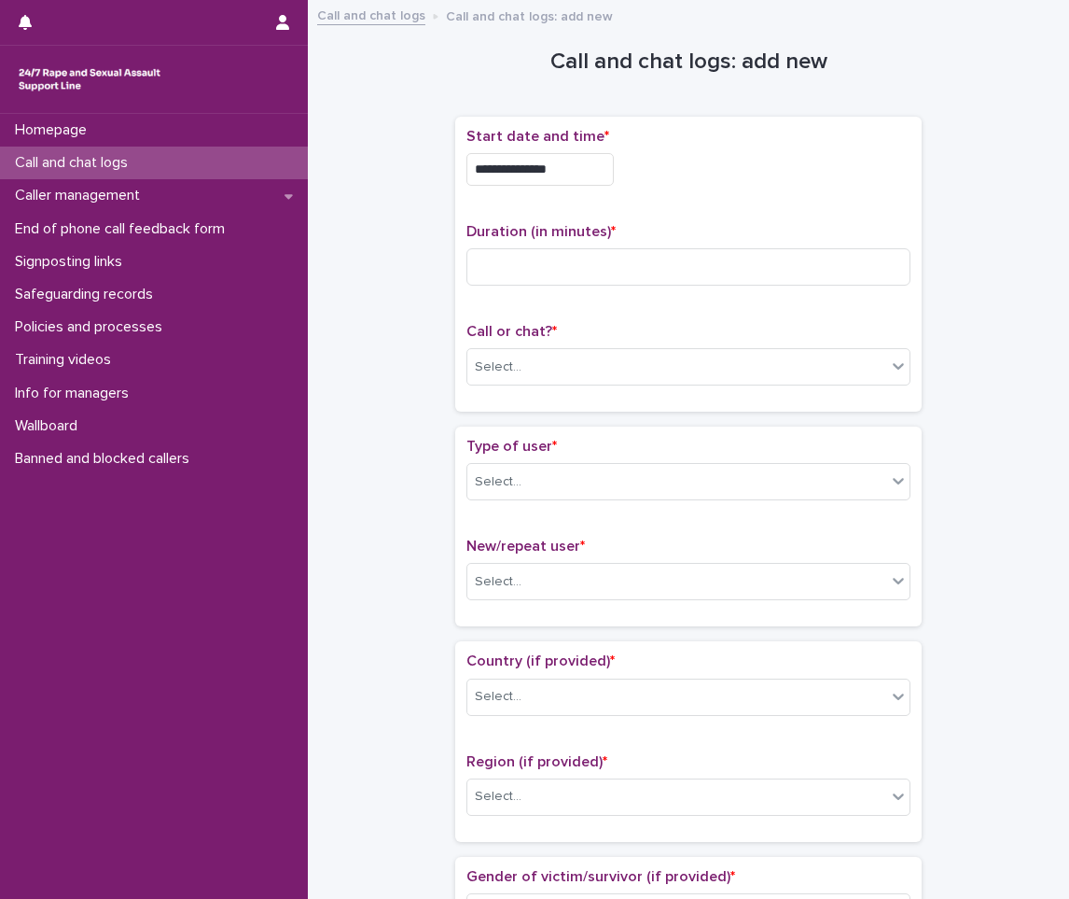
click at [582, 173] on input "**********" at bounding box center [540, 169] width 147 height 33
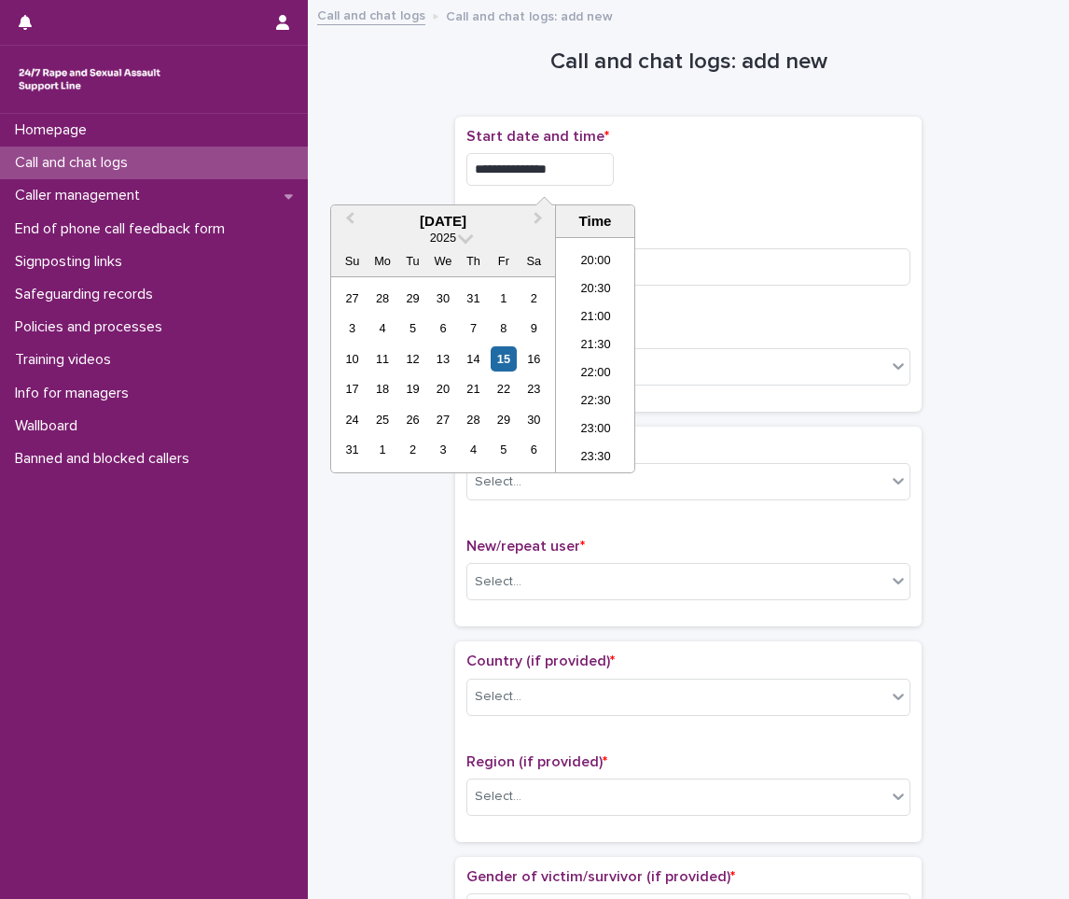
type input "**********"
click at [719, 238] on p "Duration (in minutes) *" at bounding box center [689, 232] width 444 height 18
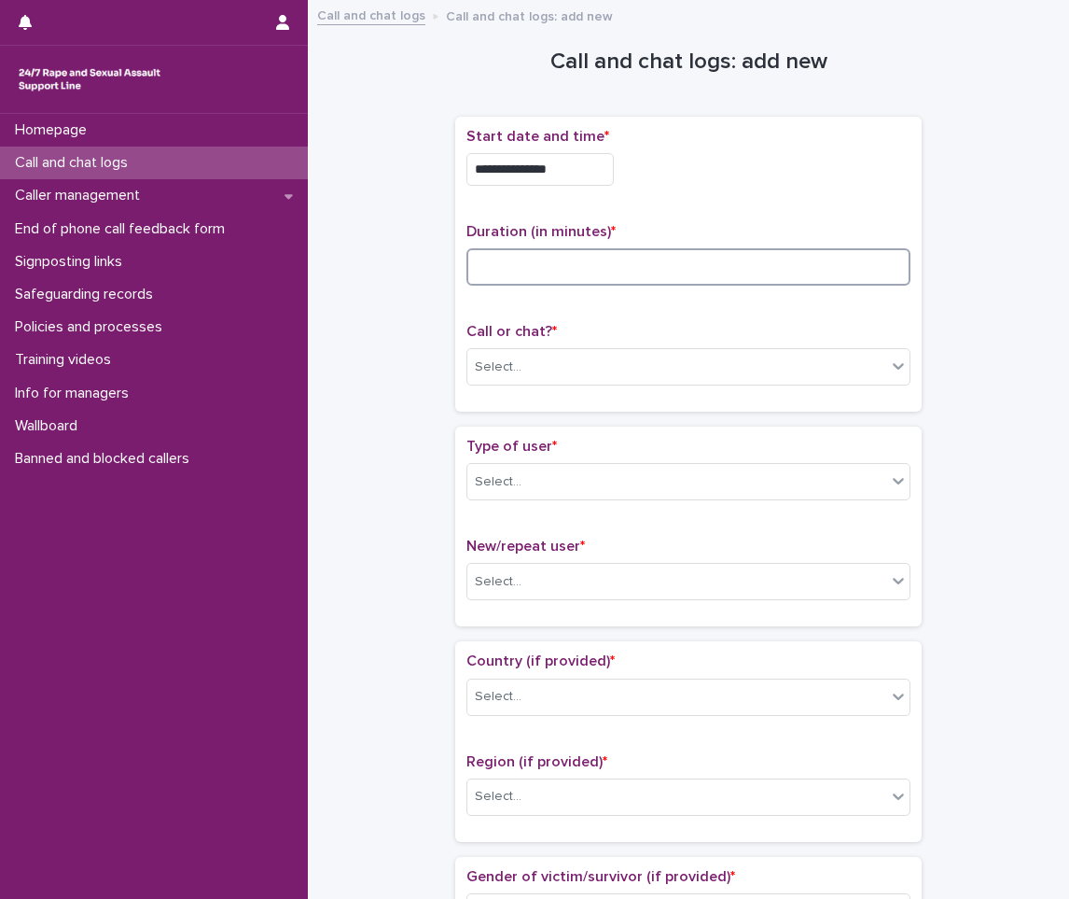
click at [685, 275] on input at bounding box center [689, 266] width 444 height 37
click at [567, 370] on div "Select..." at bounding box center [676, 367] width 419 height 31
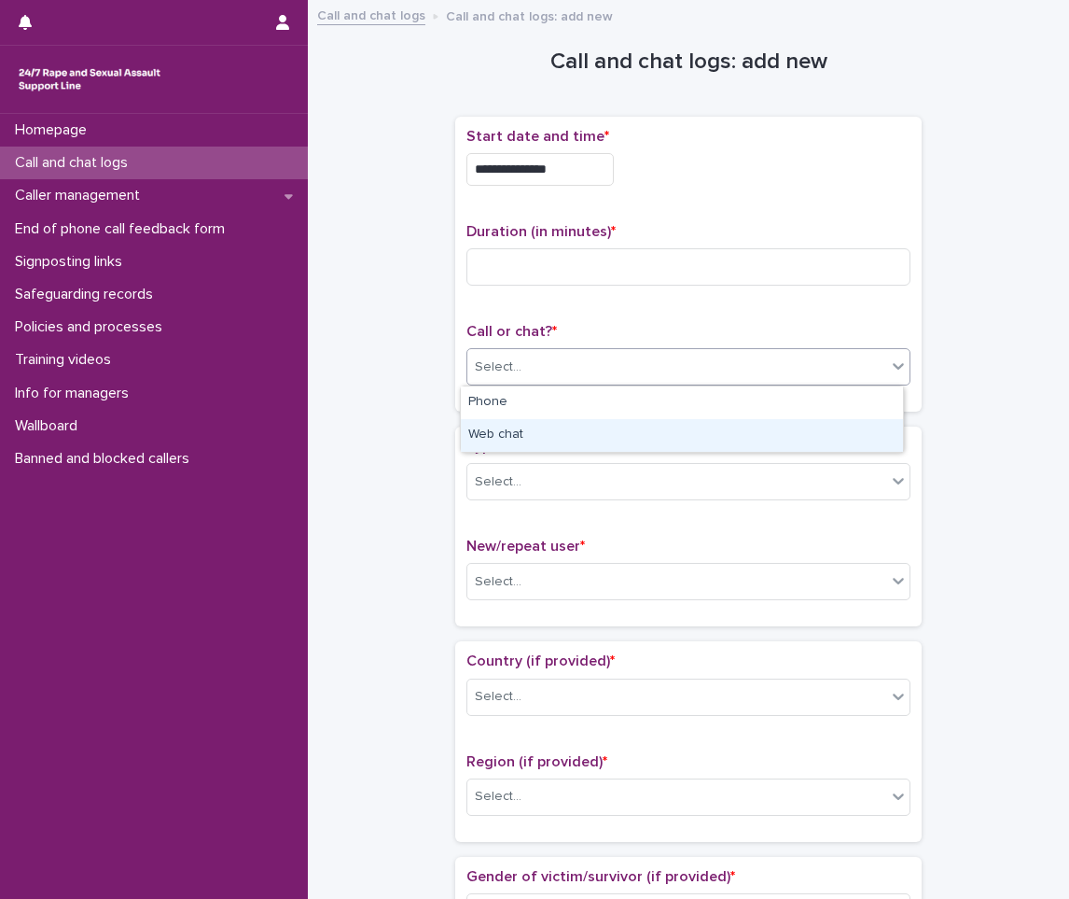
click at [559, 425] on div "Web chat" at bounding box center [682, 435] width 442 height 33
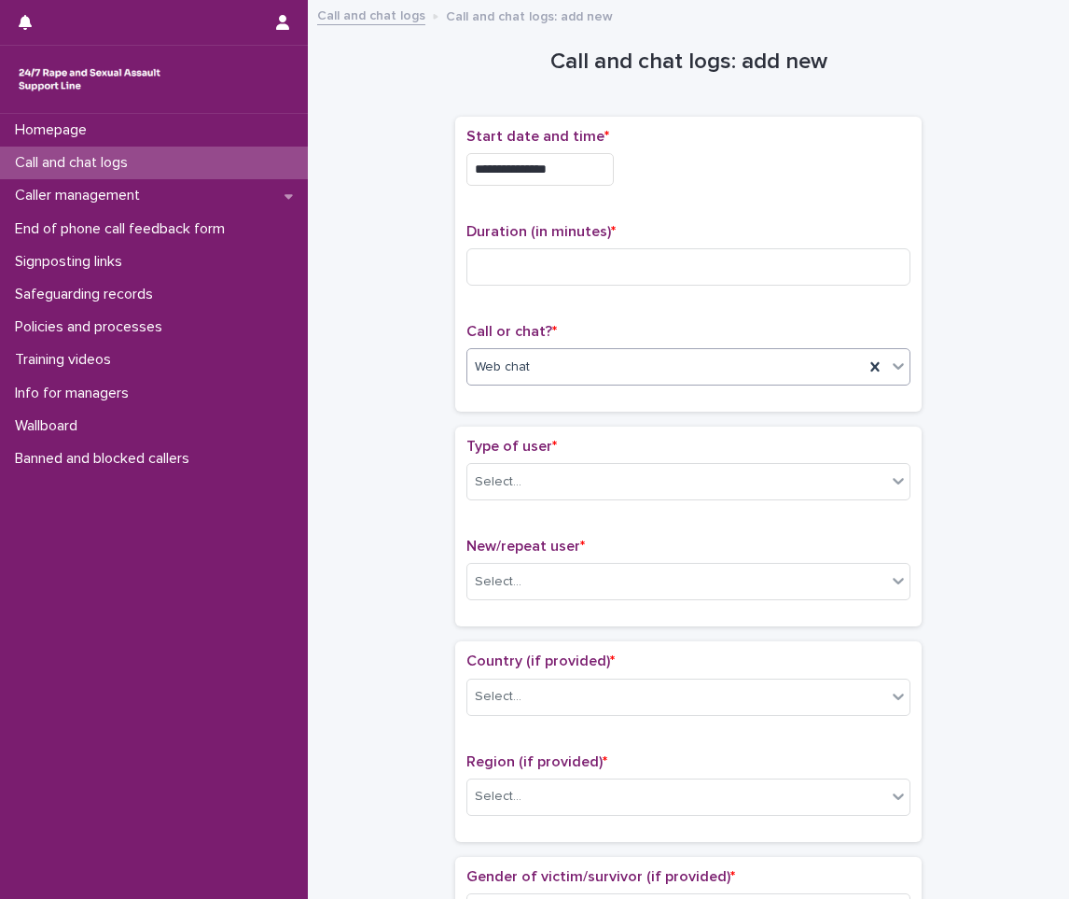
click at [537, 481] on div "Select..." at bounding box center [676, 482] width 419 height 31
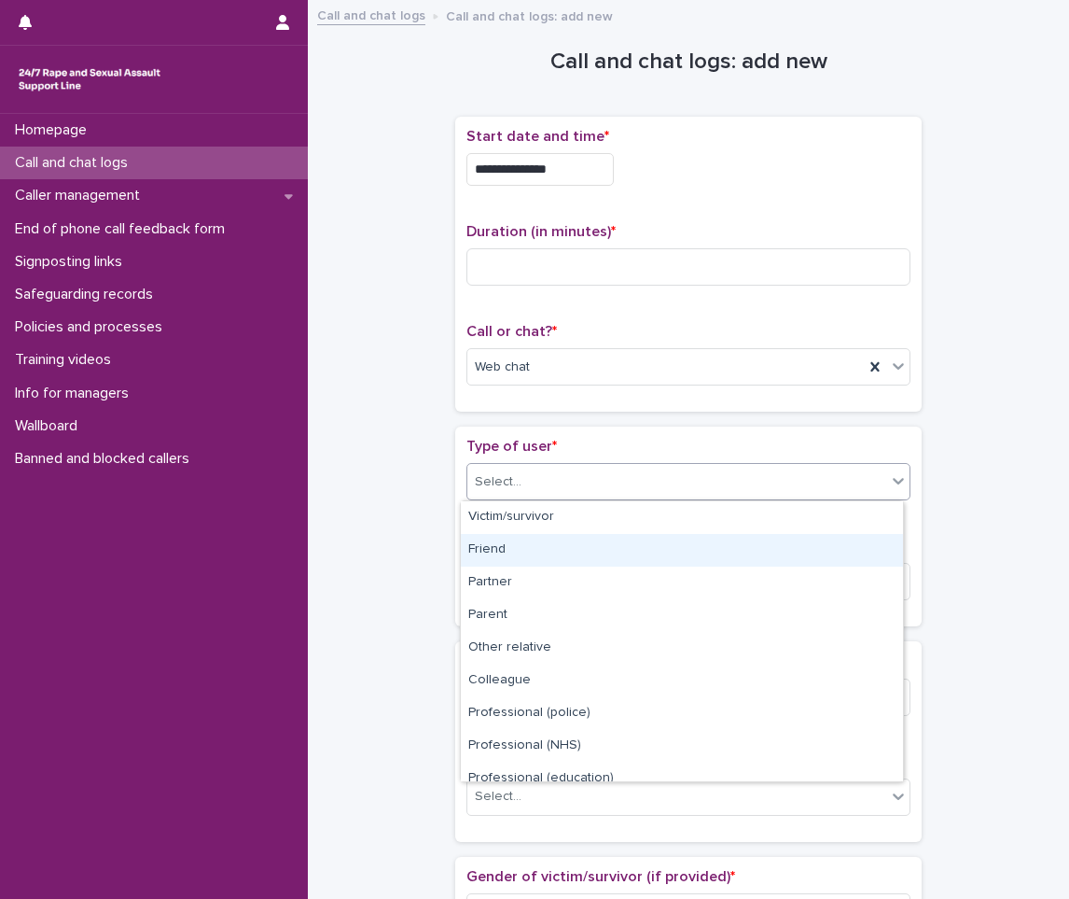
click at [510, 549] on div "Friend" at bounding box center [682, 550] width 442 height 33
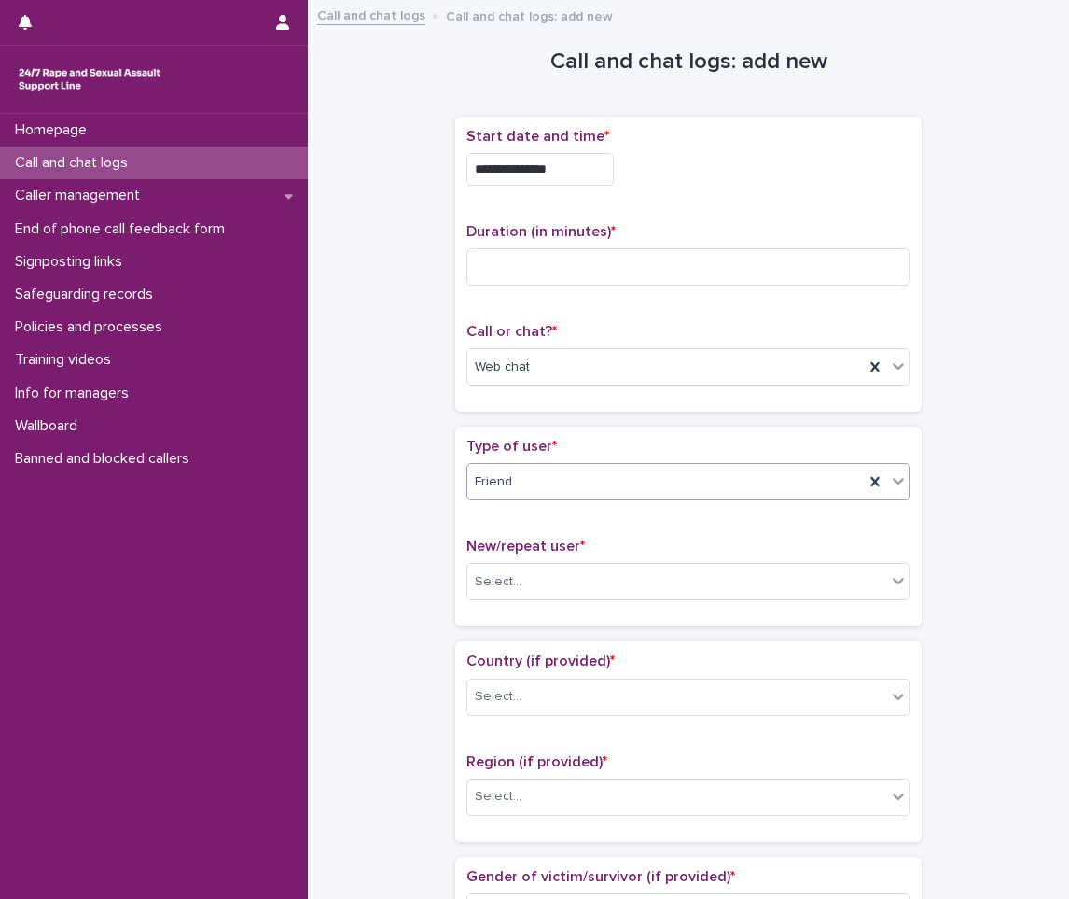
scroll to position [280, 0]
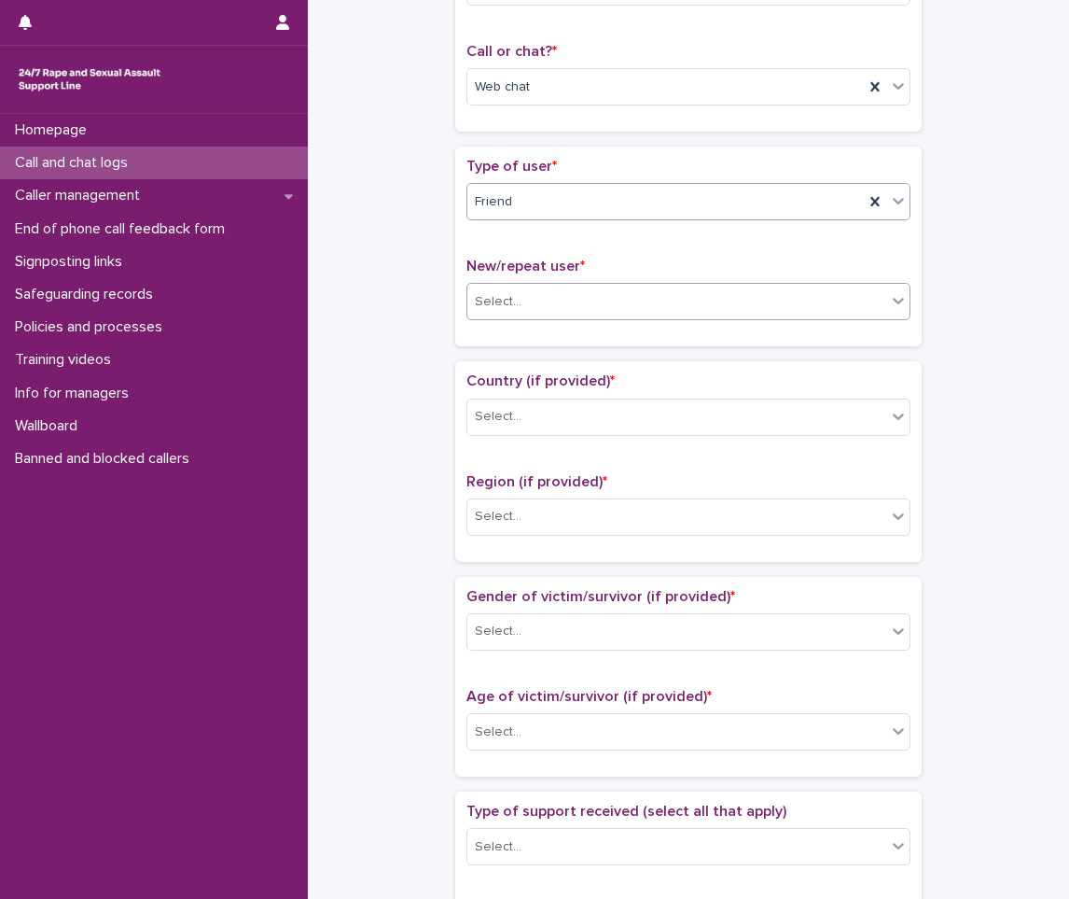
click at [513, 303] on div "Select..." at bounding box center [676, 301] width 419 height 31
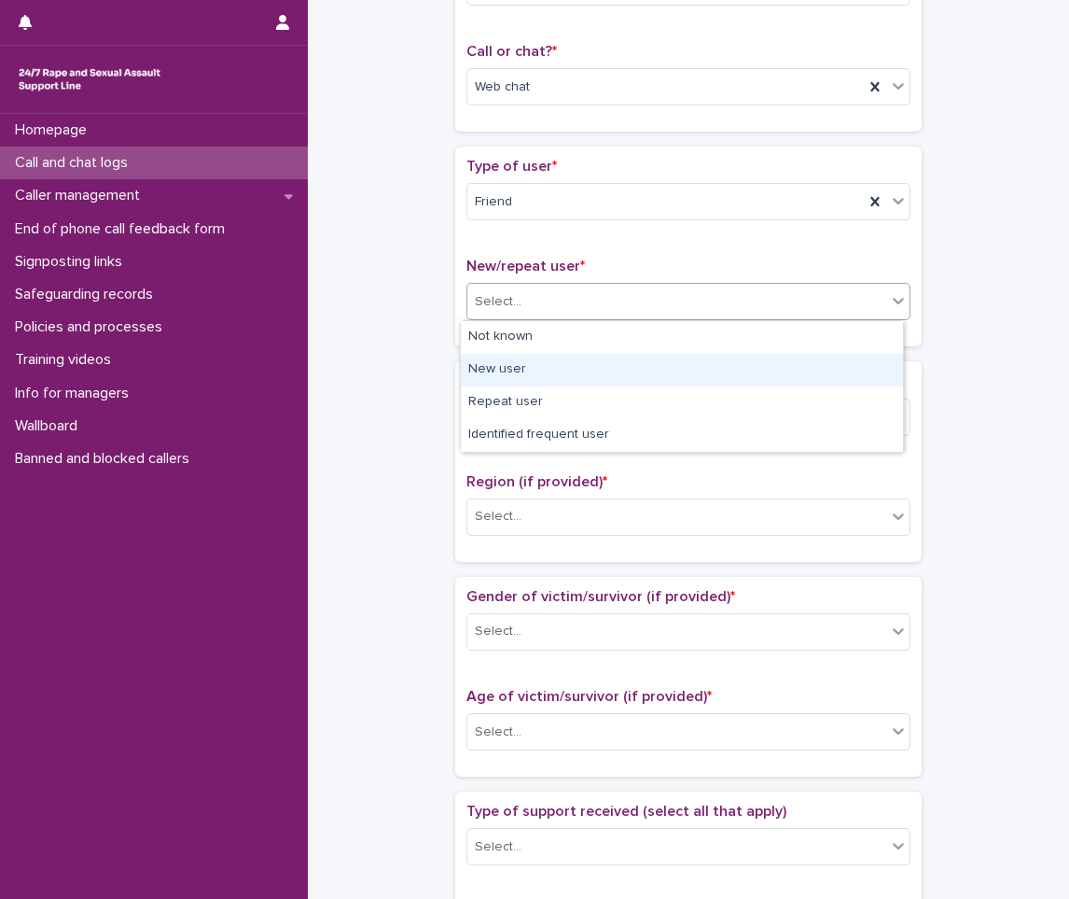
click at [509, 363] on div "New user" at bounding box center [682, 370] width 442 height 33
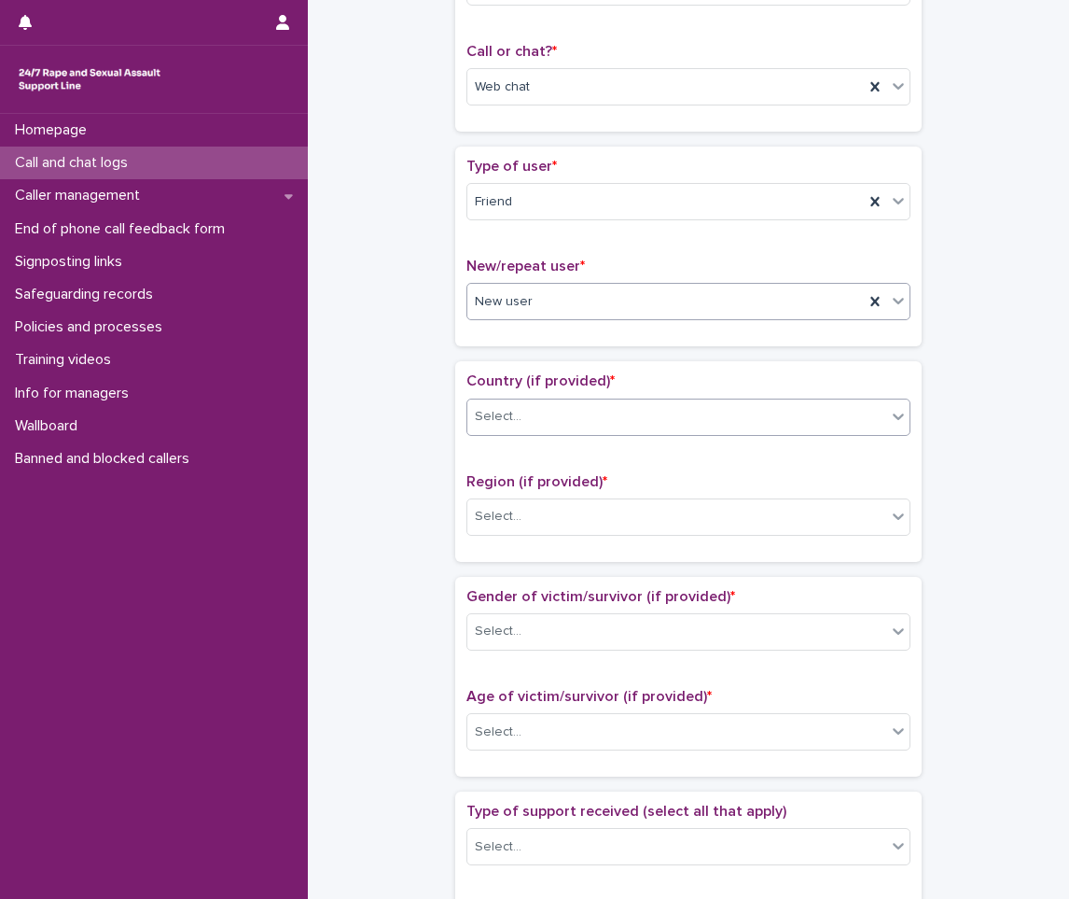
click at [518, 431] on div "Select..." at bounding box center [676, 416] width 419 height 31
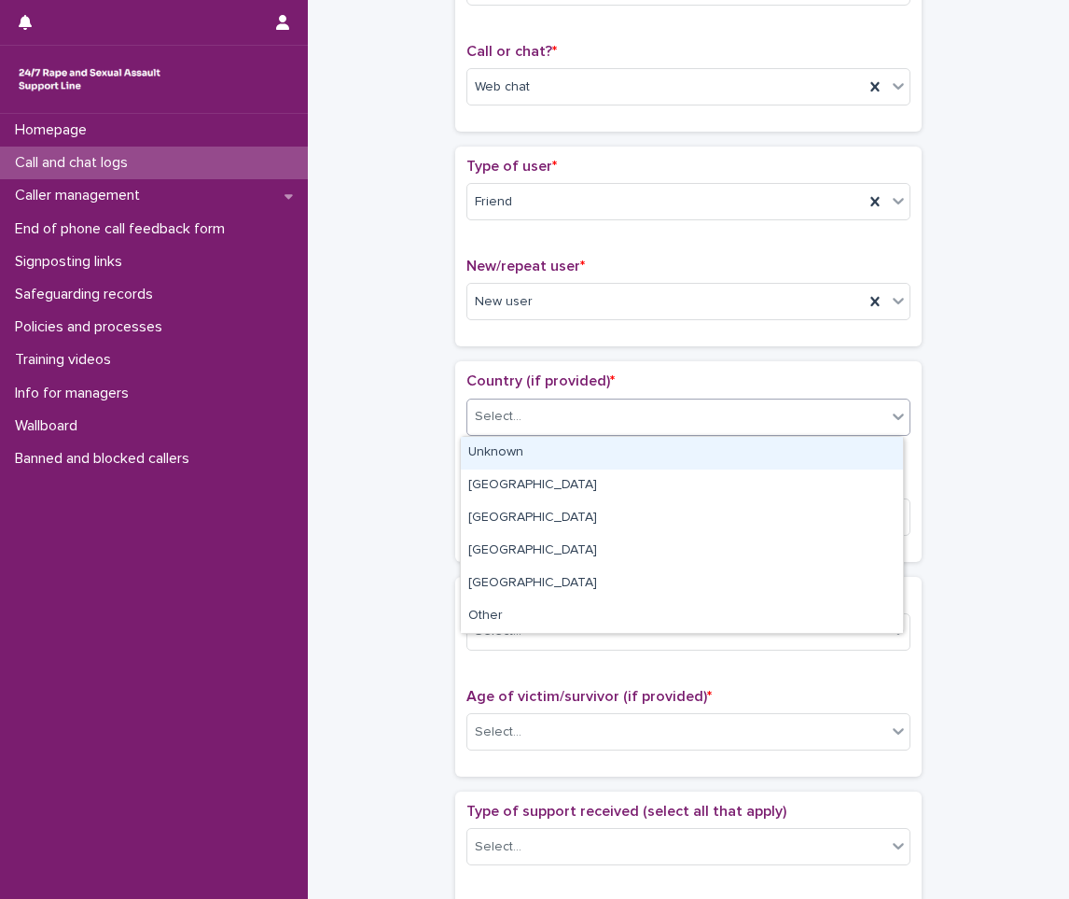
click at [515, 448] on div "Unknown" at bounding box center [682, 453] width 442 height 33
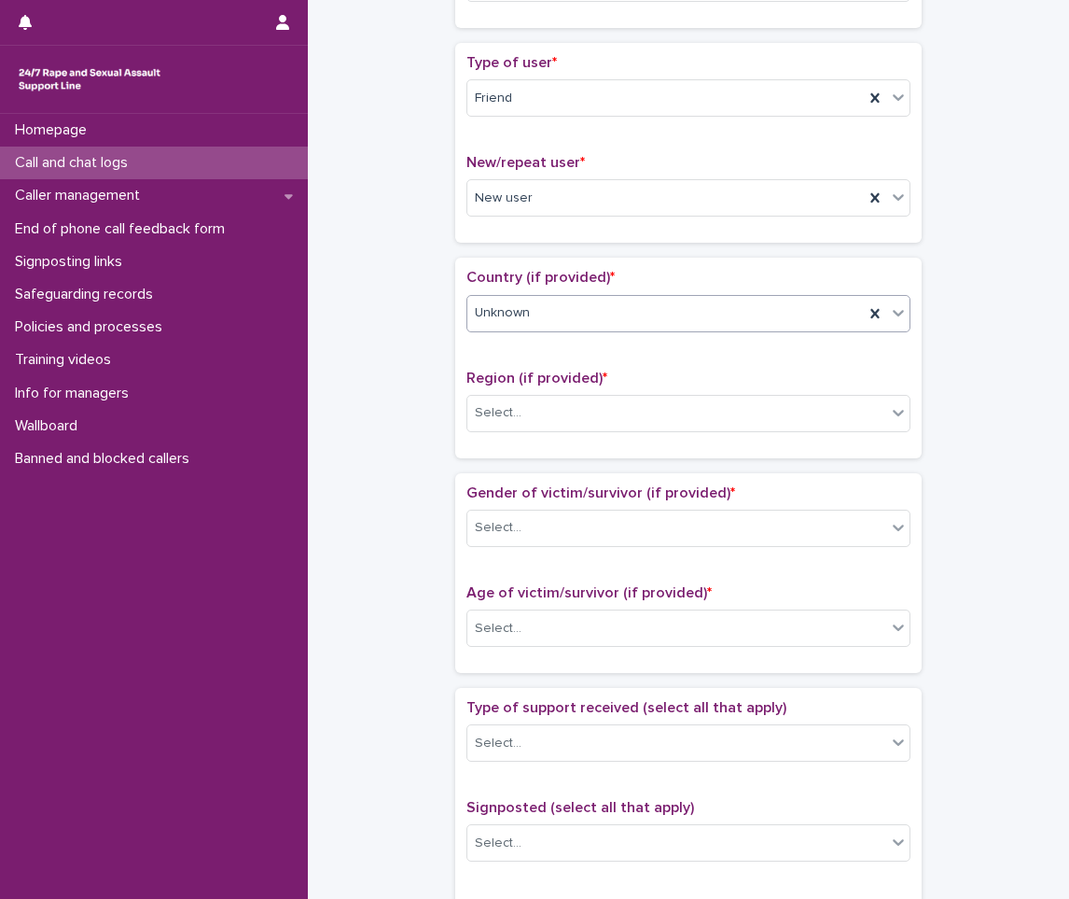
scroll to position [467, 0]
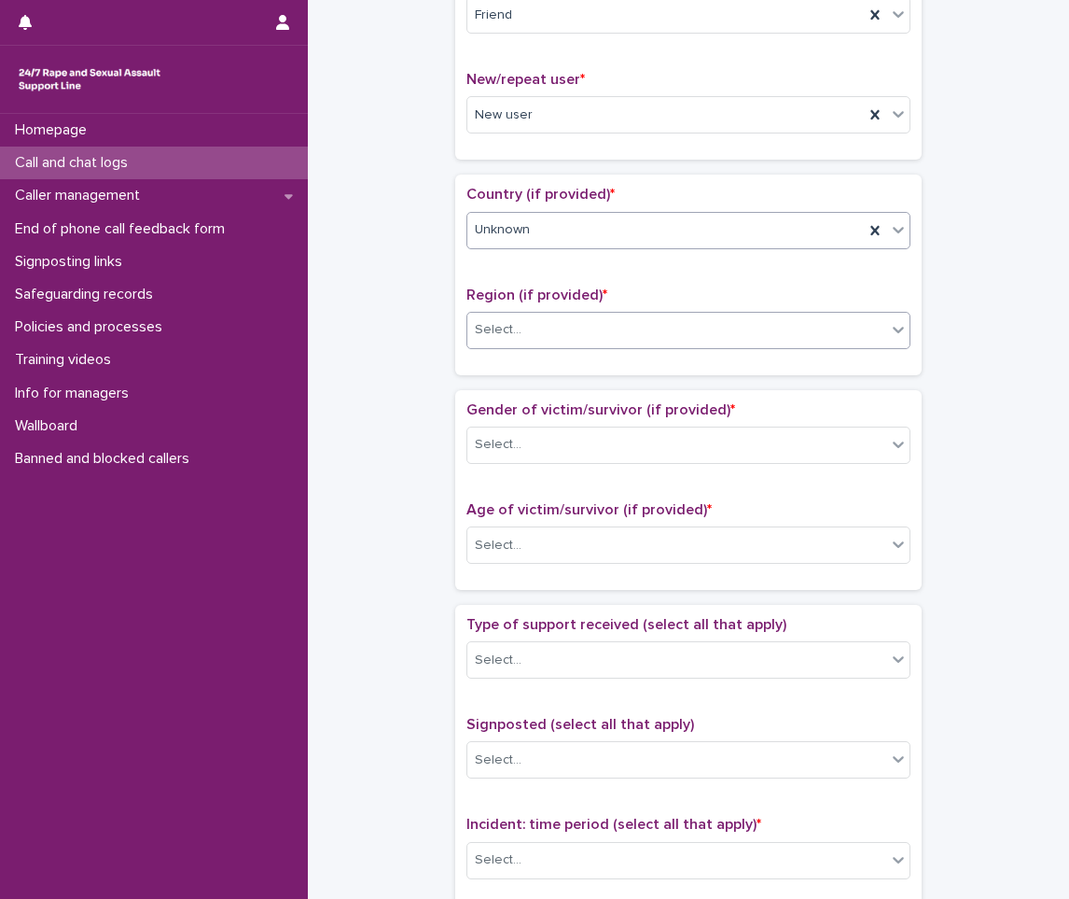
click at [523, 318] on div at bounding box center [524, 329] width 2 height 23
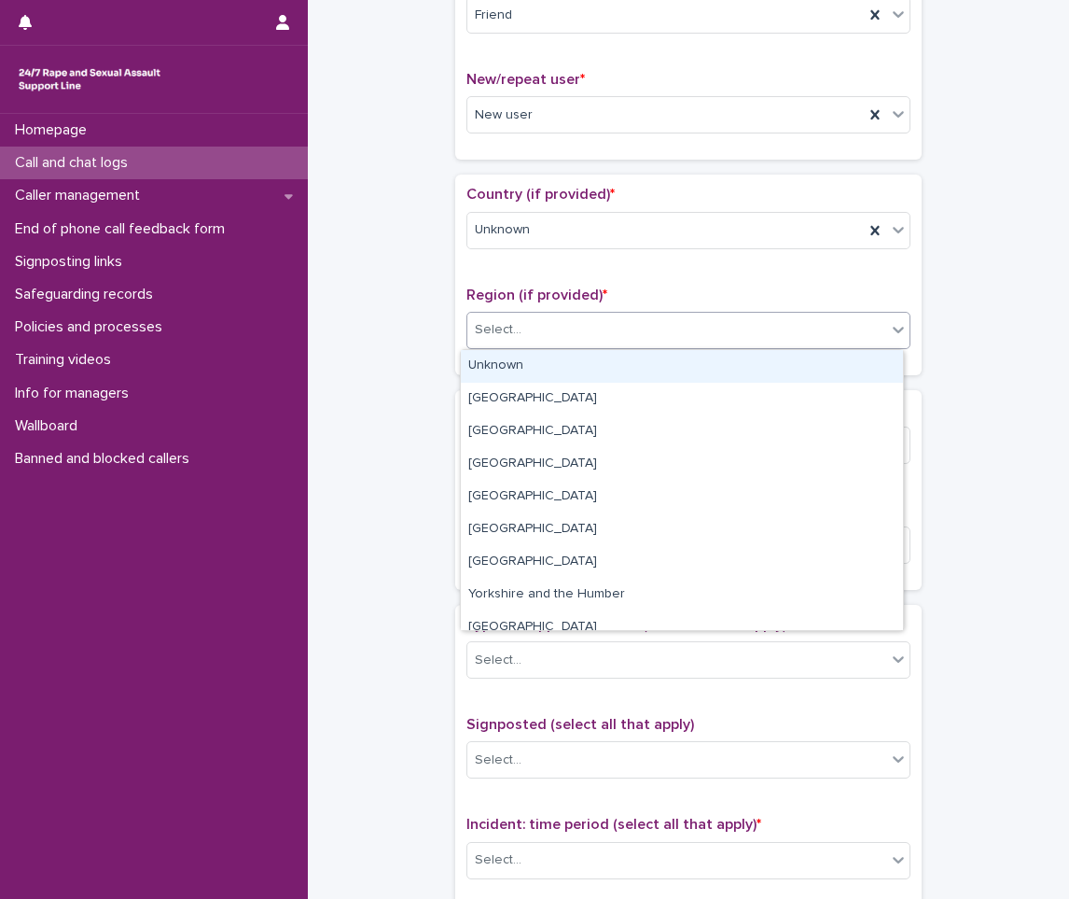
click at [505, 365] on div "Unknown" at bounding box center [682, 366] width 442 height 33
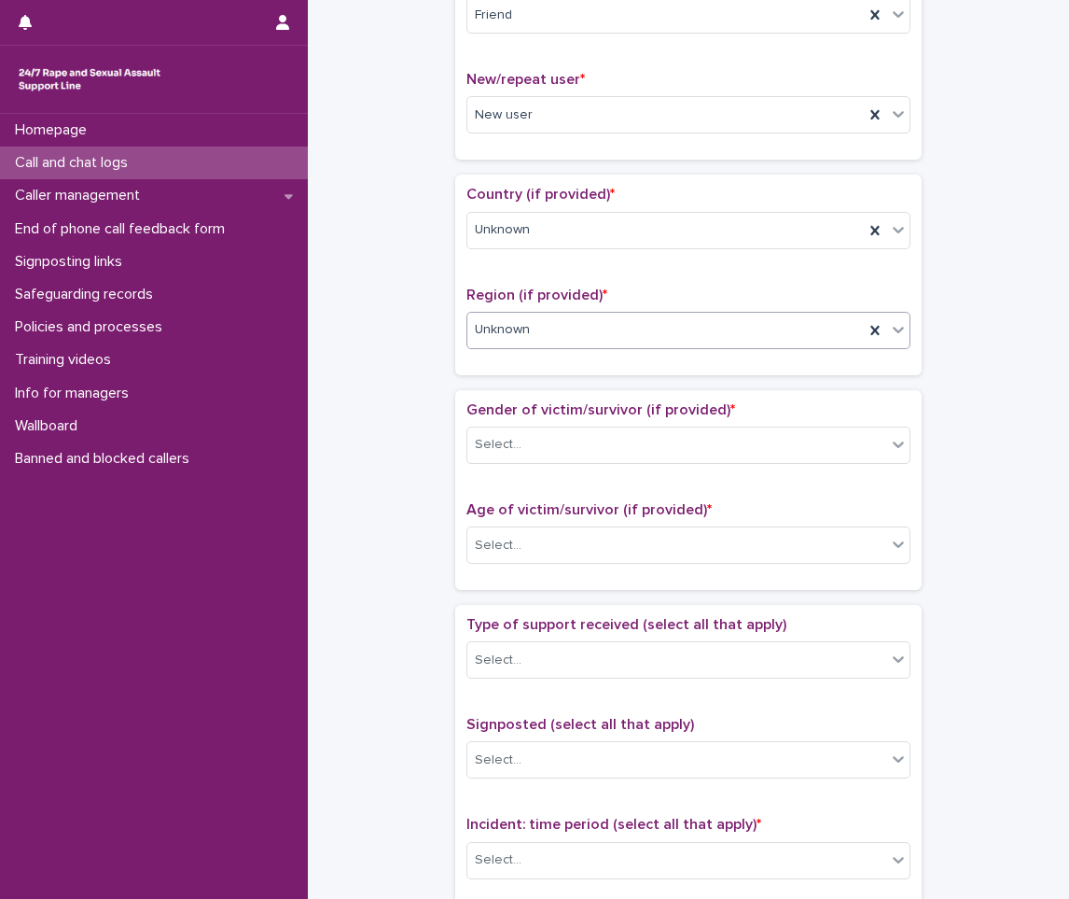
scroll to position [560, 0]
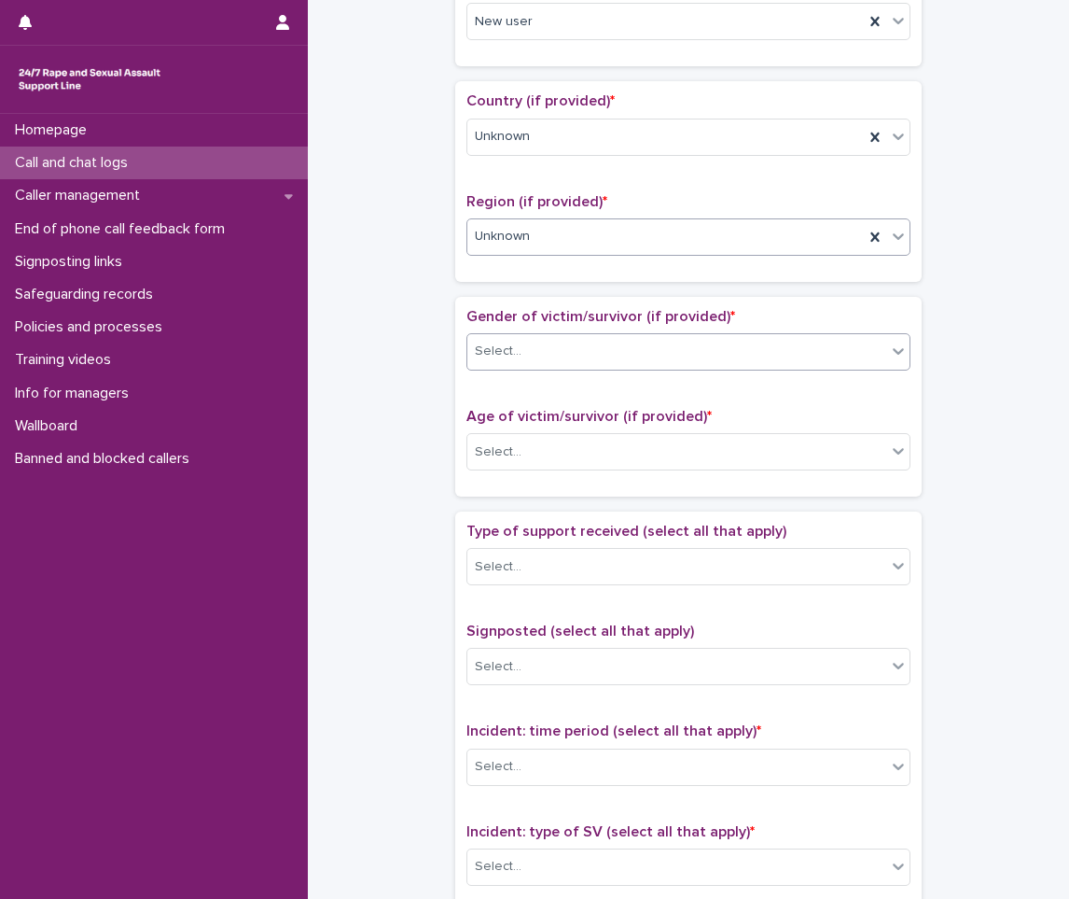
click at [522, 350] on div "Select..." at bounding box center [676, 351] width 419 height 31
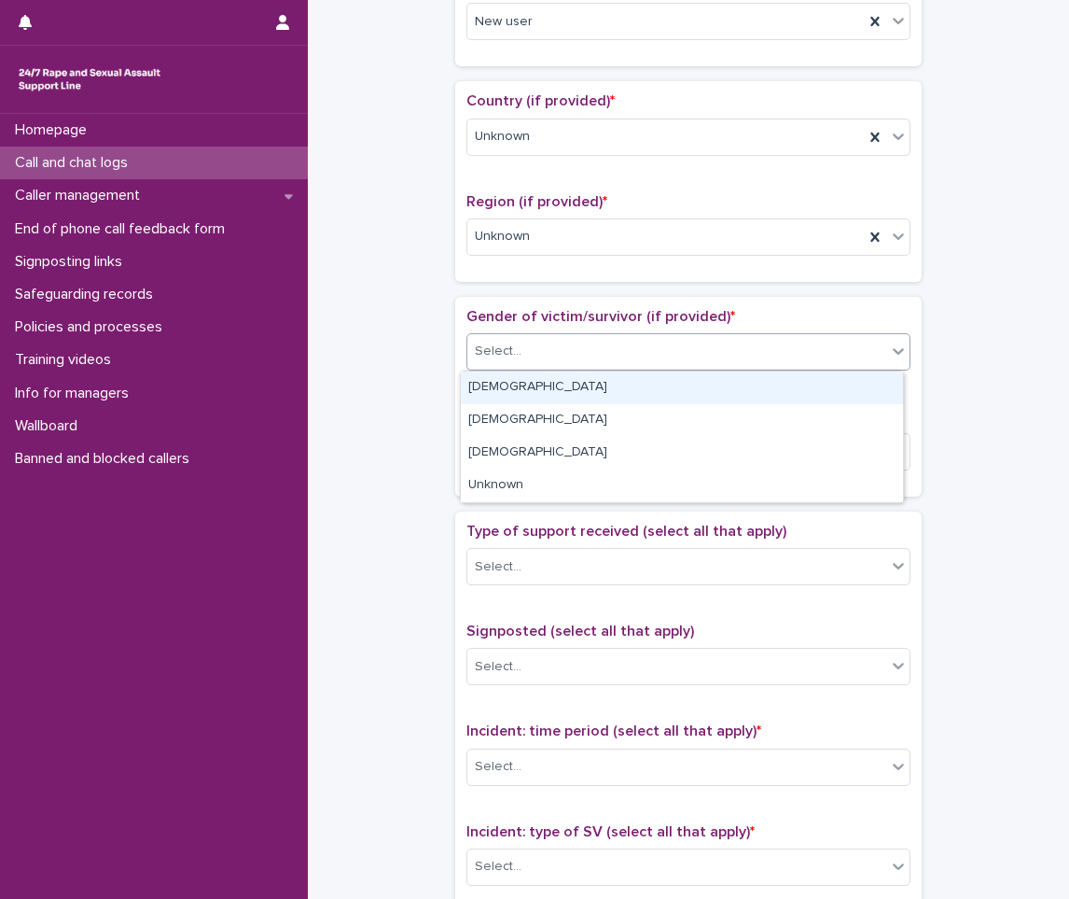
click at [516, 398] on div "[DEMOGRAPHIC_DATA]" at bounding box center [682, 387] width 442 height 33
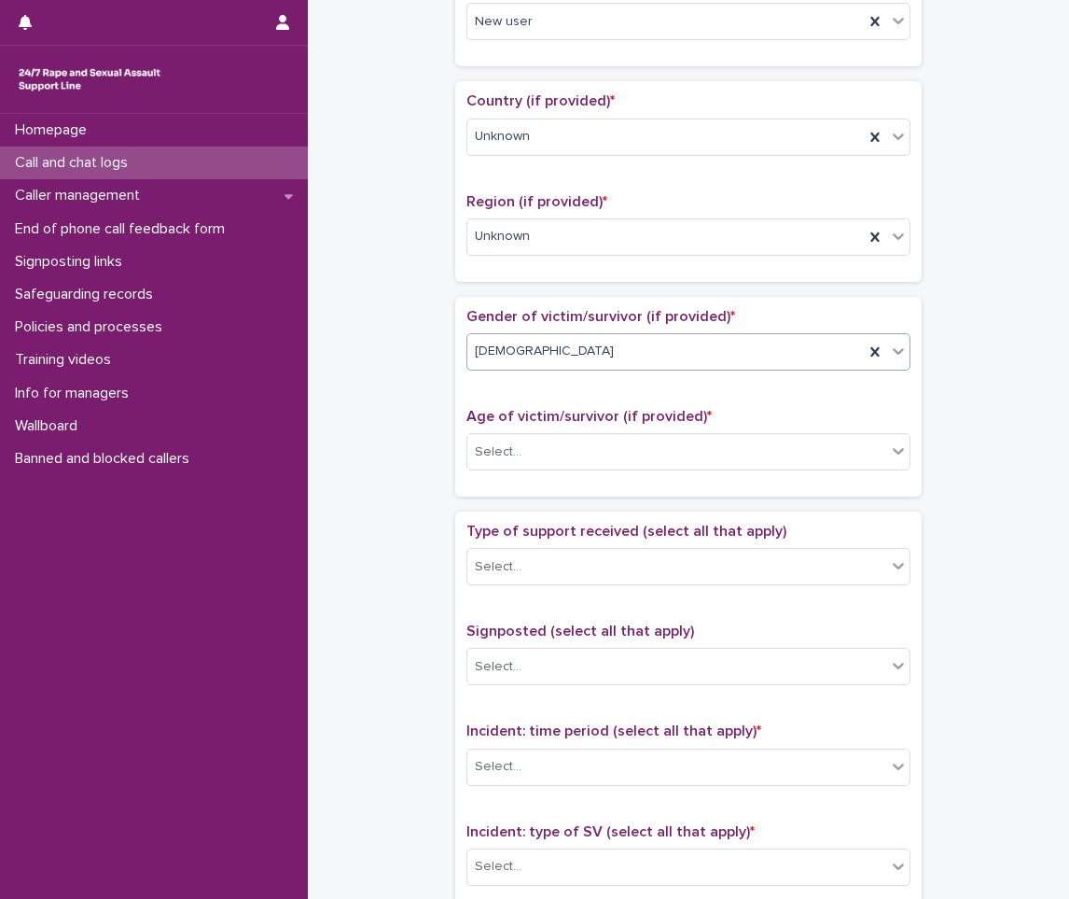
click at [685, 356] on div "[DEMOGRAPHIC_DATA]" at bounding box center [665, 351] width 397 height 31
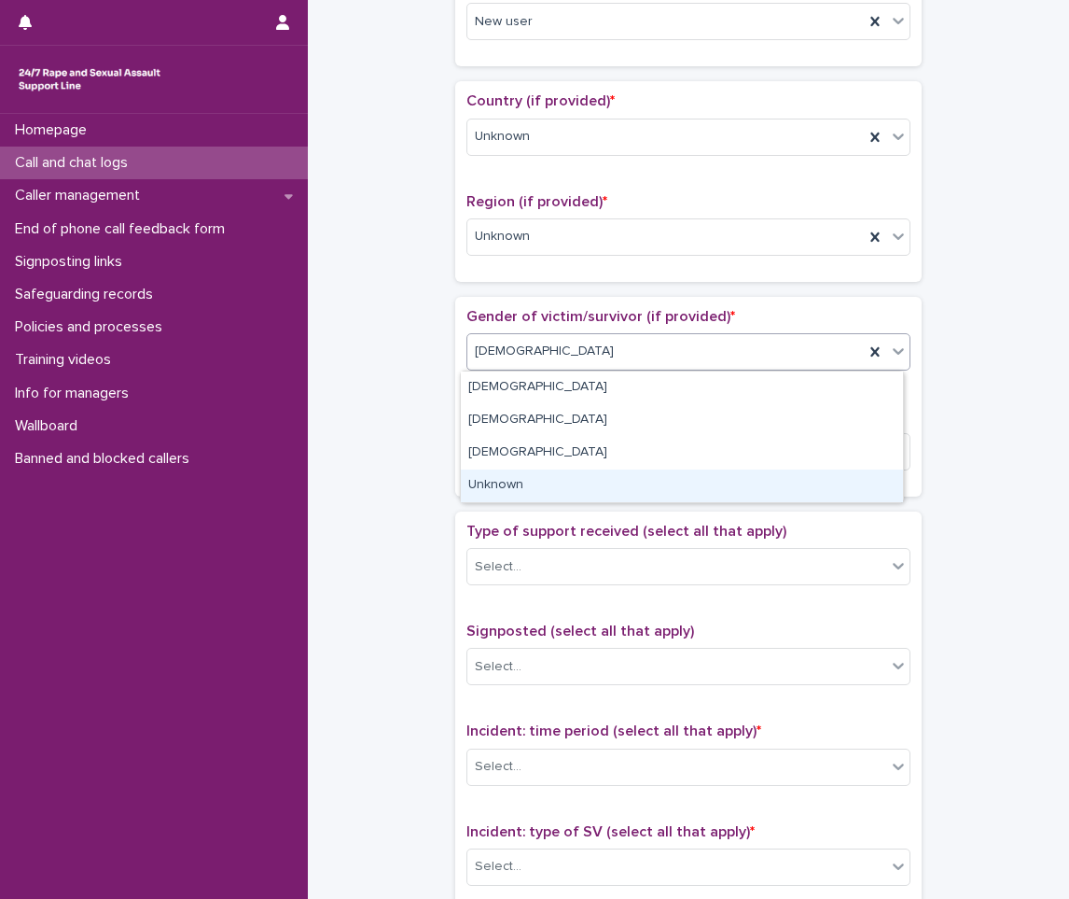
click at [529, 486] on div "Unknown" at bounding box center [682, 485] width 442 height 33
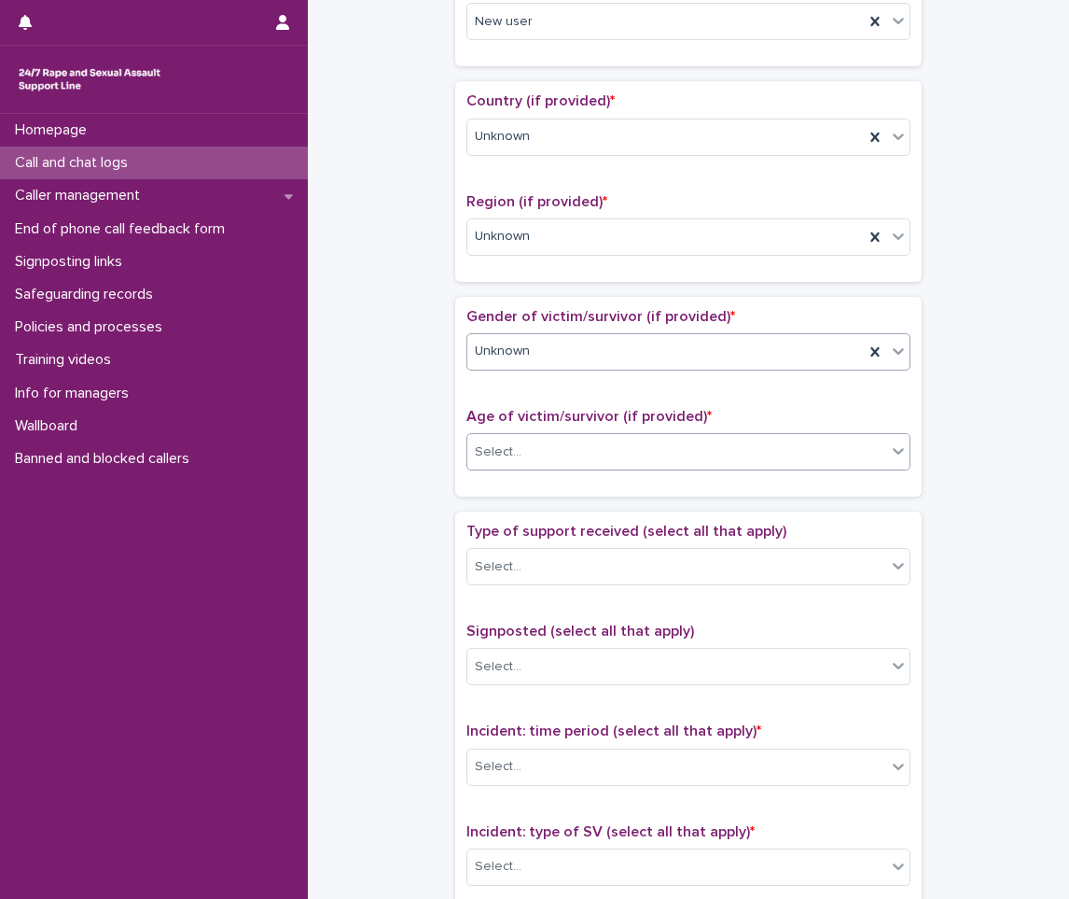
click at [575, 453] on div "Select..." at bounding box center [676, 452] width 419 height 31
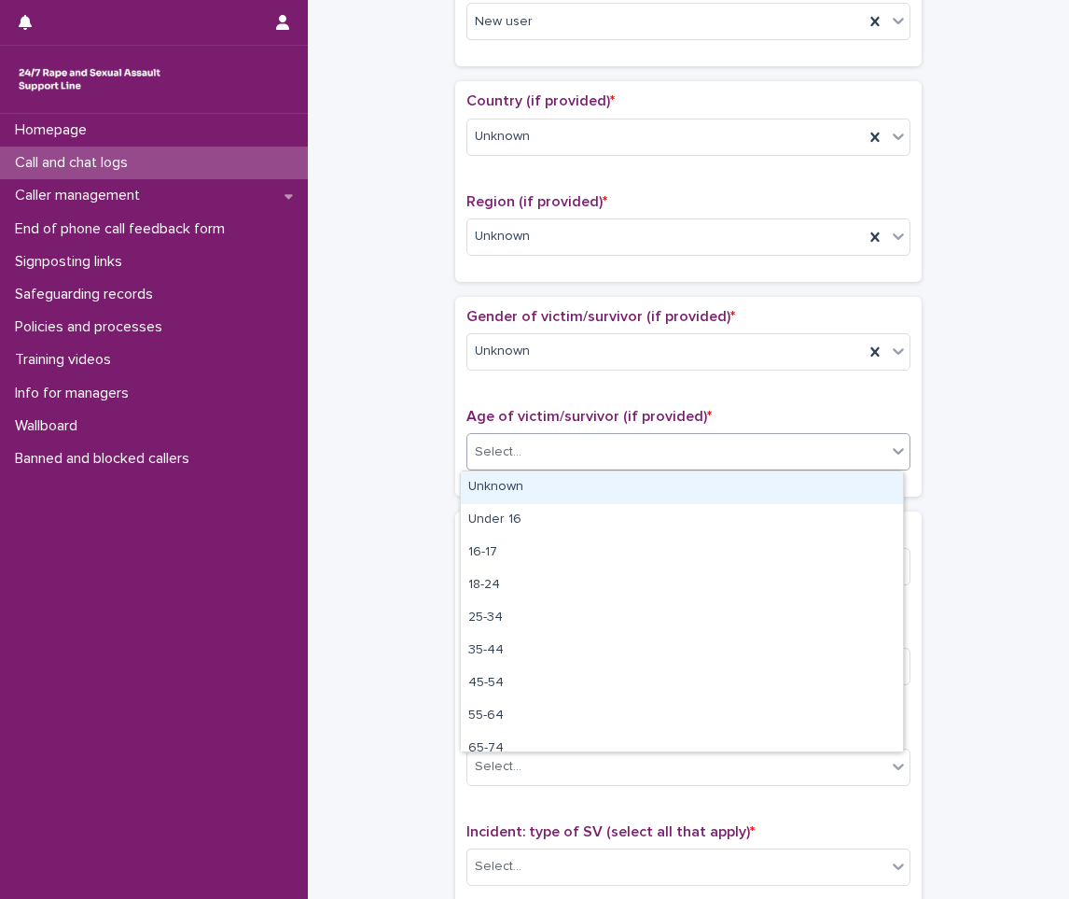
click at [538, 497] on div "Unknown" at bounding box center [682, 487] width 442 height 33
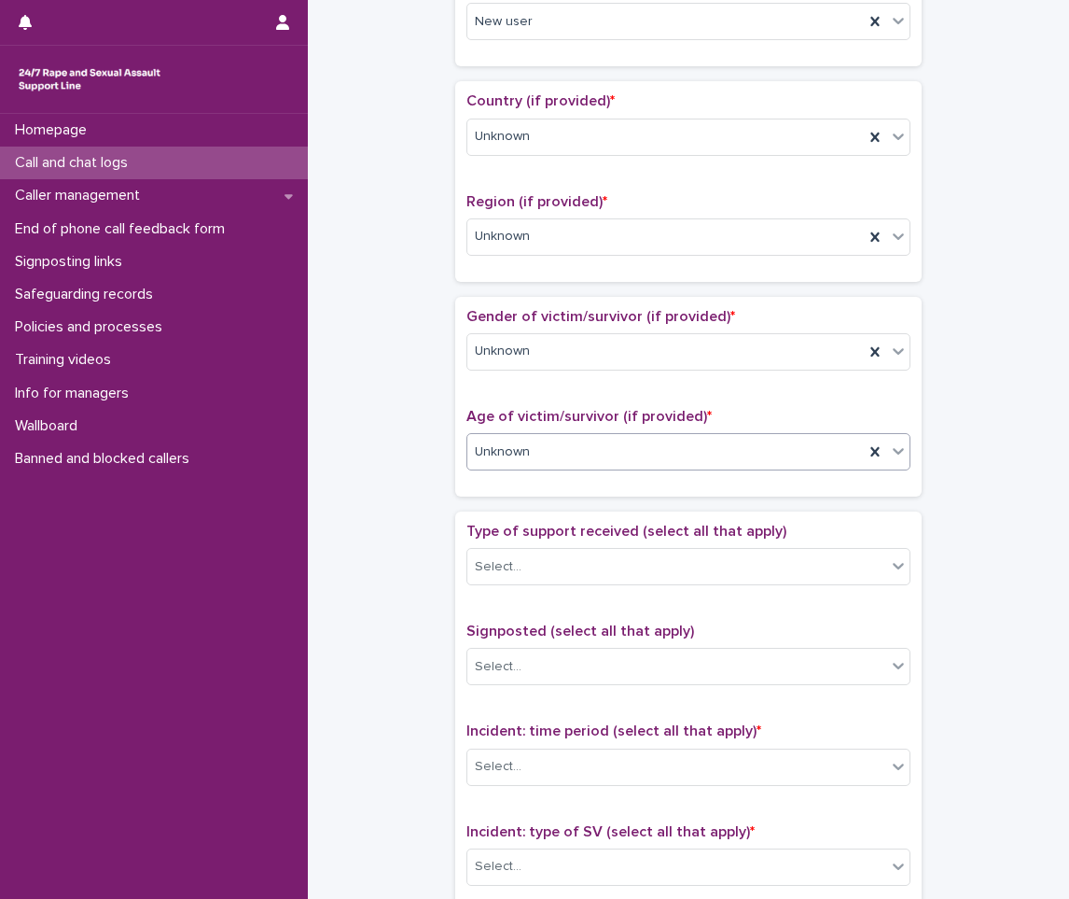
scroll to position [840, 0]
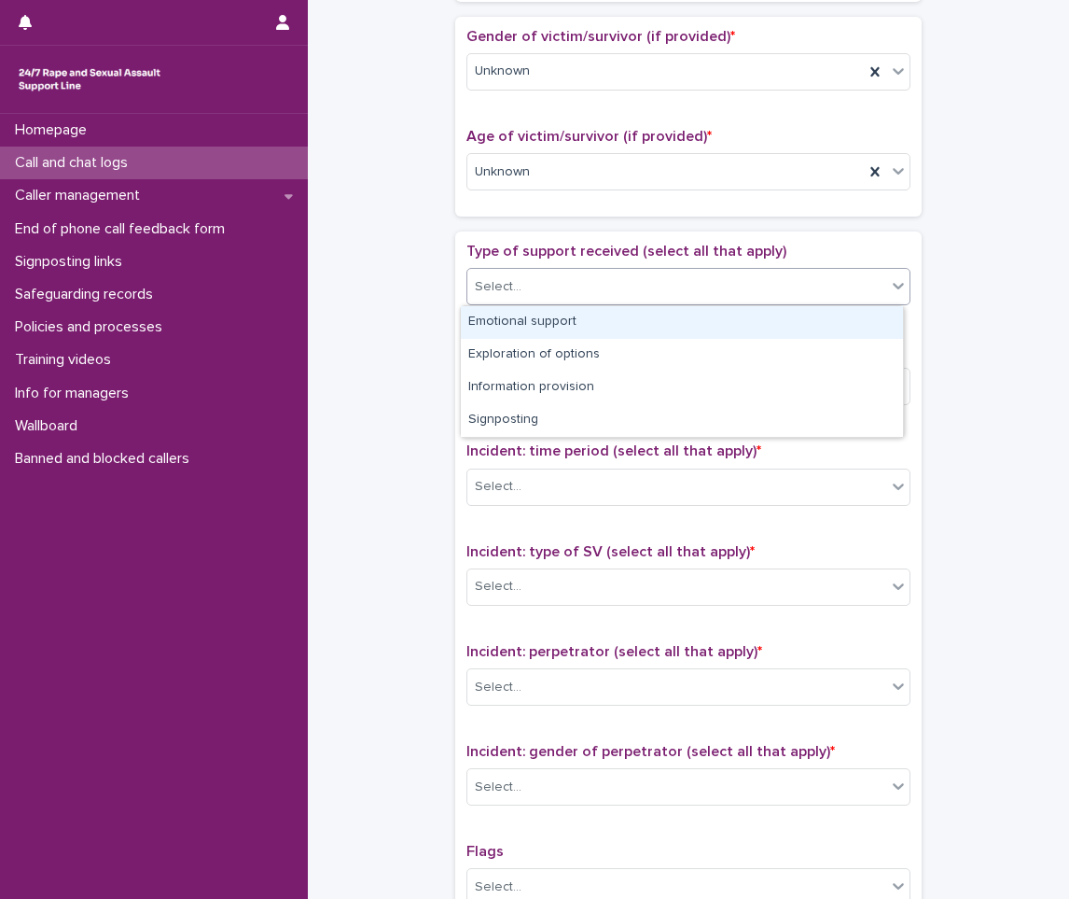
click at [591, 286] on div "Select..." at bounding box center [676, 287] width 419 height 31
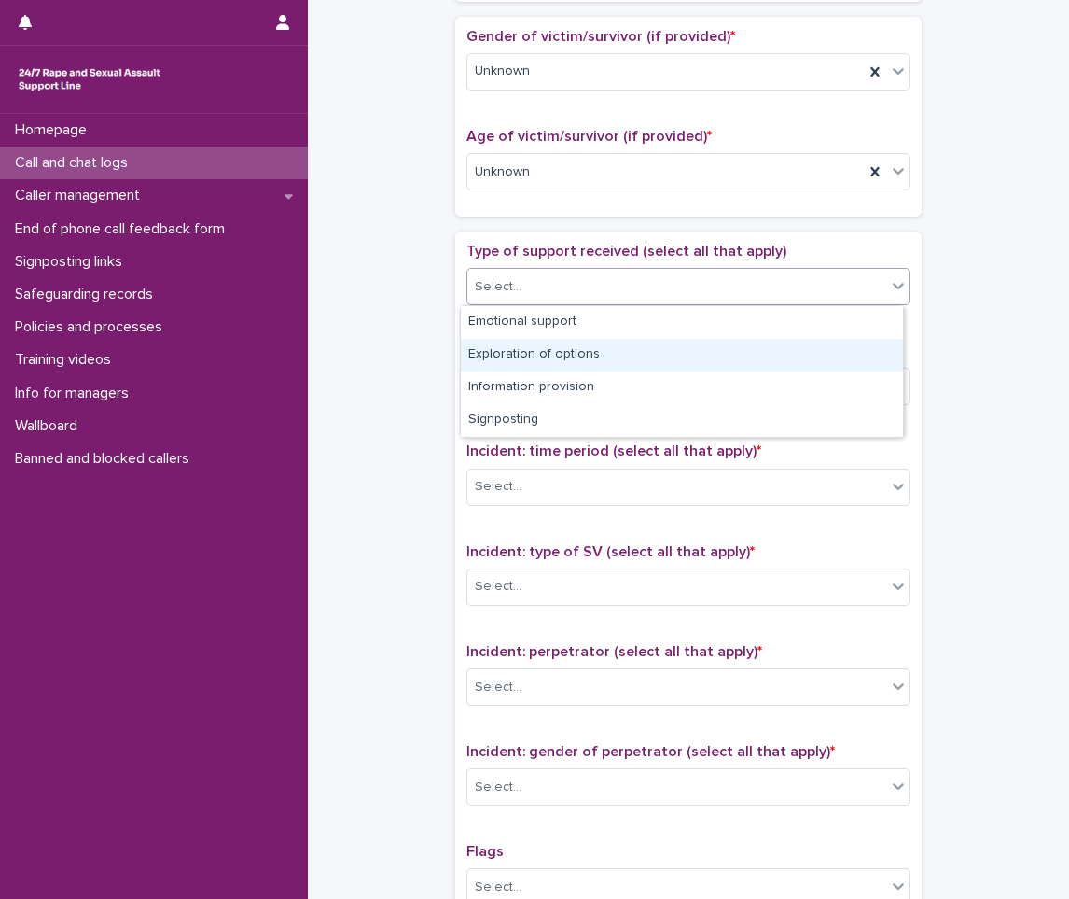
click at [545, 344] on div "Exploration of options" at bounding box center [682, 355] width 442 height 33
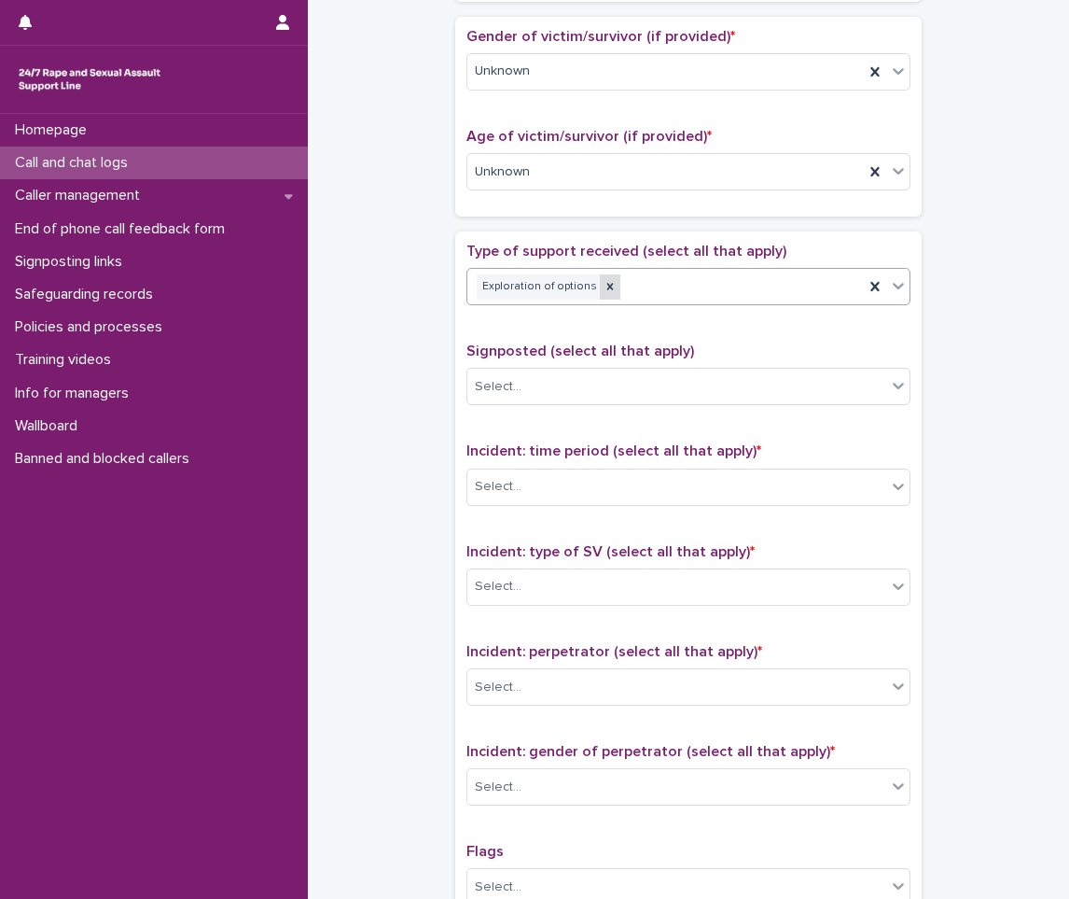
click at [607, 288] on icon at bounding box center [610, 287] width 7 height 7
click at [615, 288] on div "Select..." at bounding box center [676, 287] width 419 height 31
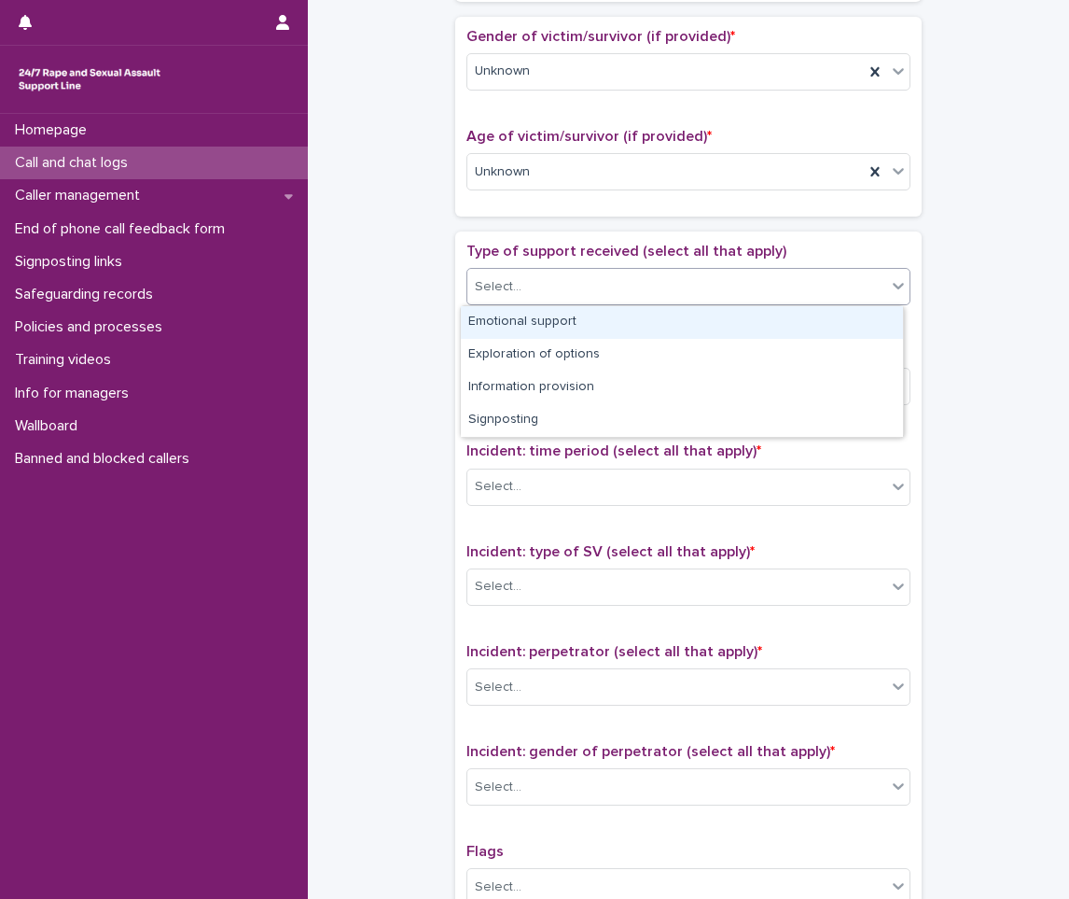
click at [537, 312] on div "Emotional support" at bounding box center [682, 322] width 442 height 33
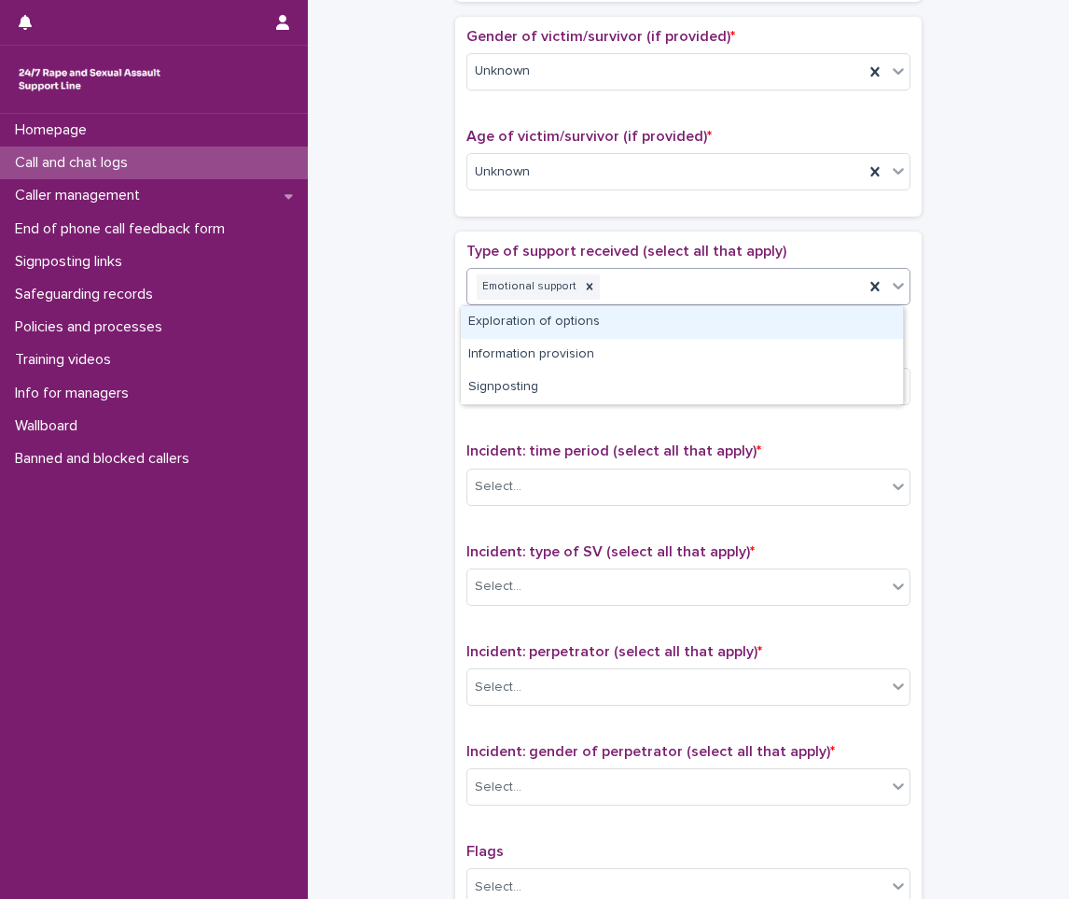
click at [623, 287] on div "Emotional support" at bounding box center [665, 287] width 397 height 33
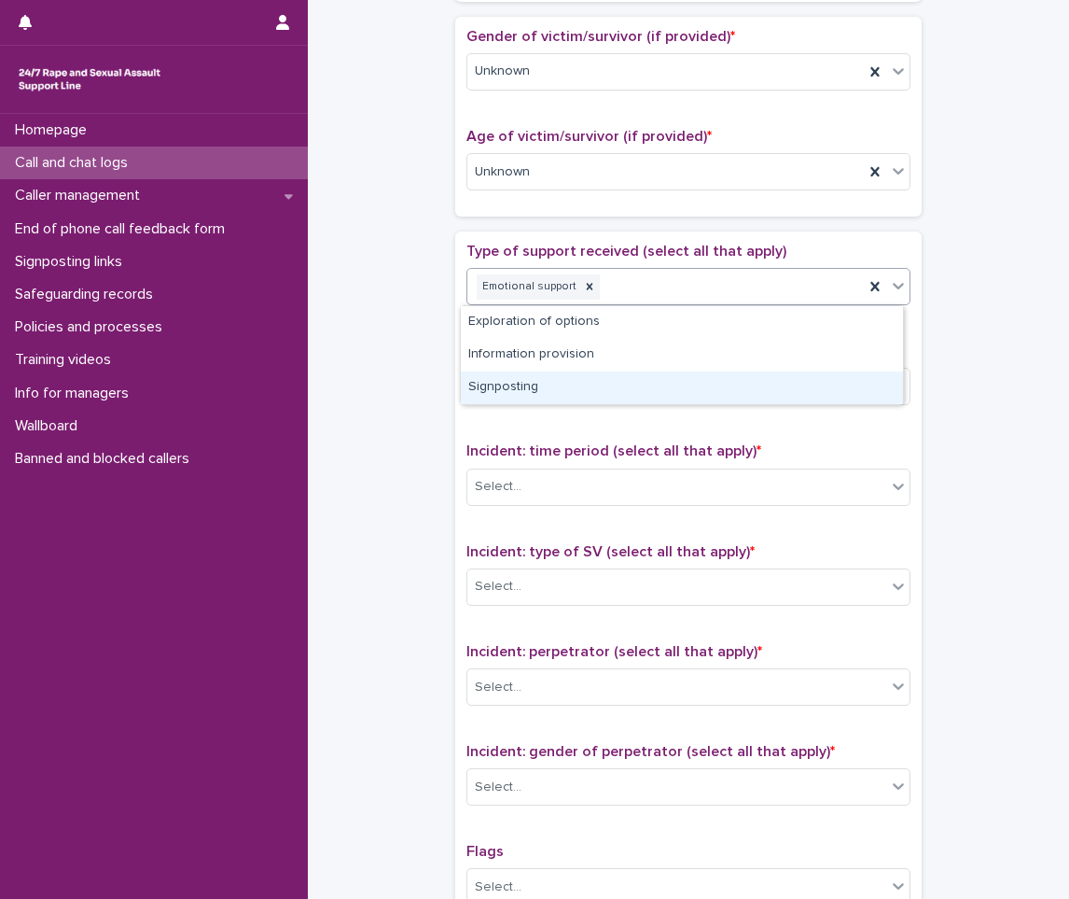
click at [565, 386] on div "Signposting" at bounding box center [682, 387] width 442 height 33
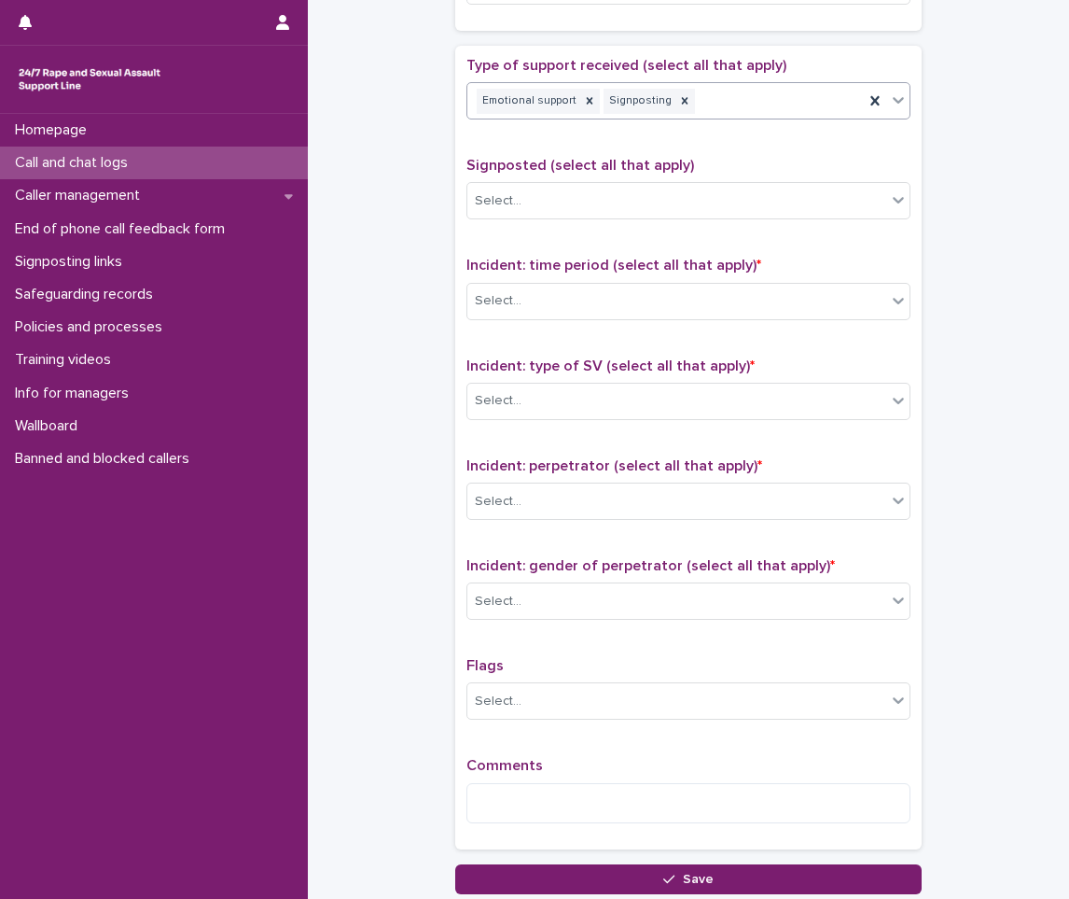
scroll to position [1026, 0]
click at [534, 310] on div "Select..." at bounding box center [676, 300] width 419 height 31
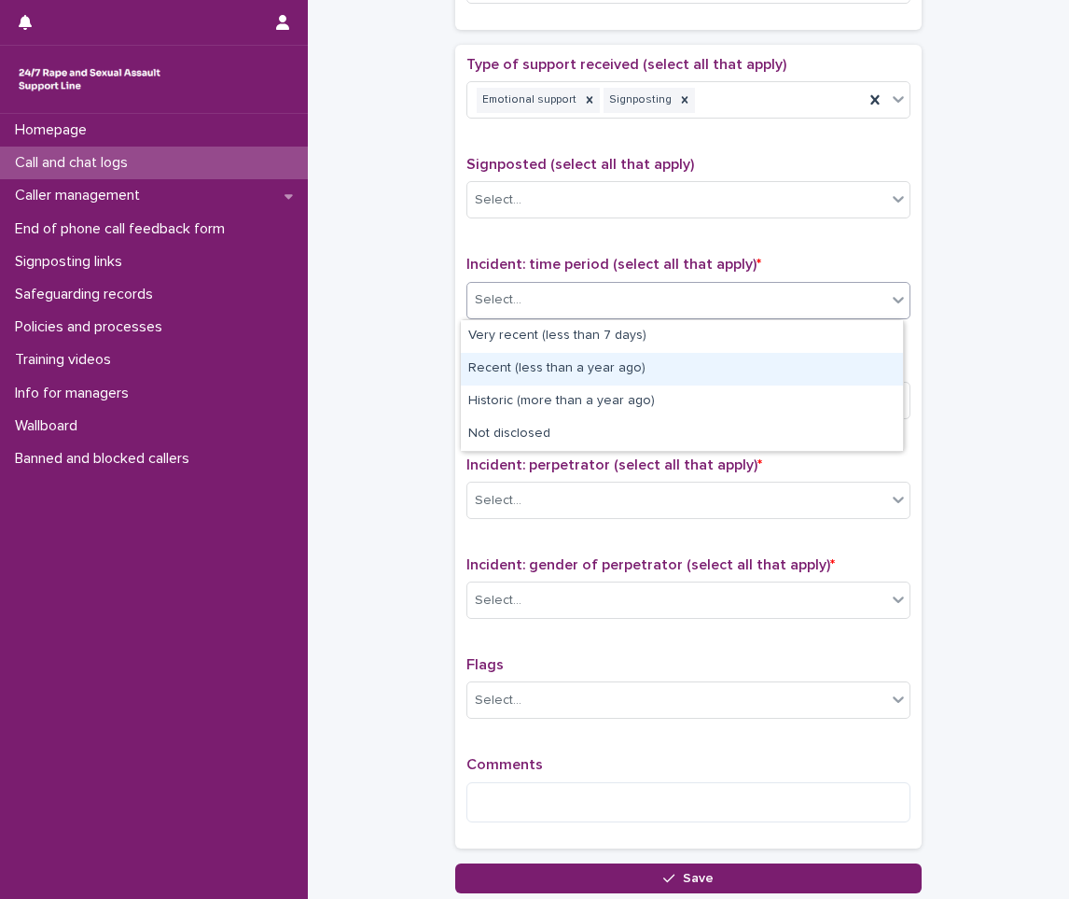
click at [525, 366] on div "Recent (less than a year ago)" at bounding box center [682, 369] width 442 height 33
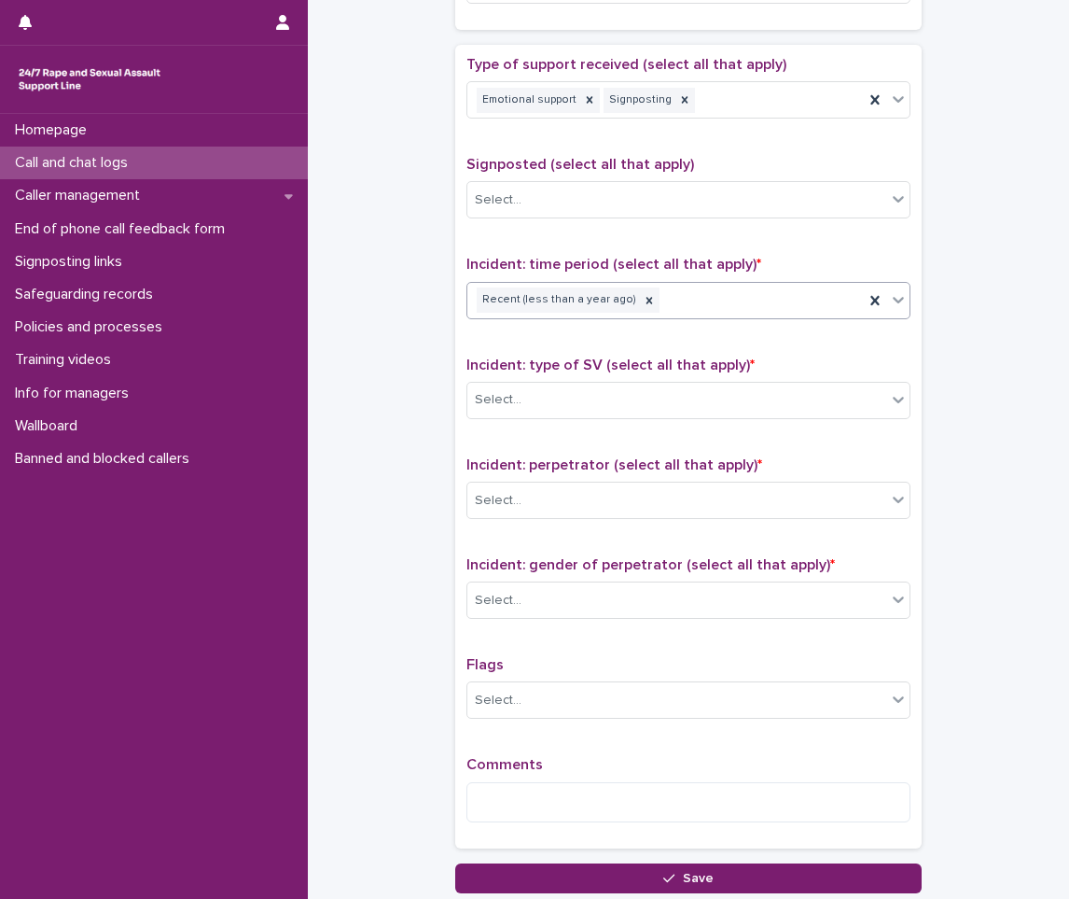
scroll to position [1120, 0]
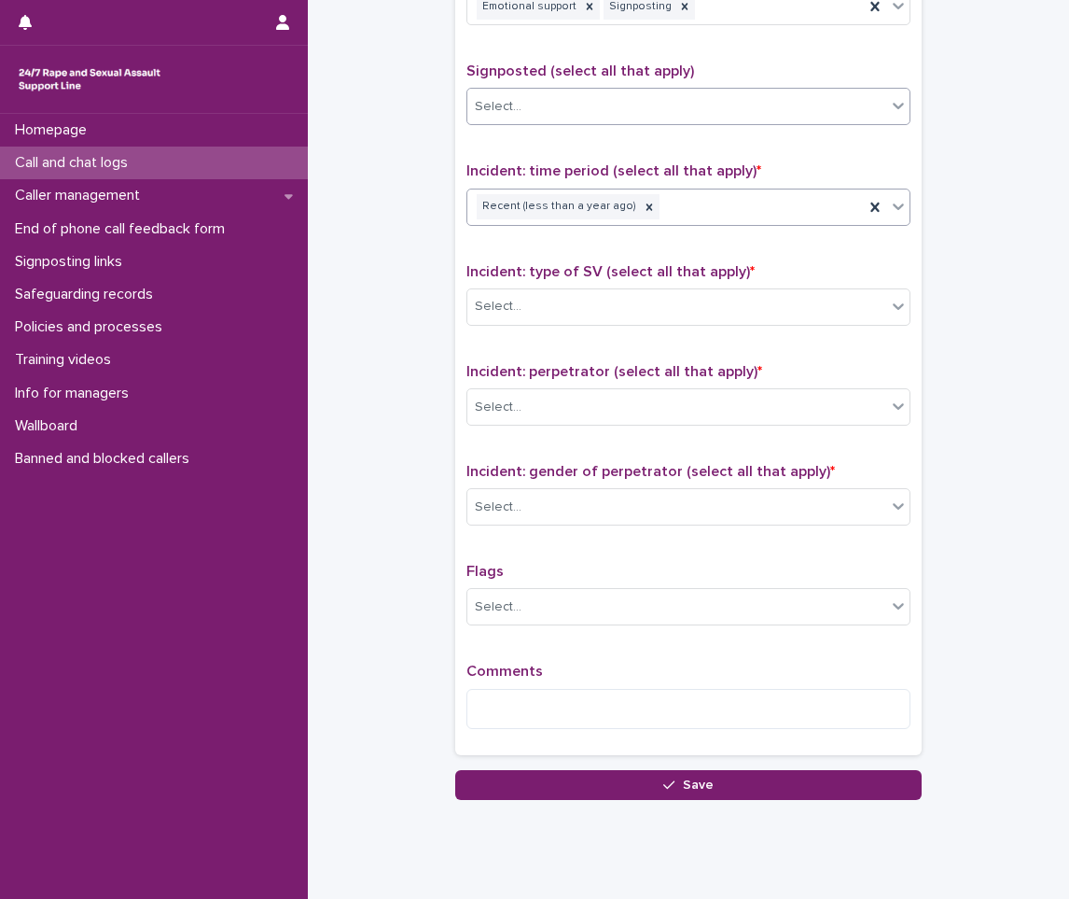
click at [523, 100] on div "Select..." at bounding box center [676, 106] width 419 height 31
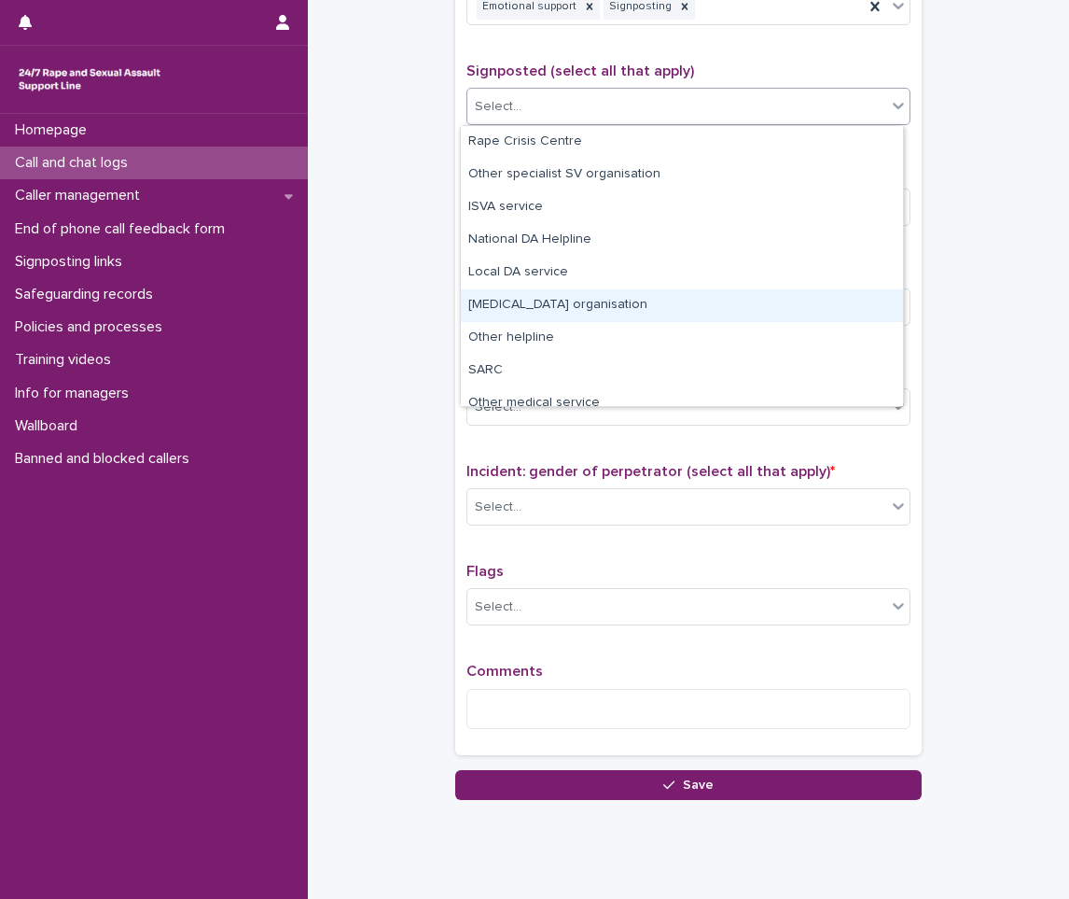
scroll to position [112, 0]
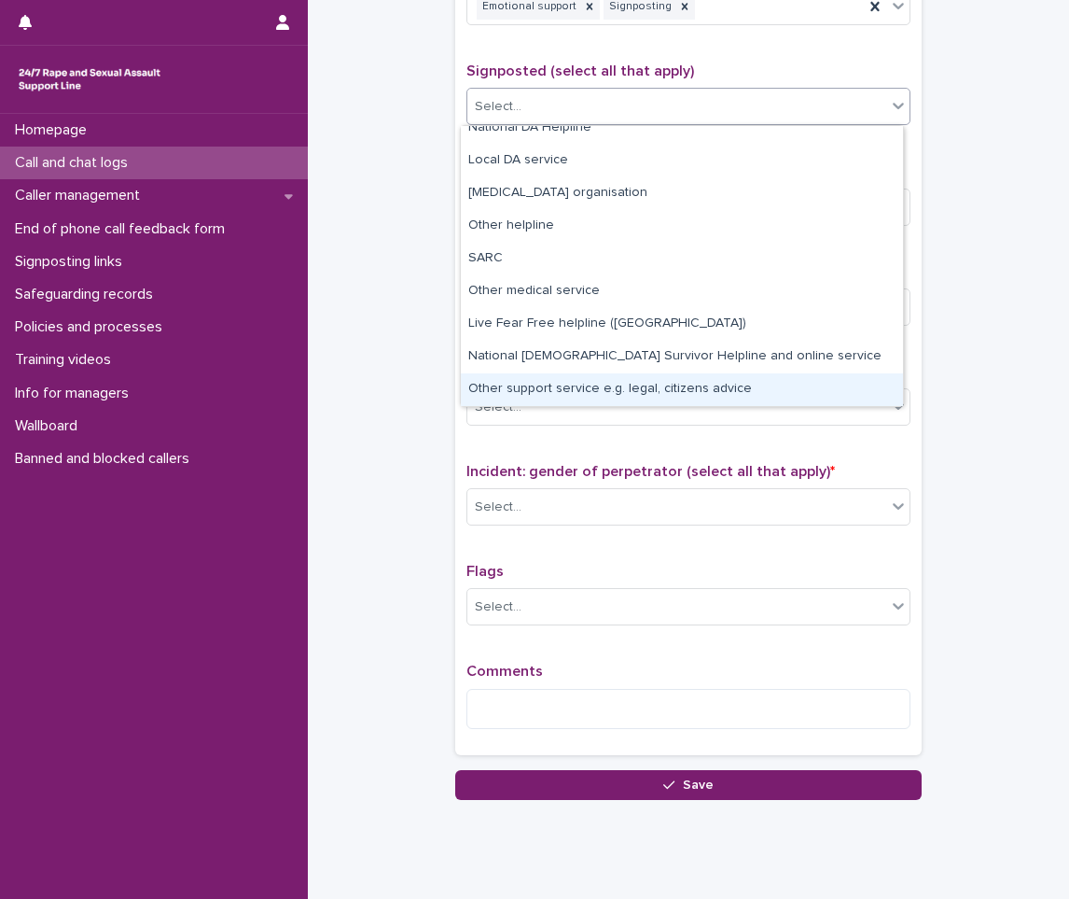
click at [537, 388] on div "Other support service e.g. legal, citizens advice" at bounding box center [682, 389] width 442 height 33
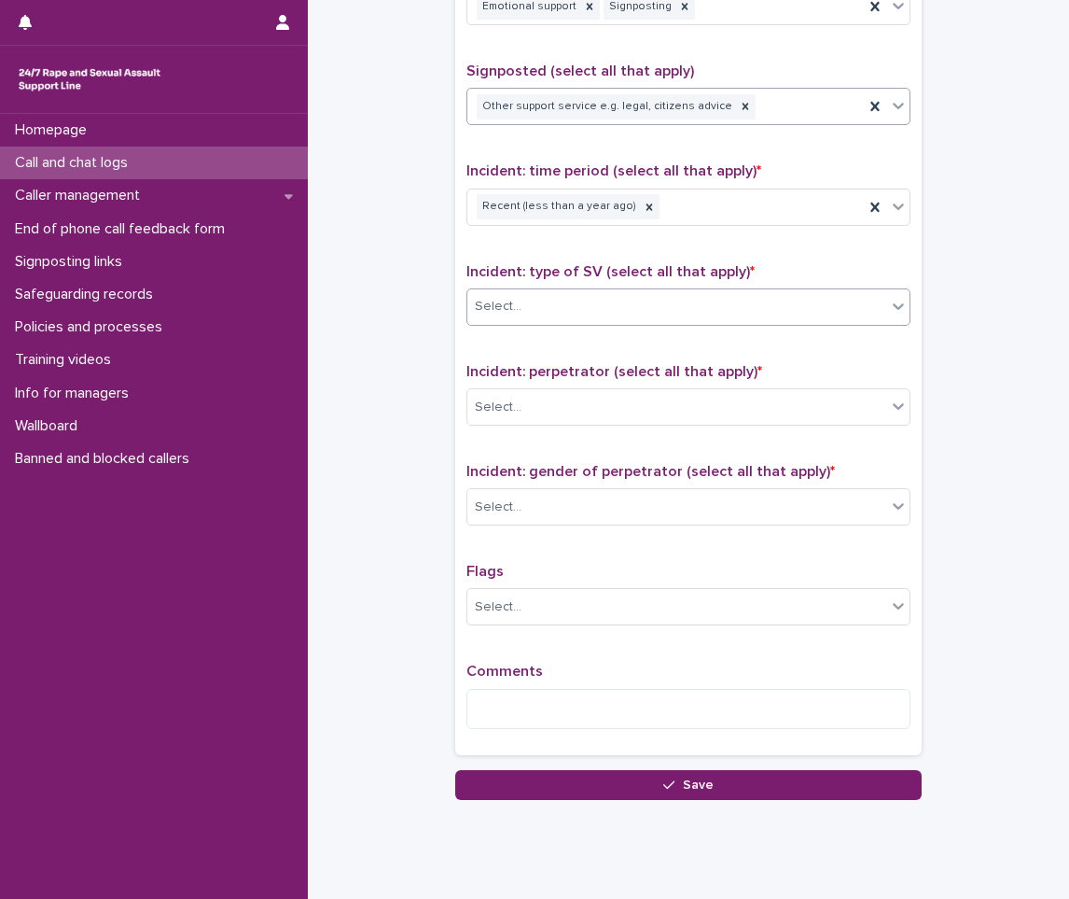
click at [595, 312] on div "Select..." at bounding box center [676, 306] width 419 height 31
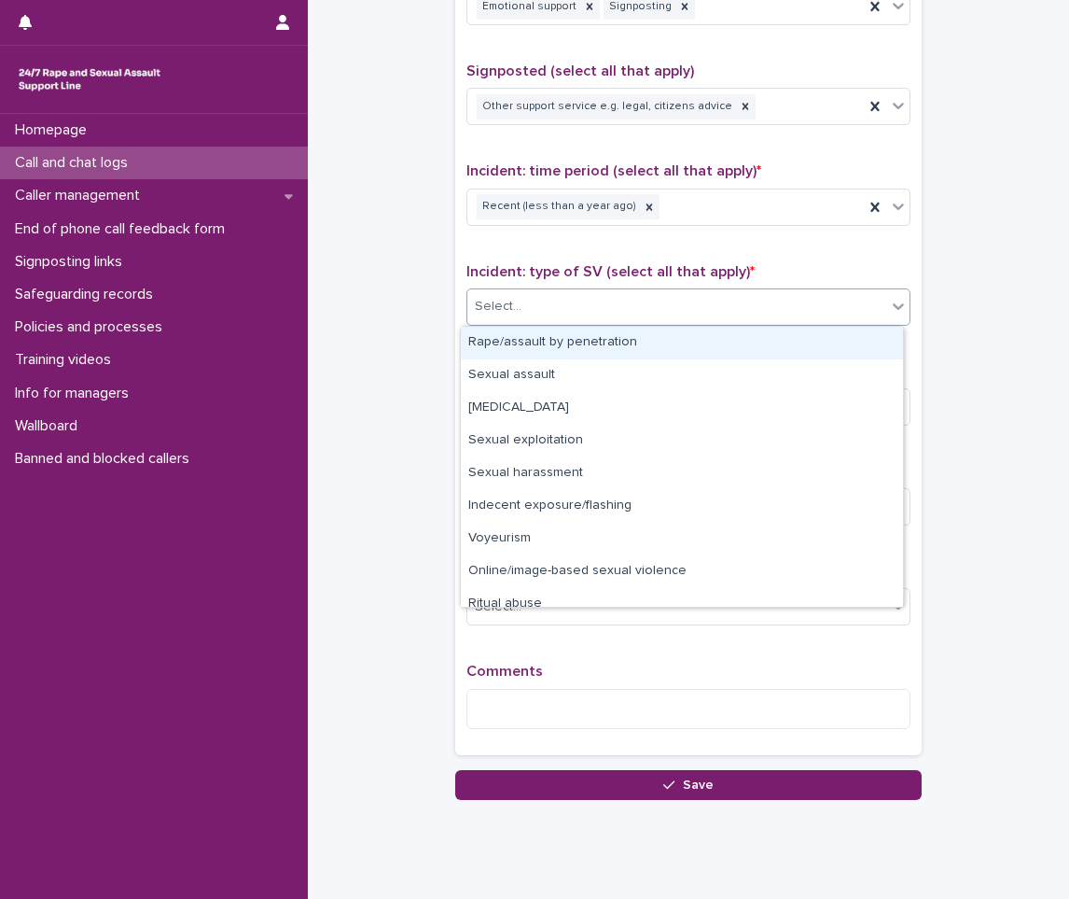
click at [570, 326] on div "Rape/assault by penetration Sexual assault [MEDICAL_DATA] Sexual exploitation S…" at bounding box center [682, 467] width 444 height 282
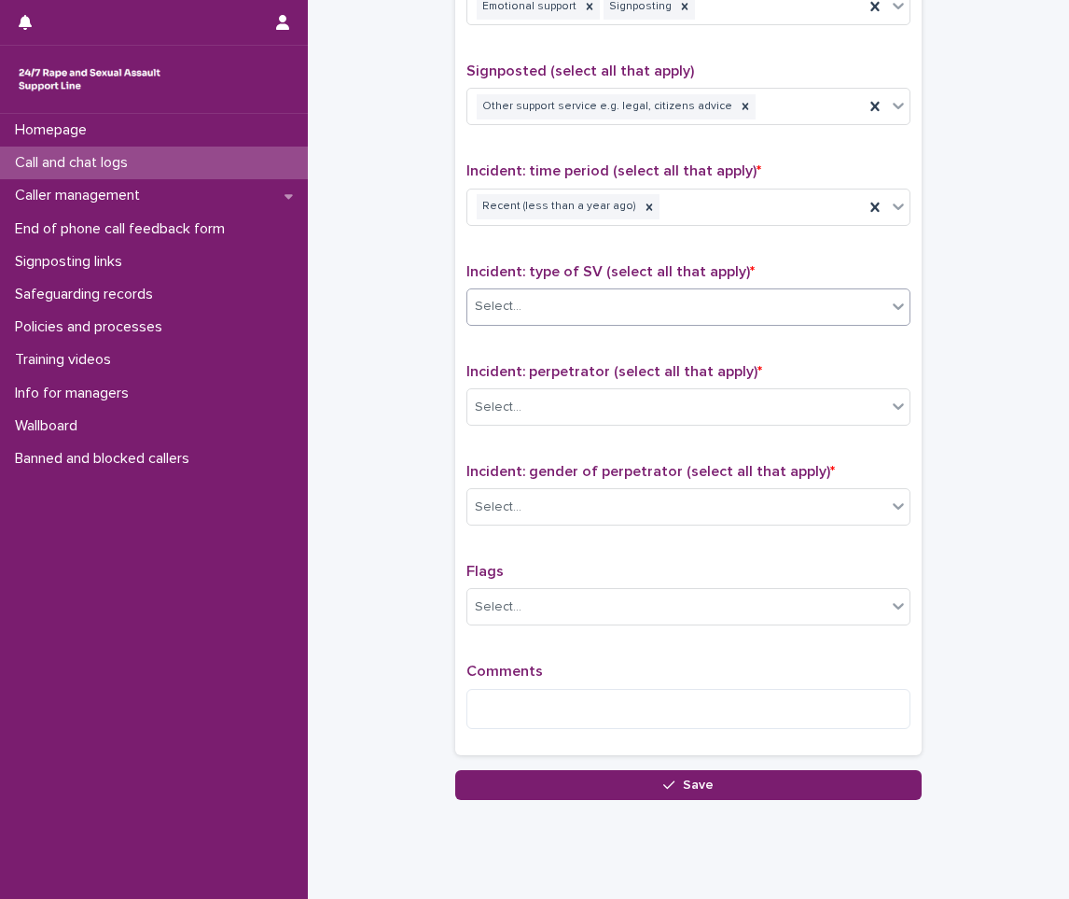
click at [611, 307] on div "Select..." at bounding box center [676, 306] width 419 height 31
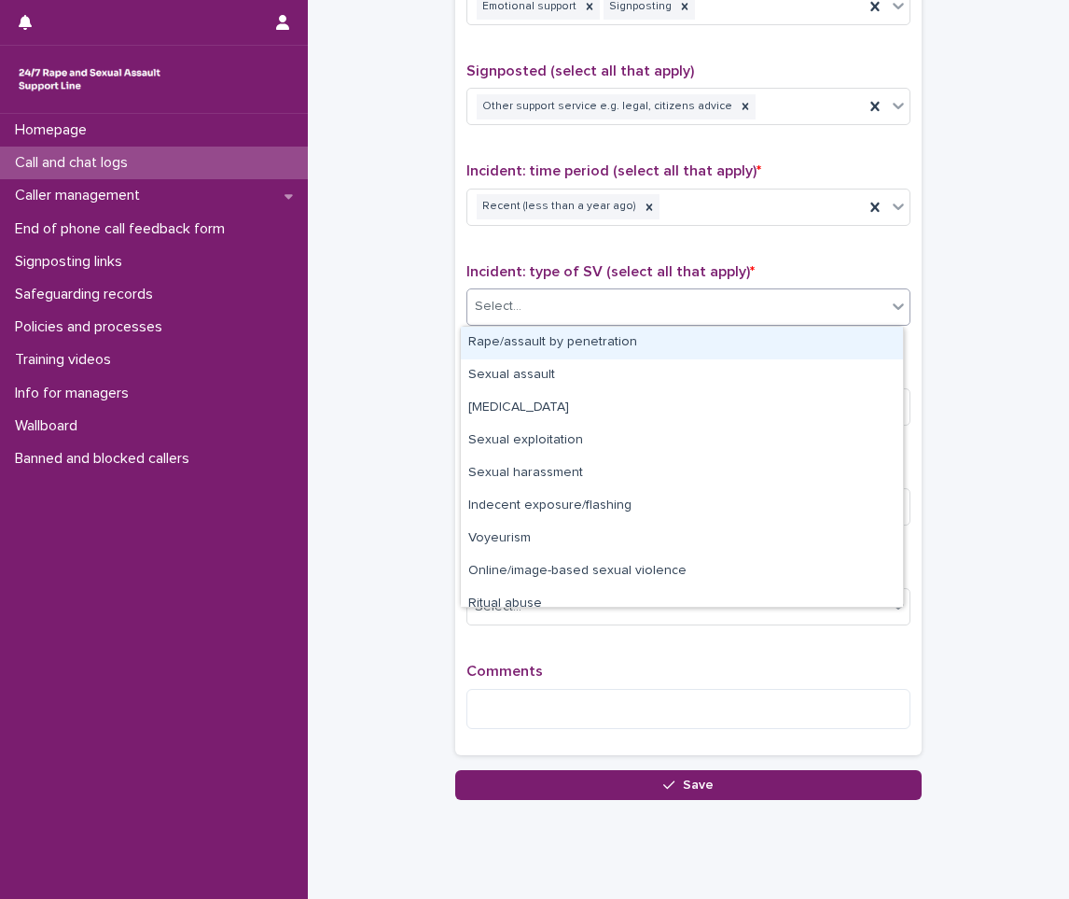
click at [574, 347] on div "Rape/assault by penetration" at bounding box center [682, 343] width 442 height 33
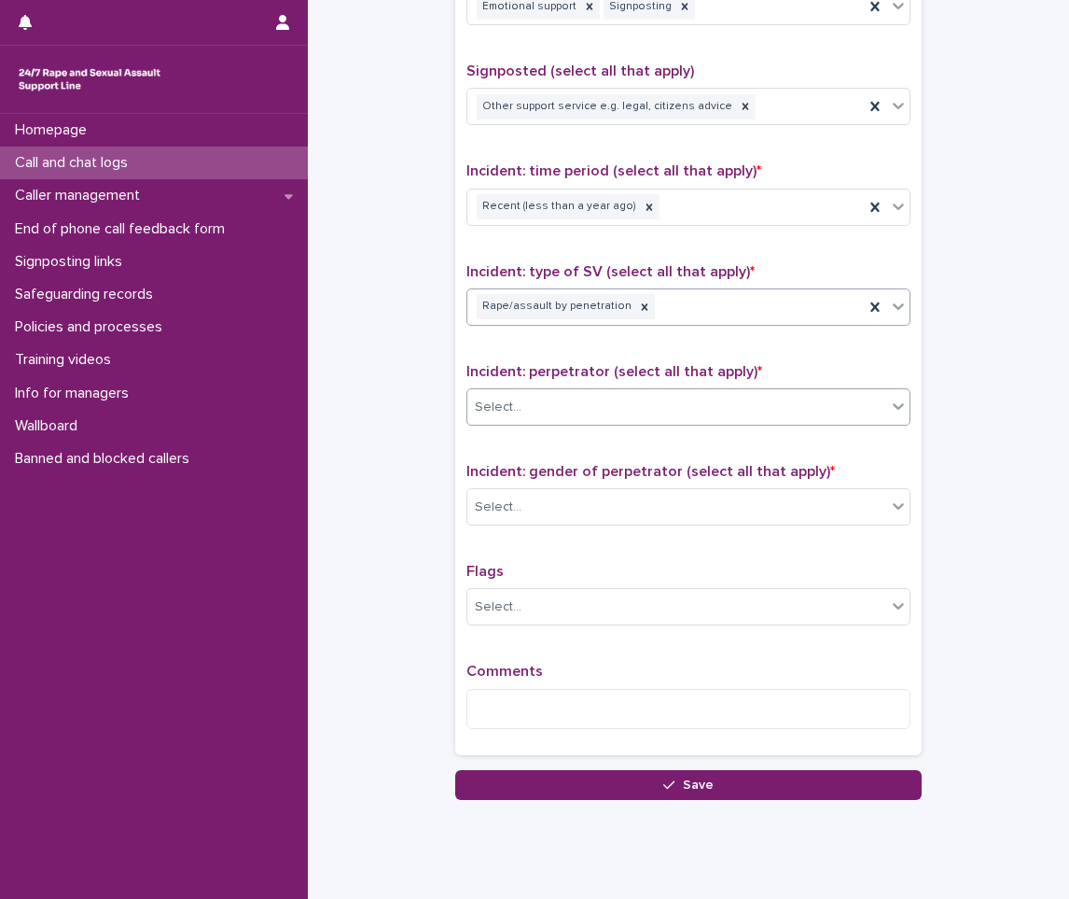
click at [548, 402] on div "Select..." at bounding box center [676, 407] width 419 height 31
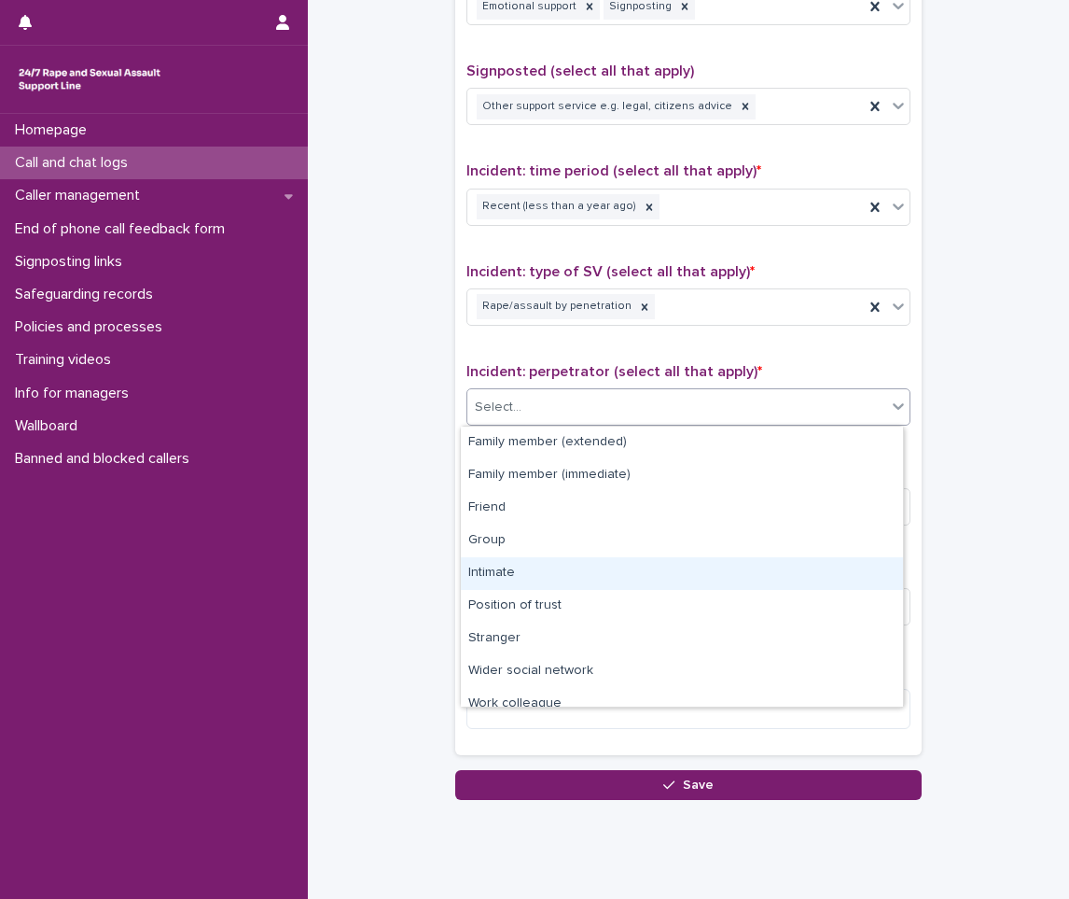
click at [527, 567] on div "Intimate" at bounding box center [682, 573] width 442 height 33
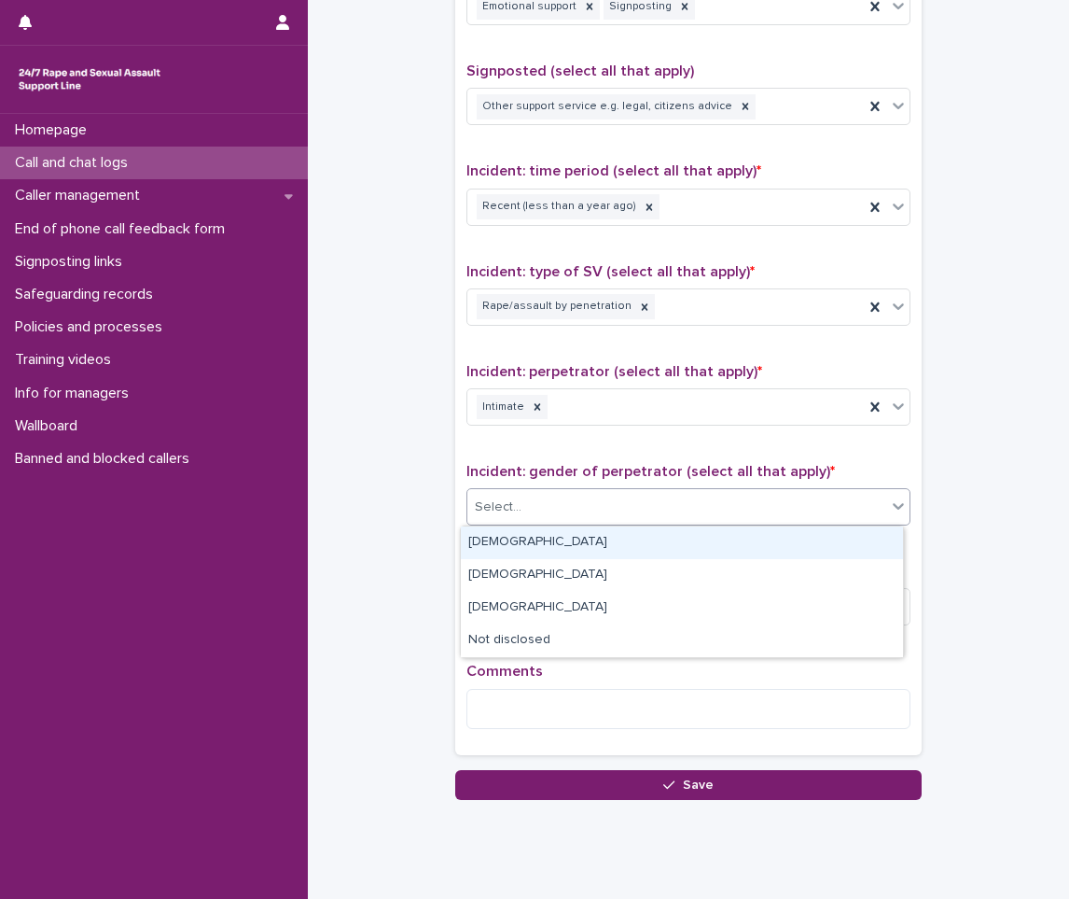
click at [541, 520] on div "Select..." at bounding box center [676, 507] width 419 height 31
click at [531, 540] on div "[DEMOGRAPHIC_DATA]" at bounding box center [682, 542] width 442 height 33
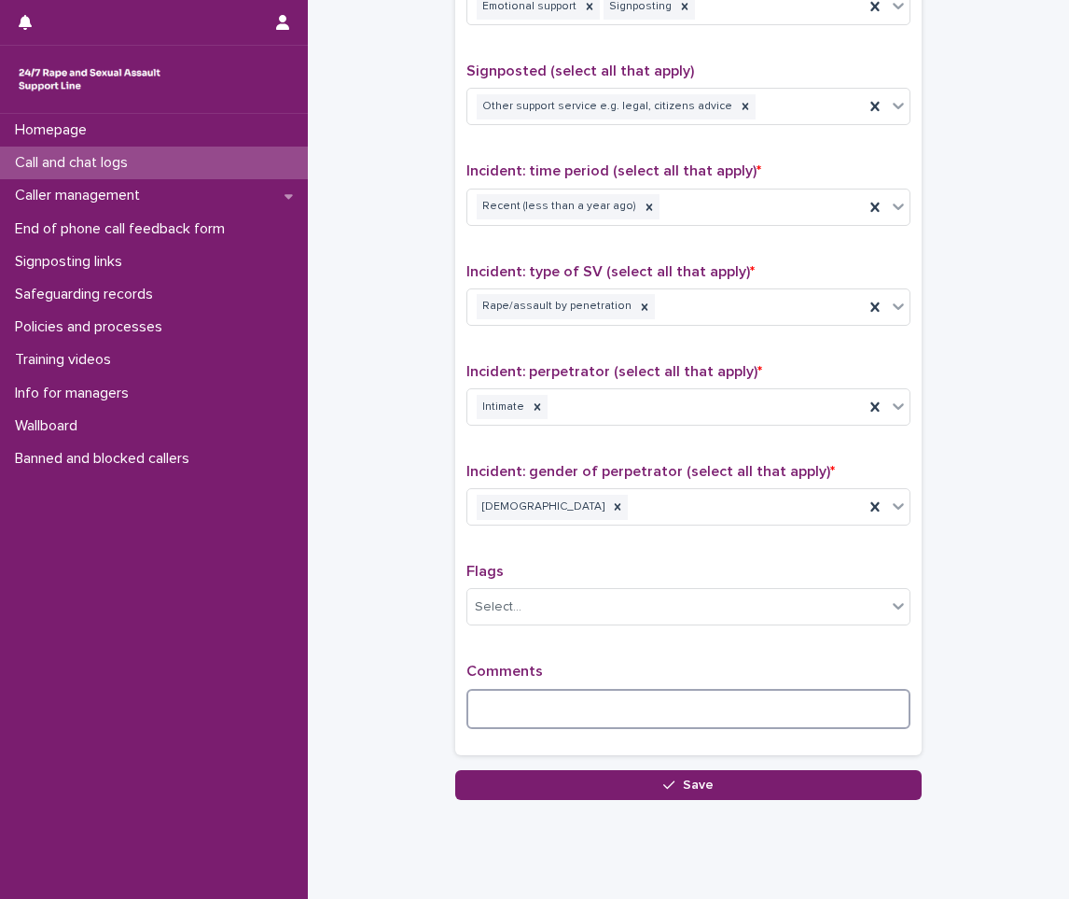
click at [554, 703] on textarea at bounding box center [689, 709] width 444 height 40
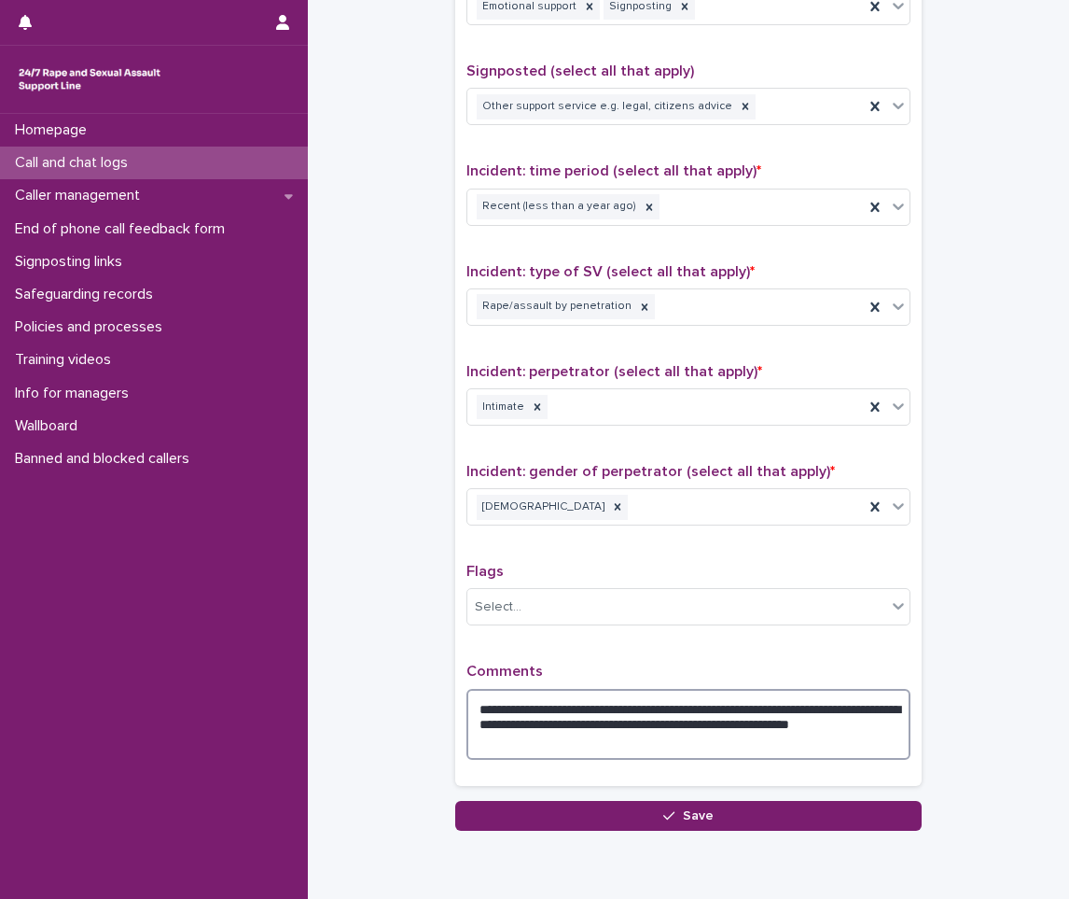
type textarea "**********"
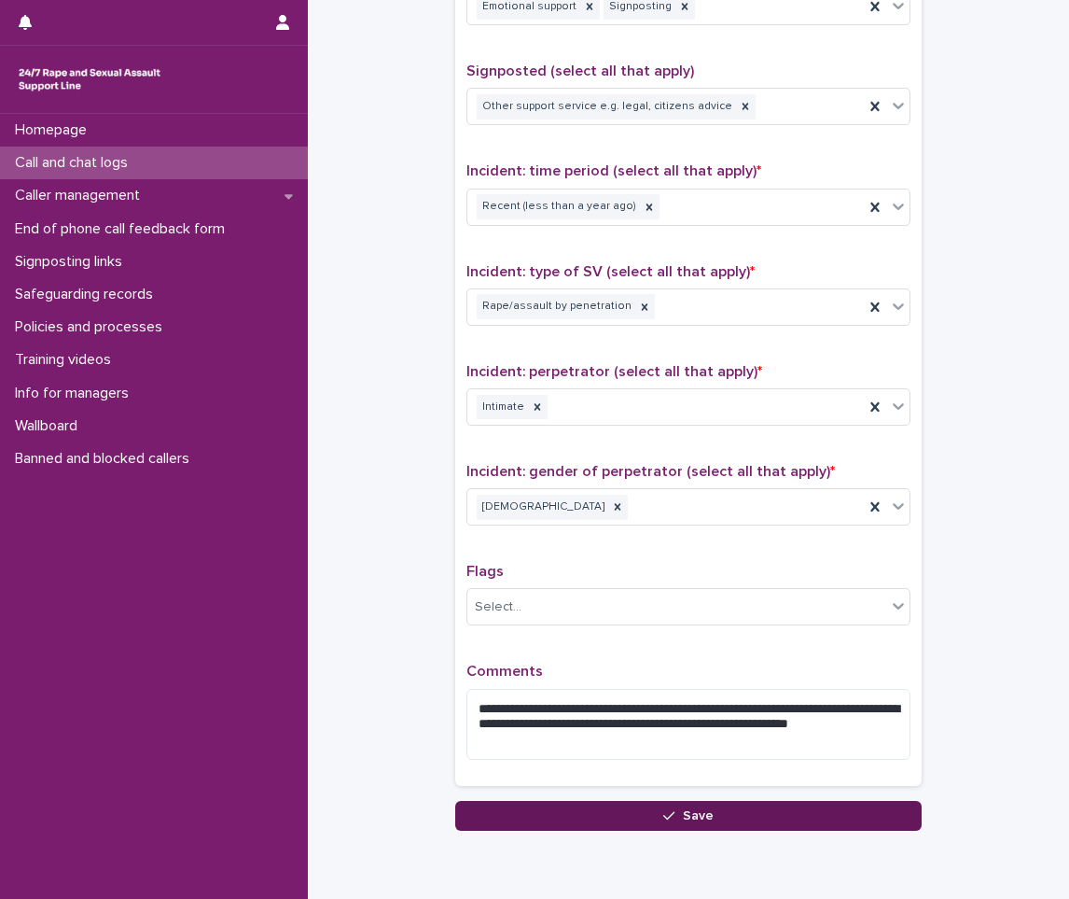
click at [640, 811] on button "Save" at bounding box center [688, 816] width 467 height 30
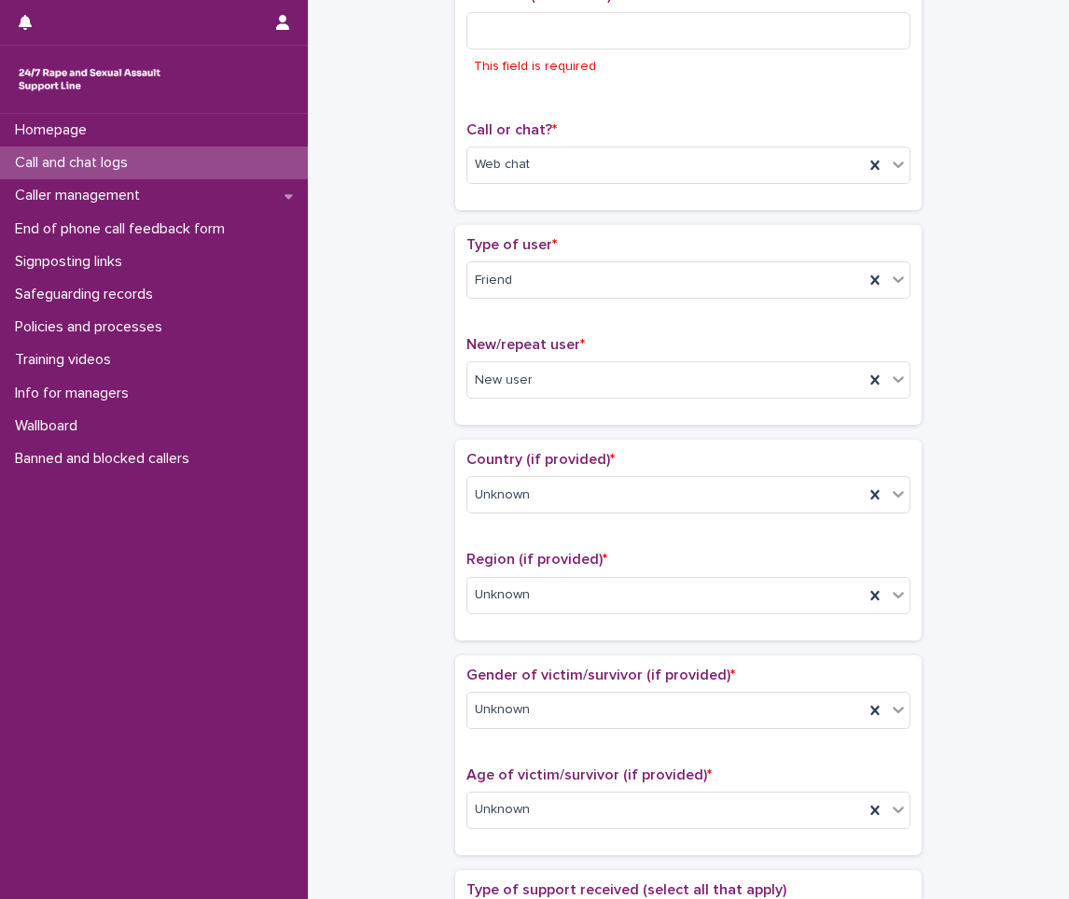
scroll to position [49, 0]
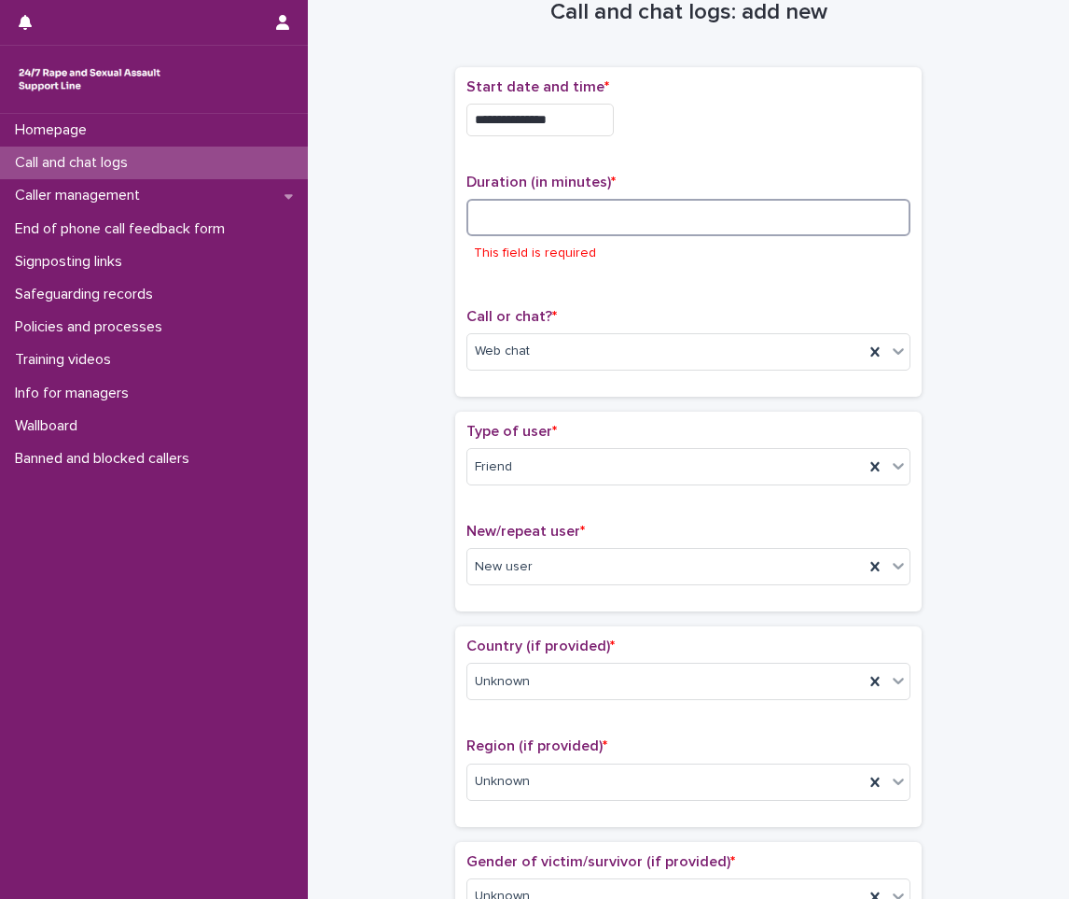
click at [586, 215] on input at bounding box center [689, 217] width 444 height 37
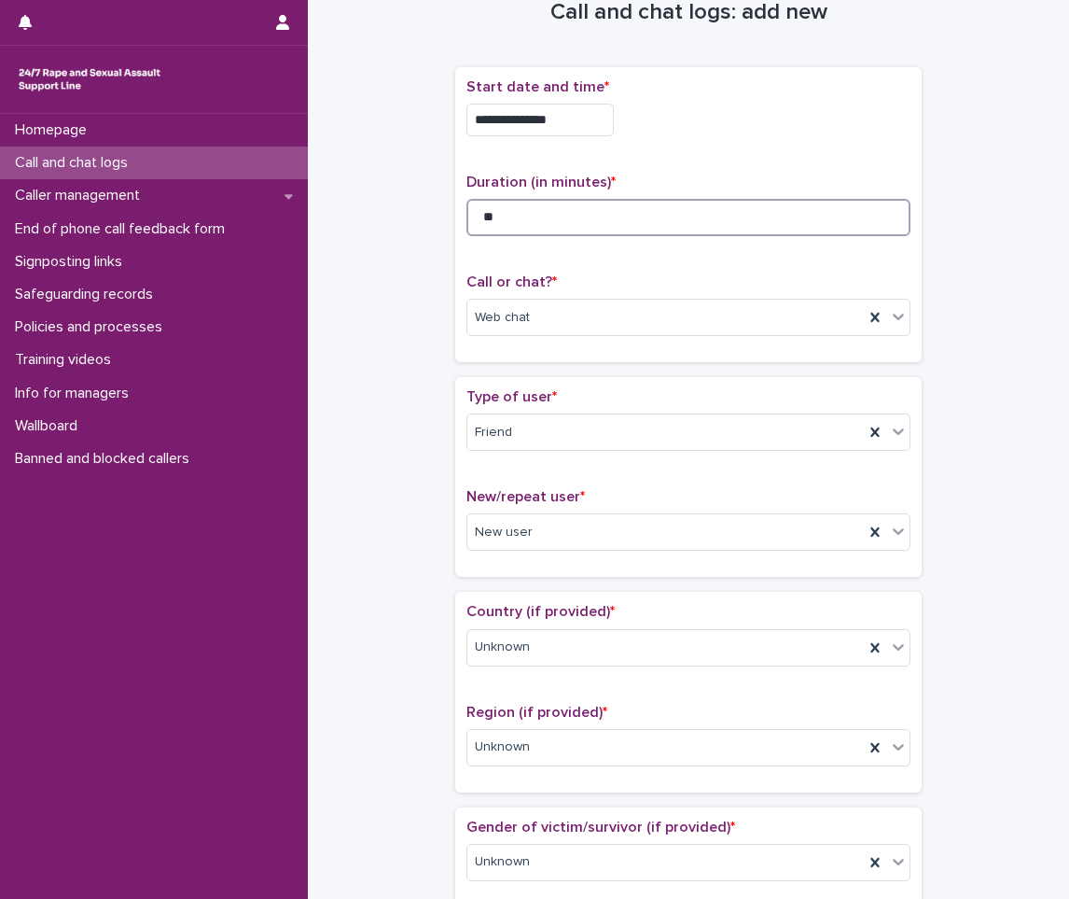
type input "**"
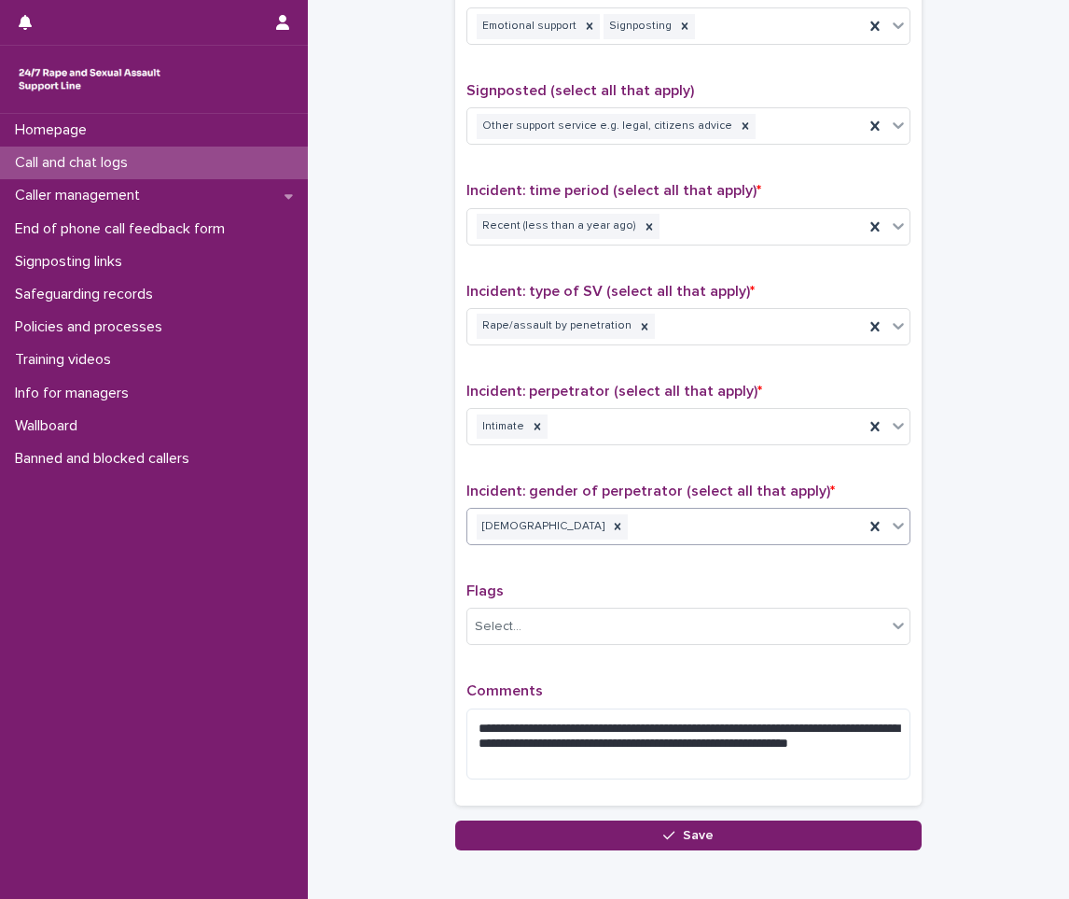
scroll to position [1197, 0]
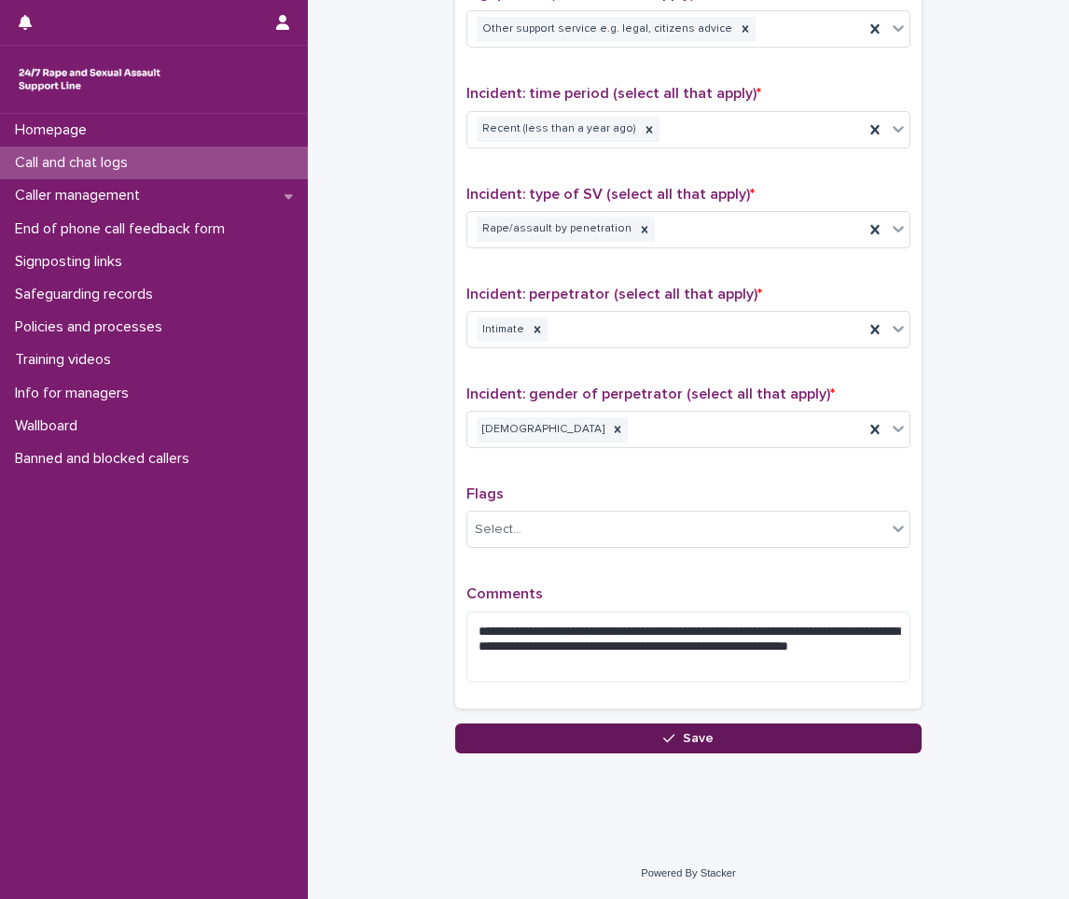
click at [683, 732] on span "Save" at bounding box center [698, 738] width 31 height 13
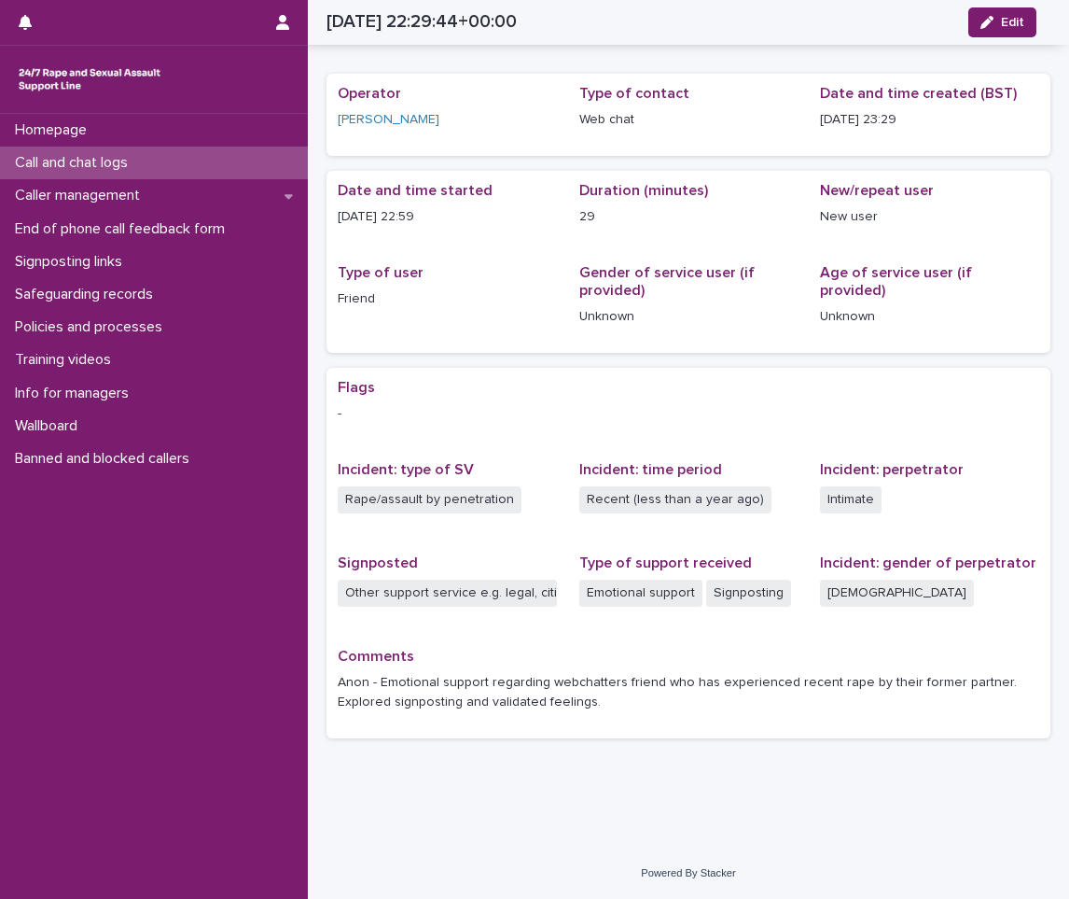
scroll to position [38, 0]
